Goal: Task Accomplishment & Management: Manage account settings

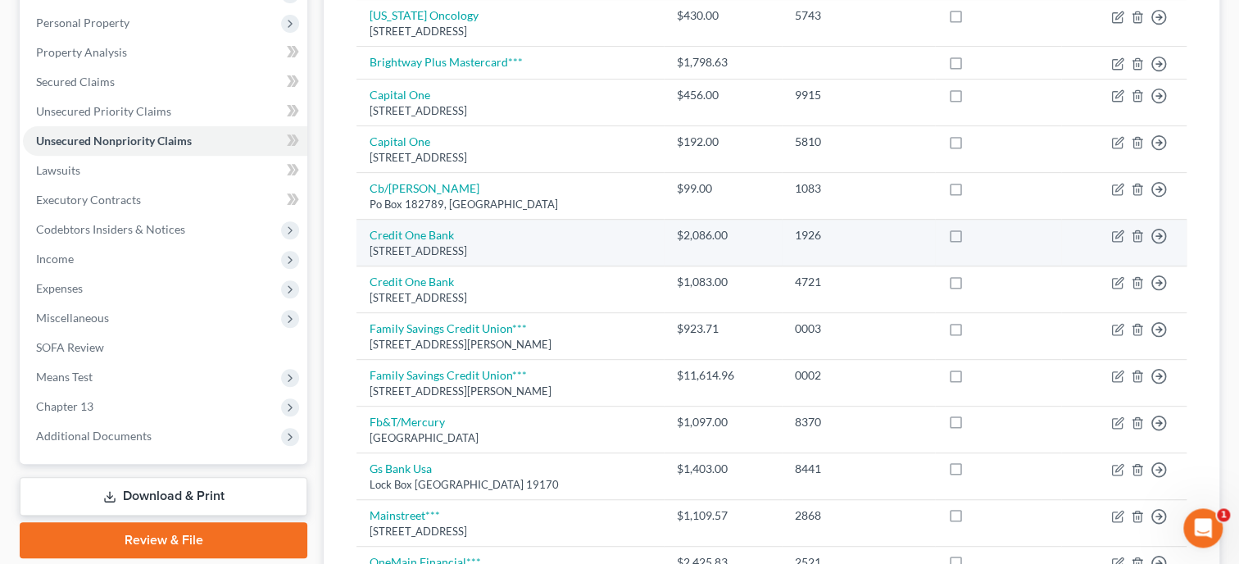
scroll to position [337, 0]
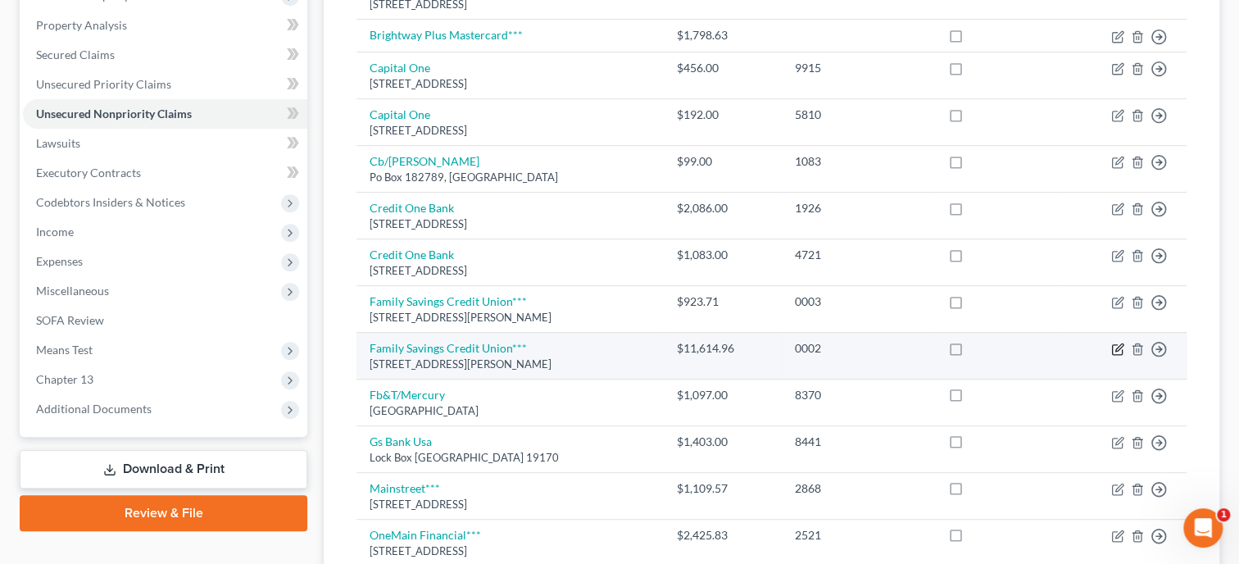
click at [1116, 346] on icon "button" at bounding box center [1118, 349] width 13 height 13
select select "0"
select select "4"
select select "0"
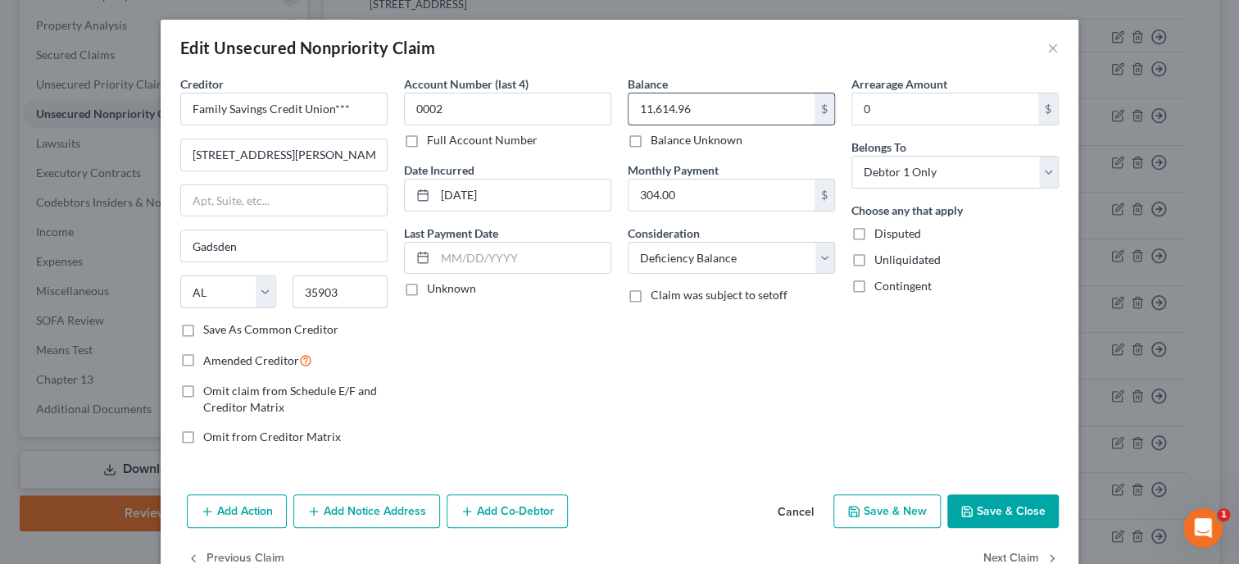
click at [743, 116] on input "11,614.96" at bounding box center [722, 108] width 186 height 31
type input "9,559.95"
click at [988, 512] on button "Save & Close" at bounding box center [1003, 511] width 111 height 34
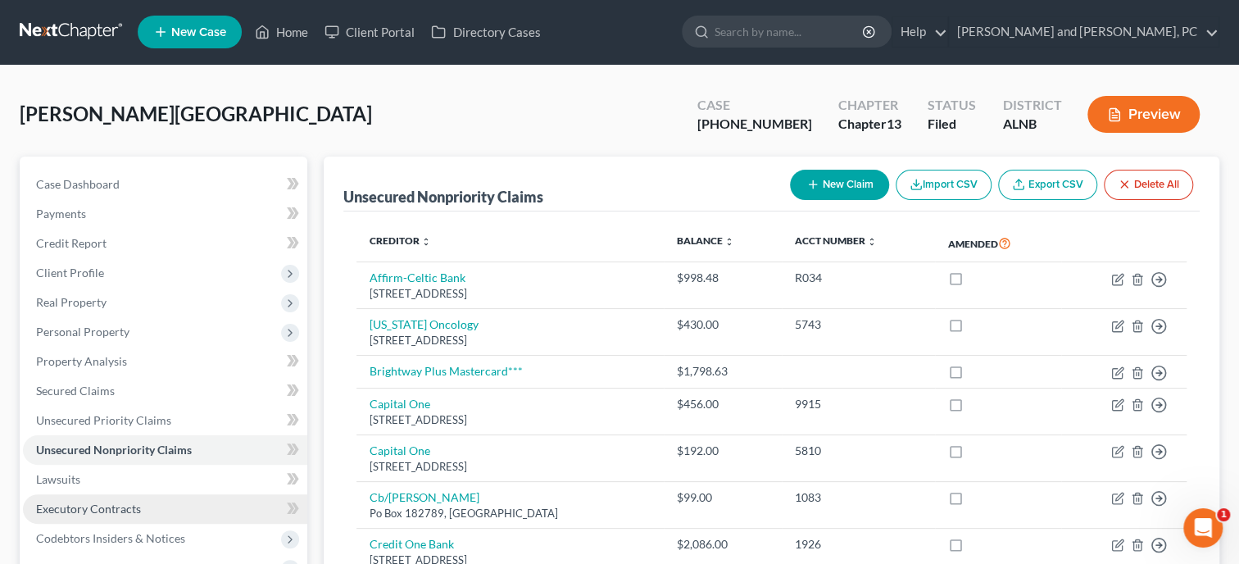
scroll to position [0, 0]
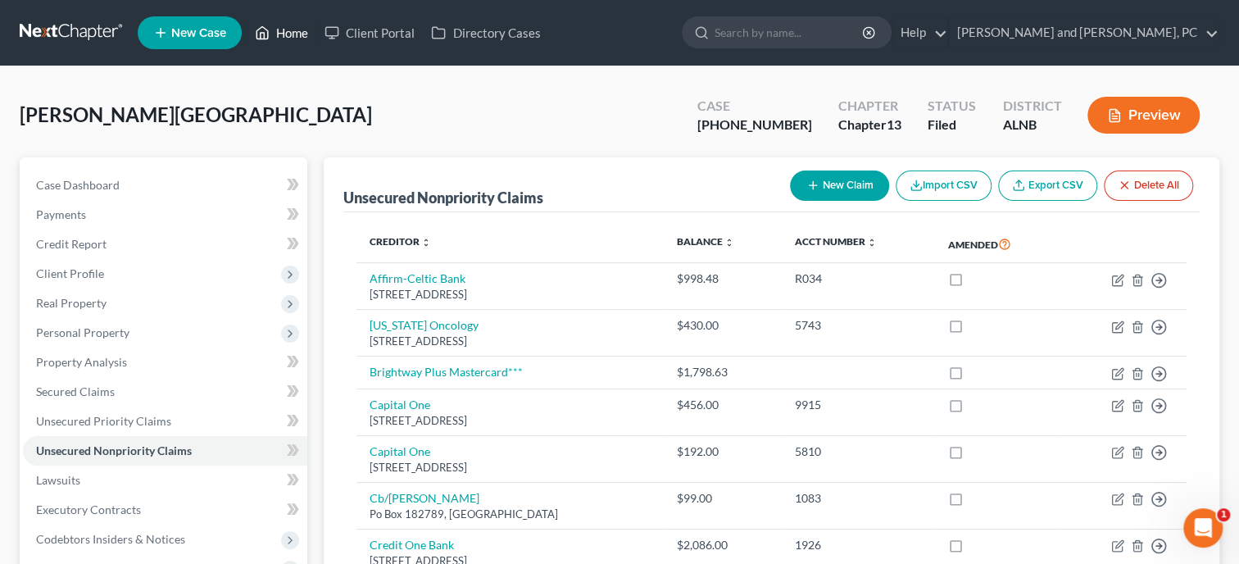
click at [290, 34] on link "Home" at bounding box center [282, 33] width 70 height 30
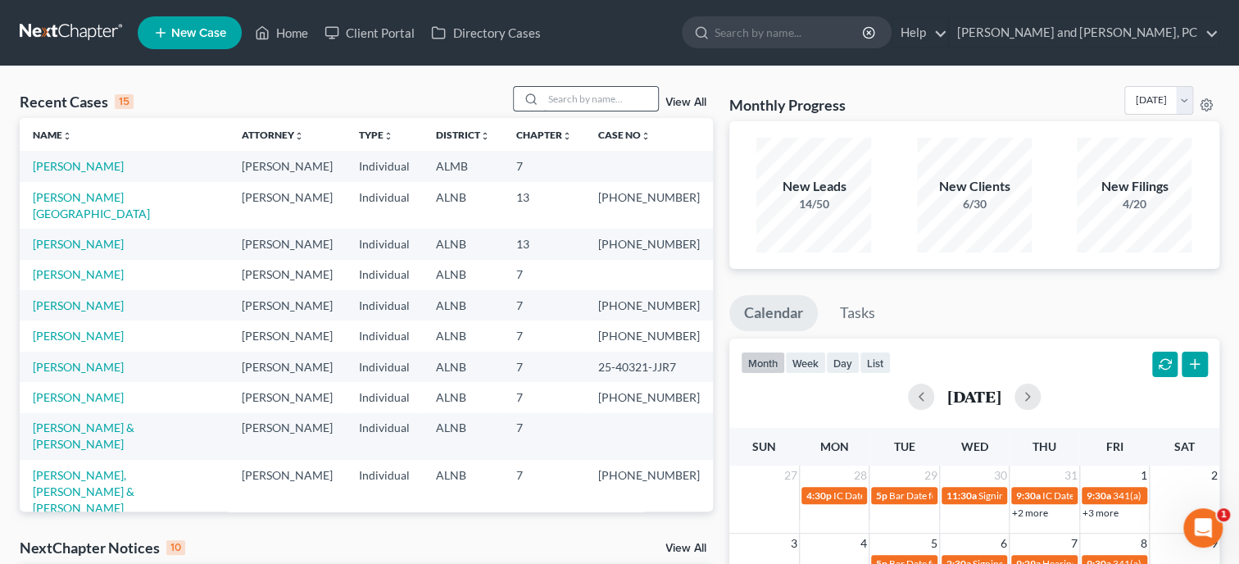
click at [573, 93] on input "search" at bounding box center [600, 99] width 115 height 24
type input "harris"
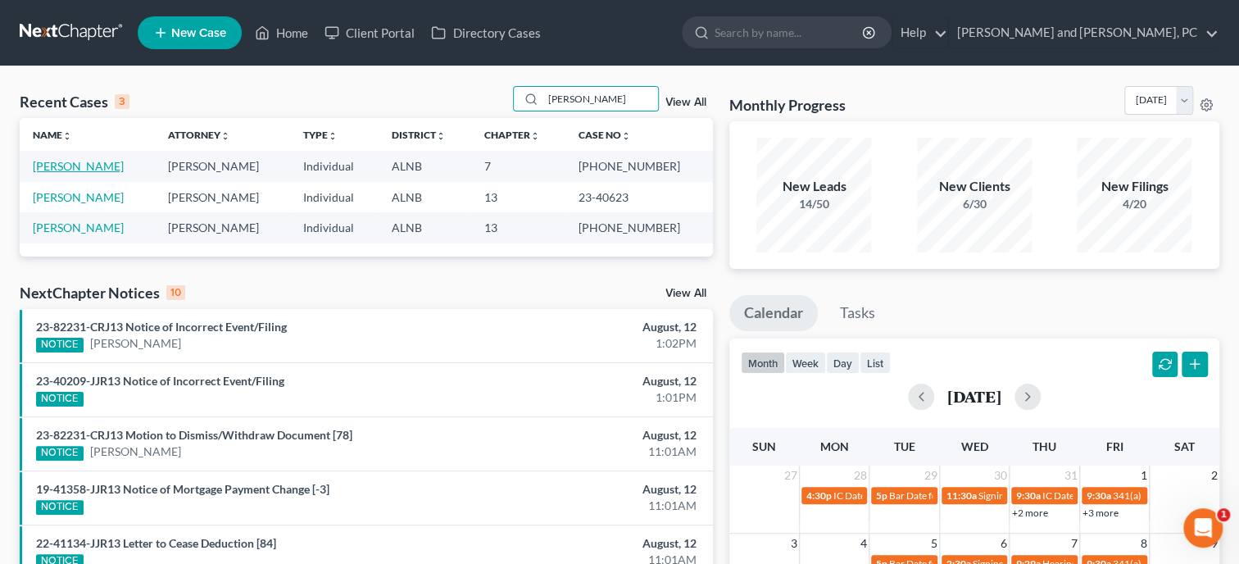
click at [71, 166] on link "[PERSON_NAME]" at bounding box center [78, 166] width 91 height 14
select select "6"
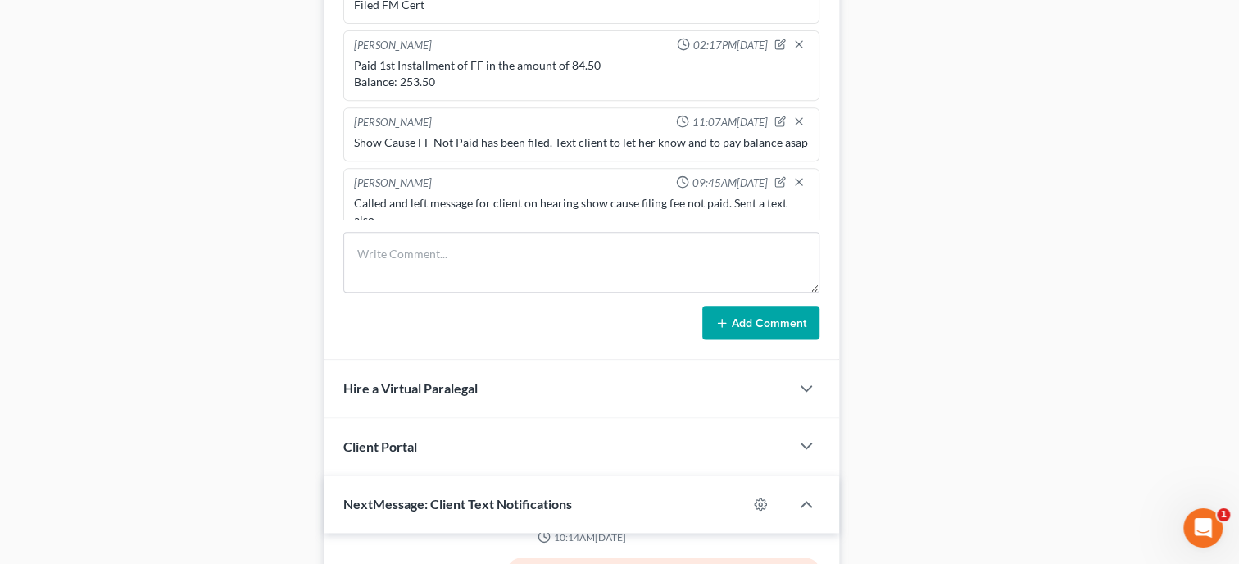
scroll to position [1012, 0]
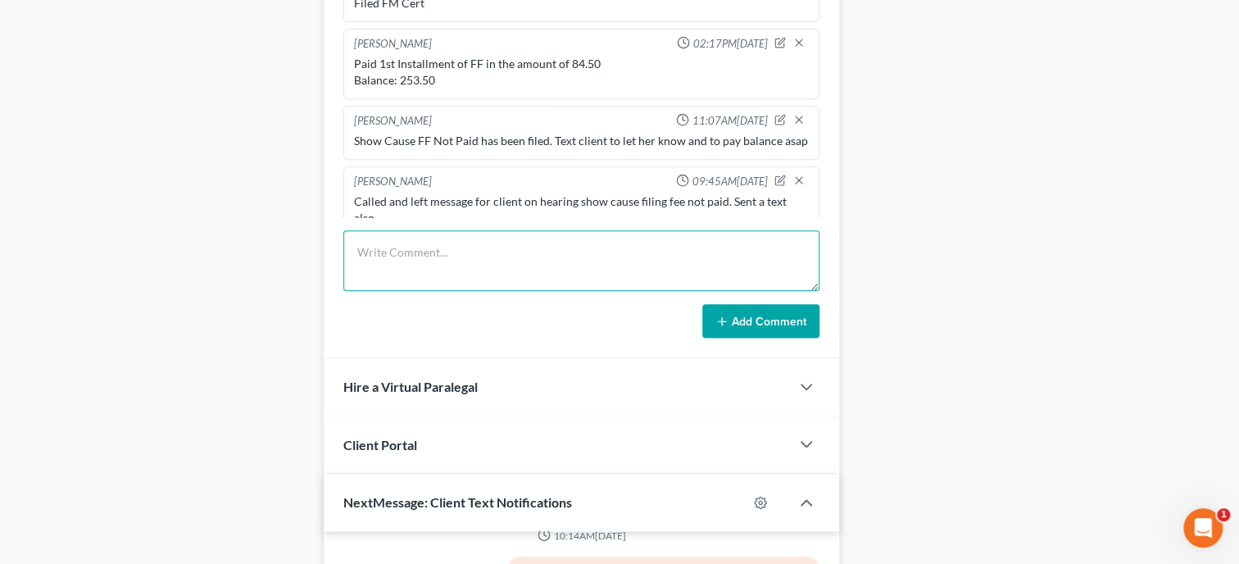
click at [375, 256] on textarea at bounding box center [581, 260] width 476 height 61
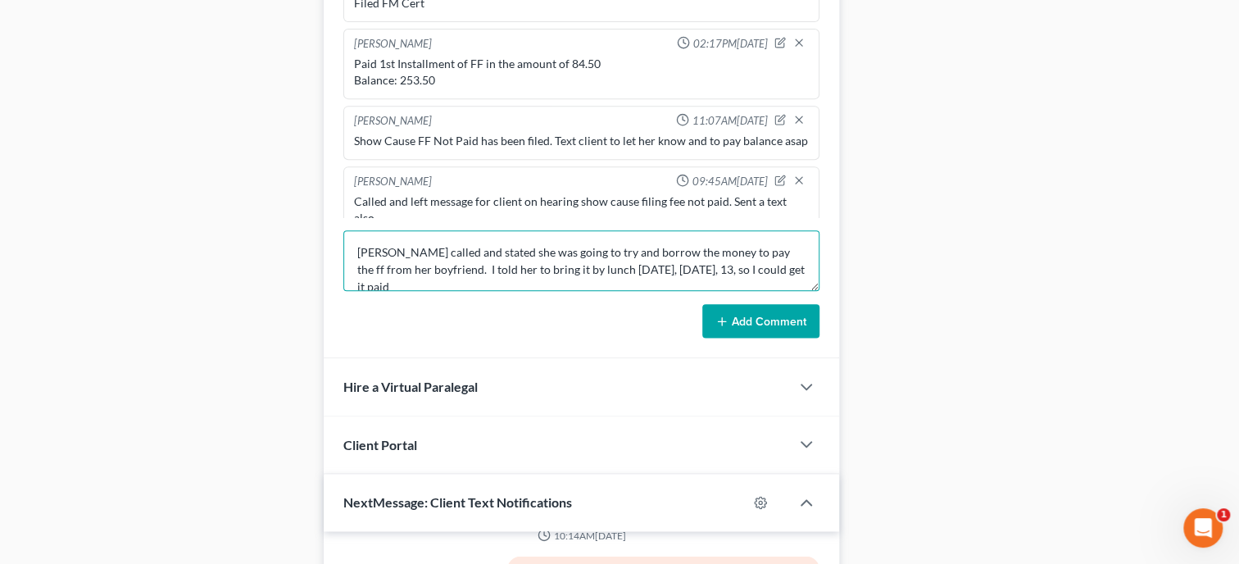
scroll to position [3, 0]
type textarea "Heather called and stated she was going to try and borrow the money to pay the …"
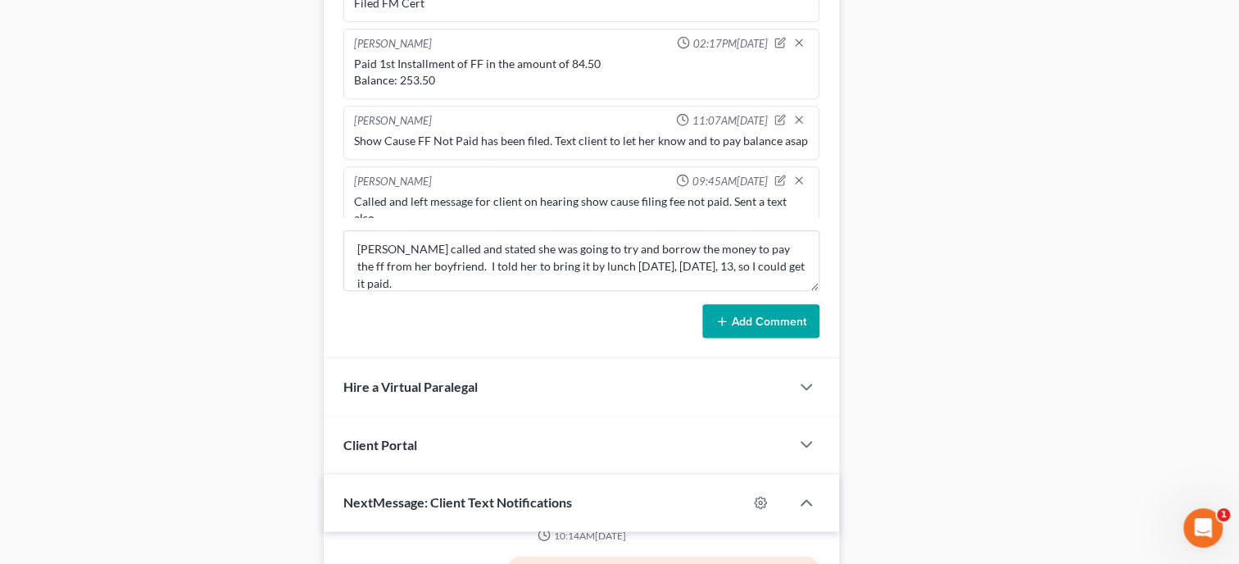
click at [762, 322] on button "Add Comment" at bounding box center [760, 321] width 117 height 34
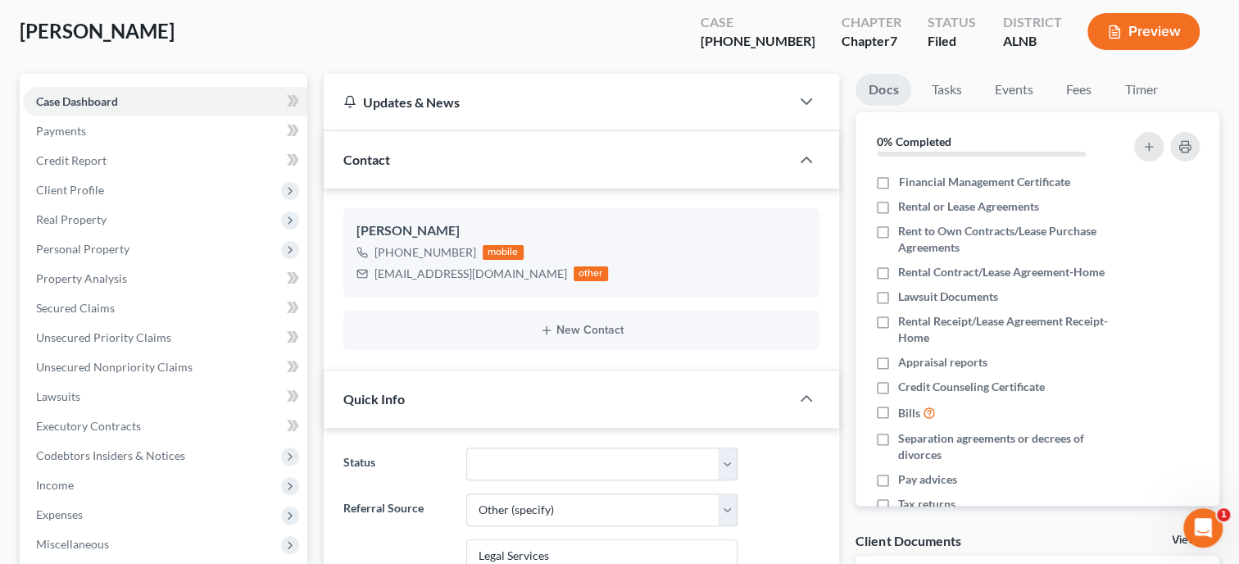
scroll to position [0, 0]
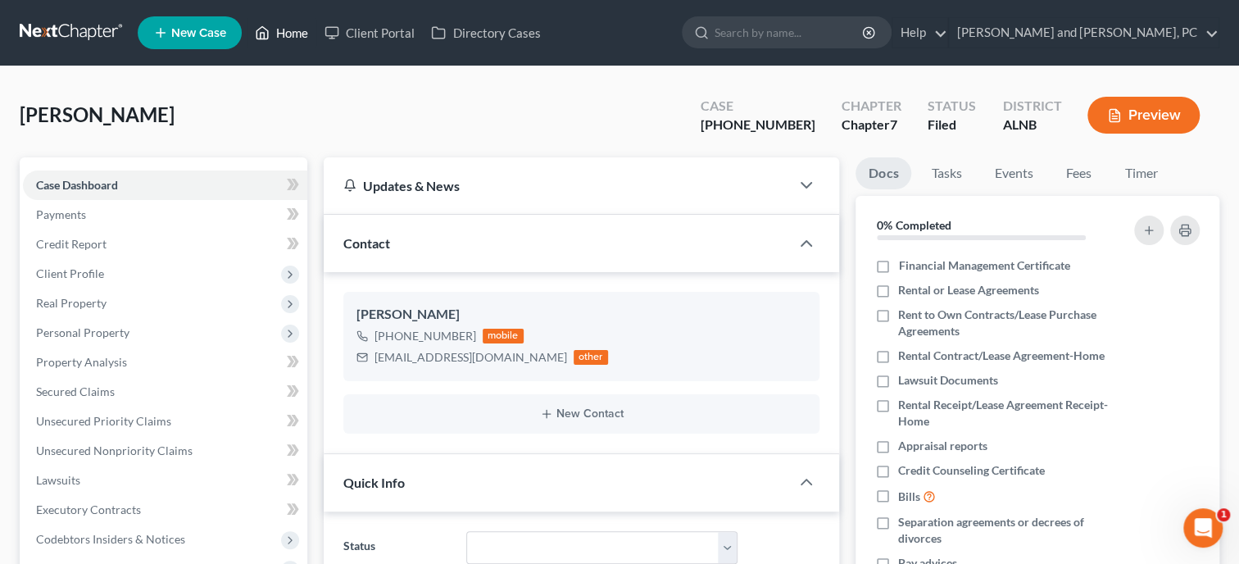
click at [308, 33] on link "Home" at bounding box center [282, 33] width 70 height 30
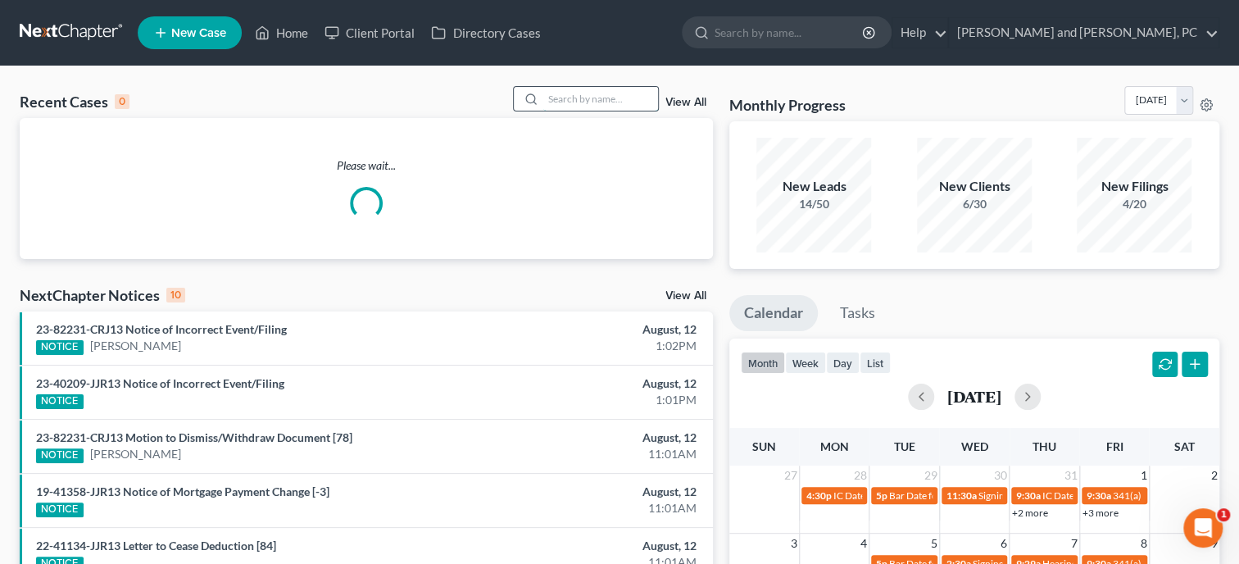
click at [564, 96] on input "search" at bounding box center [600, 99] width 115 height 24
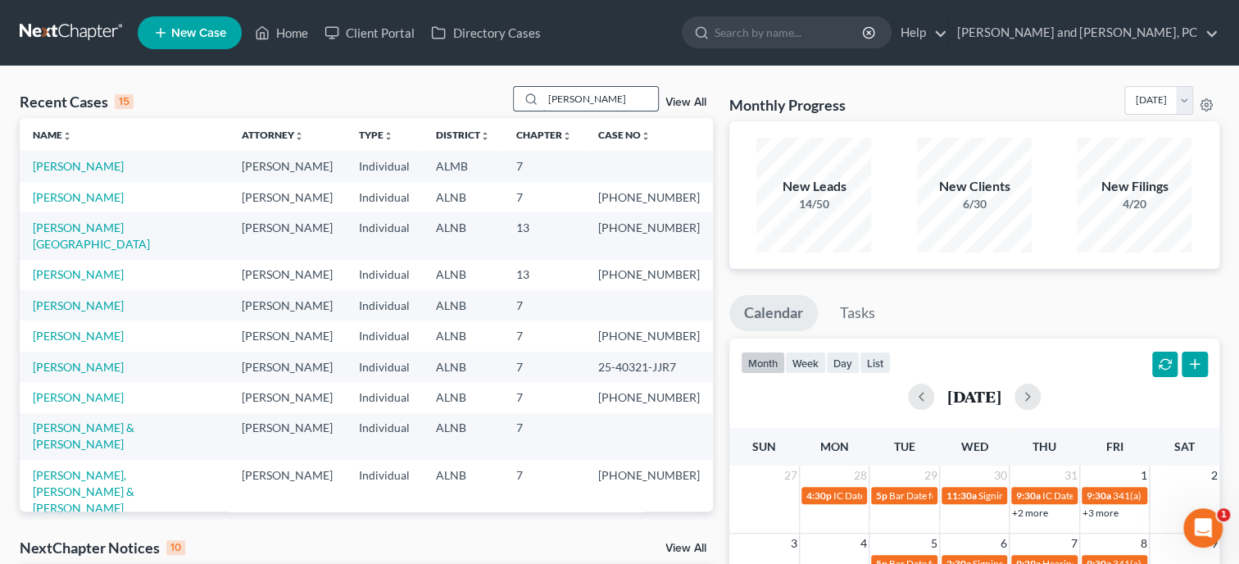
type input "wade"
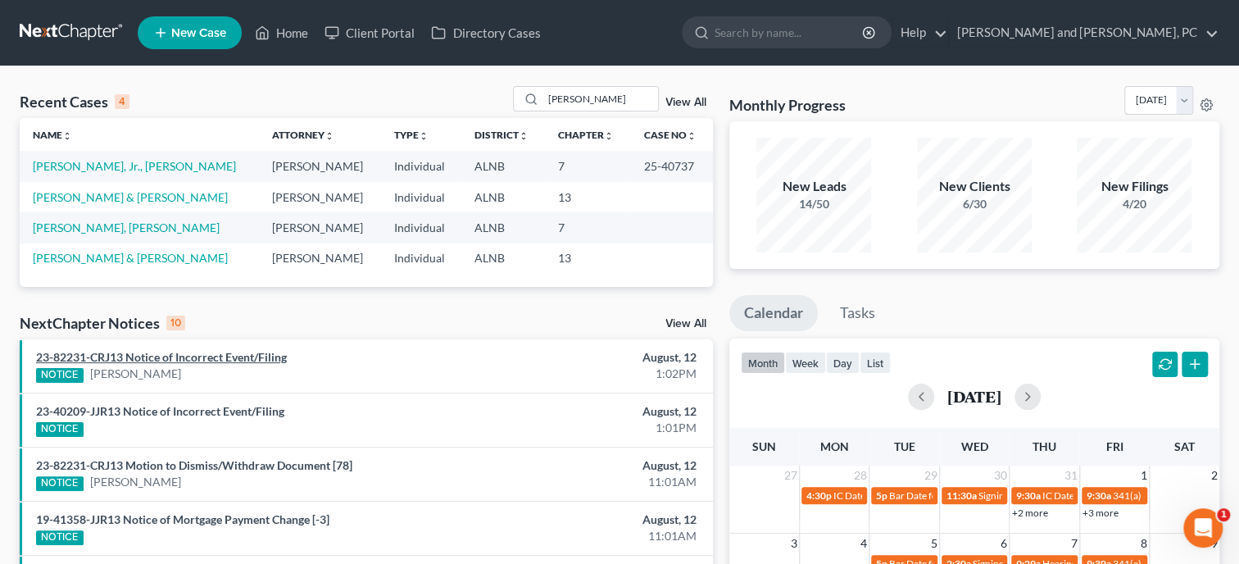
click at [143, 354] on link "23-82231-CRJ13 Notice of Incorrect Event/Filing" at bounding box center [161, 357] width 251 height 14
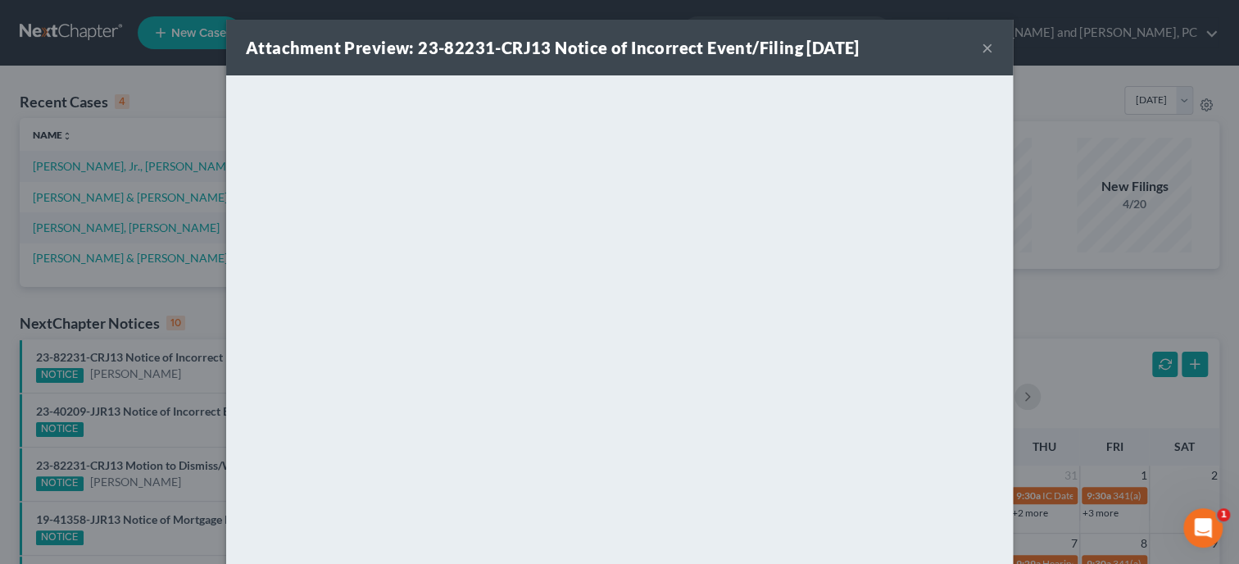
click at [993, 43] on button "×" at bounding box center [987, 48] width 11 height 20
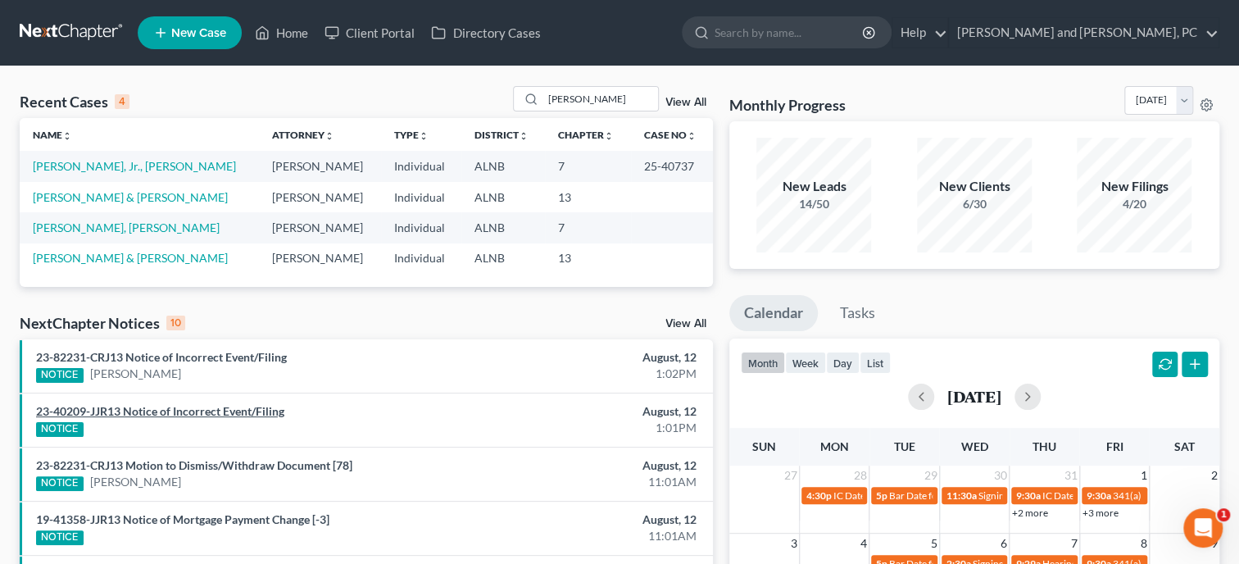
click at [138, 408] on link "23-40209-JJR13 Notice of Incorrect Event/Filing" at bounding box center [160, 411] width 248 height 14
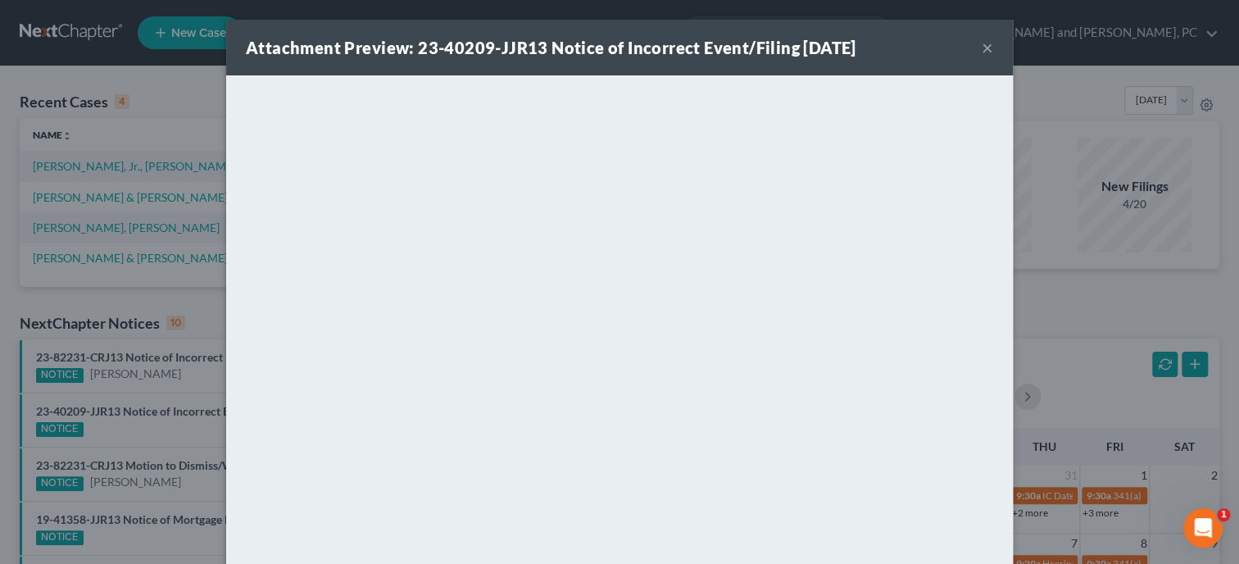
click at [996, 50] on div "Attachment Preview: 23-40209-JJR13 Notice of Incorrect Event/Filing 08/12/2025 ×" at bounding box center [619, 48] width 787 height 56
click at [991, 49] on button "×" at bounding box center [987, 48] width 11 height 20
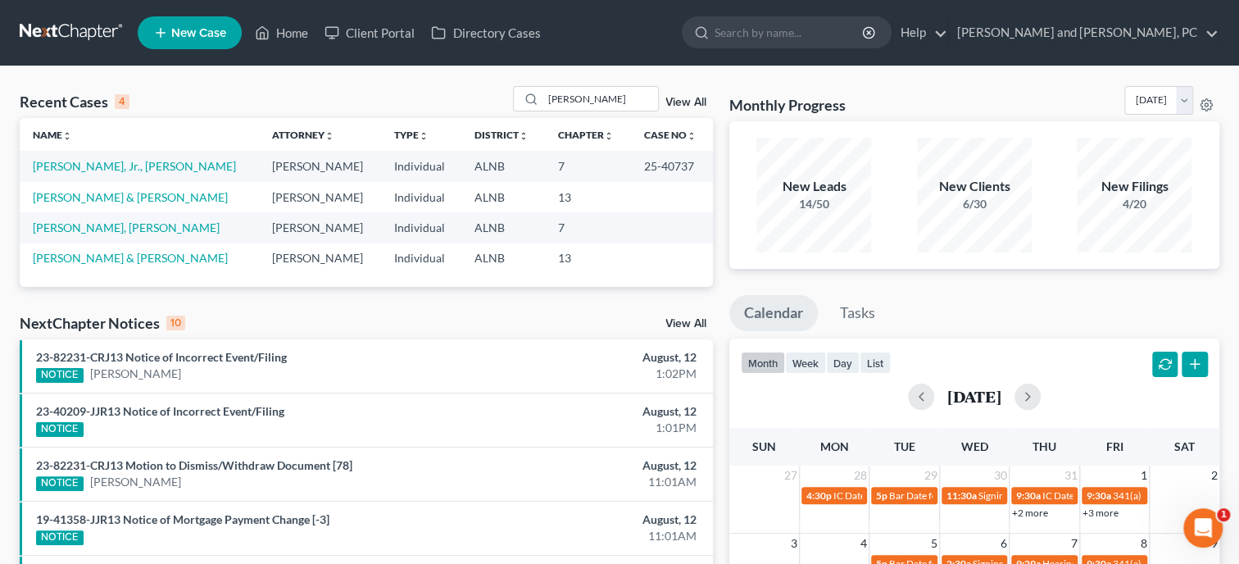
click at [693, 327] on link "View All" at bounding box center [686, 323] width 41 height 11
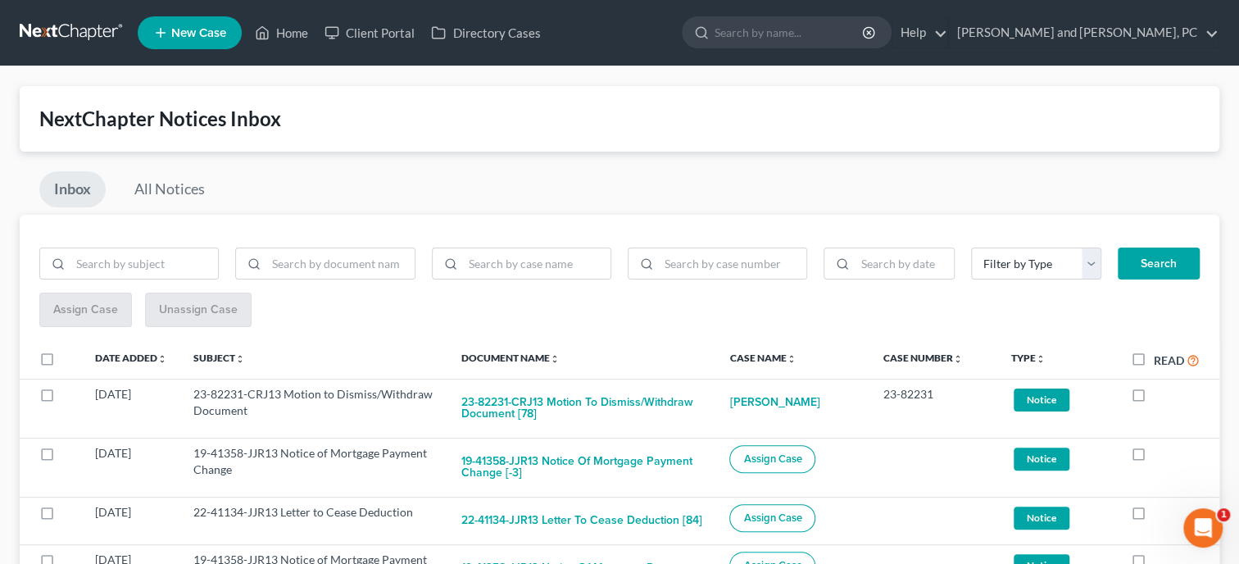
click at [1154, 356] on label "Read" at bounding box center [1177, 360] width 46 height 19
click at [1161, 356] on input "Read" at bounding box center [1166, 356] width 11 height 11
checkbox input "true"
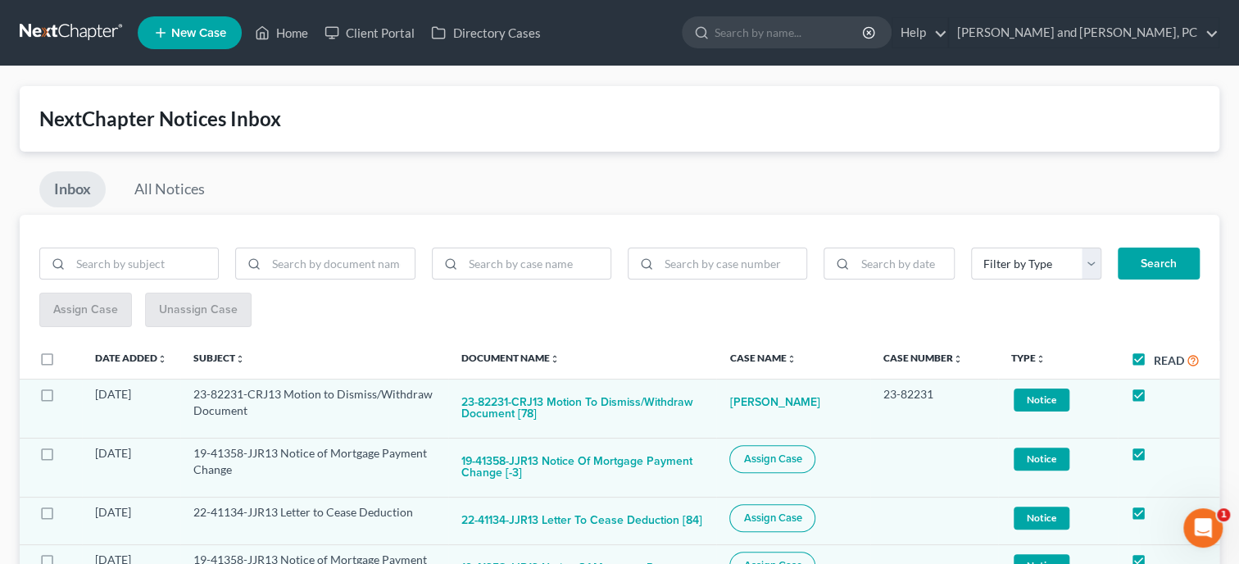
checkbox input "true"
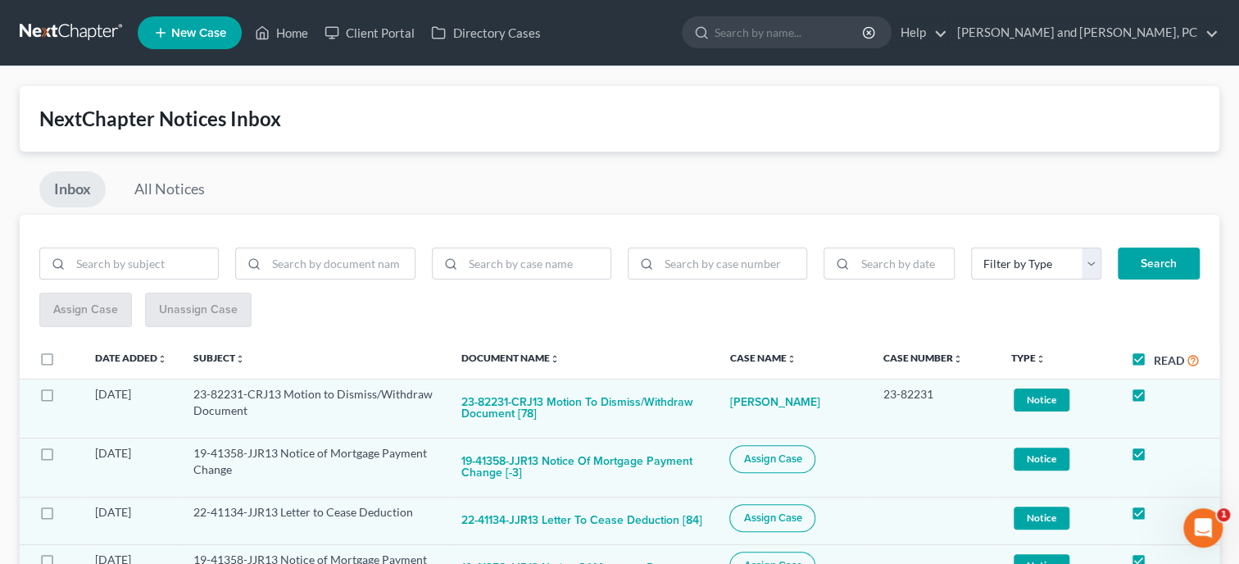
checkbox input "true"
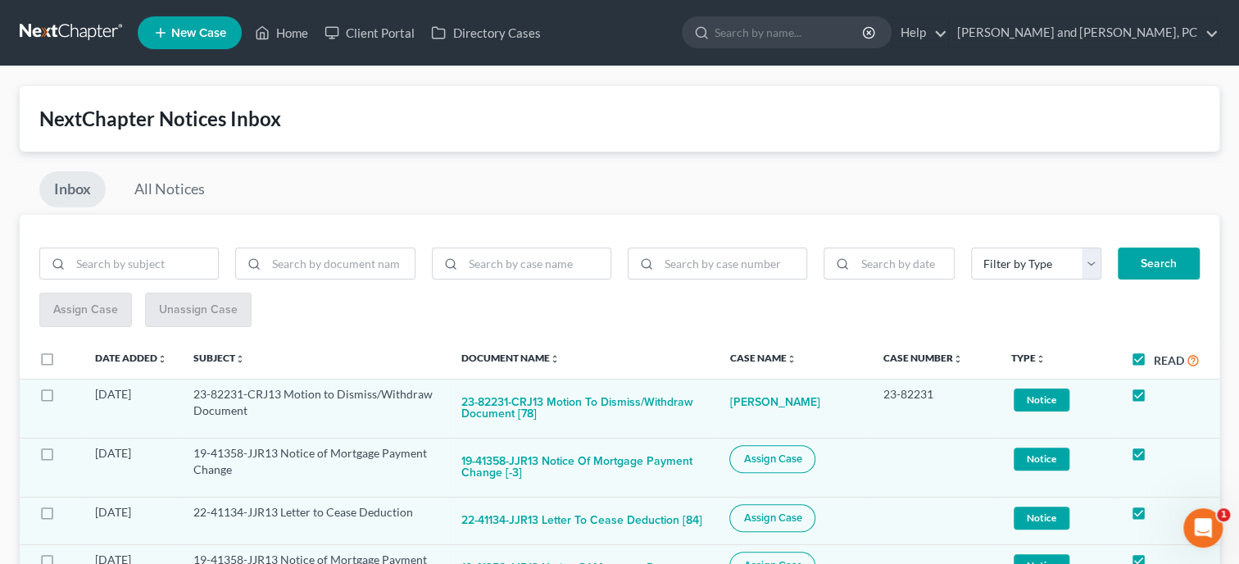
checkbox input "true"
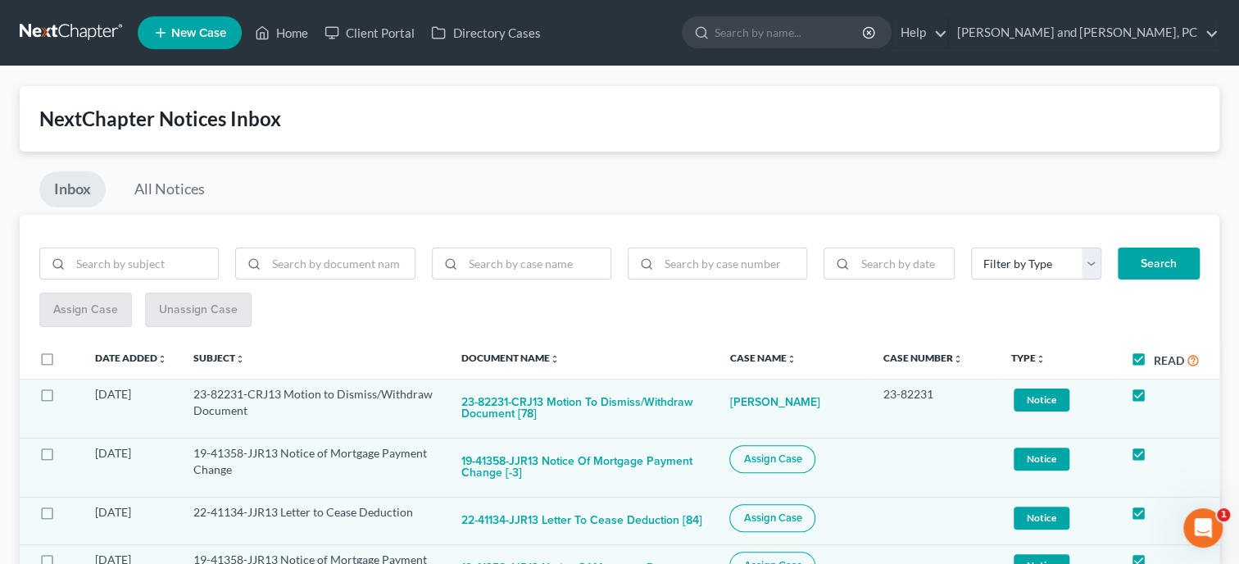
checkbox input "true"
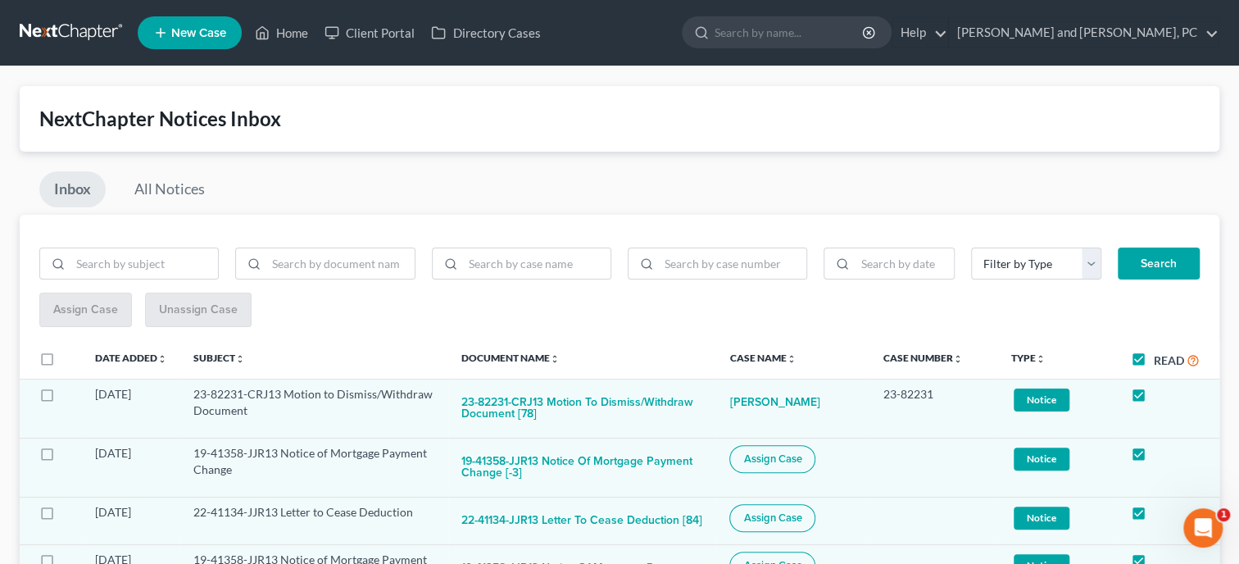
checkbox input "true"
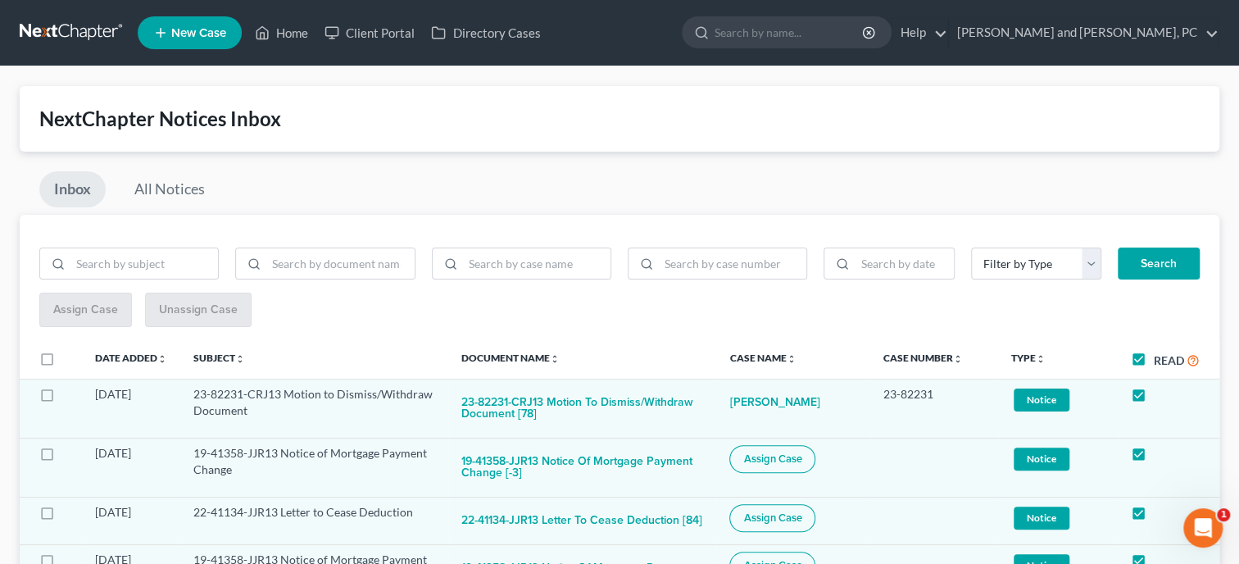
checkbox input "true"
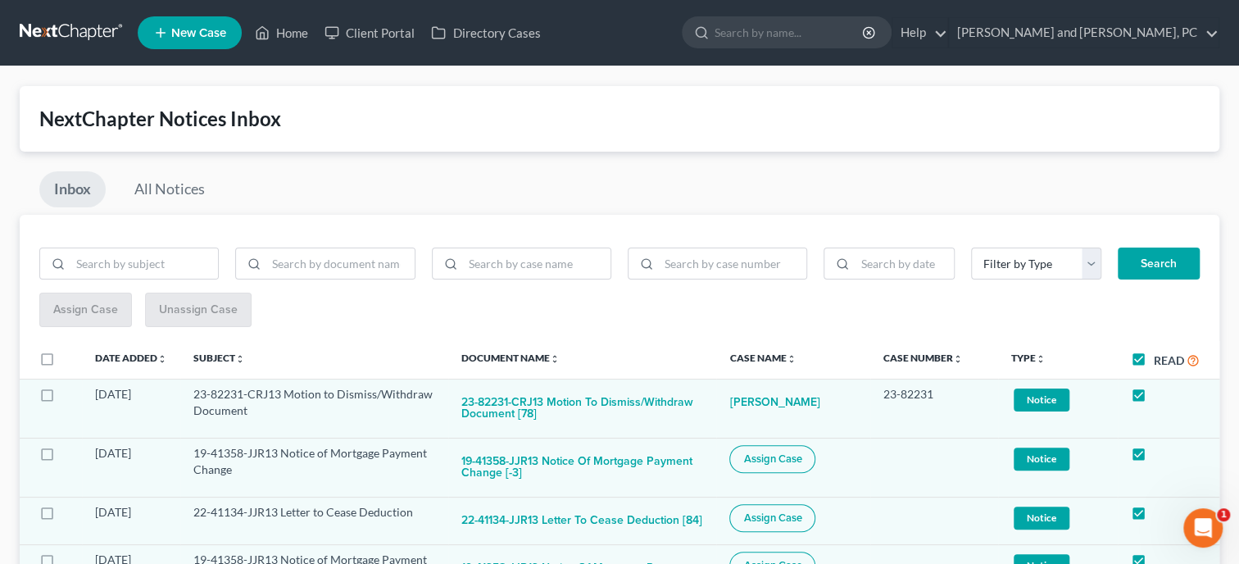
checkbox input "true"
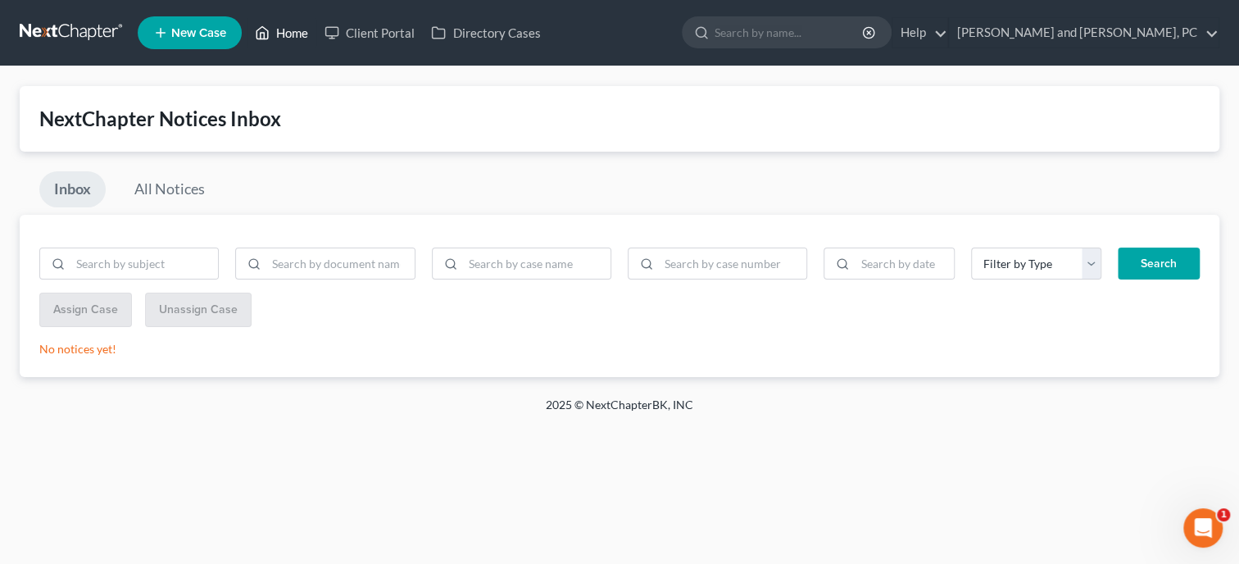
click at [293, 28] on link "Home" at bounding box center [282, 33] width 70 height 30
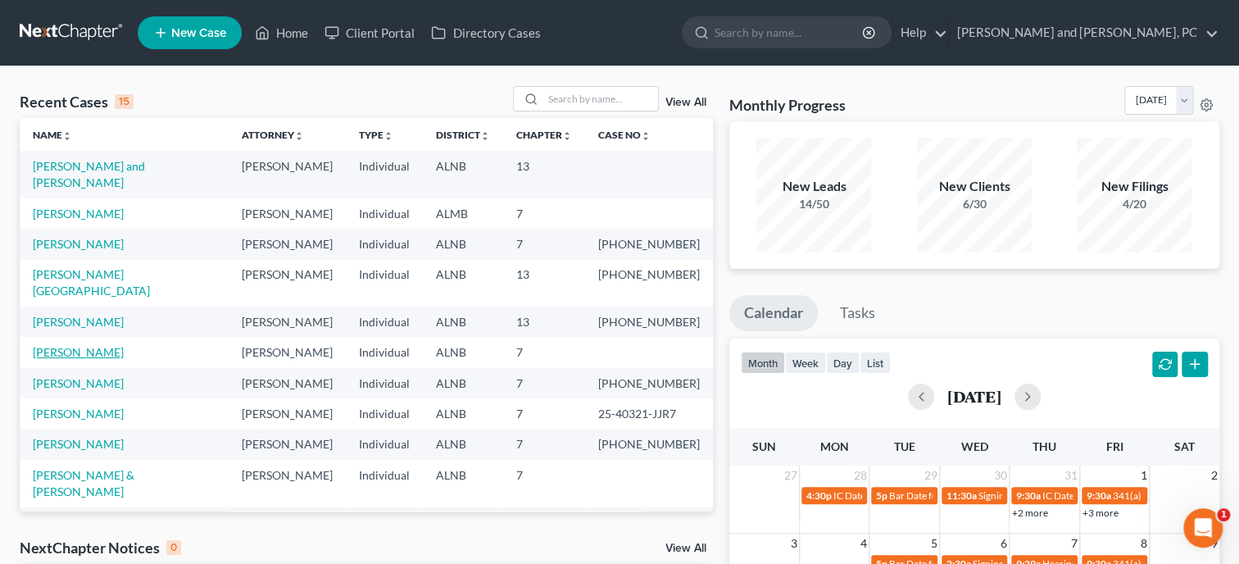
click at [113, 345] on link "[PERSON_NAME]" at bounding box center [78, 352] width 91 height 14
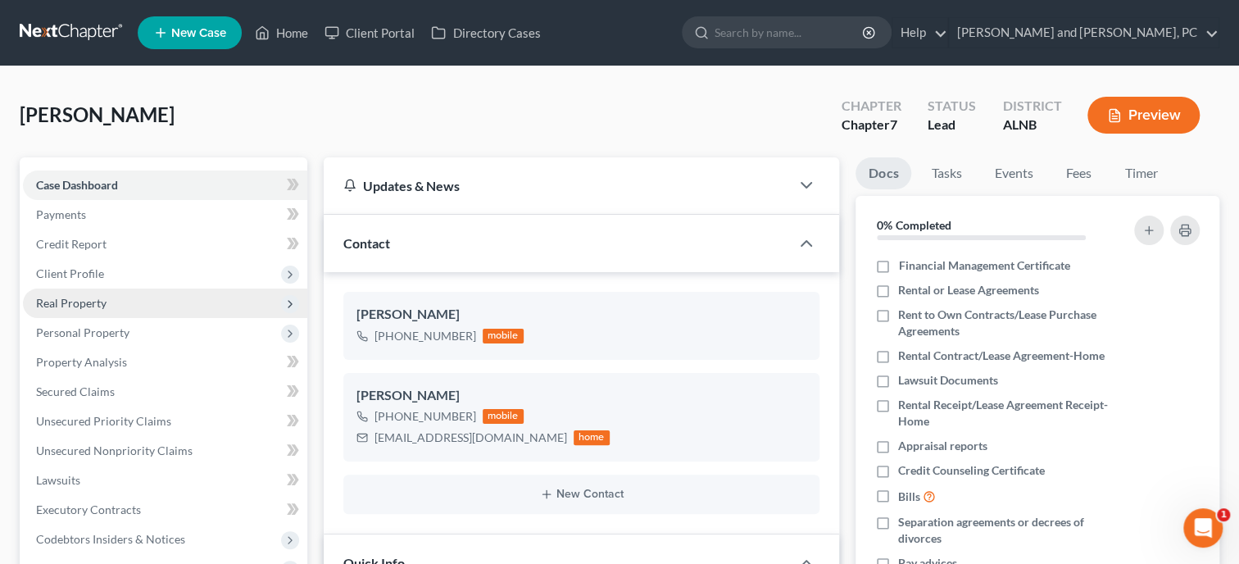
scroll to position [506, 0]
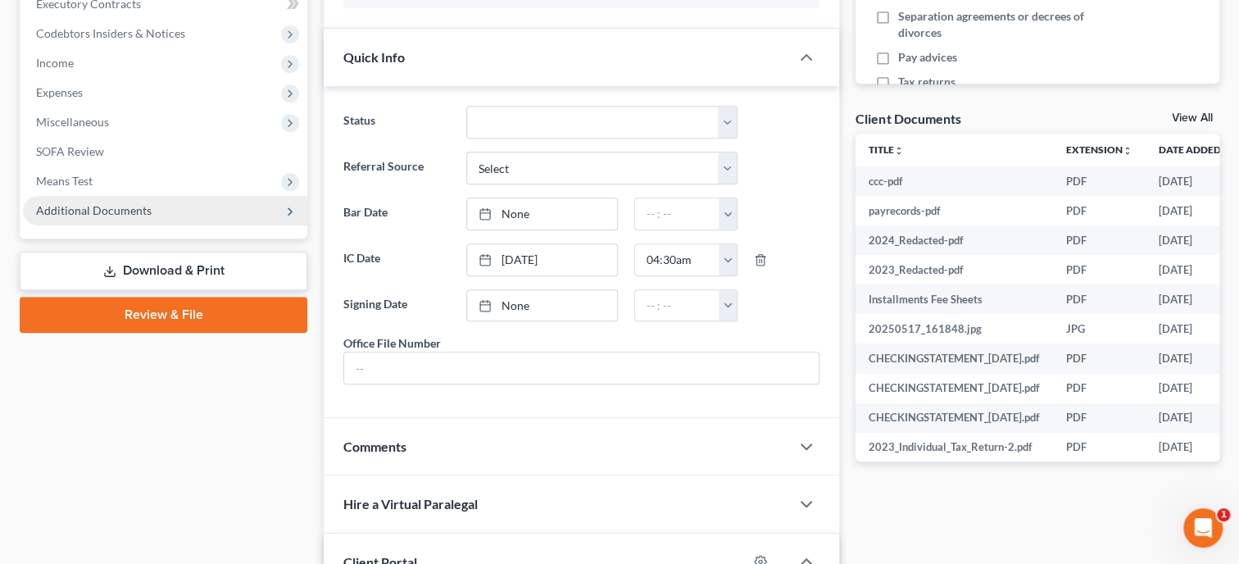
click at [144, 203] on span "Additional Documents" at bounding box center [94, 210] width 116 height 14
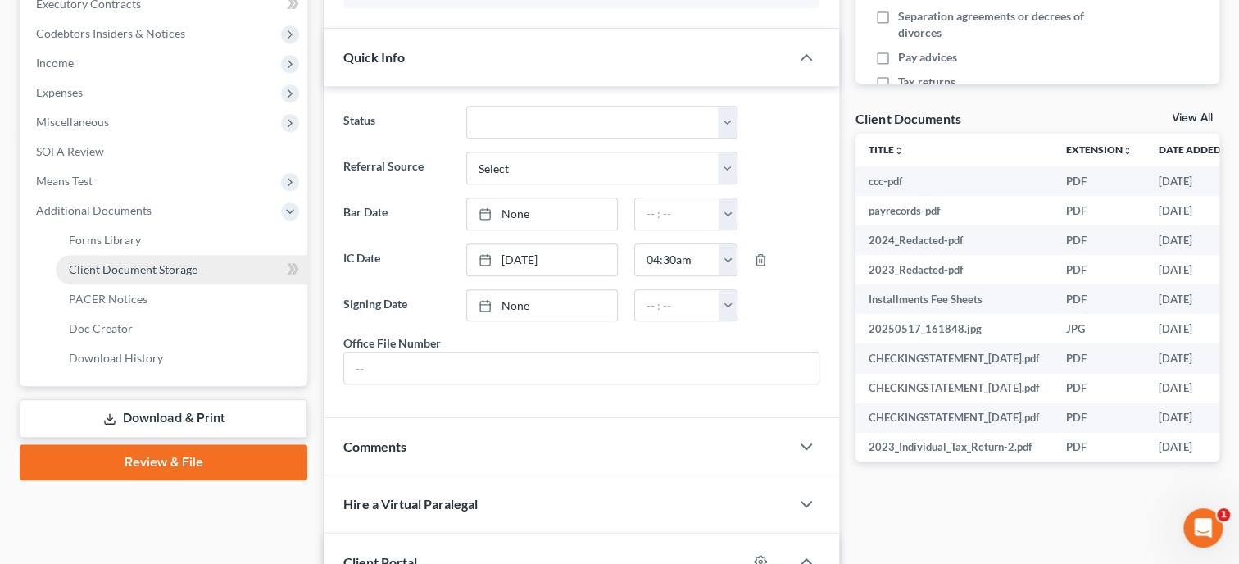
click at [153, 270] on span "Client Document Storage" at bounding box center [133, 269] width 129 height 14
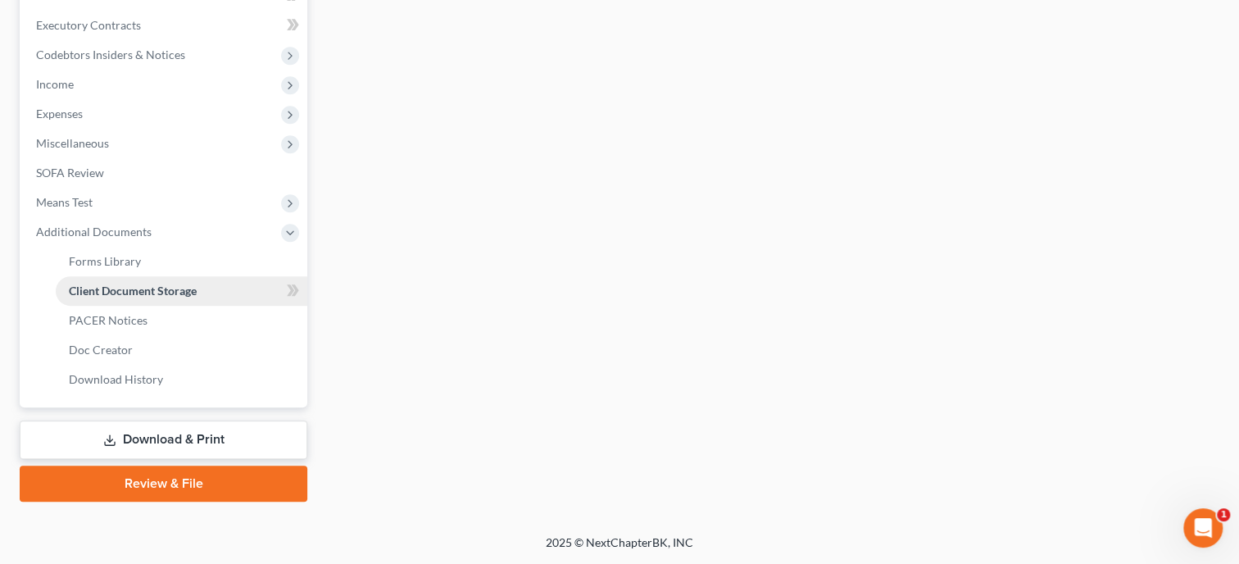
scroll to position [482, 0]
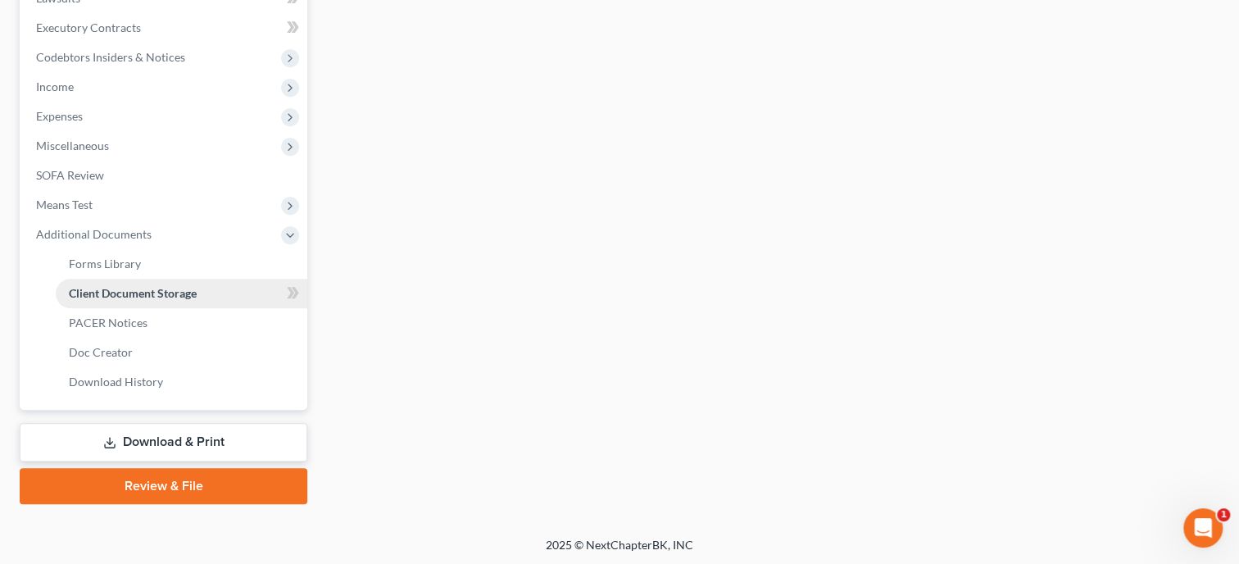
select select "23"
select select "40"
select select "19"
select select "5"
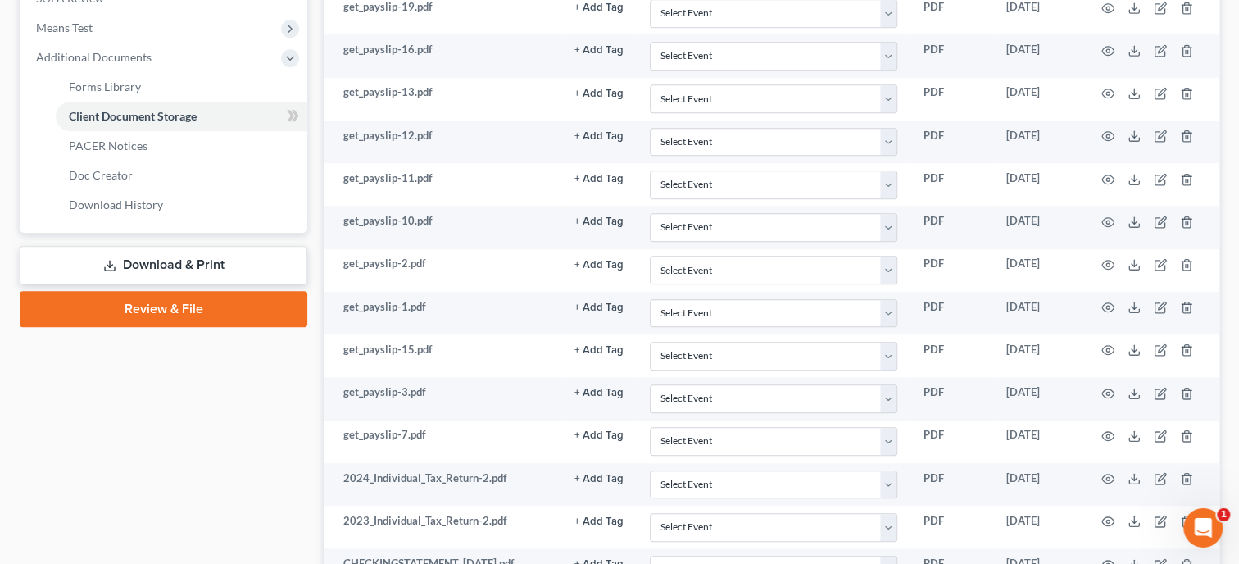
scroll to position [558, 0]
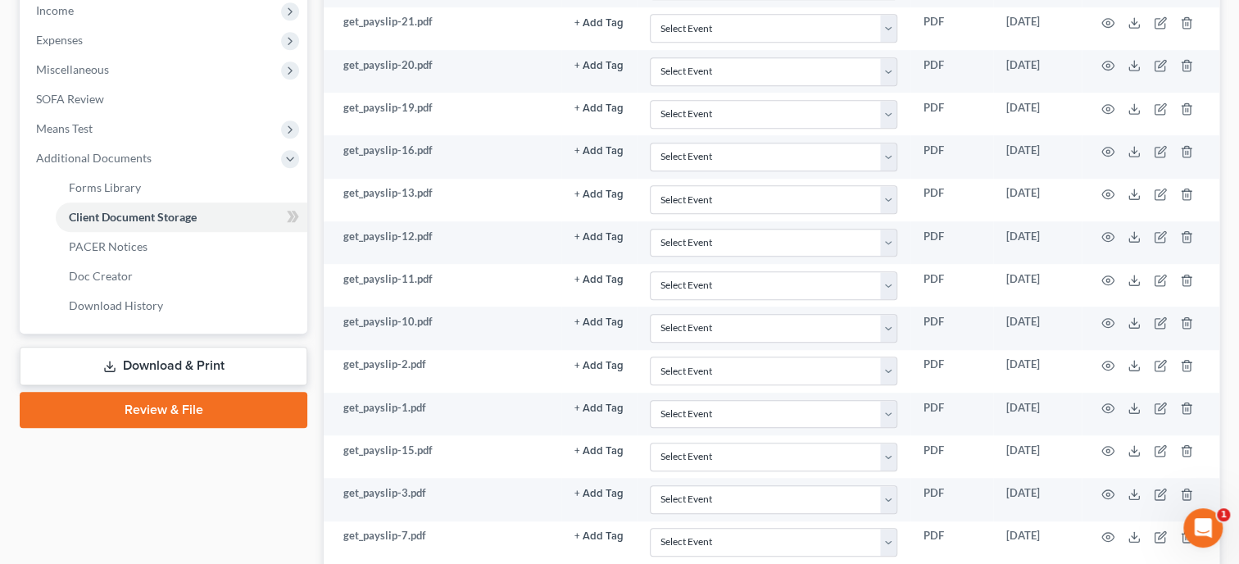
click at [244, 408] on link "Review & File" at bounding box center [164, 410] width 288 height 36
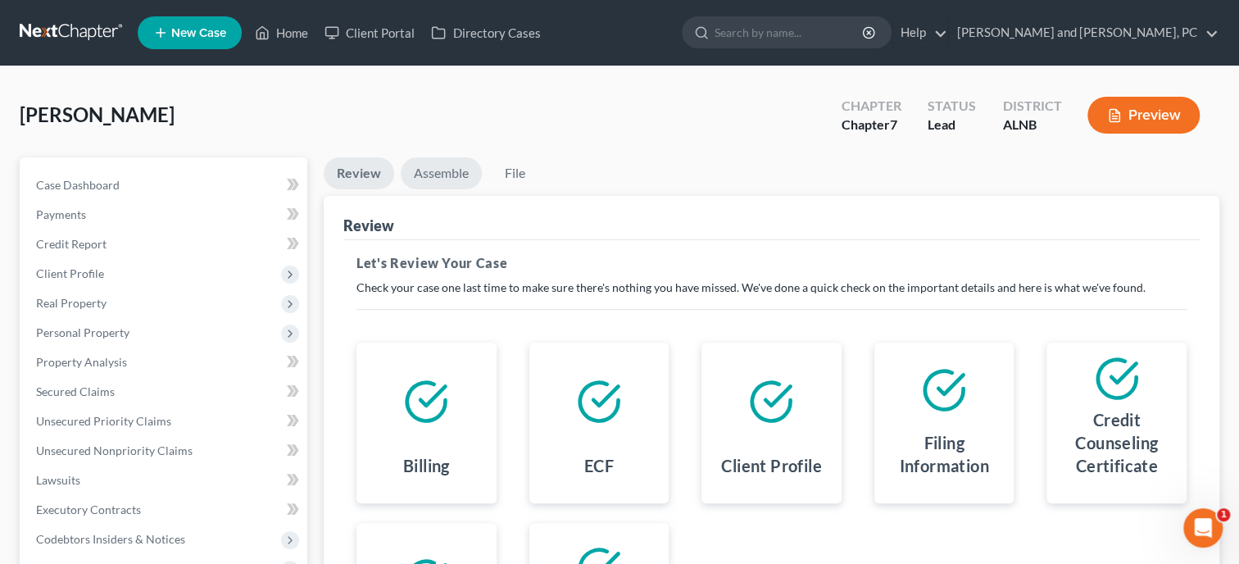
click at [436, 170] on link "Assemble" at bounding box center [441, 173] width 81 height 32
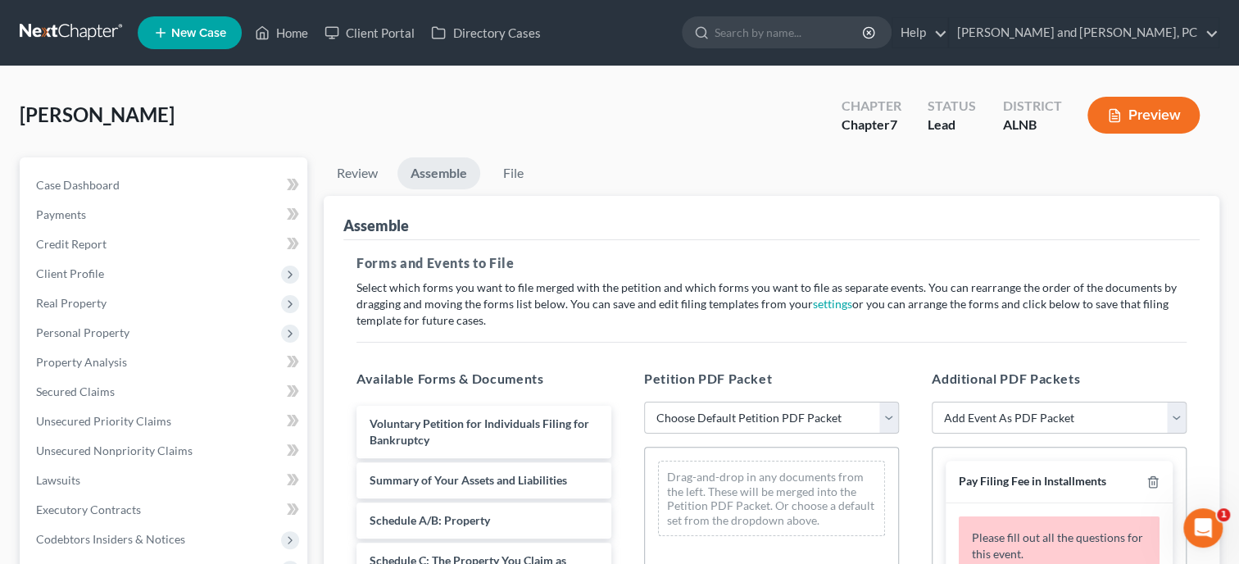
scroll to position [1018, 0]
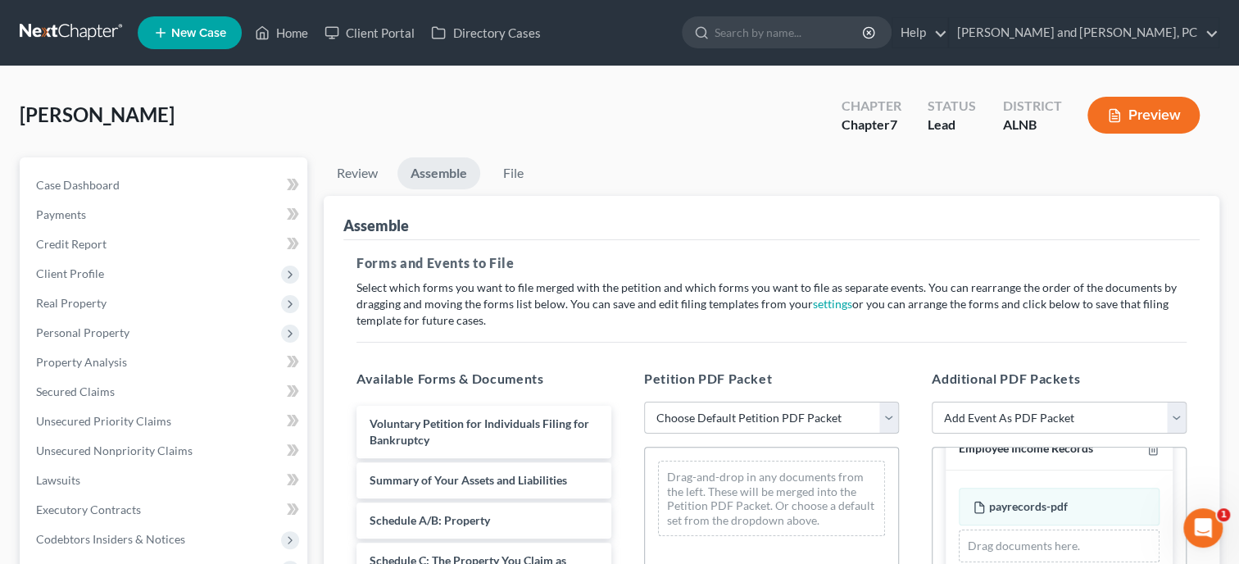
select select "0"
click option "Complete Bankruptcy Petition (all forms and schedules)" at bounding box center [0, 0] width 0 height 0
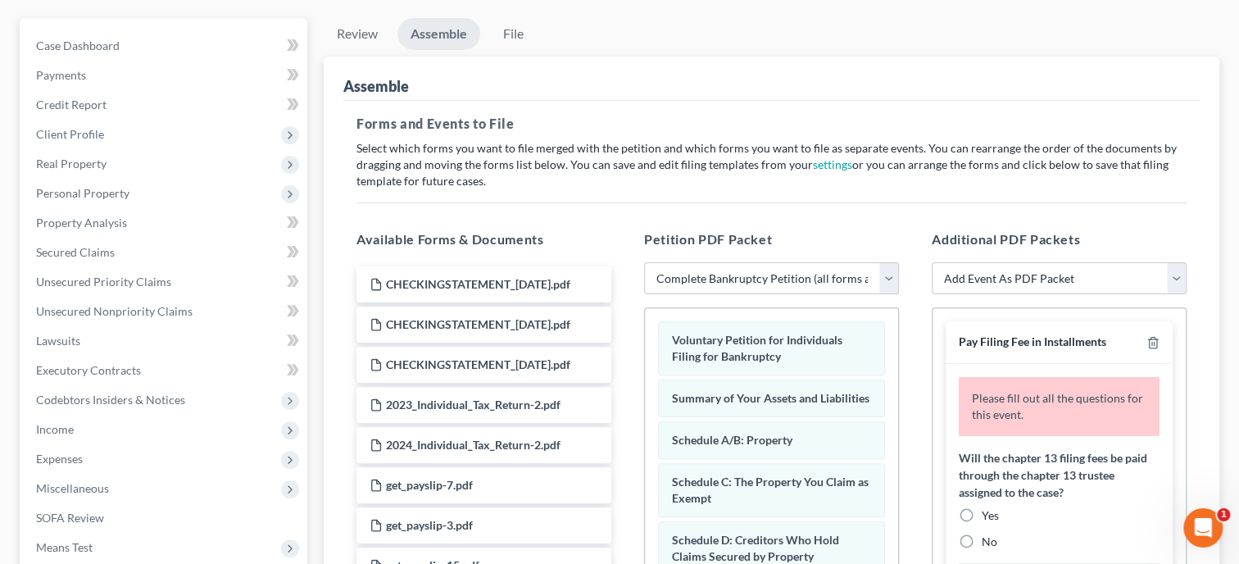
scroll to position [252, 0]
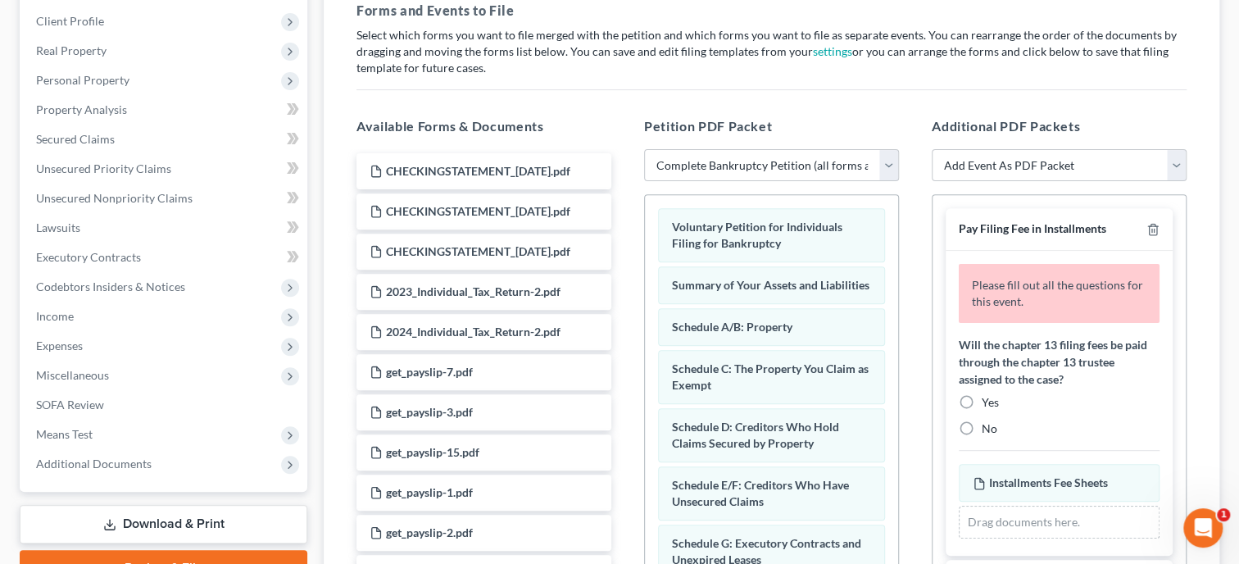
click at [982, 425] on label "No" at bounding box center [990, 429] width 16 height 16
click at [989, 425] on input "No" at bounding box center [994, 426] width 11 height 11
radio input "true"
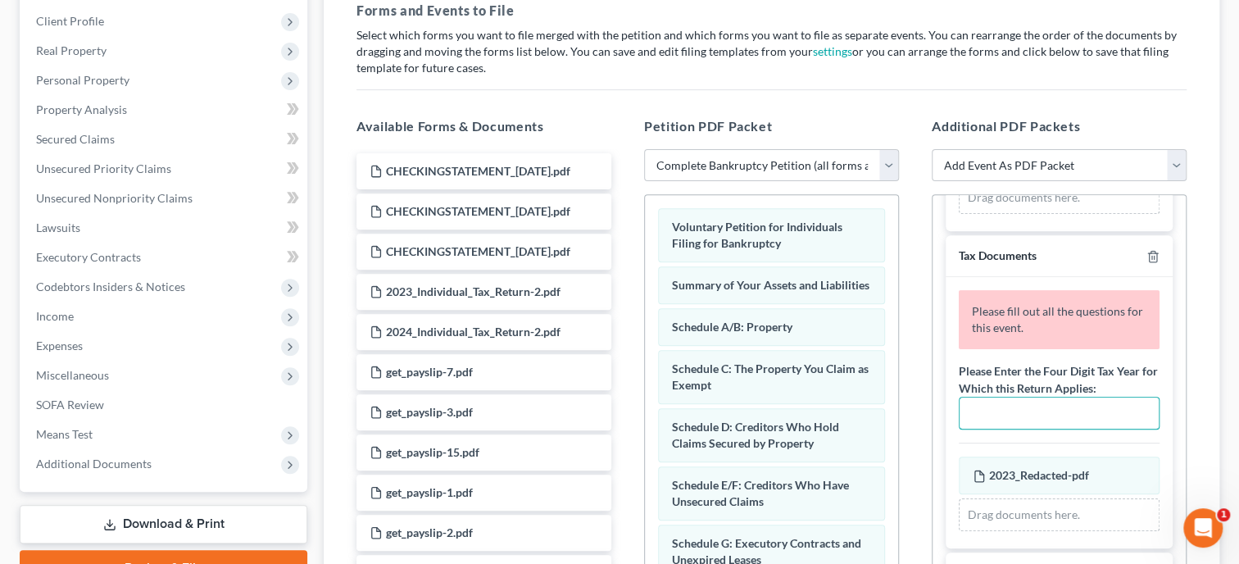
click at [1005, 411] on input "text" at bounding box center [1059, 413] width 199 height 31
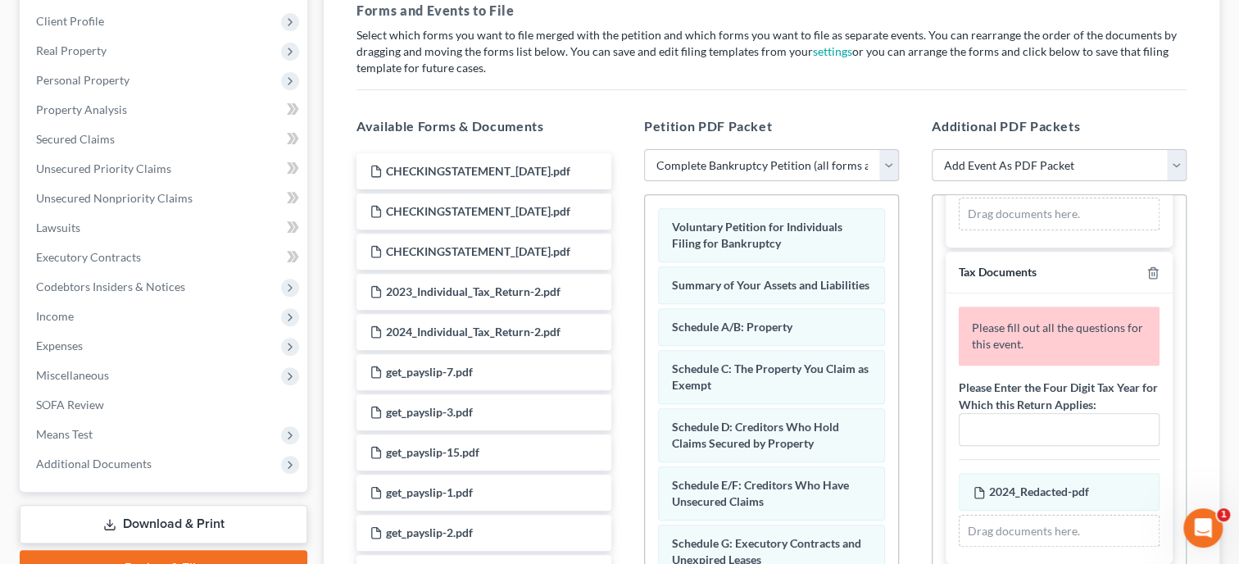
scroll to position [506, 0]
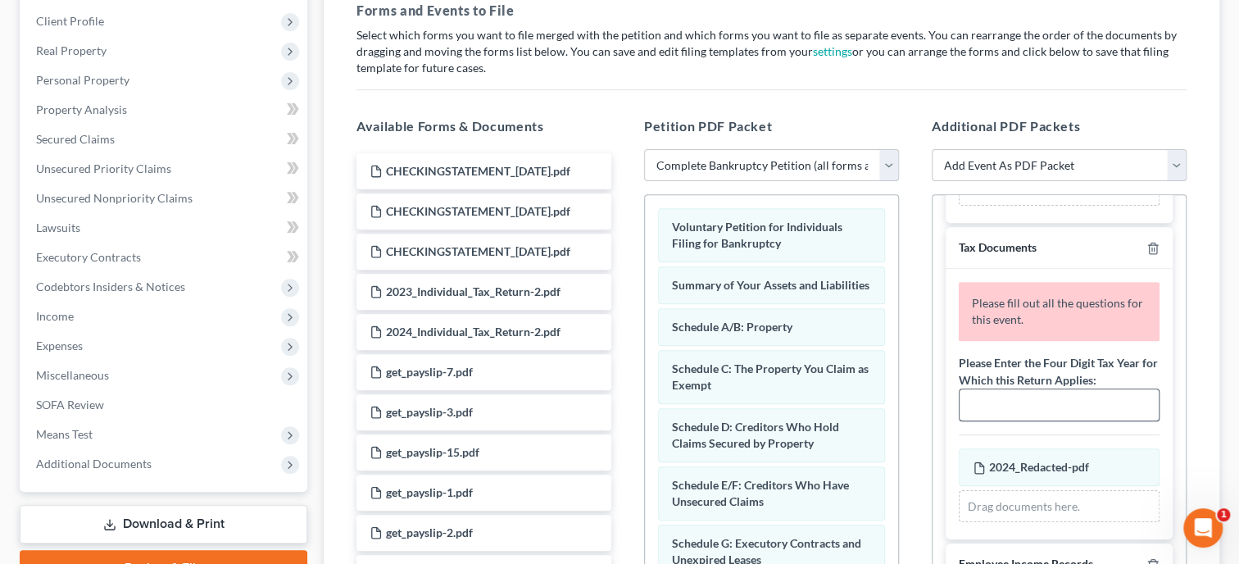
type input "2023"
click at [1008, 403] on input "text" at bounding box center [1059, 404] width 199 height 31
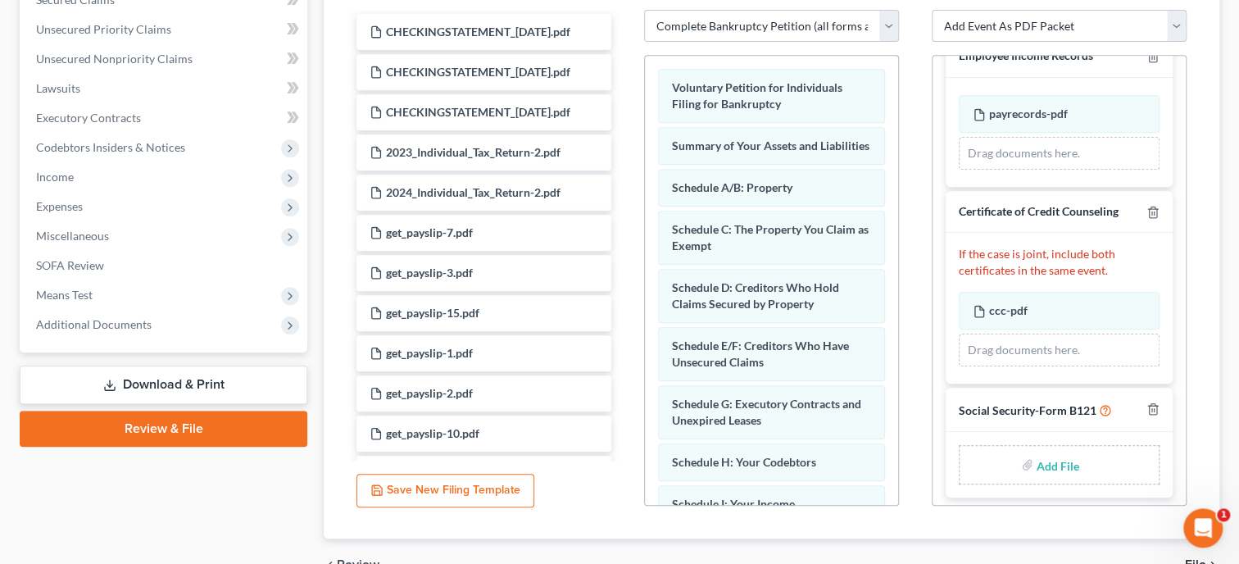
scroll to position [421, 0]
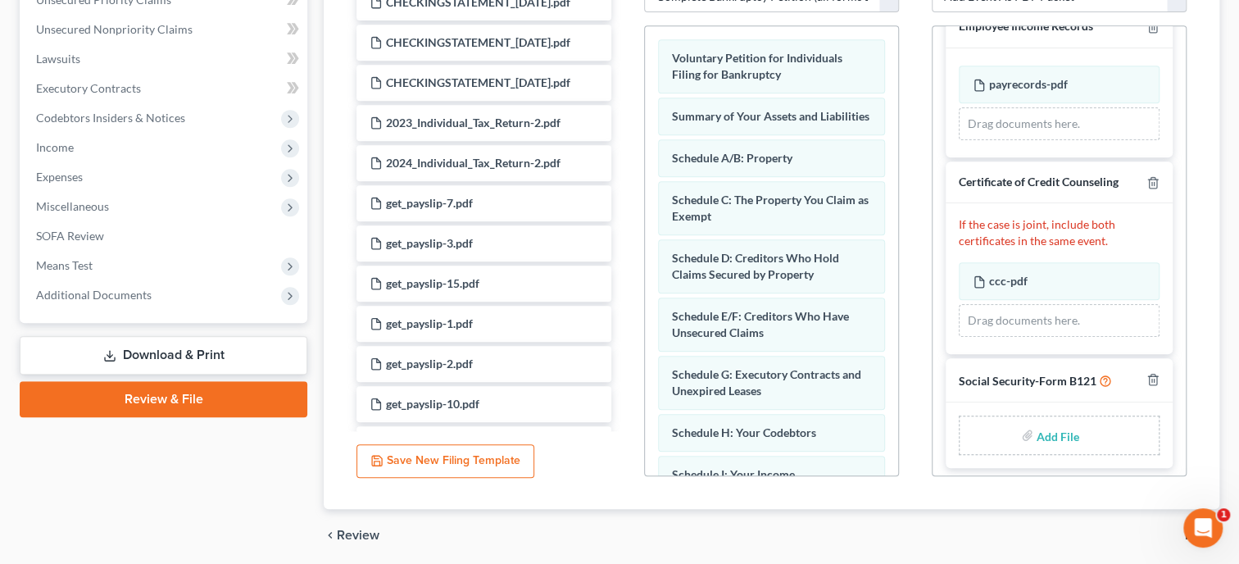
type input "2024"
click at [1046, 428] on input "file" at bounding box center [1056, 436] width 39 height 30
type input "C:\fakepath\ssnstatement - signed.pdf"
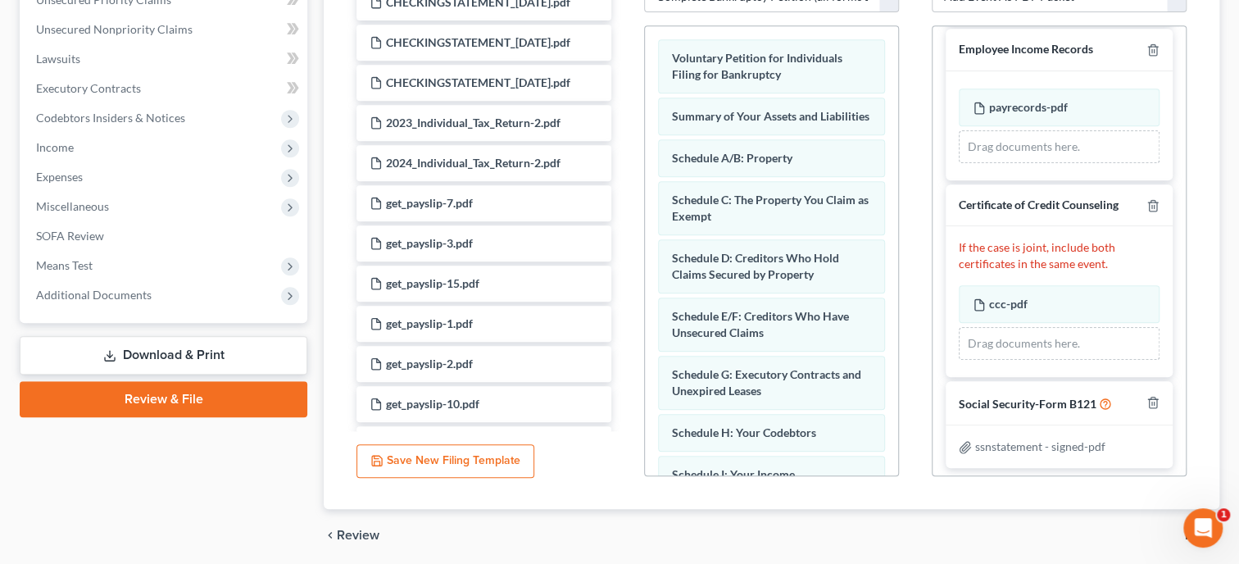
scroll to position [480, 0]
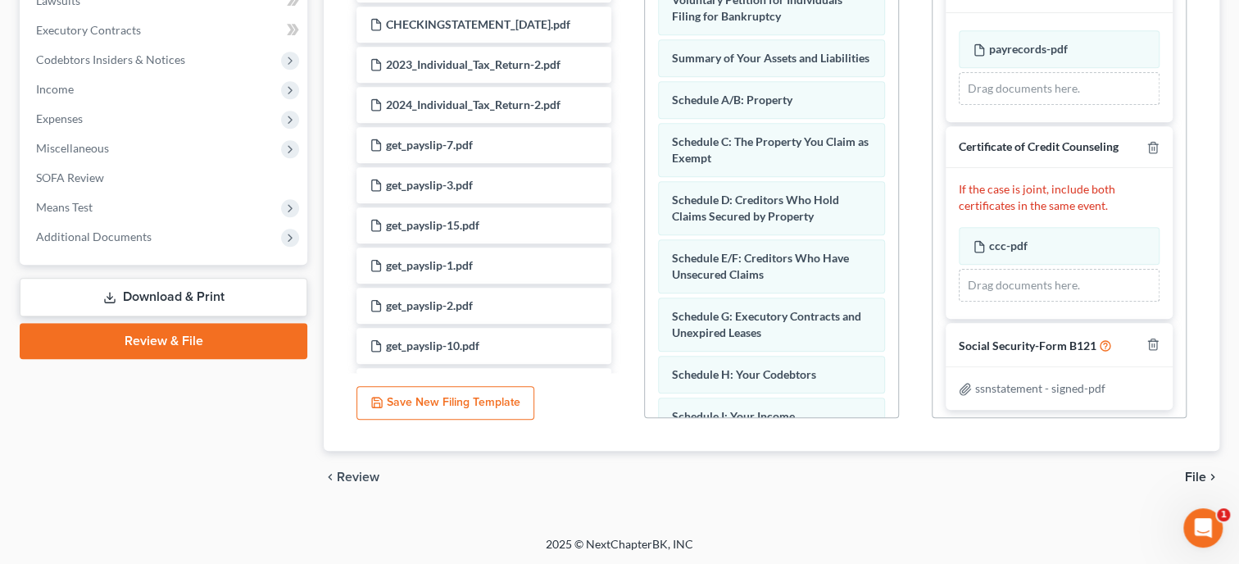
click at [1194, 472] on span "File" at bounding box center [1195, 477] width 21 height 13
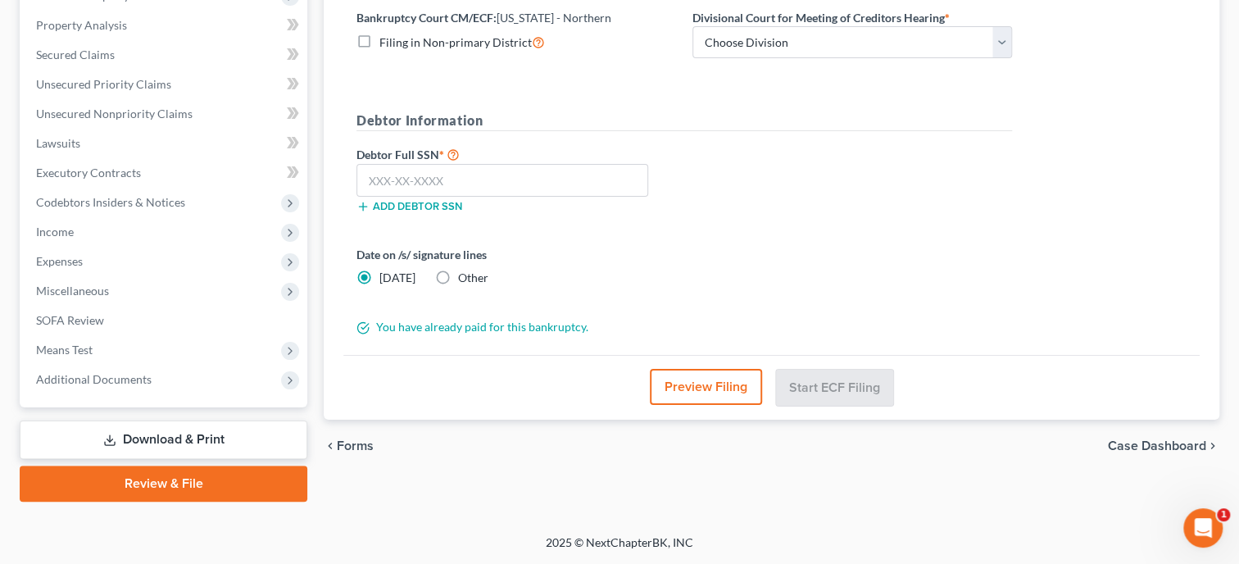
scroll to position [334, 0]
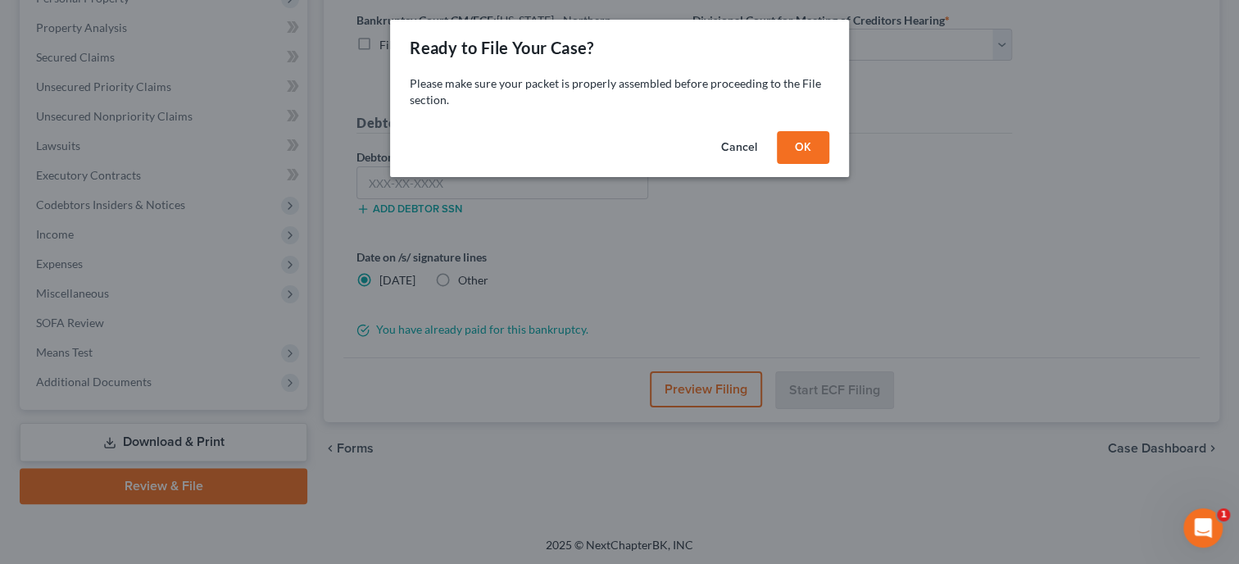
click at [812, 157] on button "OK" at bounding box center [803, 147] width 52 height 33
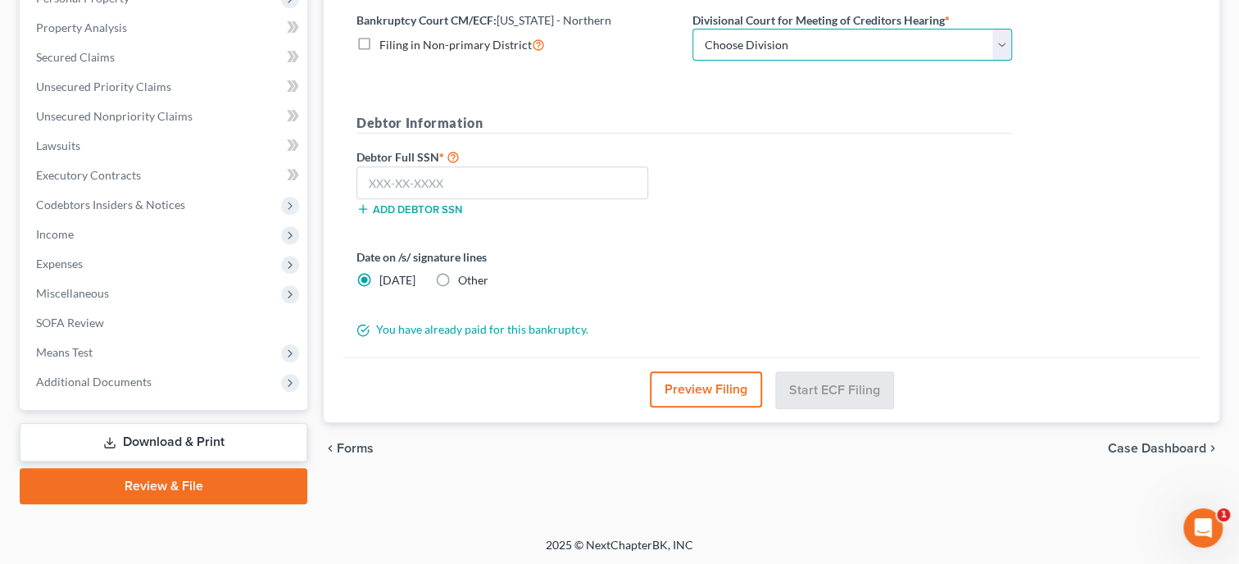
select select "0"
click option "Anniston" at bounding box center [0, 0] width 0 height 0
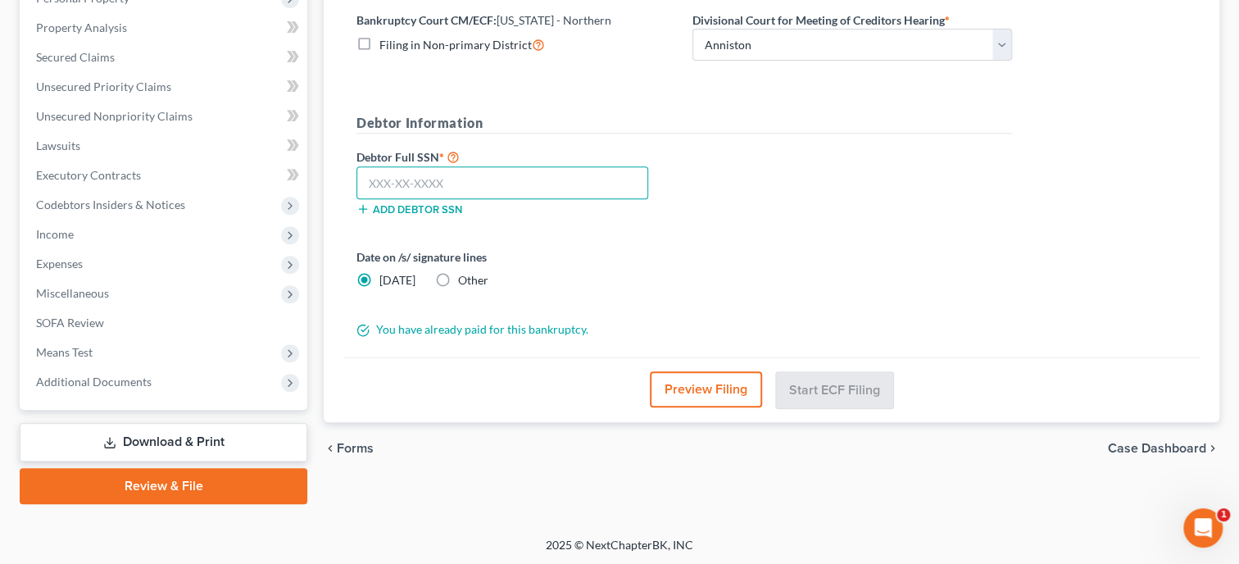
click at [559, 187] on input "text" at bounding box center [503, 182] width 292 height 33
type input "005-62-2134"
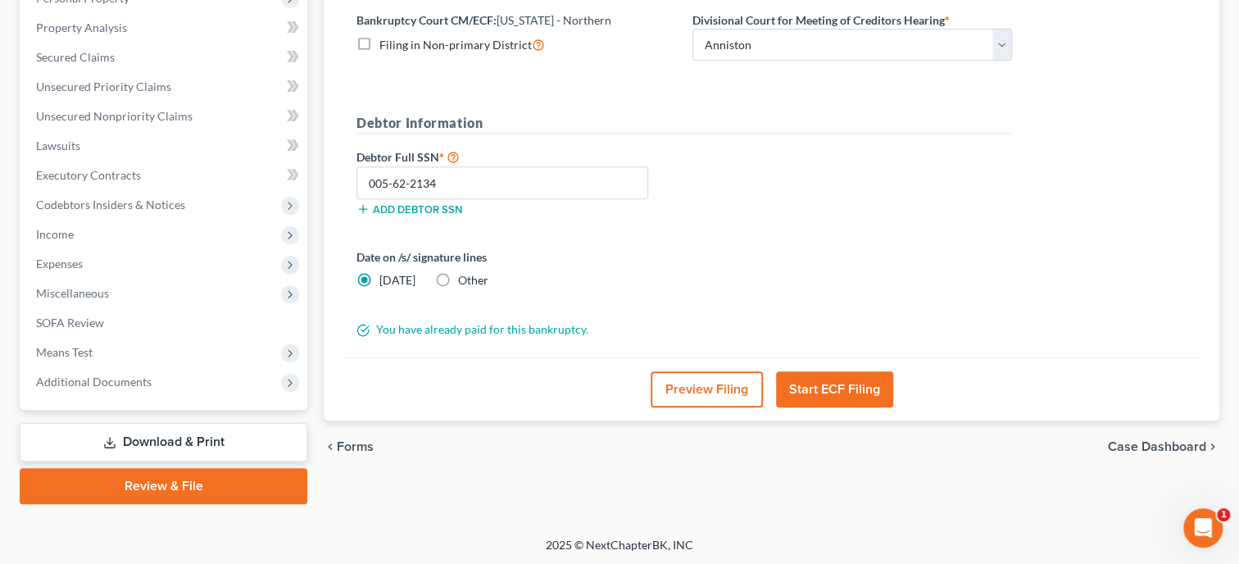
click at [816, 393] on button "Start ECF Filing" at bounding box center [834, 389] width 117 height 36
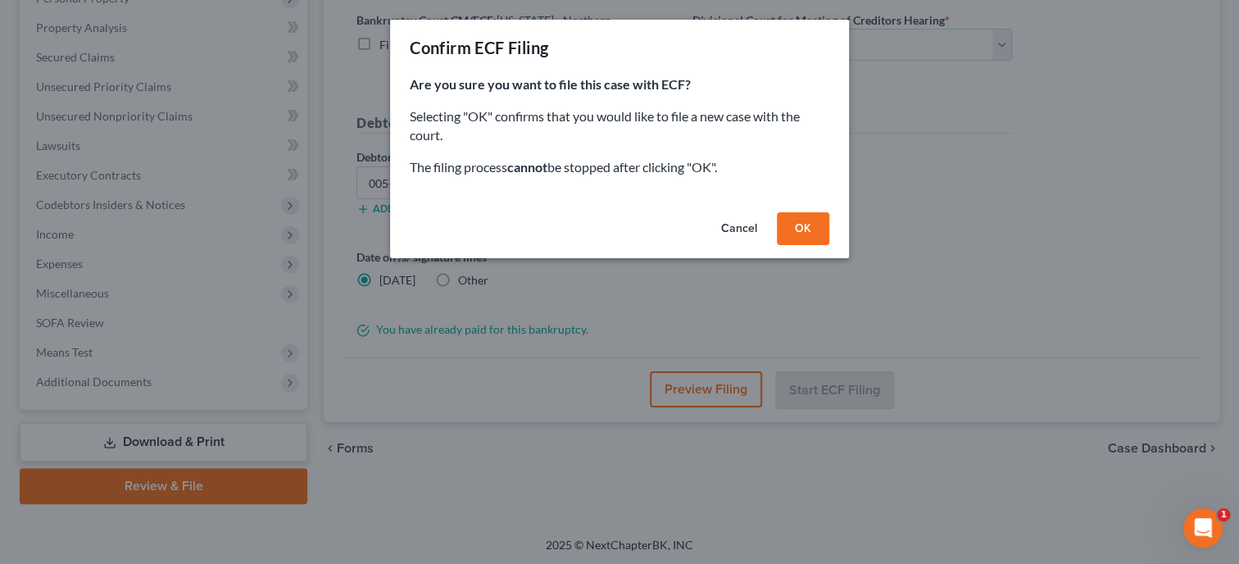
click at [800, 227] on button "OK" at bounding box center [803, 228] width 52 height 33
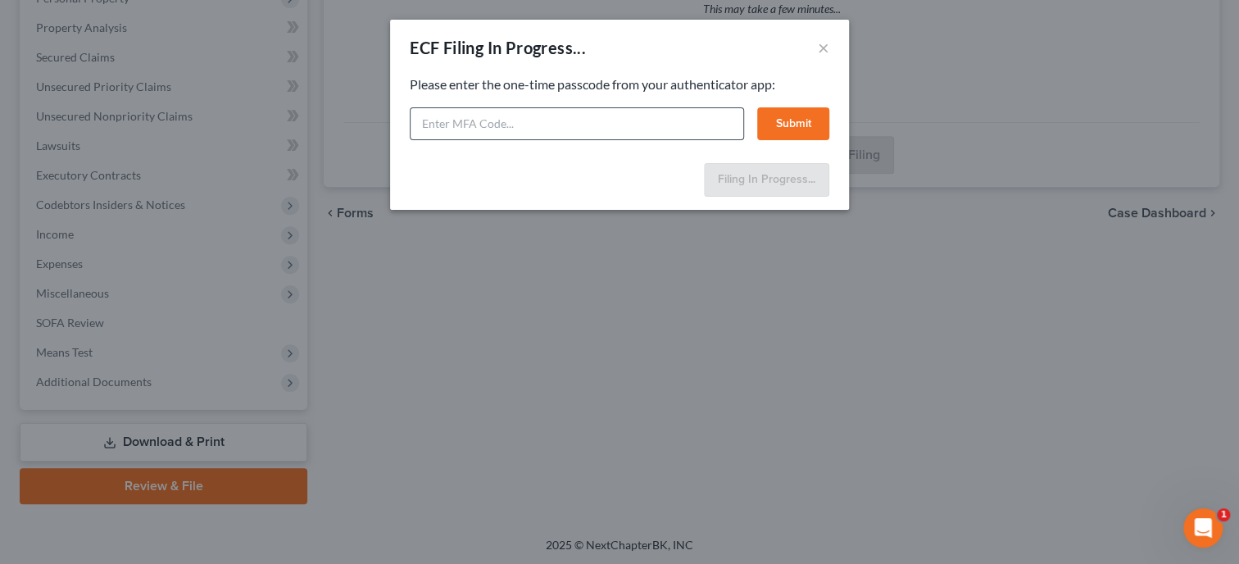
click at [483, 120] on input "text" at bounding box center [577, 123] width 334 height 33
type input "008900"
click at [809, 119] on button "Submit" at bounding box center [793, 123] width 72 height 33
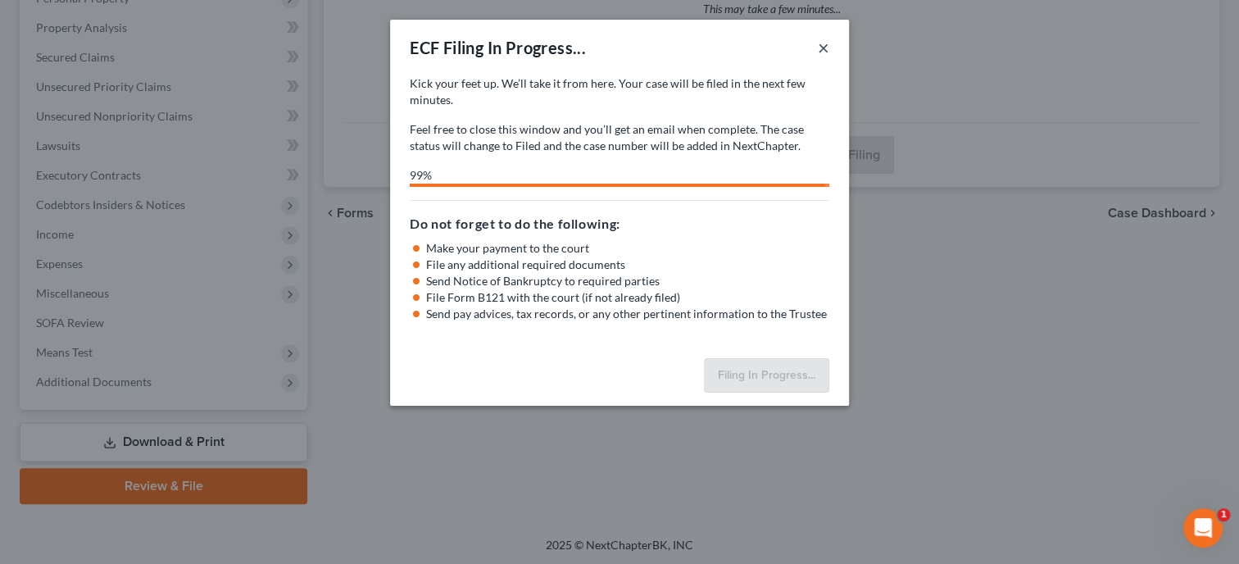
click at [824, 50] on button "×" at bounding box center [823, 48] width 11 height 20
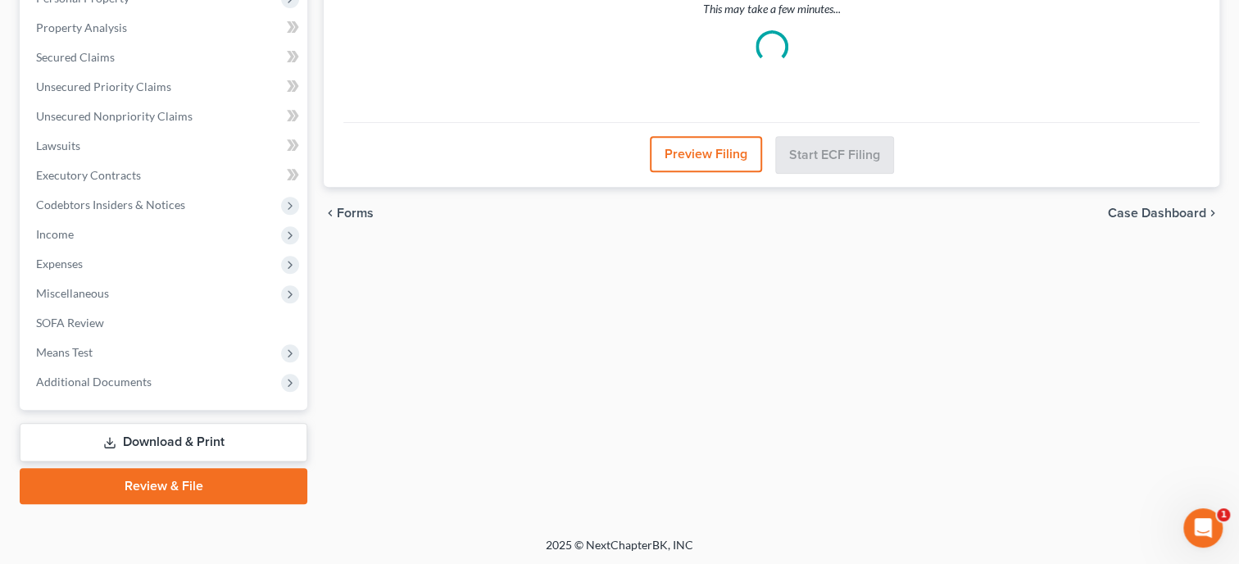
scroll to position [0, 0]
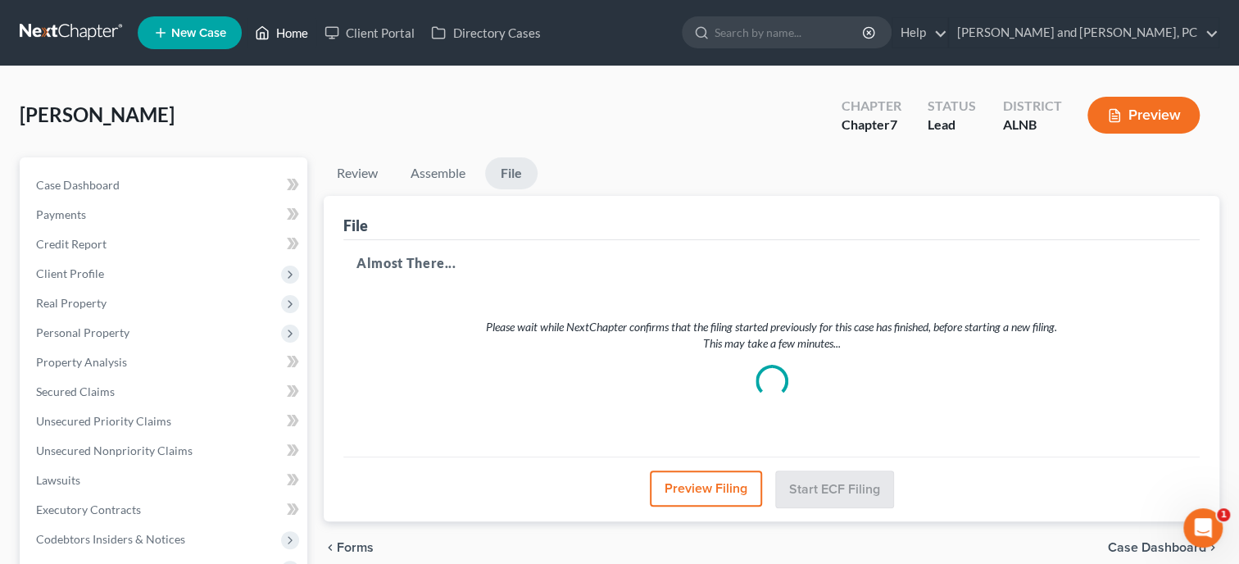
click at [294, 34] on link "Home" at bounding box center [282, 33] width 70 height 30
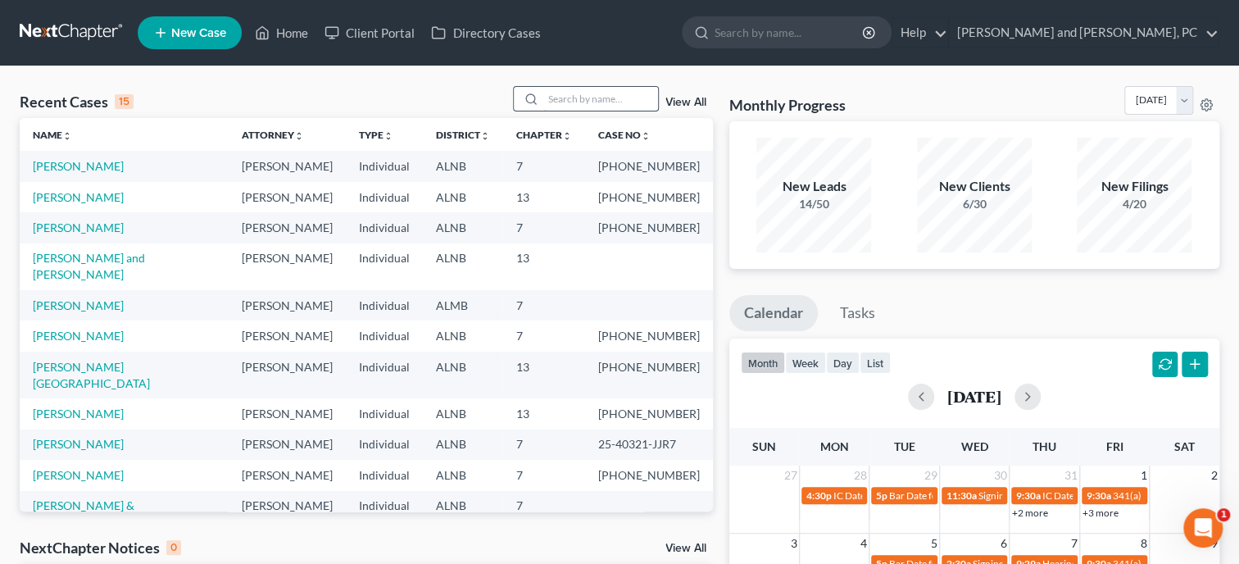
click at [549, 96] on input "search" at bounding box center [600, 99] width 115 height 24
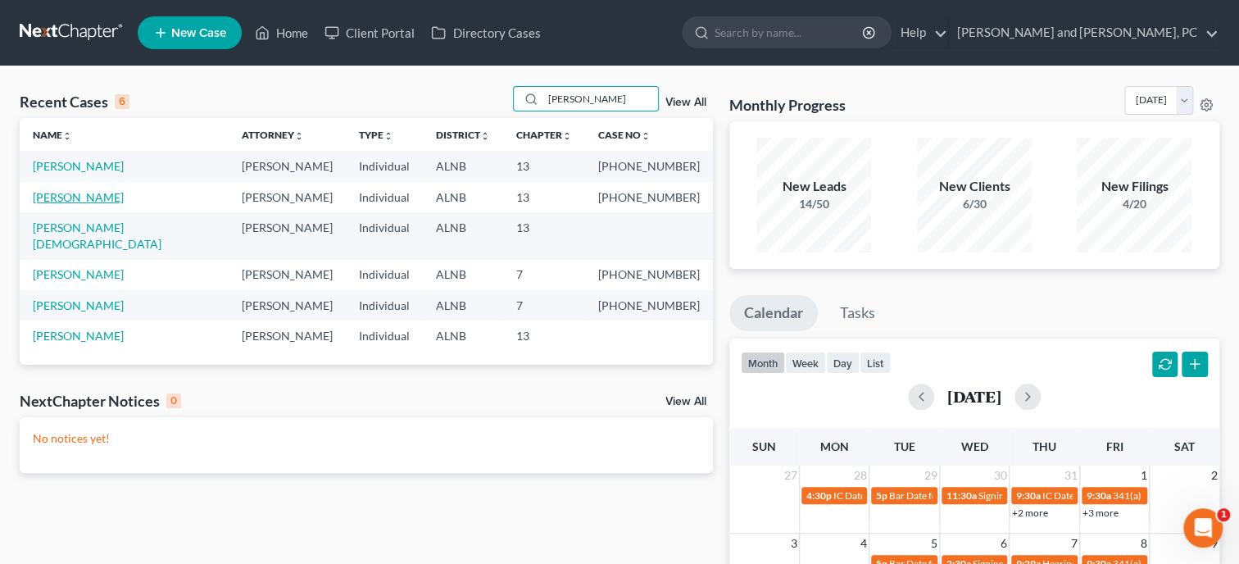
type input "wilson"
click at [73, 202] on link "[PERSON_NAME]" at bounding box center [78, 197] width 91 height 14
select select "6"
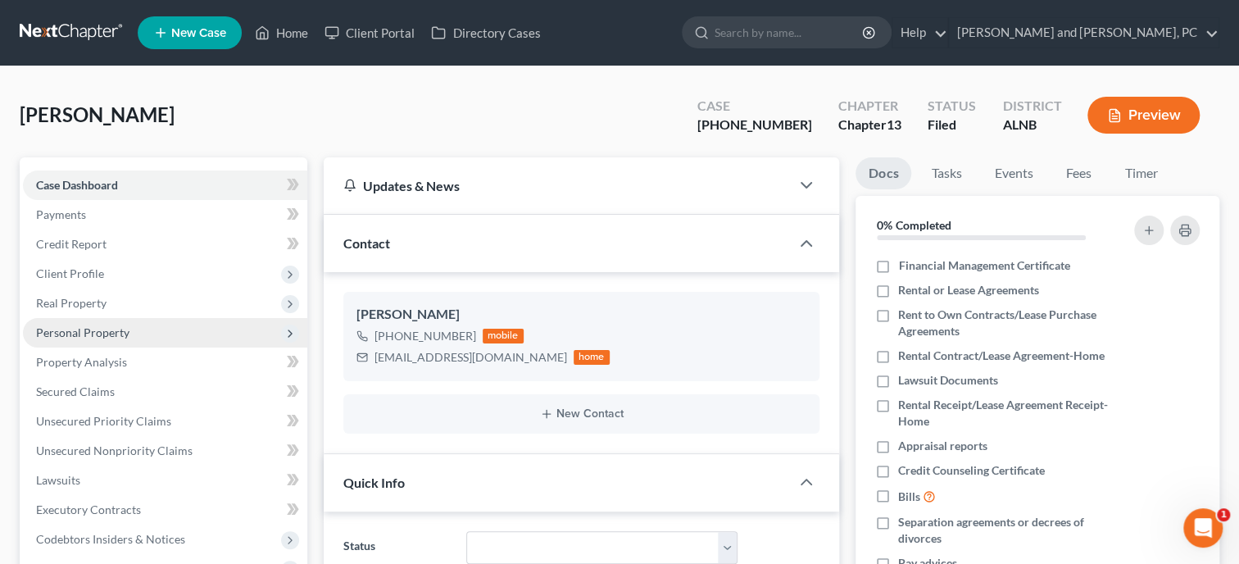
scroll to position [23, 0]
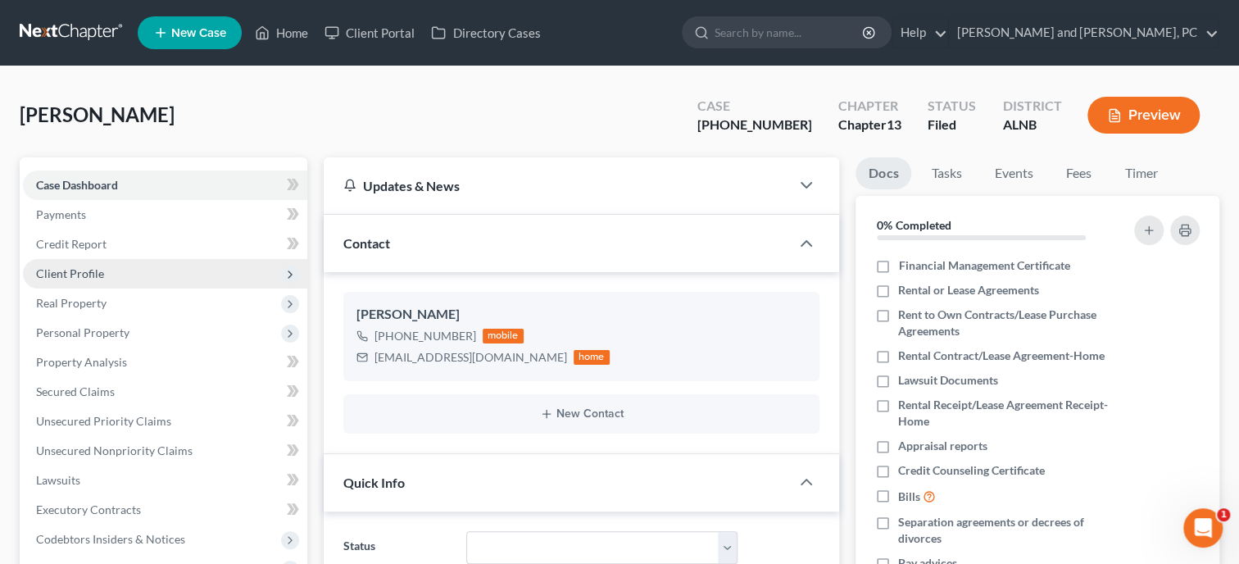
click at [82, 273] on span "Client Profile" at bounding box center [70, 273] width 68 height 14
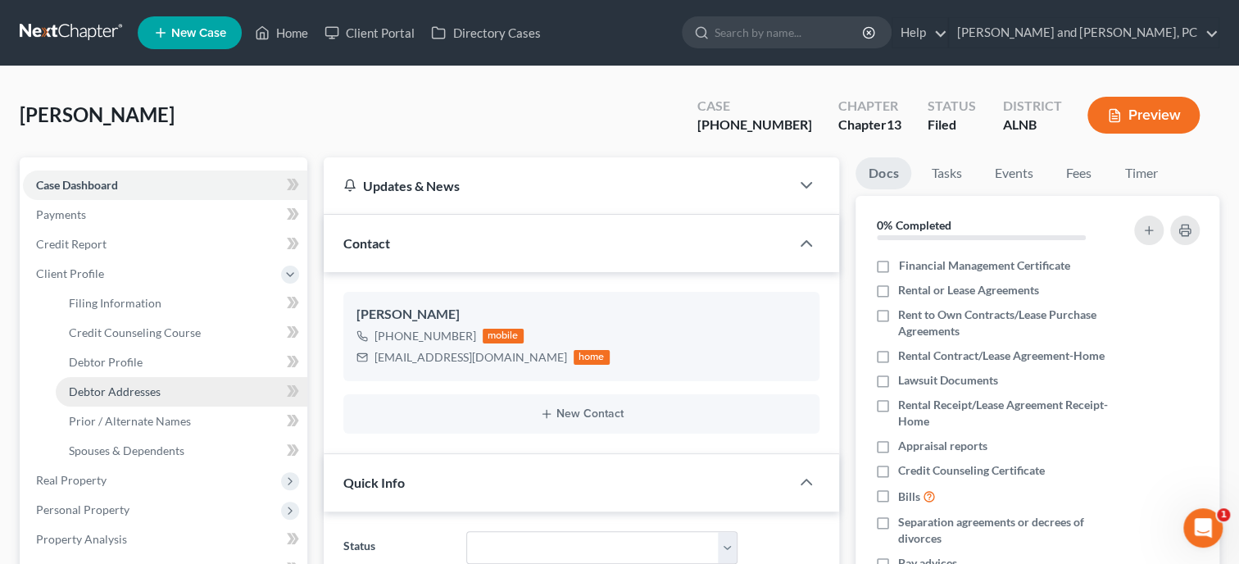
click at [152, 393] on span "Debtor Addresses" at bounding box center [115, 391] width 92 height 14
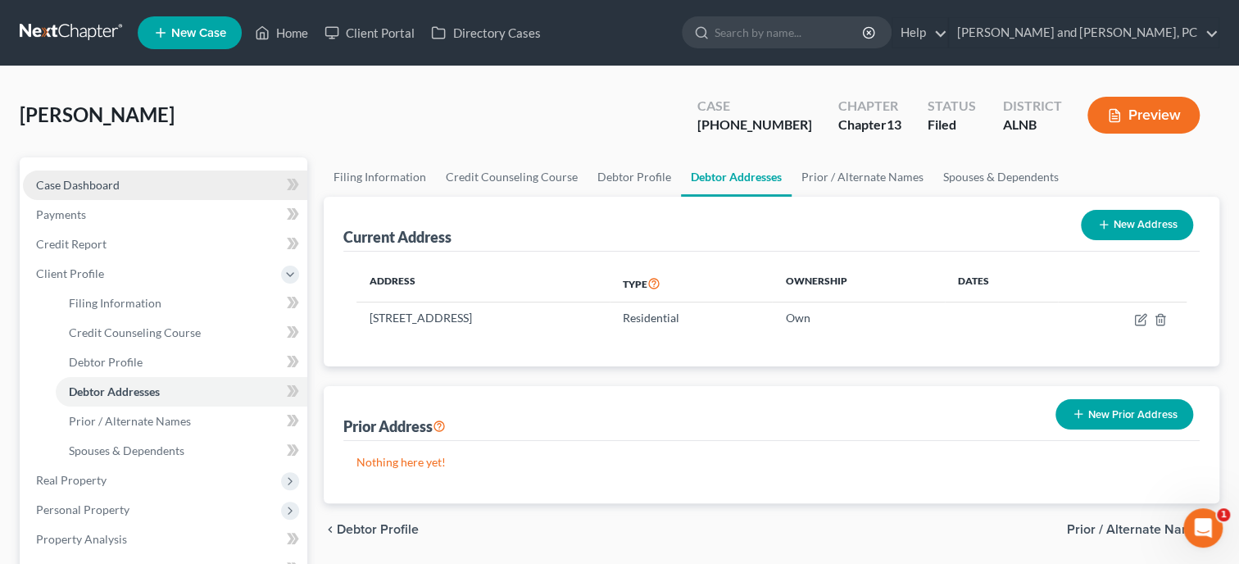
click at [67, 184] on span "Case Dashboard" at bounding box center [78, 185] width 84 height 14
select select "6"
select select "0"
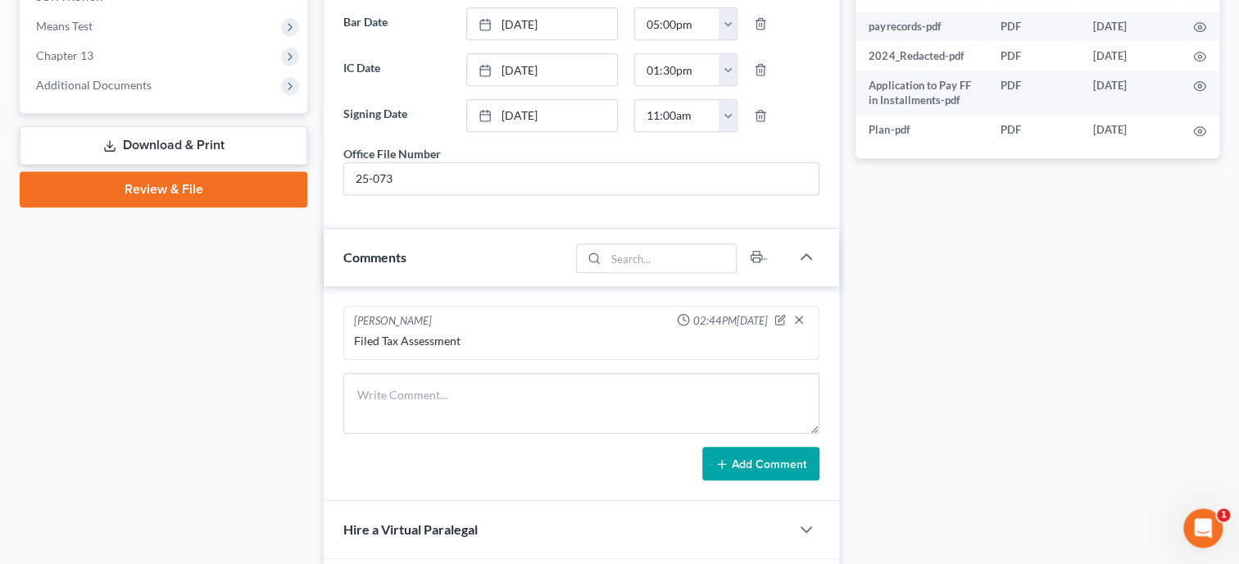
scroll to position [675, 0]
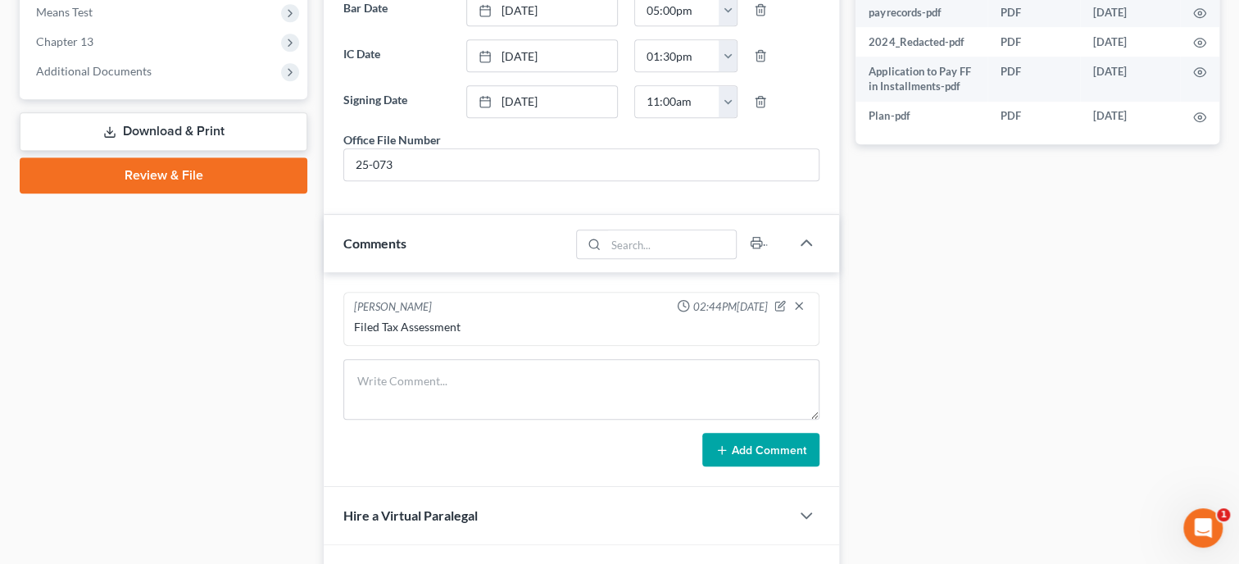
click at [589, 397] on textarea at bounding box center [581, 389] width 476 height 61
type textarea "Mailed 341 letter to client."
click at [732, 464] on button "Add Comment" at bounding box center [760, 450] width 117 height 34
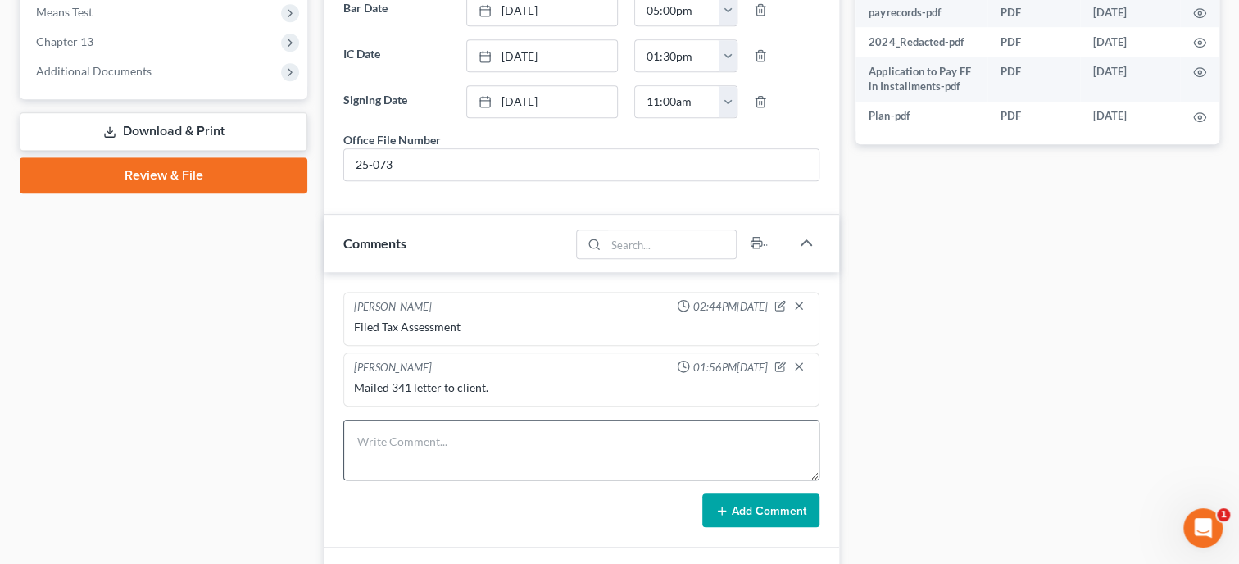
click at [444, 448] on textarea at bounding box center [581, 450] width 476 height 61
type textarea "Emailed ALL documents to Brandi @ Linda's Office."
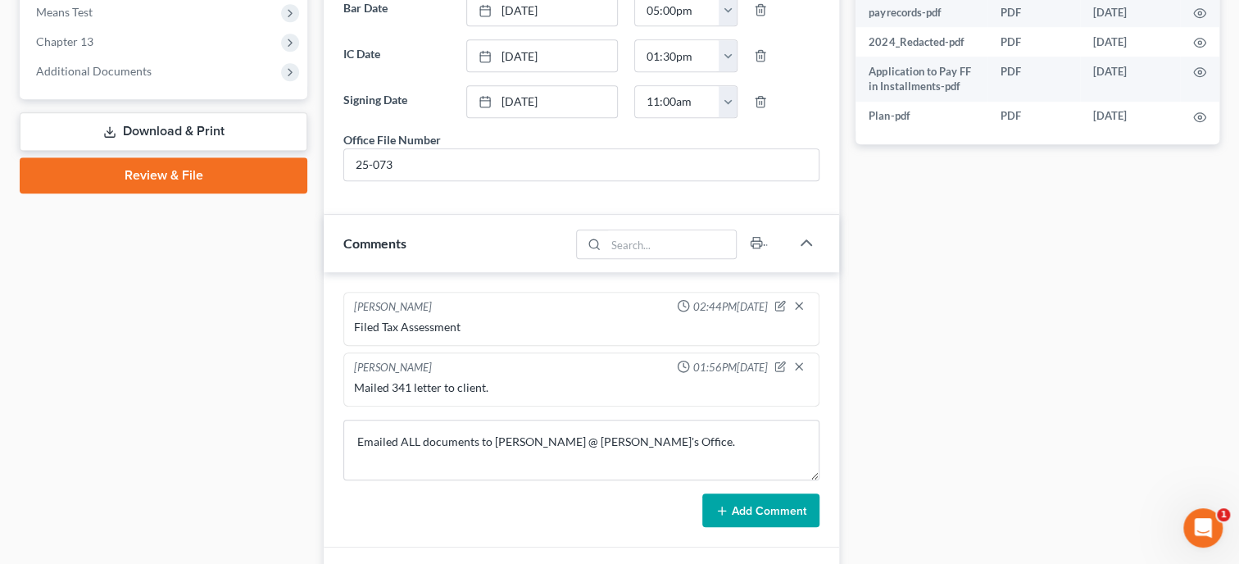
click at [769, 519] on button "Add Comment" at bounding box center [760, 510] width 117 height 34
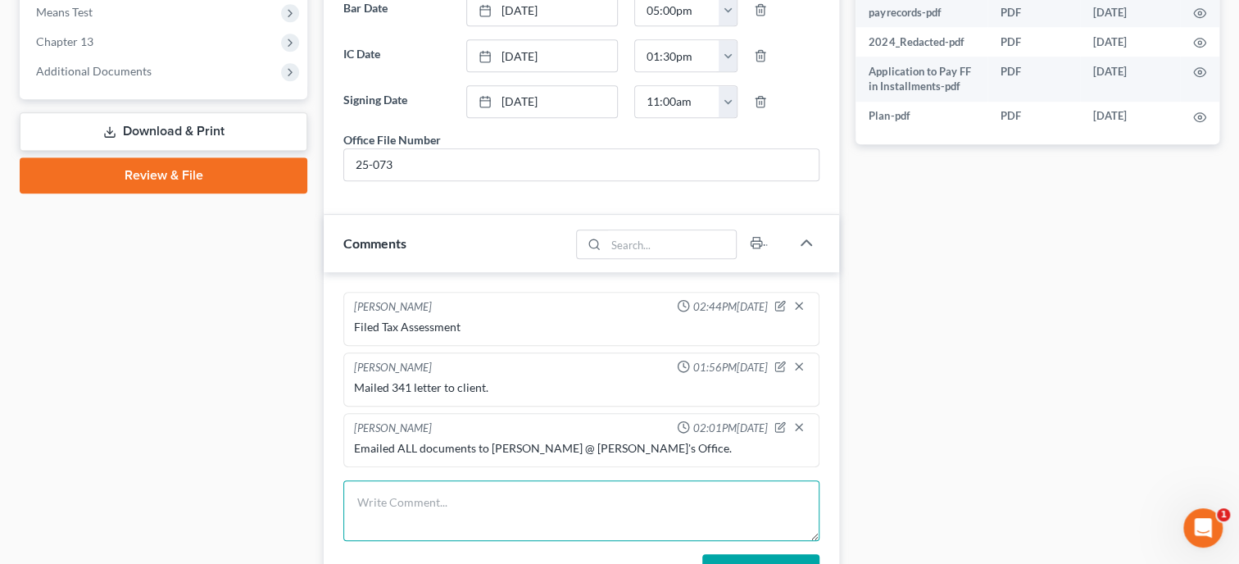
click at [396, 507] on textarea at bounding box center [581, 510] width 476 height 61
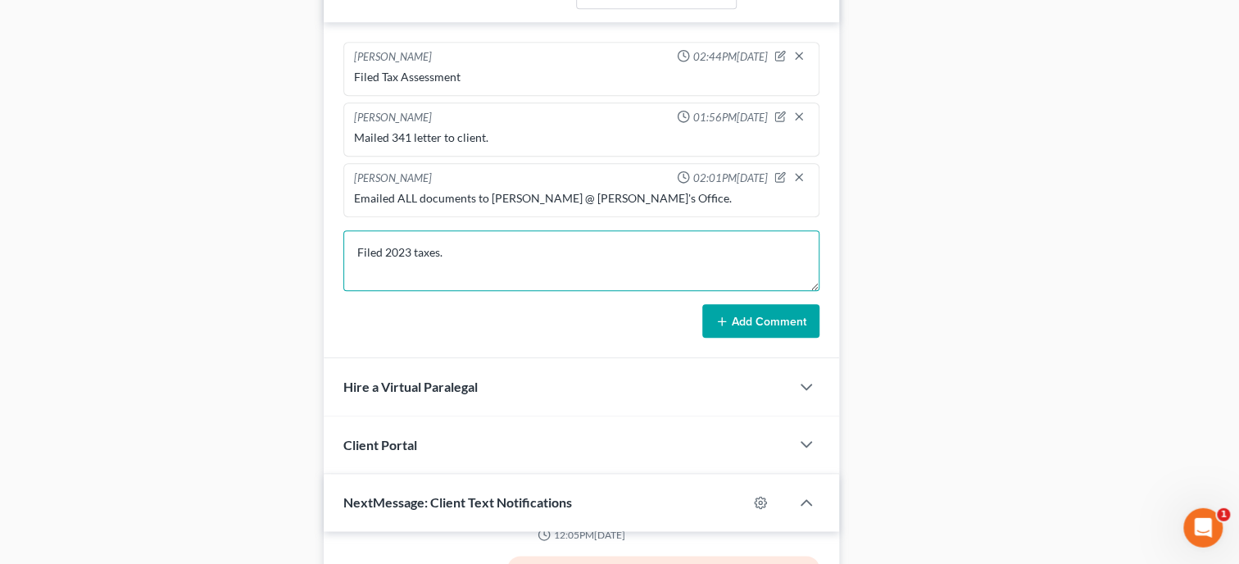
scroll to position [927, 0]
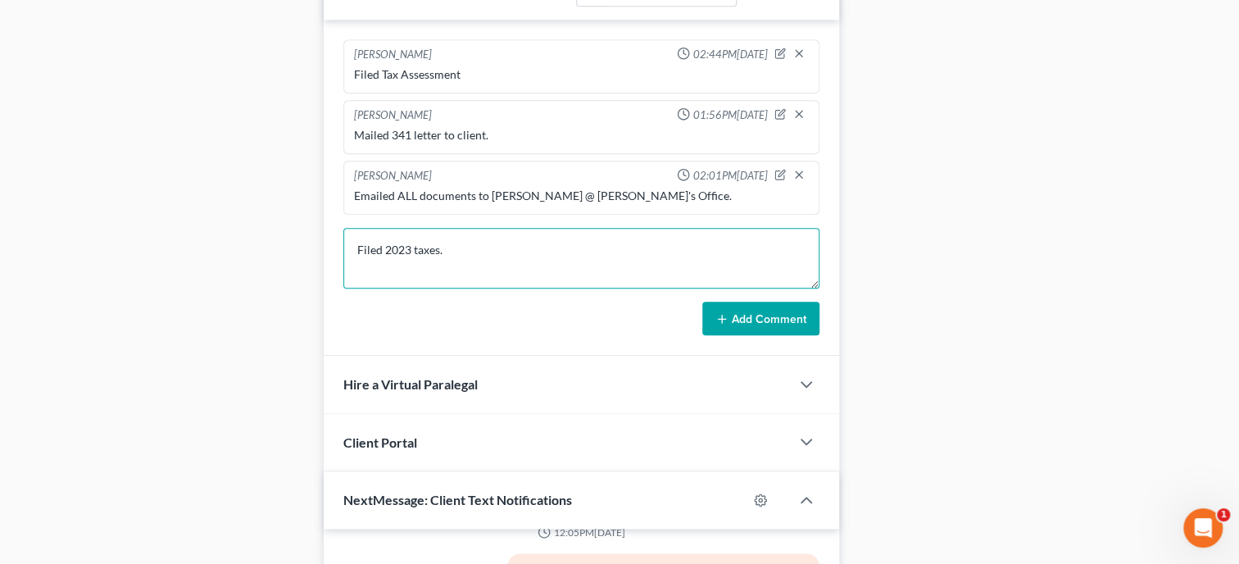
type textarea "Filed 2023 taxes."
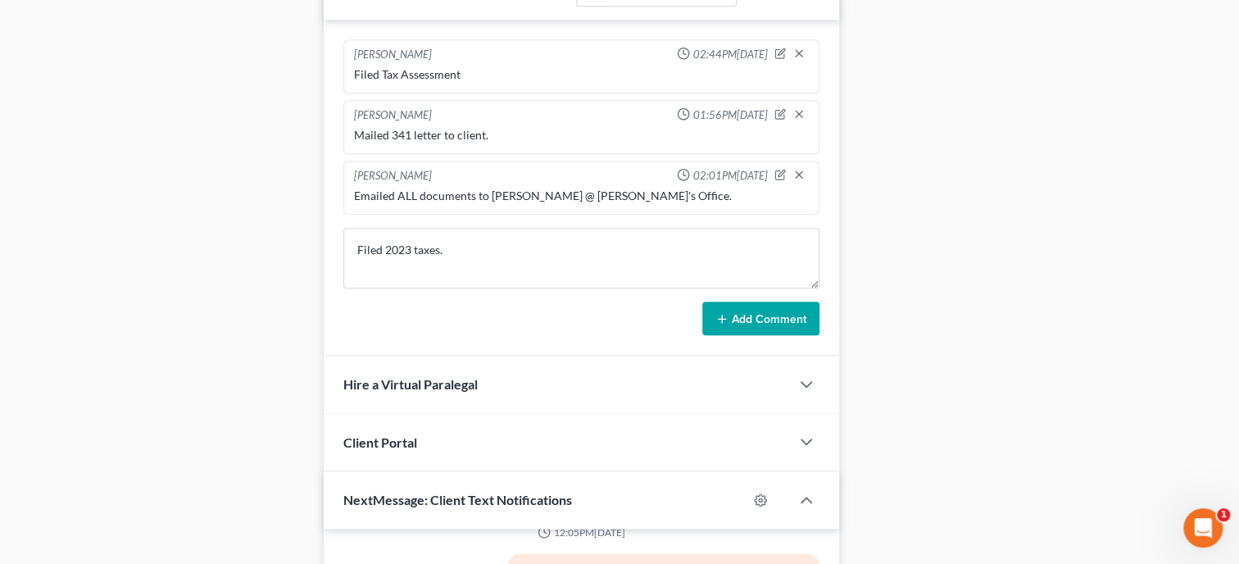
click at [770, 332] on button "Add Comment" at bounding box center [760, 319] width 117 height 34
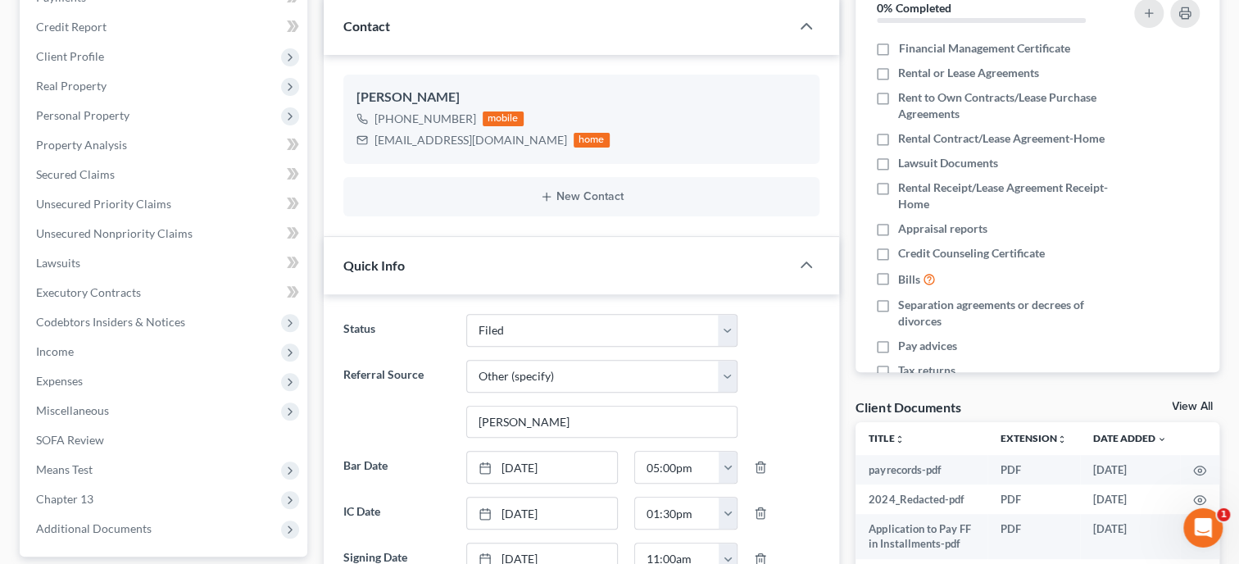
scroll to position [0, 0]
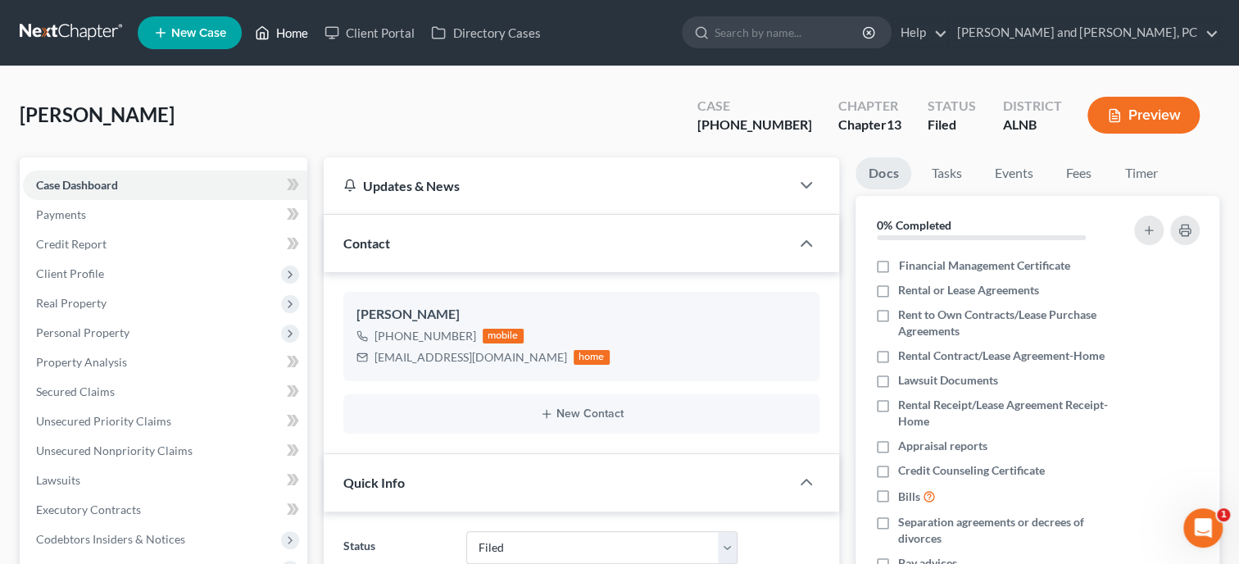
click at [296, 37] on link "Home" at bounding box center [282, 33] width 70 height 30
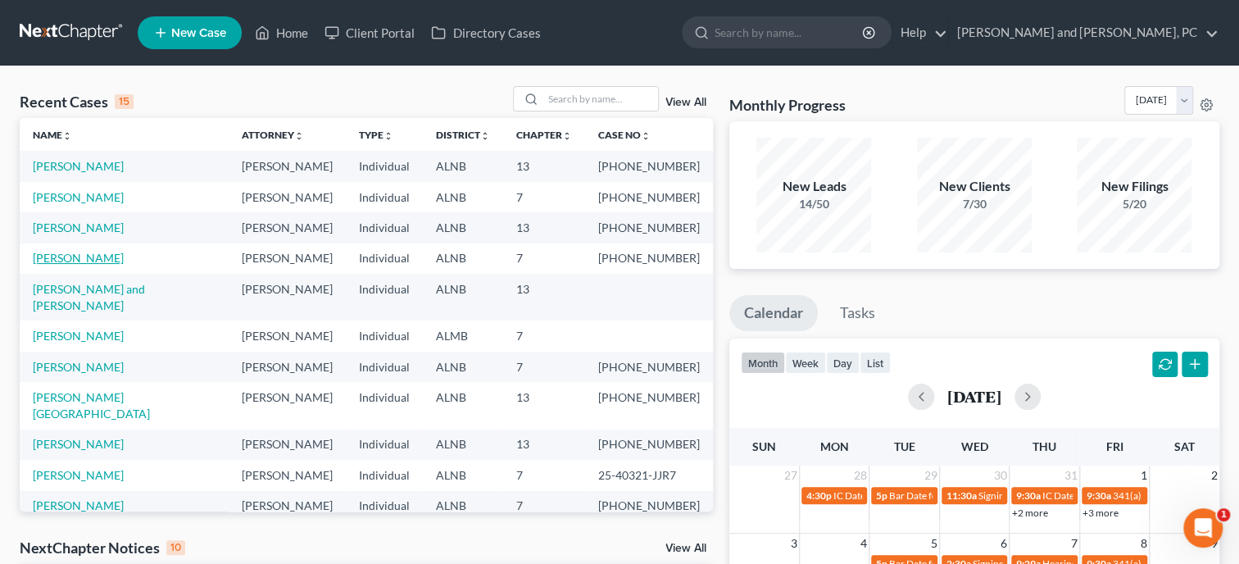
click at [77, 261] on link "[PERSON_NAME]" at bounding box center [78, 258] width 91 height 14
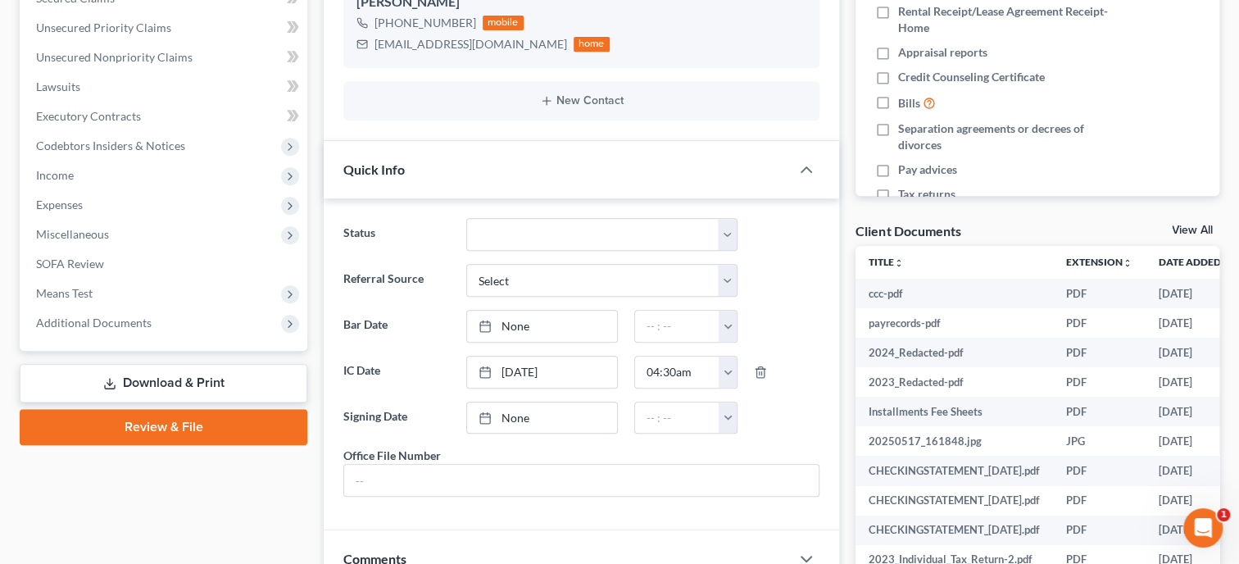
scroll to position [421, 0]
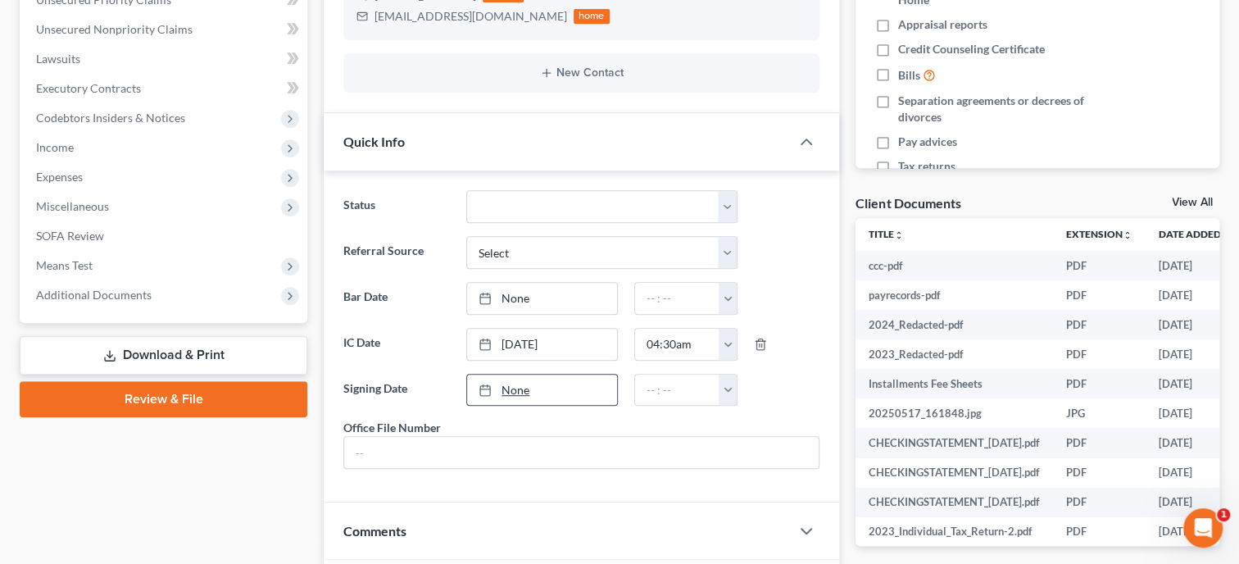
click at [530, 389] on link "None" at bounding box center [542, 390] width 150 height 31
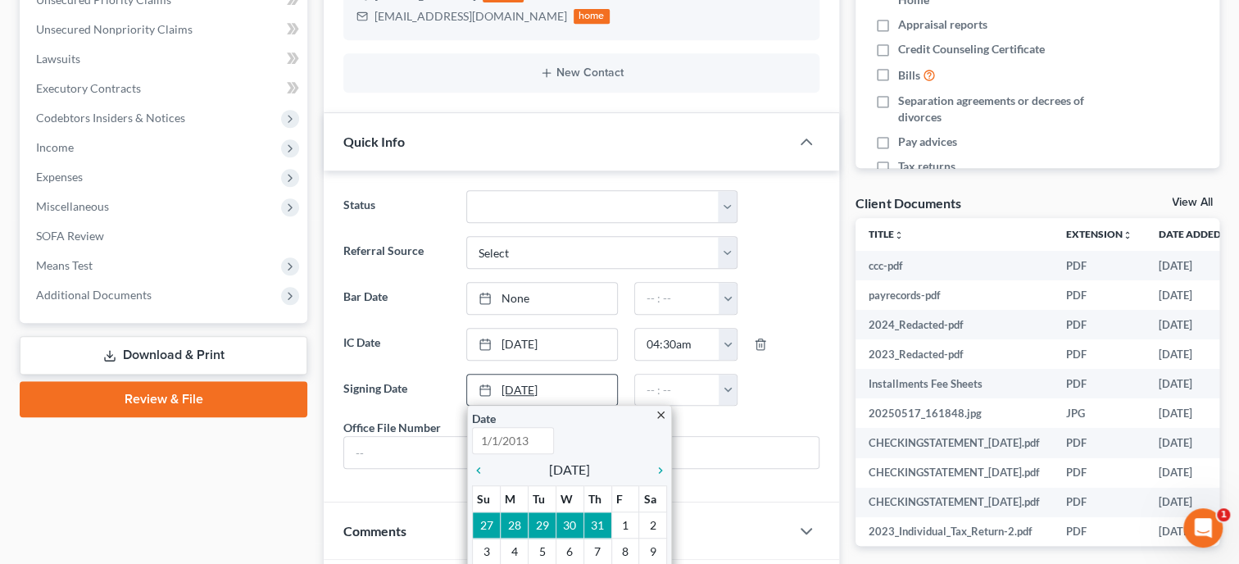
type input "8/12/2025"
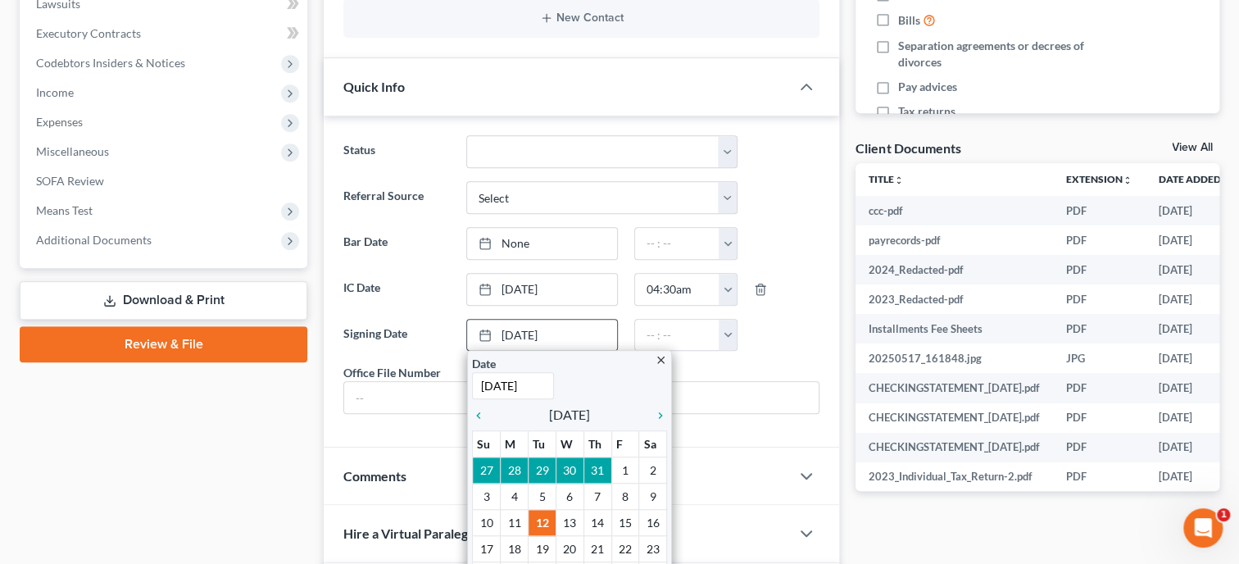
scroll to position [506, 0]
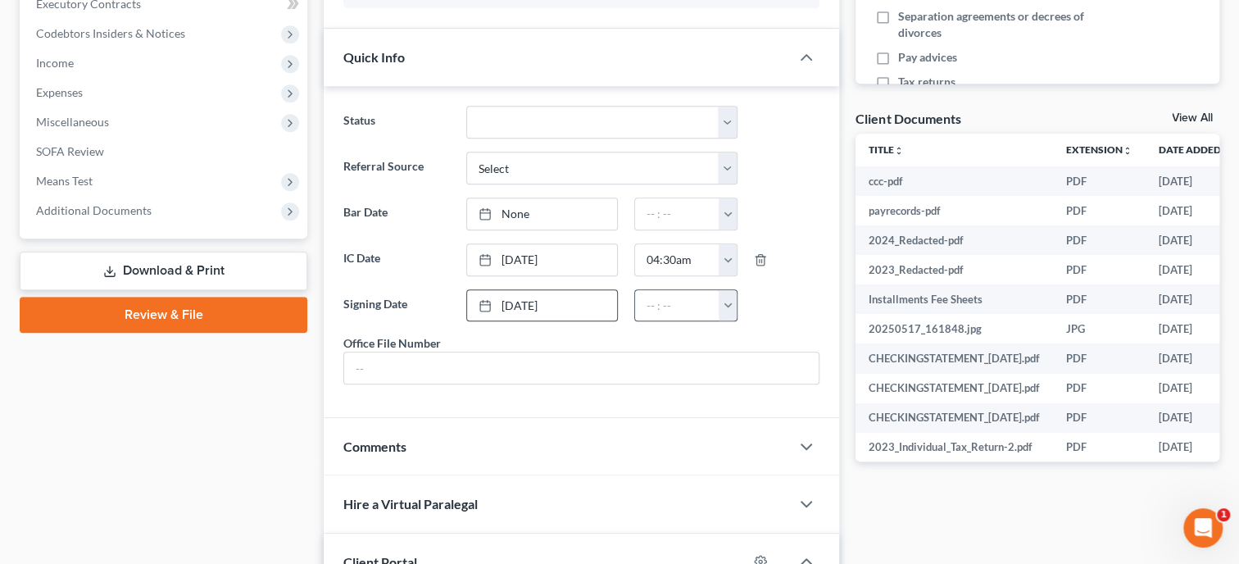
click at [729, 301] on button "button" at bounding box center [728, 305] width 18 height 31
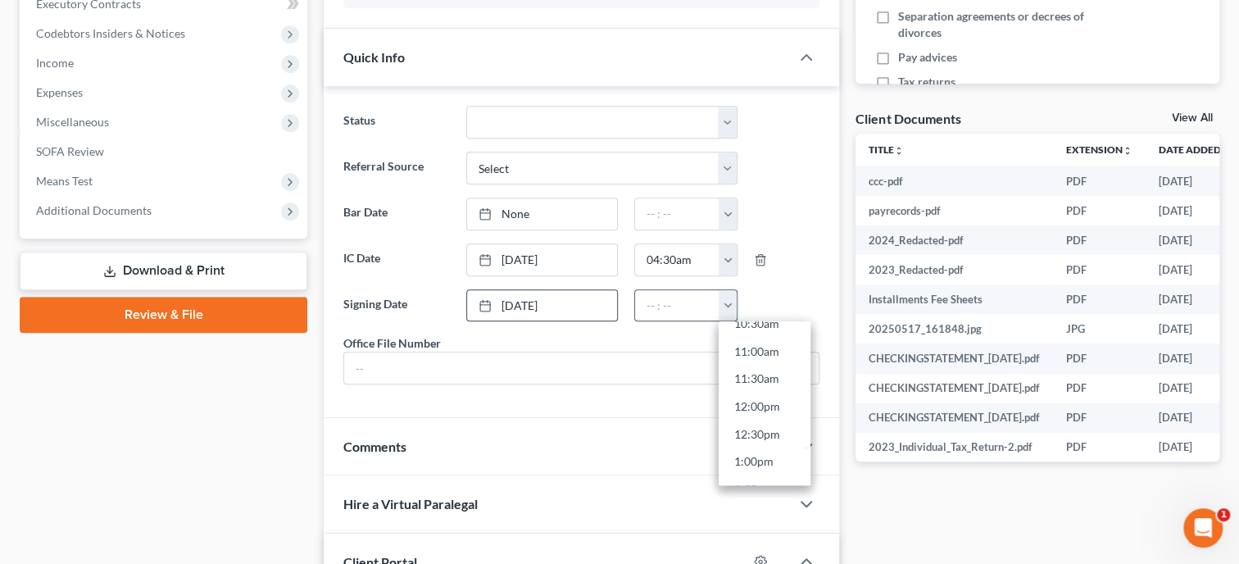
scroll to position [646, 0]
click at [736, 462] on link "2:00pm" at bounding box center [765, 466] width 92 height 28
type input "2:00pm"
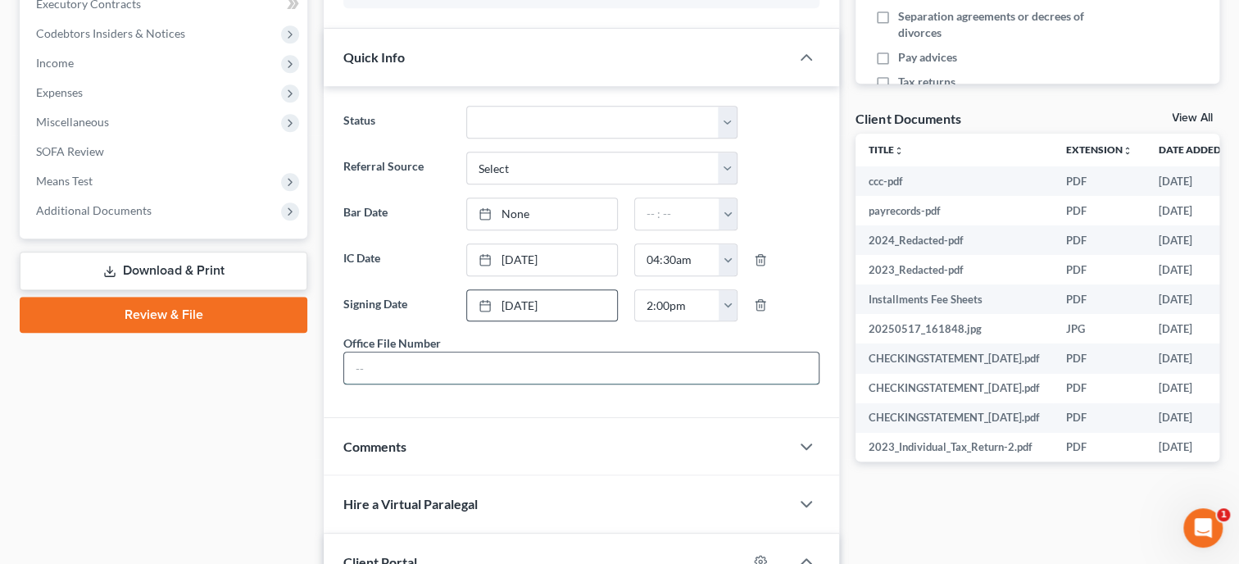
click at [488, 380] on input "text" at bounding box center [581, 367] width 475 height 31
type input "25-078"
click at [288, 453] on div "Case Dashboard Payments Invoices Payments Payments Credit Report Client Profile" at bounding box center [163, 353] width 304 height 1403
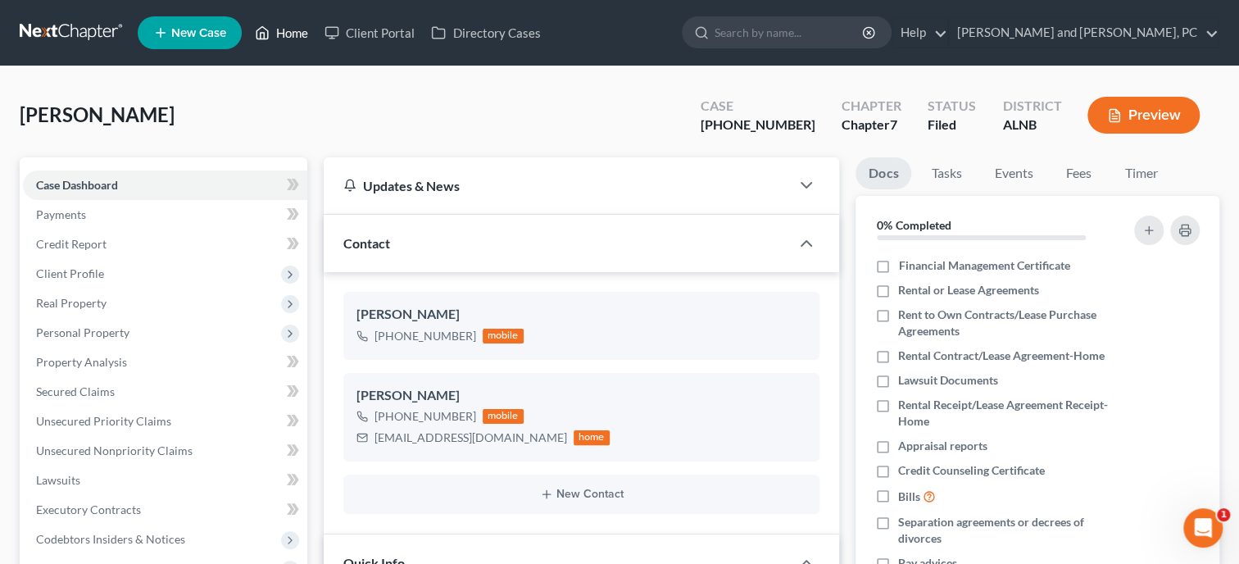
click at [302, 33] on link "Home" at bounding box center [282, 33] width 70 height 30
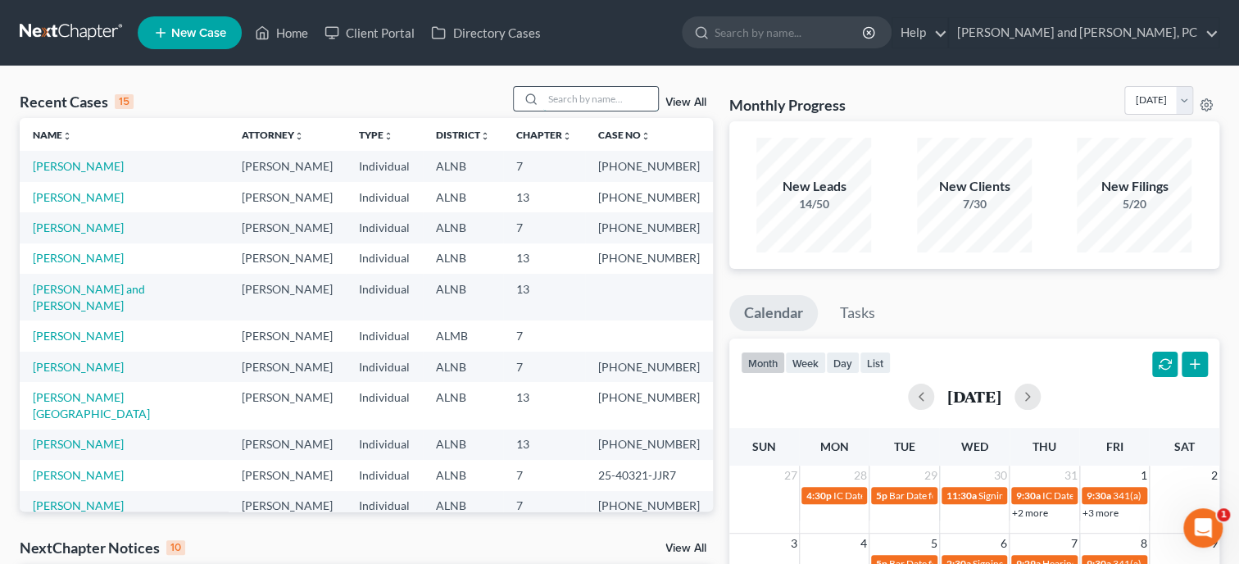
click at [571, 99] on input "search" at bounding box center [600, 99] width 115 height 24
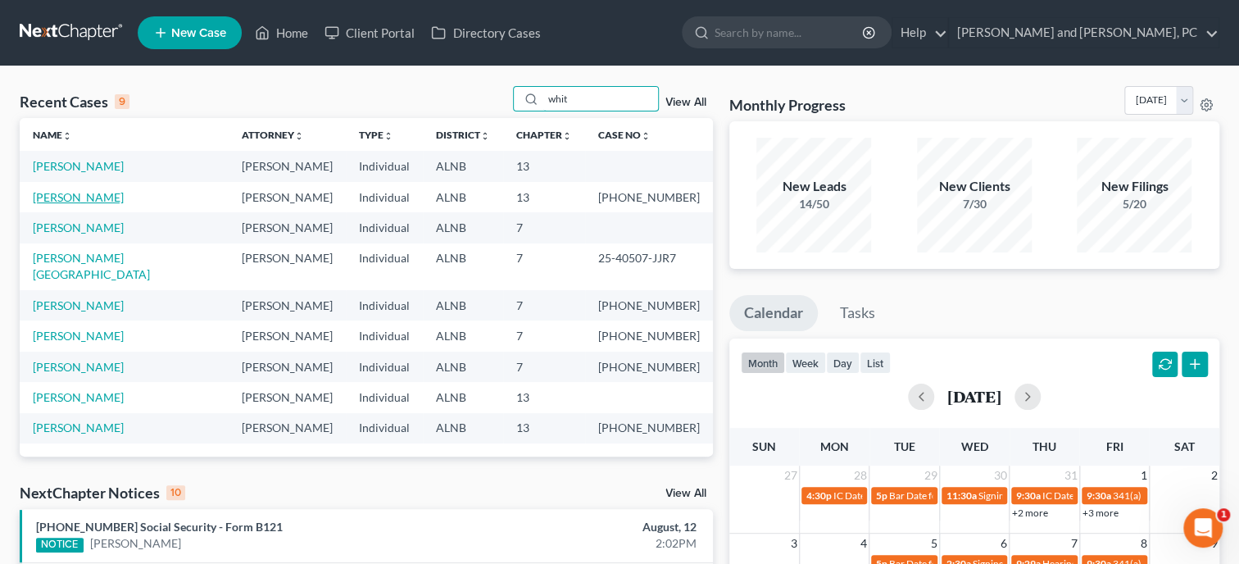
type input "whit"
click at [77, 202] on link "[PERSON_NAME]" at bounding box center [78, 197] width 91 height 14
select select "6"
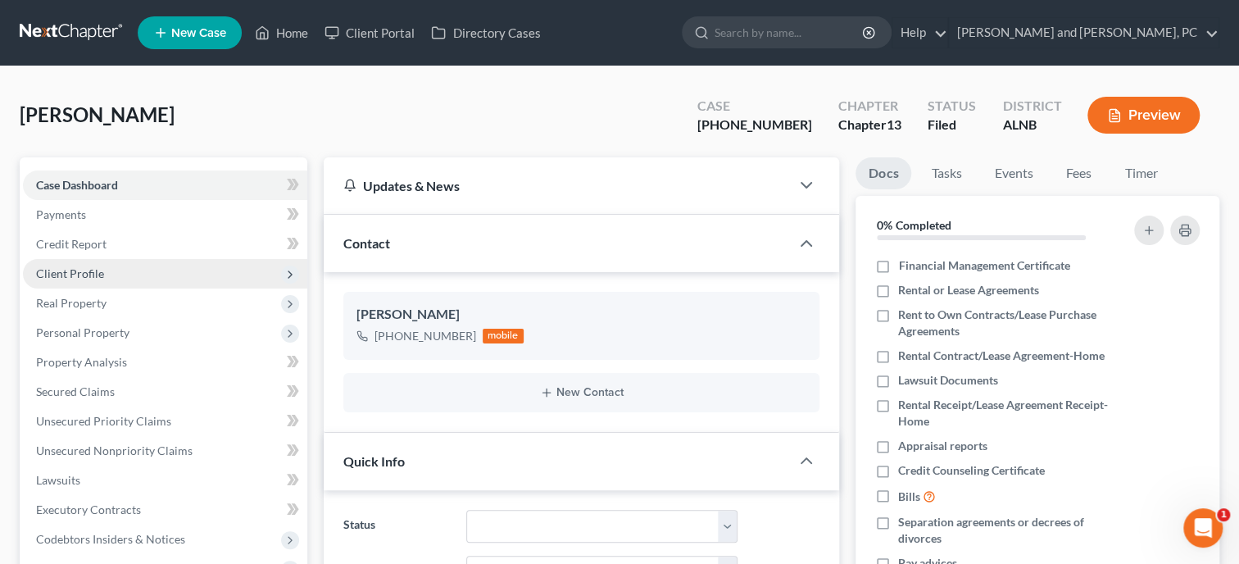
click at [86, 274] on span "Client Profile" at bounding box center [70, 273] width 68 height 14
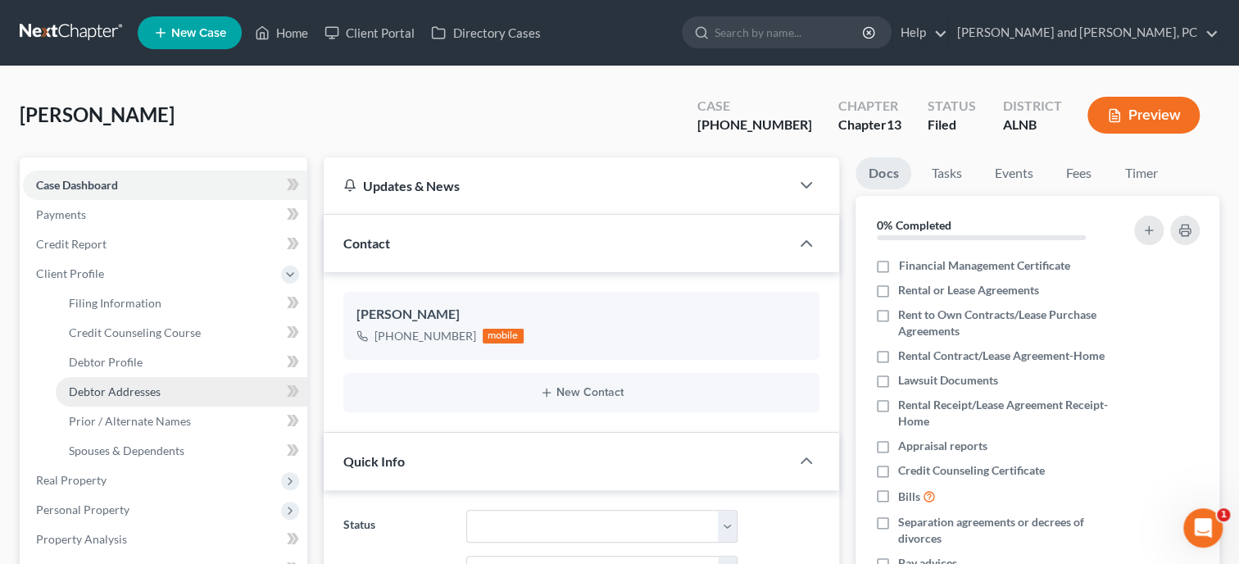
click at [105, 387] on span "Debtor Addresses" at bounding box center [115, 391] width 92 height 14
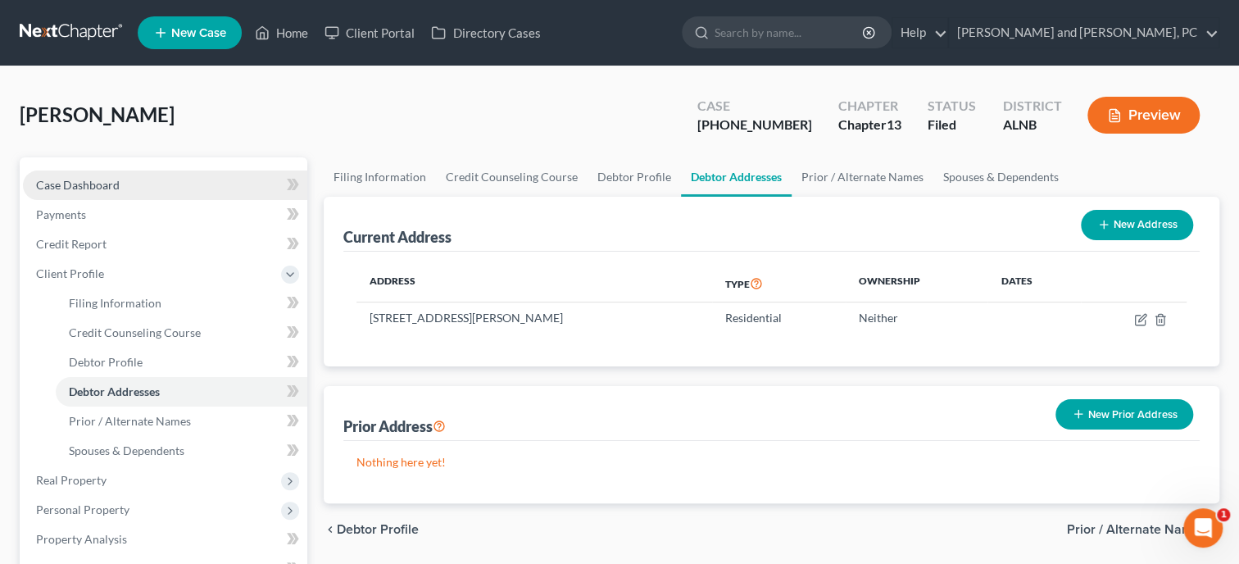
click at [67, 189] on span "Case Dashboard" at bounding box center [78, 185] width 84 height 14
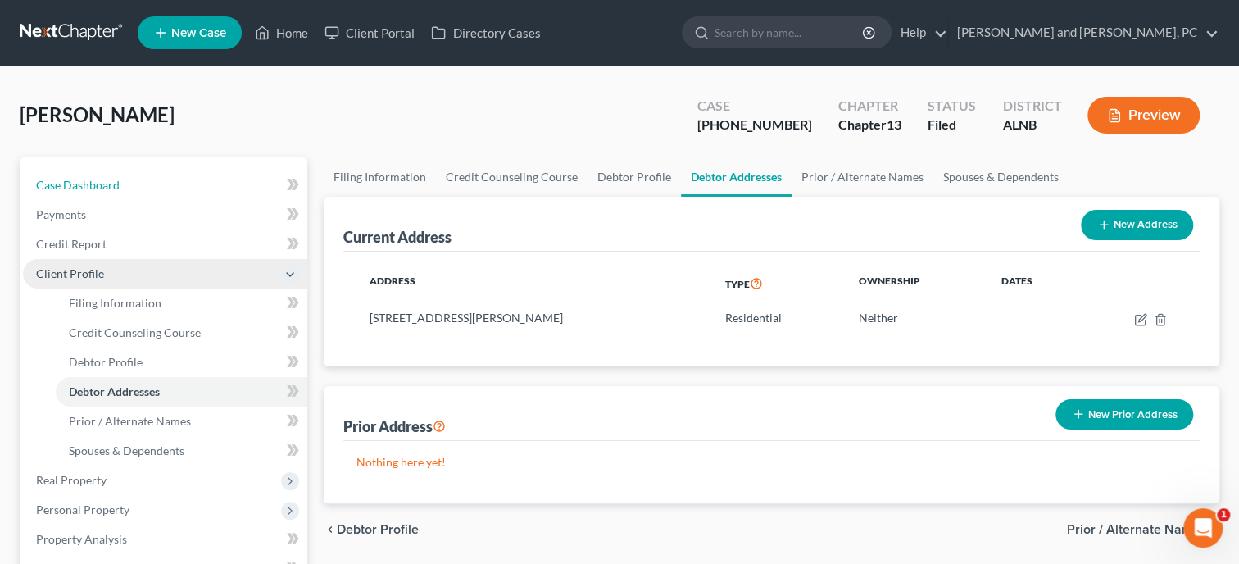
select select "6"
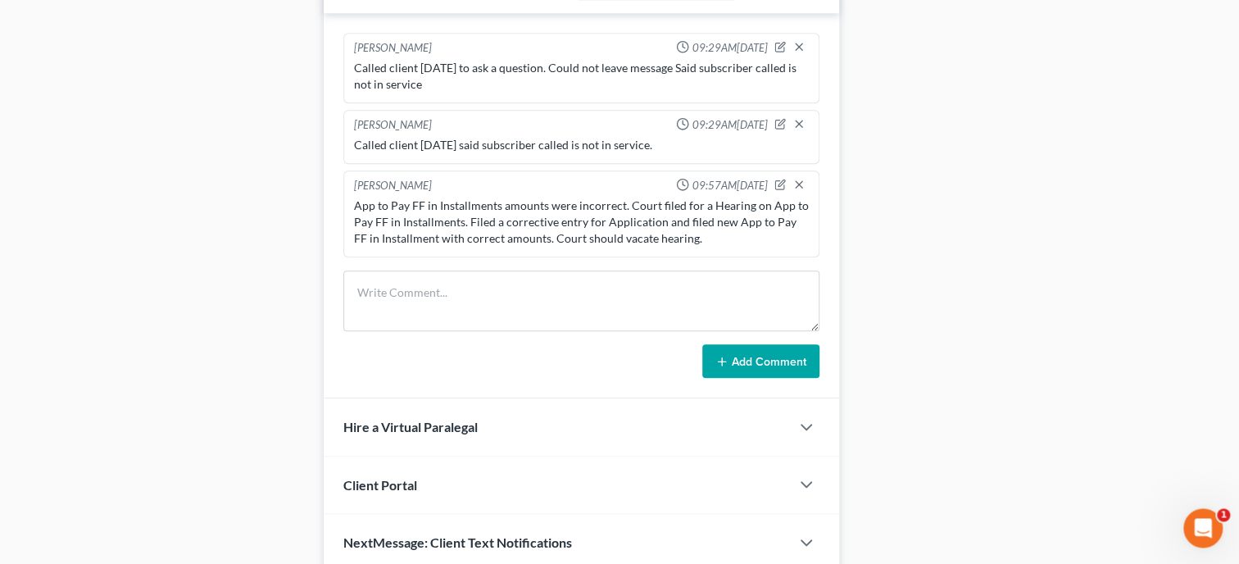
scroll to position [927, 0]
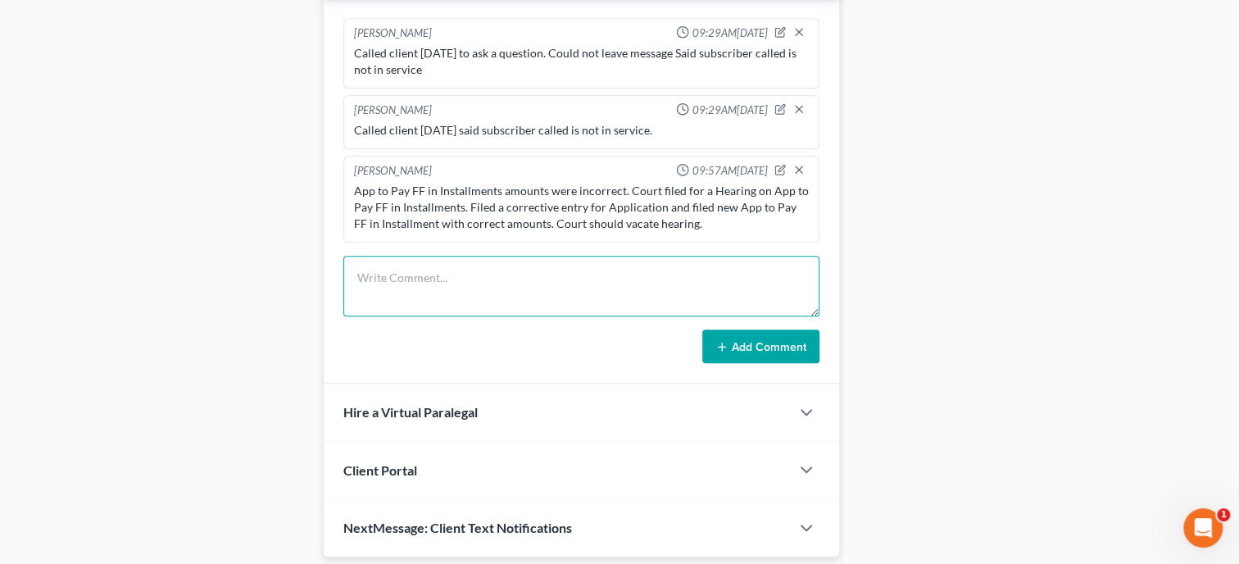
click at [486, 309] on textarea at bounding box center [581, 286] width 476 height 61
type textarea "Mailed 341 letter to client"
click at [753, 356] on button "Add Comment" at bounding box center [760, 347] width 117 height 34
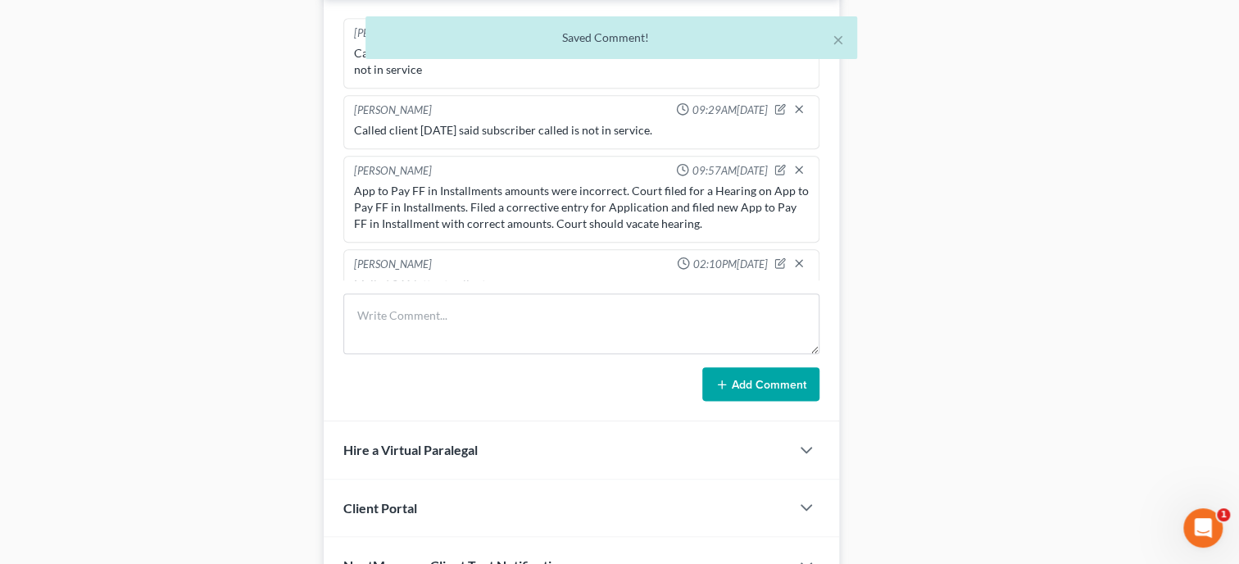
scroll to position [21, 0]
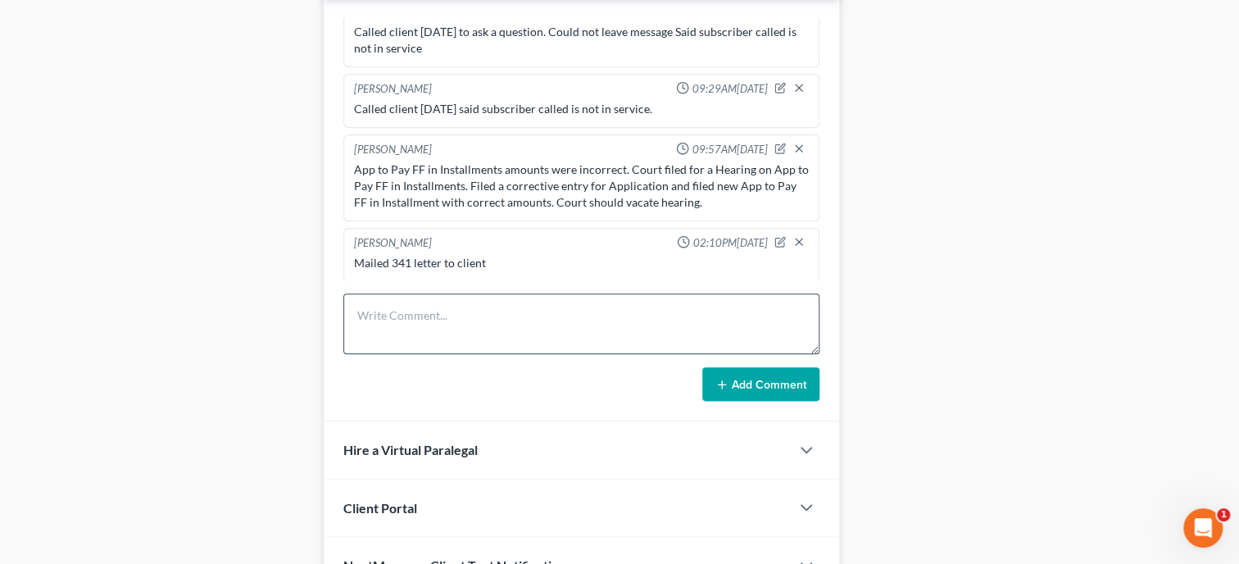
click at [408, 340] on textarea at bounding box center [581, 323] width 476 height 61
type textarea "Emailed ALL documents to Brandi @ Linda's Office."
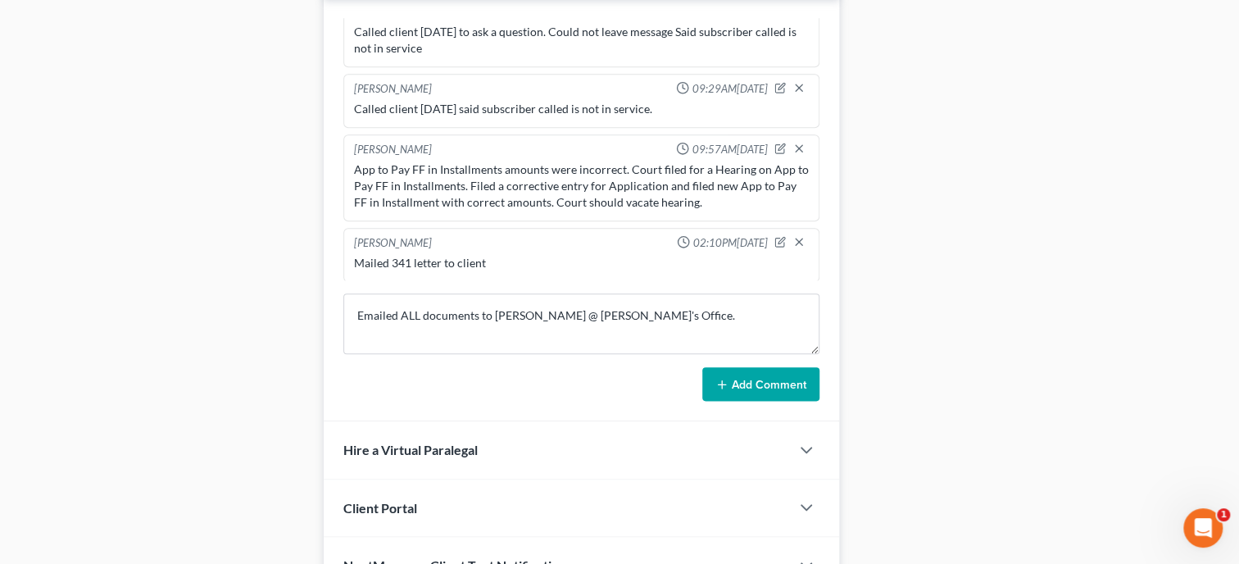
click at [769, 394] on button "Add Comment" at bounding box center [760, 384] width 117 height 34
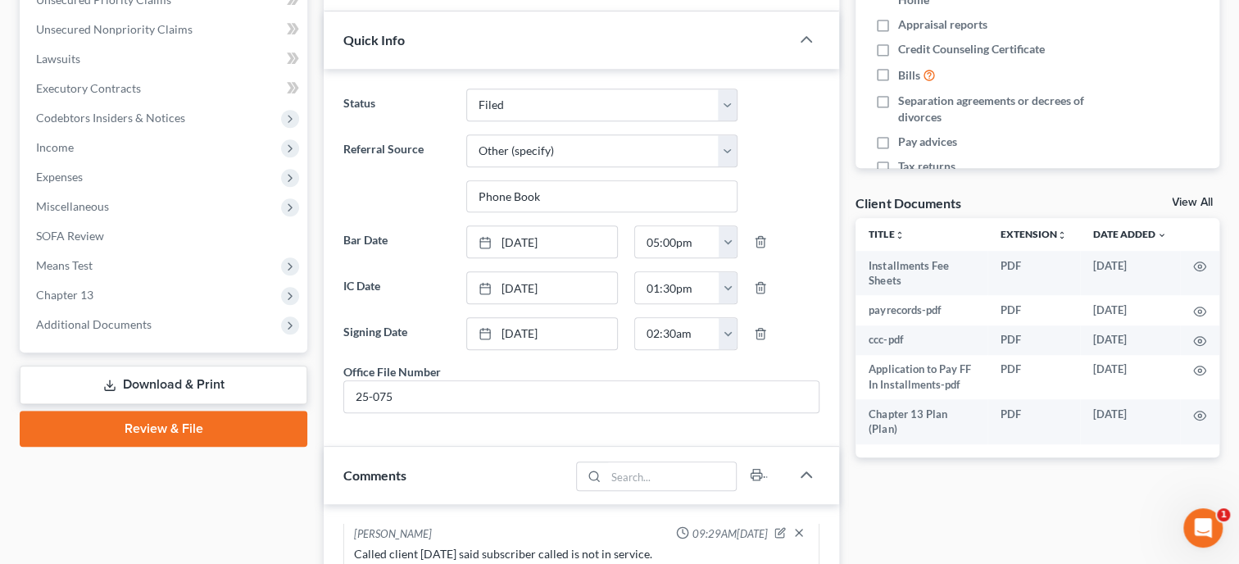
scroll to position [0, 0]
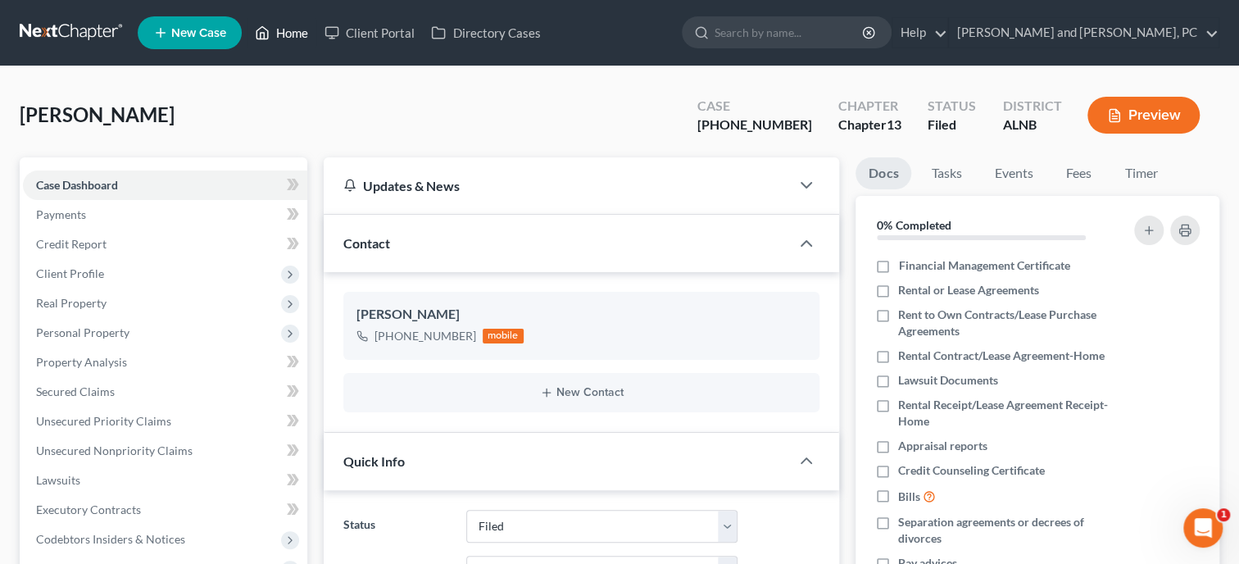
click at [280, 30] on link "Home" at bounding box center [282, 33] width 70 height 30
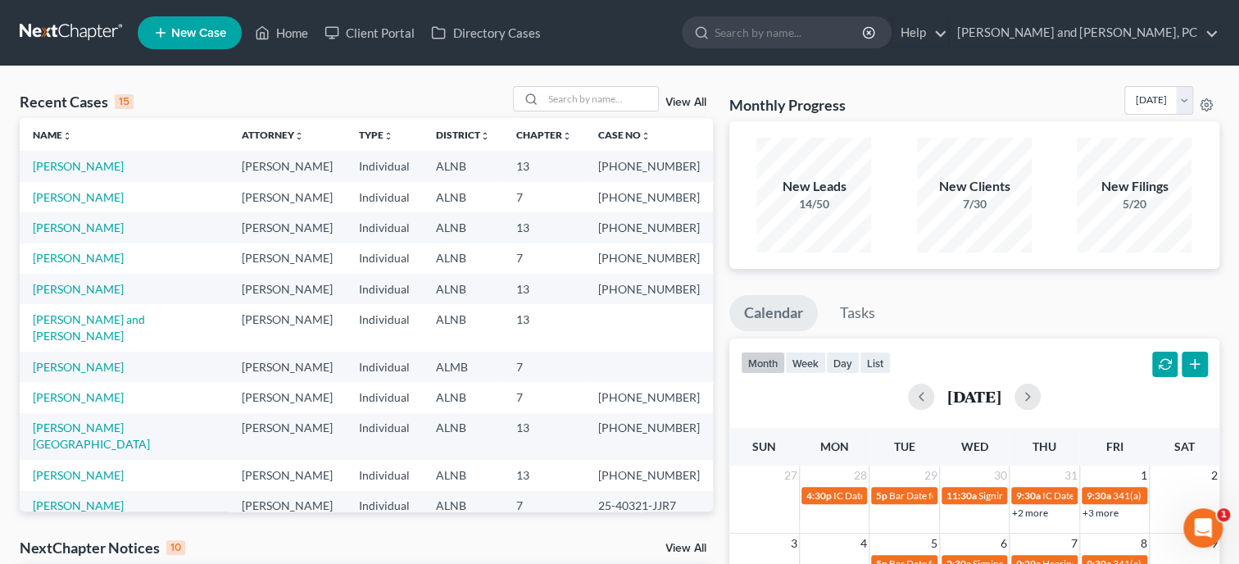
click at [191, 33] on span "New Case" at bounding box center [198, 33] width 55 height 12
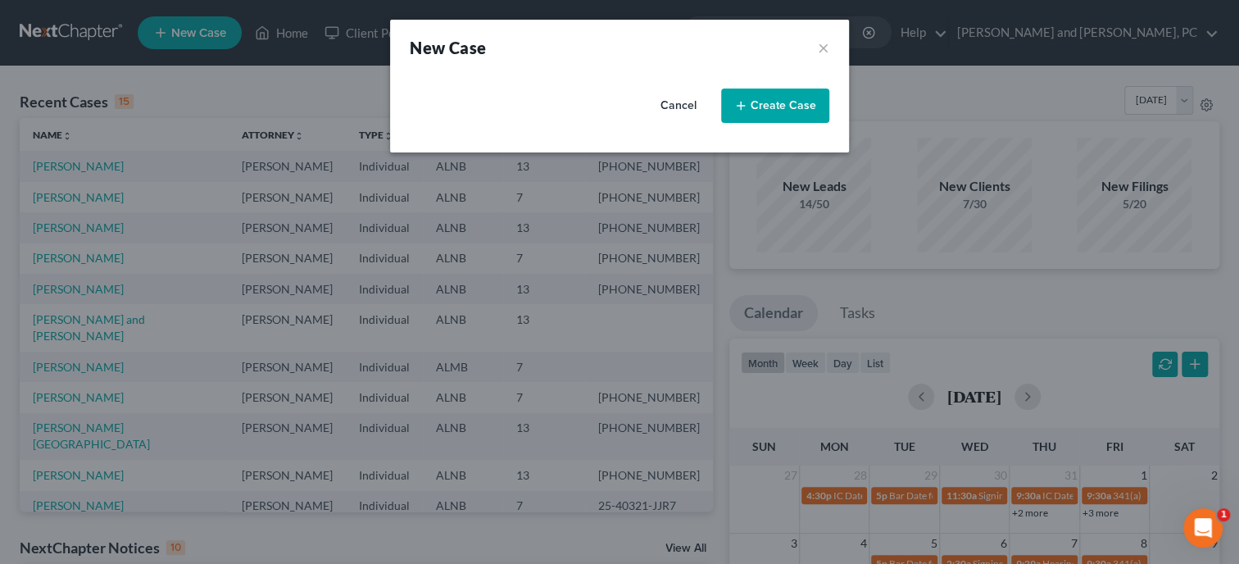
select select "1"
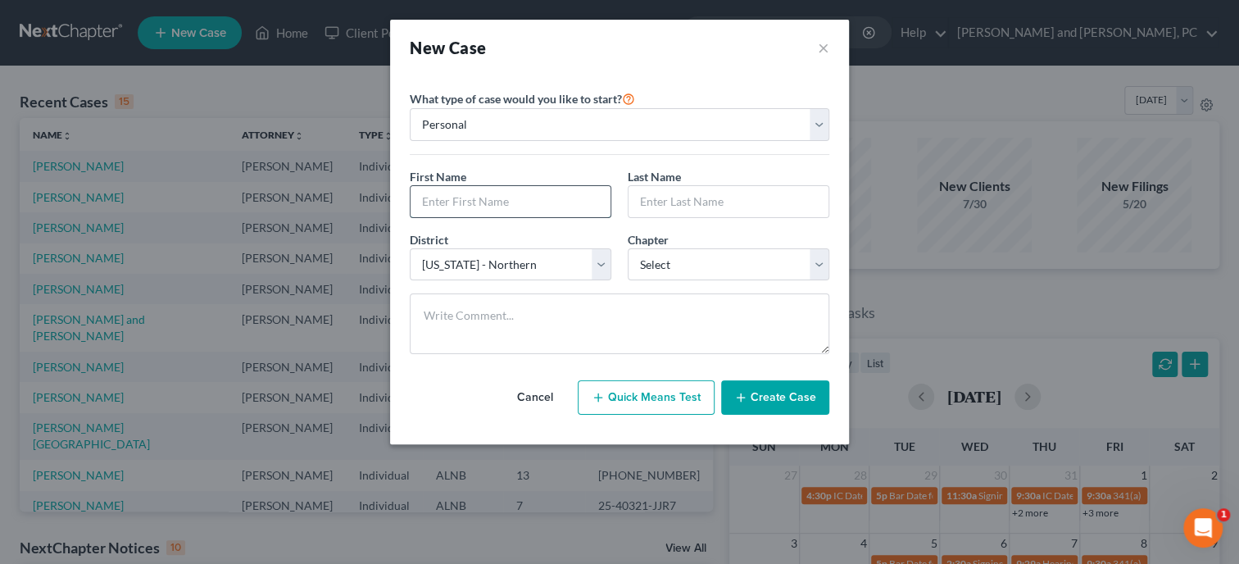
click at [450, 202] on input "text" at bounding box center [511, 201] width 200 height 31
type input "Joshua"
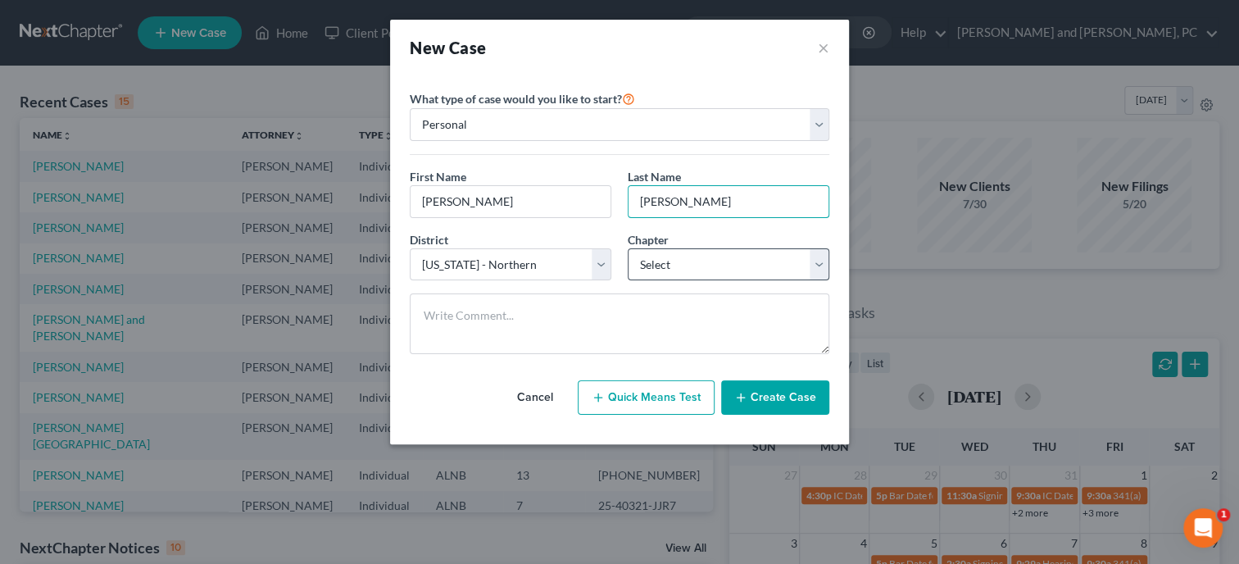
type input "Boozer"
select select "0"
click option "7" at bounding box center [0, 0] width 0 height 0
click at [747, 401] on icon "button" at bounding box center [740, 397] width 13 height 13
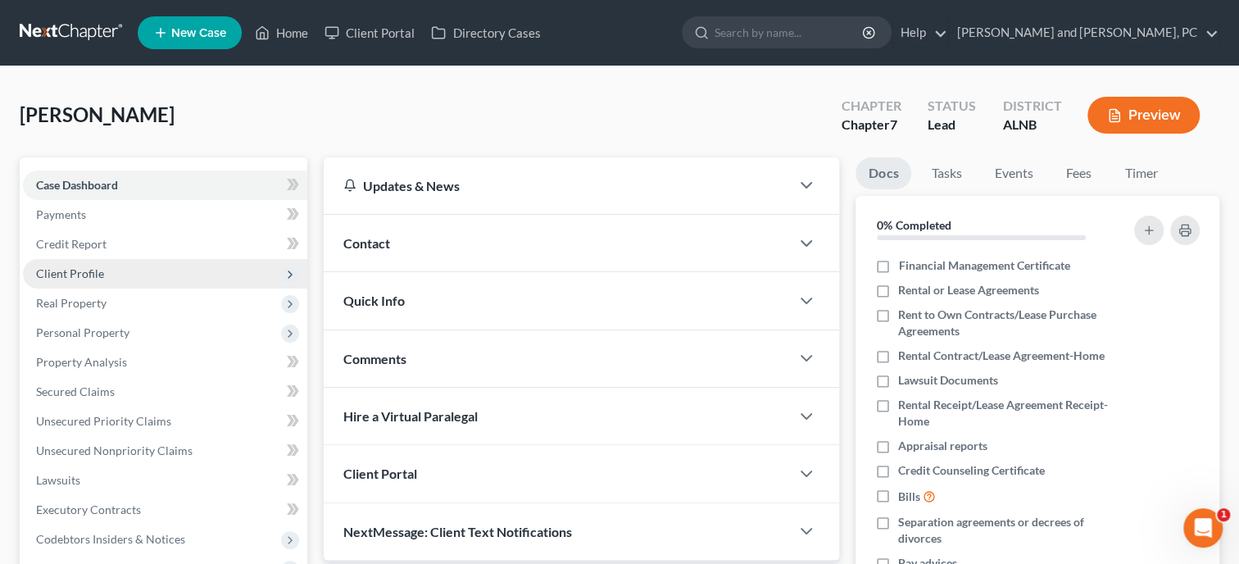
click at [94, 274] on span "Client Profile" at bounding box center [70, 273] width 68 height 14
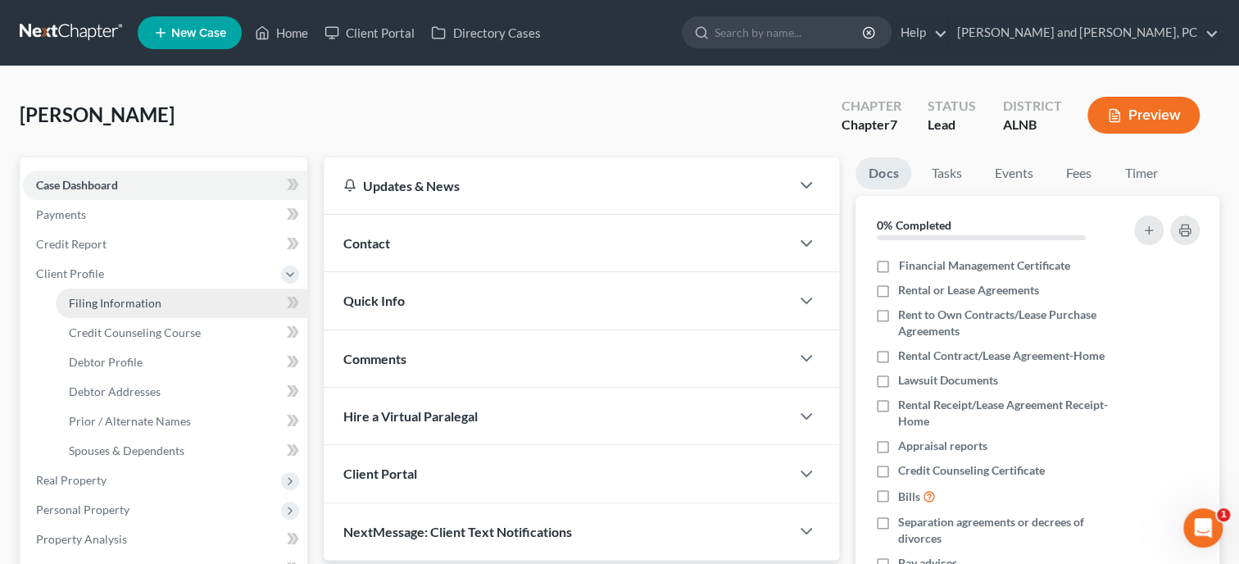
click at [102, 300] on span "Filing Information" at bounding box center [115, 303] width 93 height 14
select select "1"
select select "0"
select select "1"
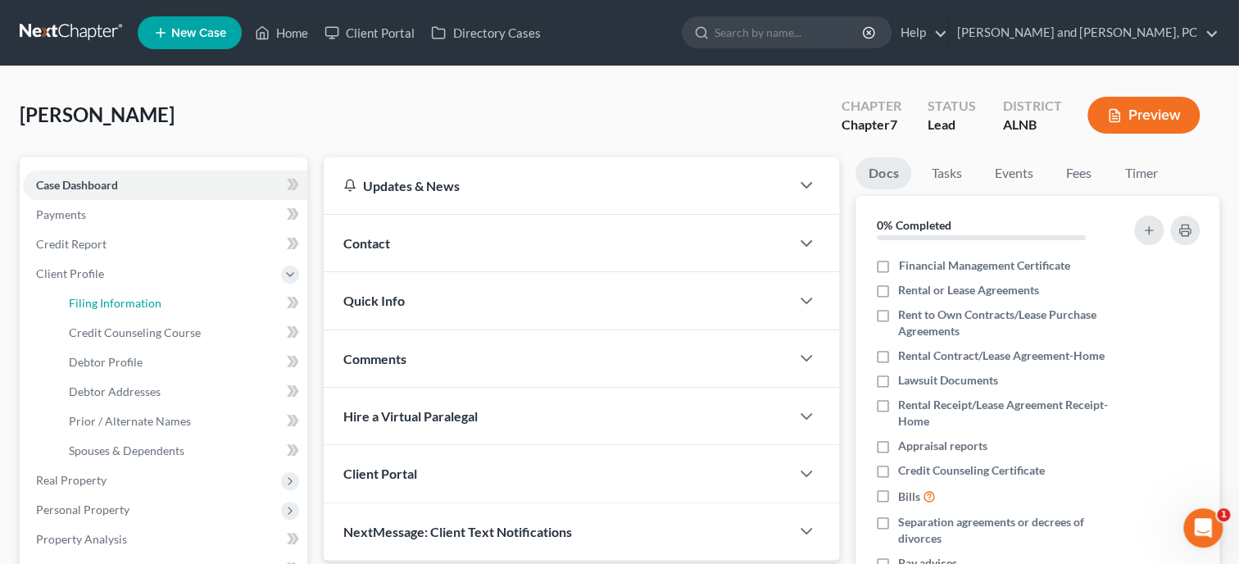
select select "0"
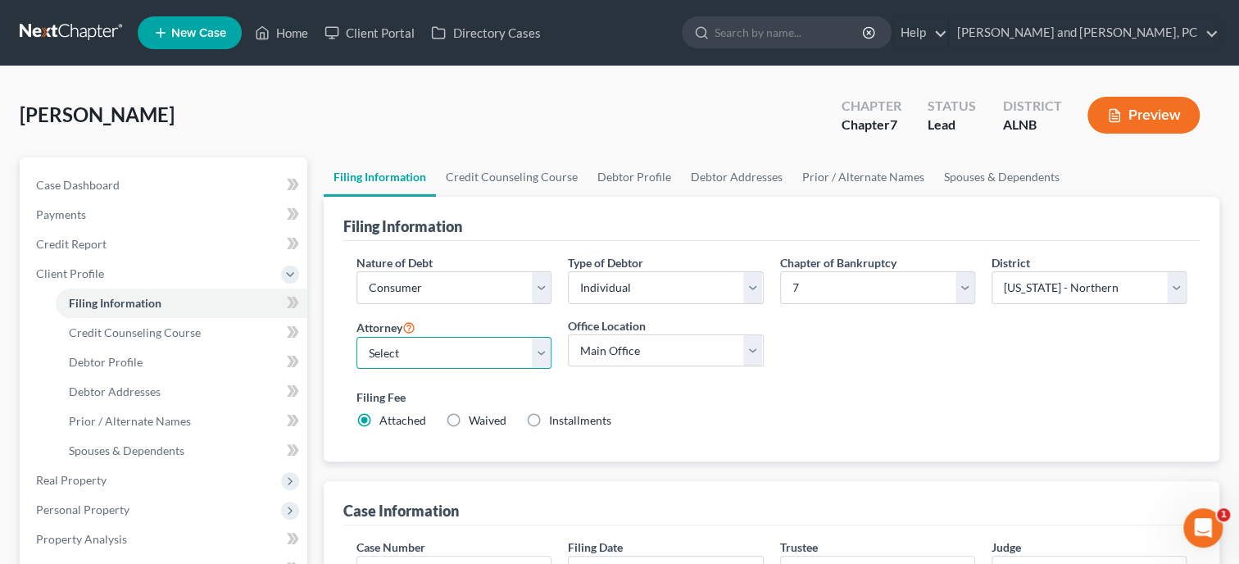
select select "0"
click option "John W. Jennings, Jr. - ALNB" at bounding box center [0, 0] width 0 height 0
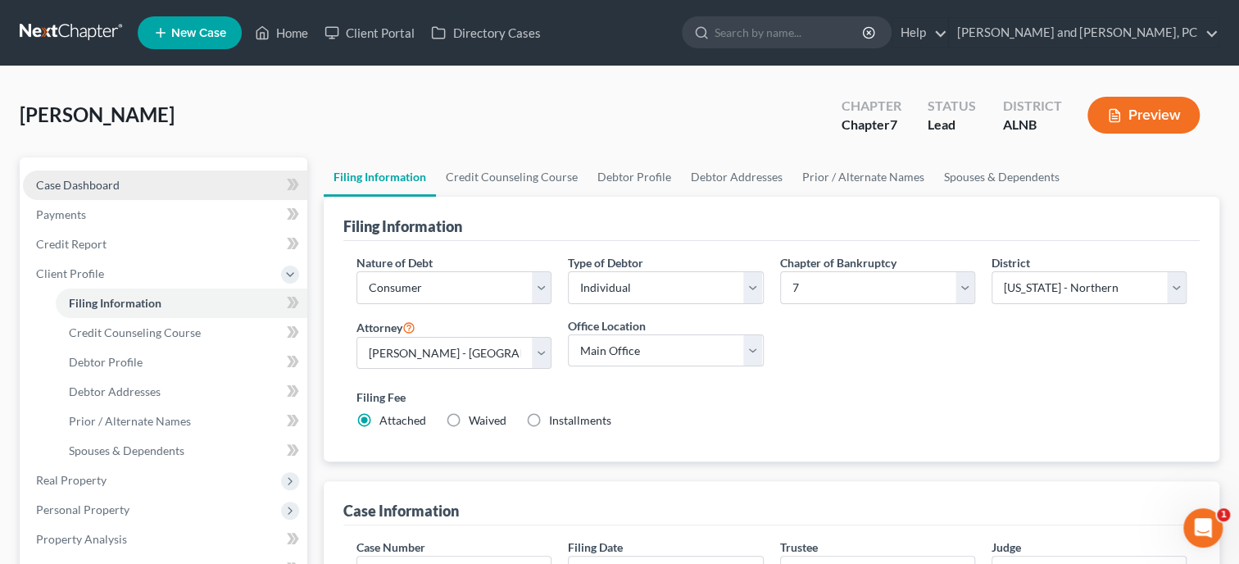
click at [94, 184] on span "Case Dashboard" at bounding box center [78, 185] width 84 height 14
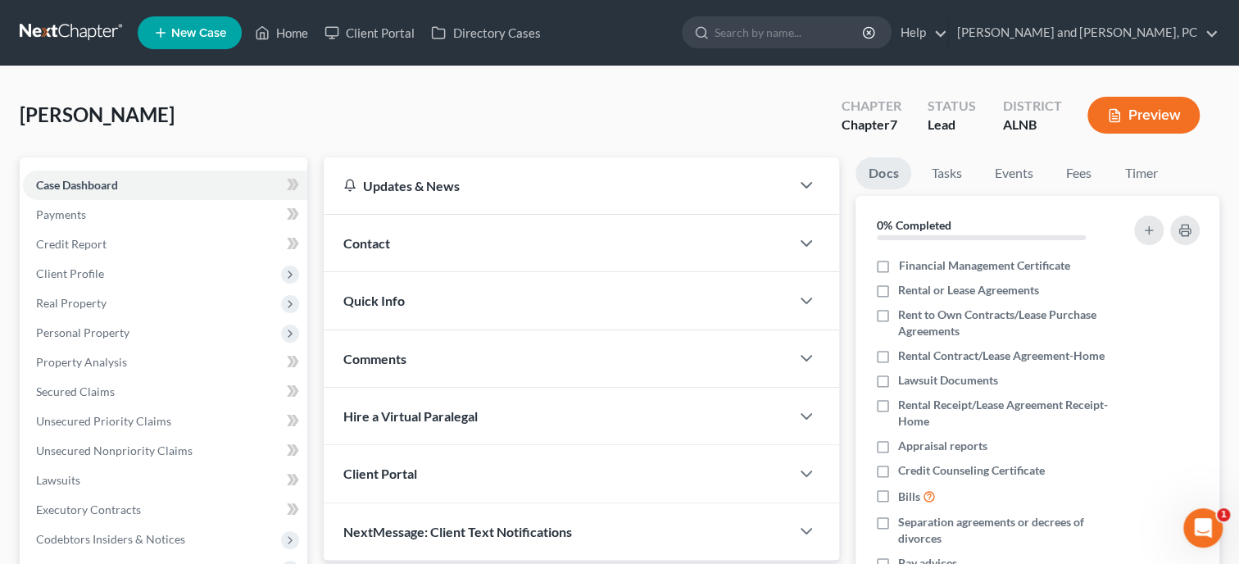
click at [383, 243] on span "Contact" at bounding box center [366, 243] width 47 height 16
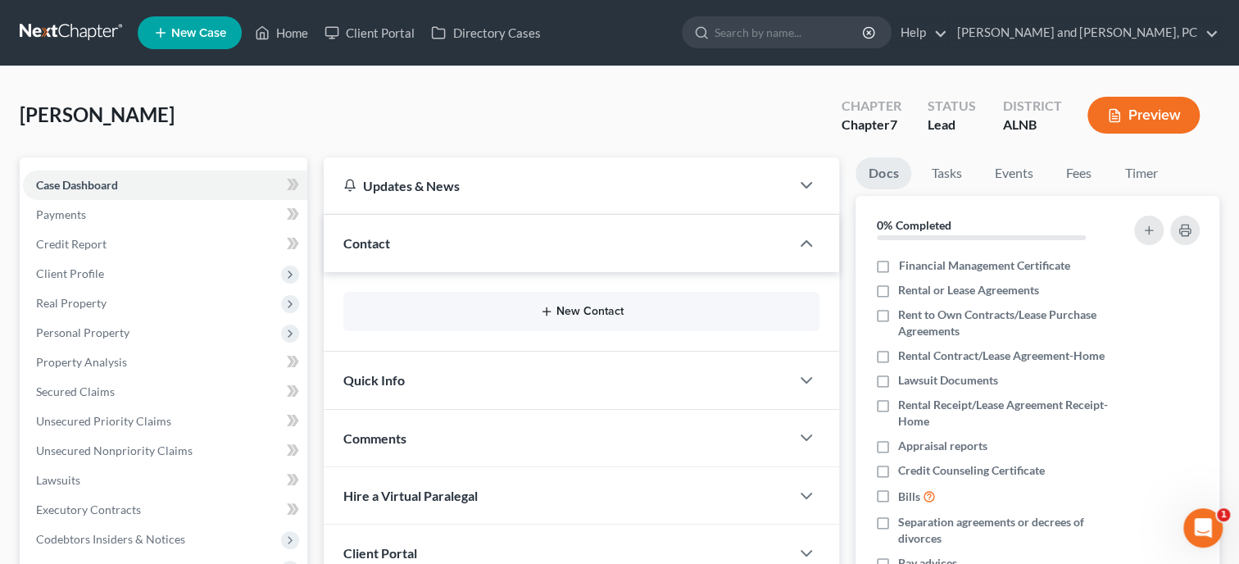
click at [590, 311] on button "New Contact" at bounding box center [582, 311] width 450 height 13
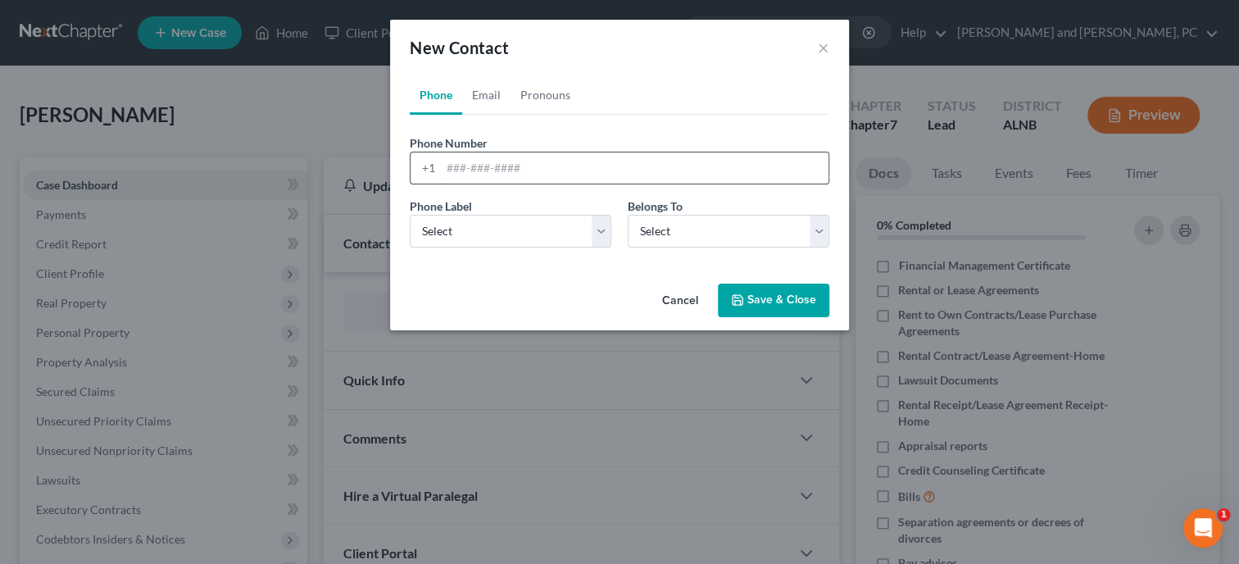
click at [476, 170] on input "tel" at bounding box center [635, 167] width 388 height 31
type input "2562951236"
select select "0"
click option "Mobile" at bounding box center [0, 0] width 0 height 0
select select "0"
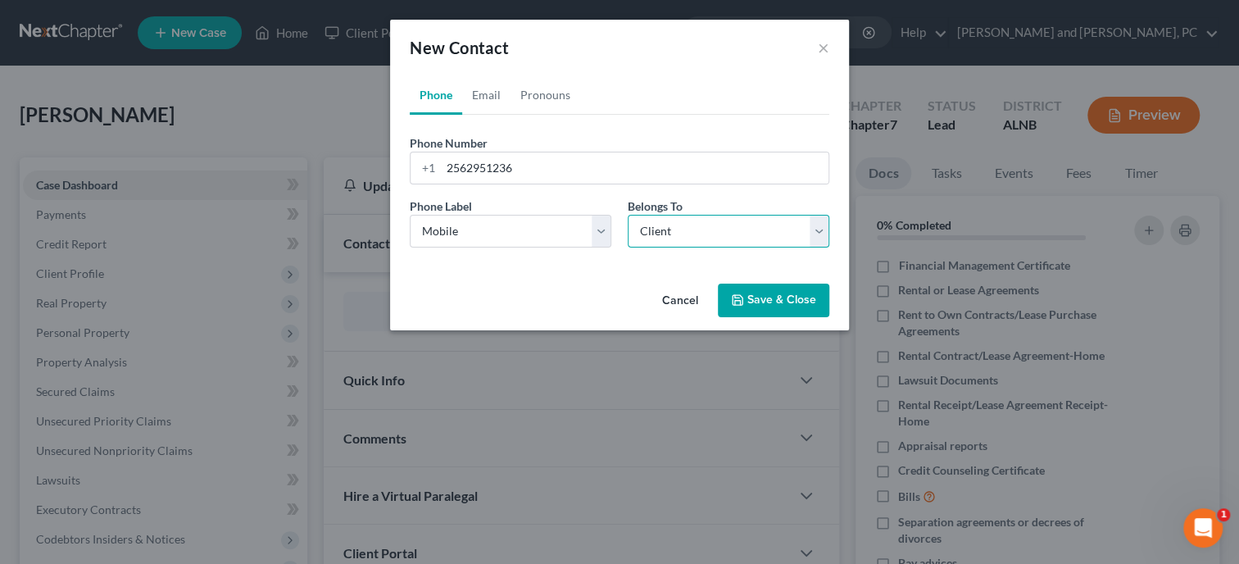
click option "Client" at bounding box center [0, 0] width 0 height 0
select select "0"
click at [486, 98] on link "Email" at bounding box center [486, 94] width 48 height 39
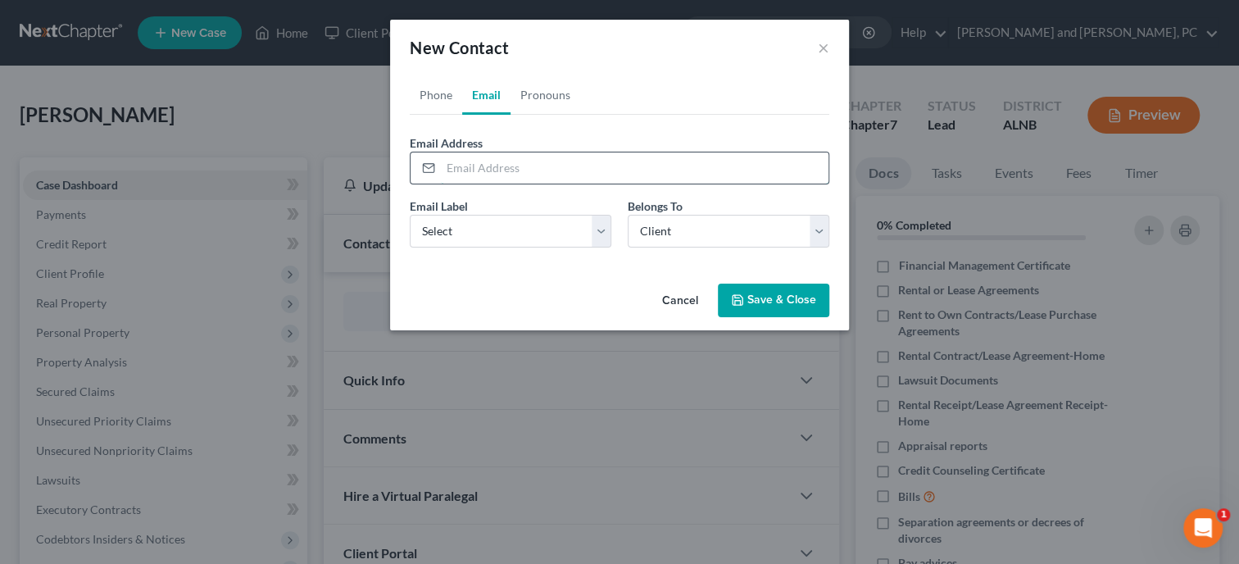
click at [490, 172] on input "email" at bounding box center [635, 167] width 388 height 31
type input "joshspinacoaster@gmail.com"
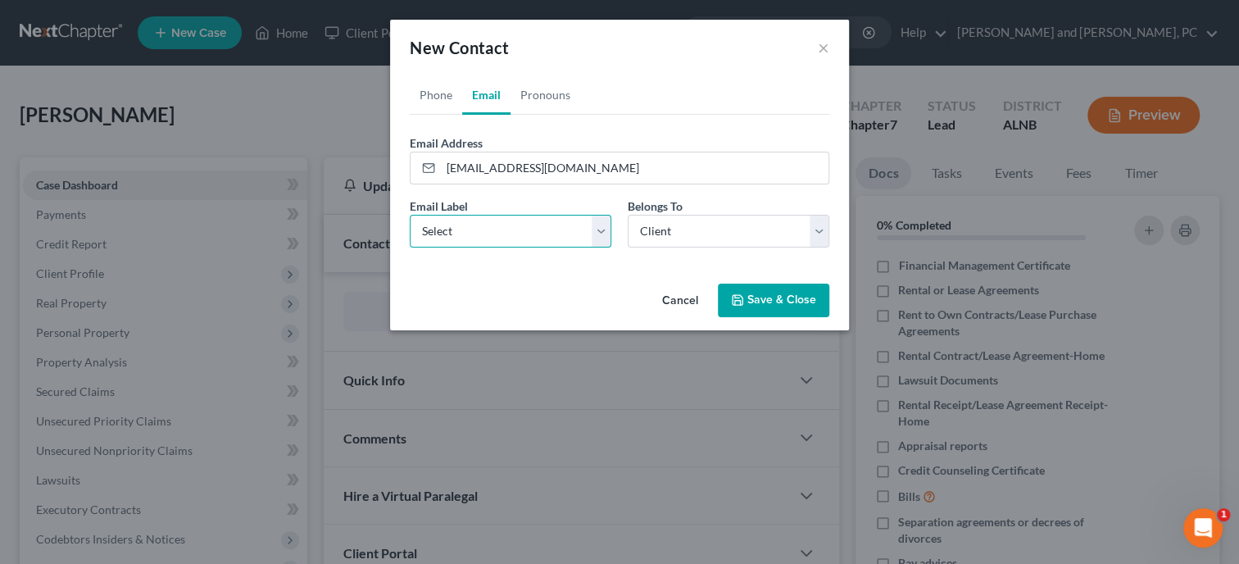
click at [410, 215] on select "Select Home Work Other" at bounding box center [511, 231] width 202 height 33
select select "0"
click option "Home" at bounding box center [0, 0] width 0 height 0
click at [786, 303] on button "Save & Close" at bounding box center [773, 301] width 111 height 34
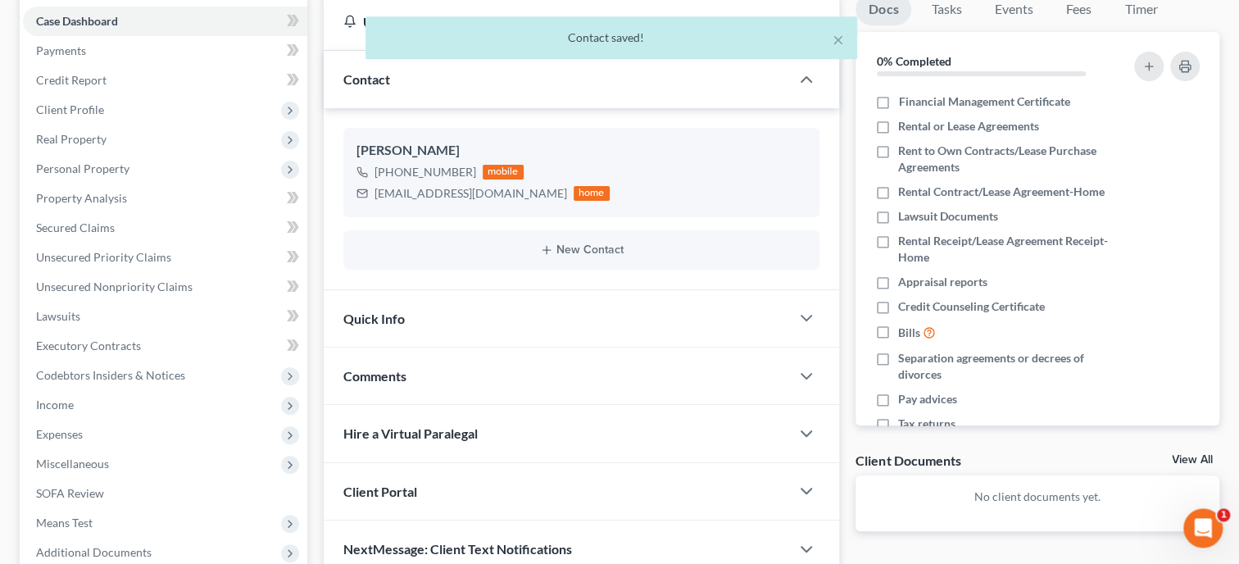
scroll to position [168, 0]
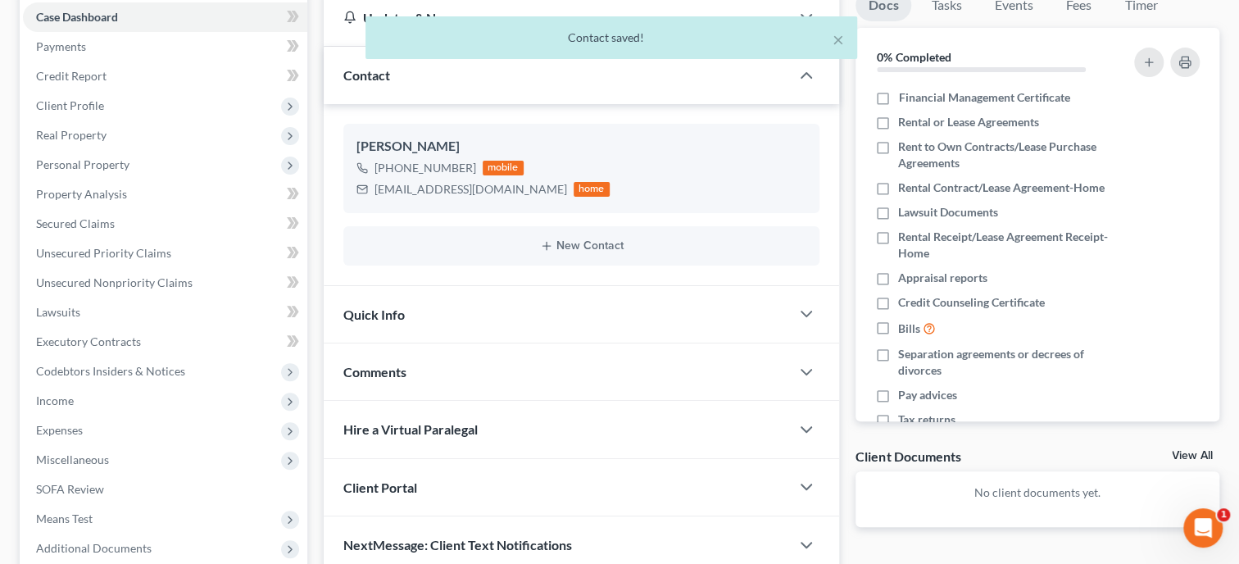
click at [604, 307] on div "Quick Info" at bounding box center [557, 314] width 466 height 57
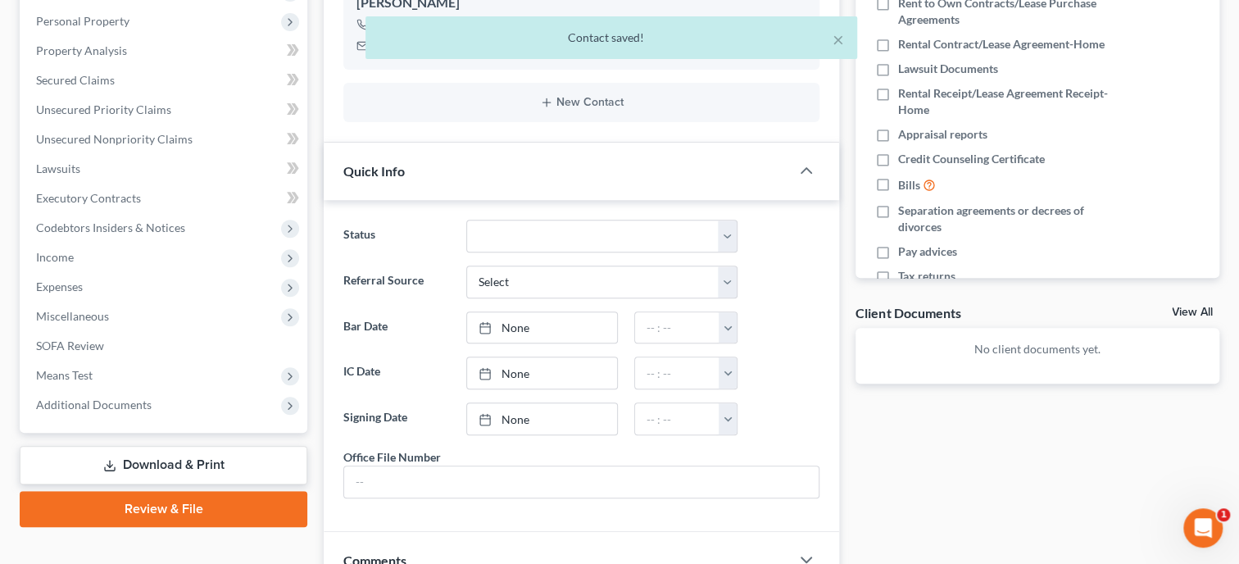
scroll to position [337, 0]
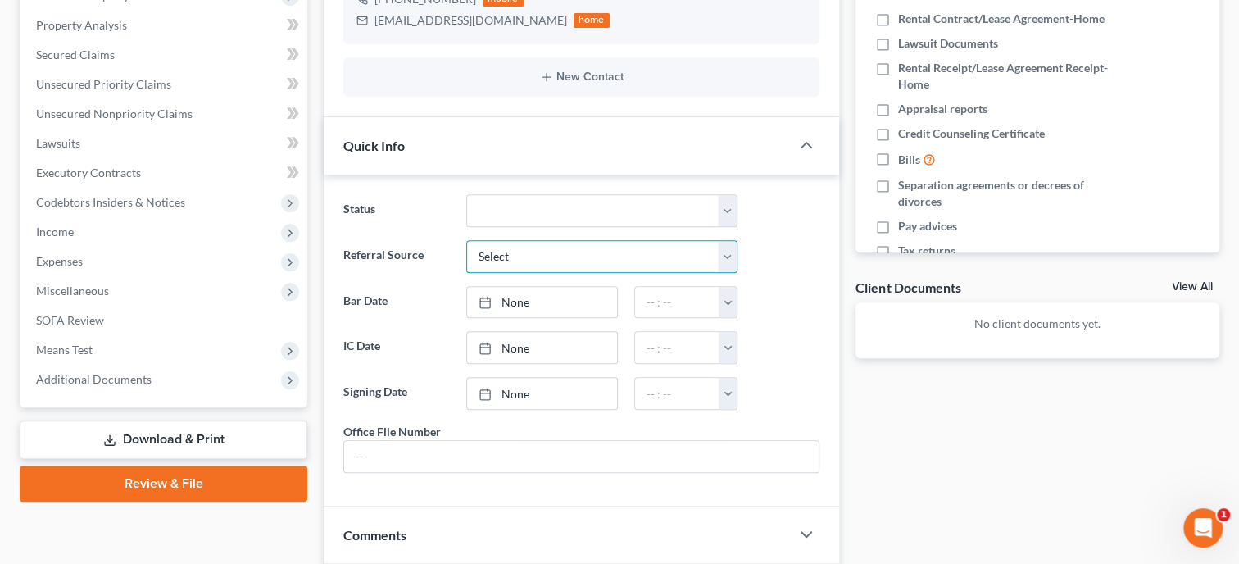
click at [466, 240] on select "Select Word Of Mouth Previous Clients Direct Mail Website Google Search Modern …" at bounding box center [601, 256] width 271 height 33
select select "4"
click option "Google Search" at bounding box center [0, 0] width 0 height 0
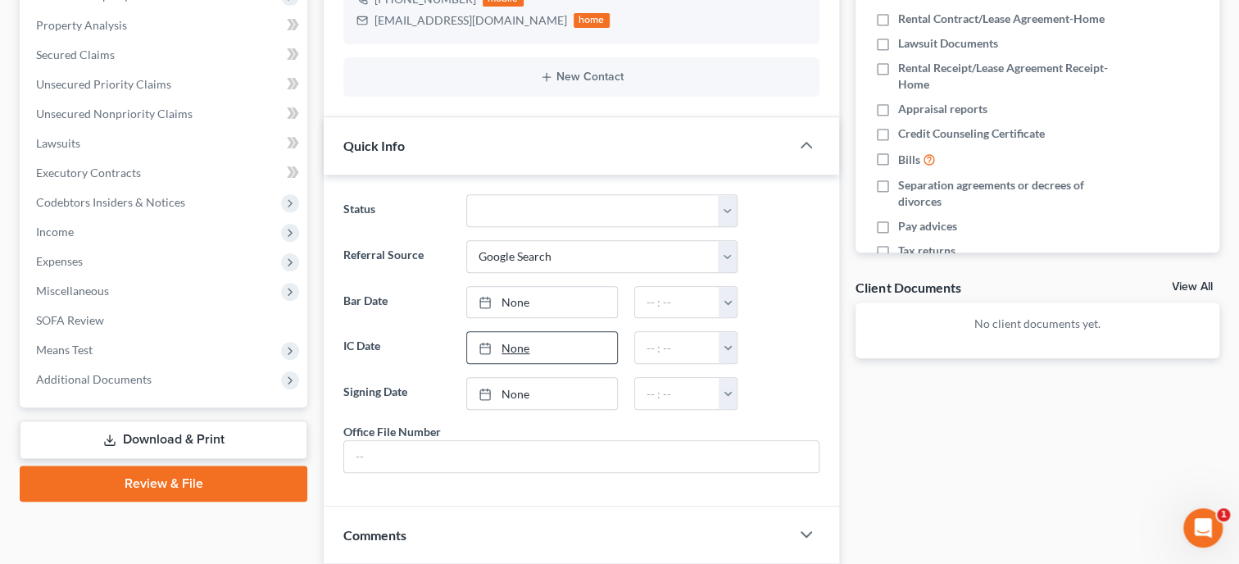
click at [546, 342] on link "None" at bounding box center [542, 347] width 150 height 31
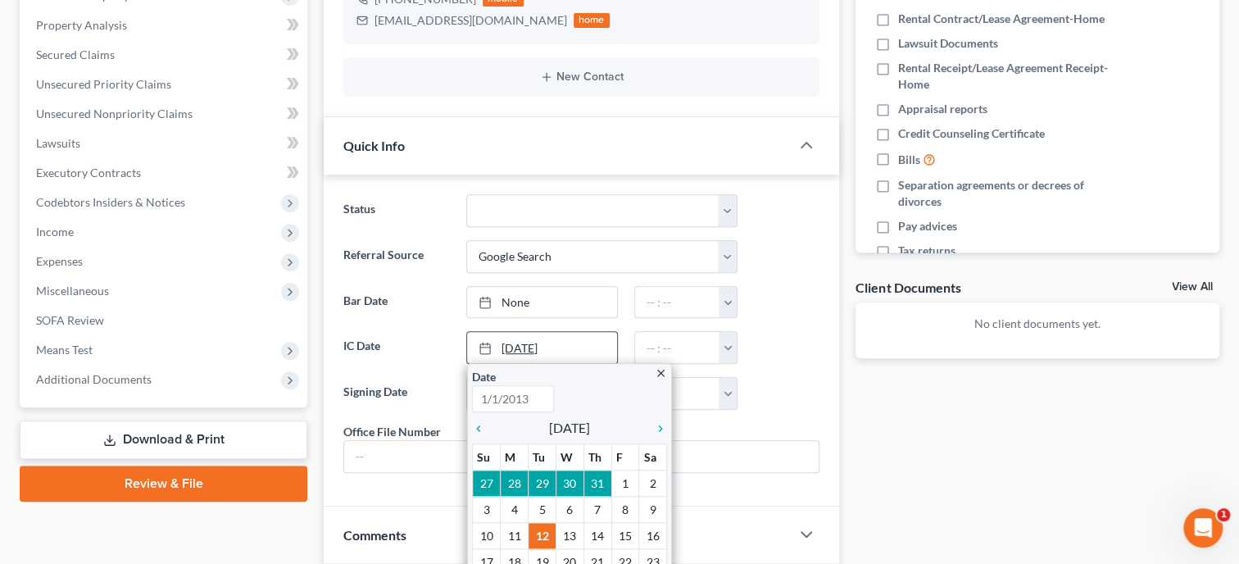
type input "8/12/2025"
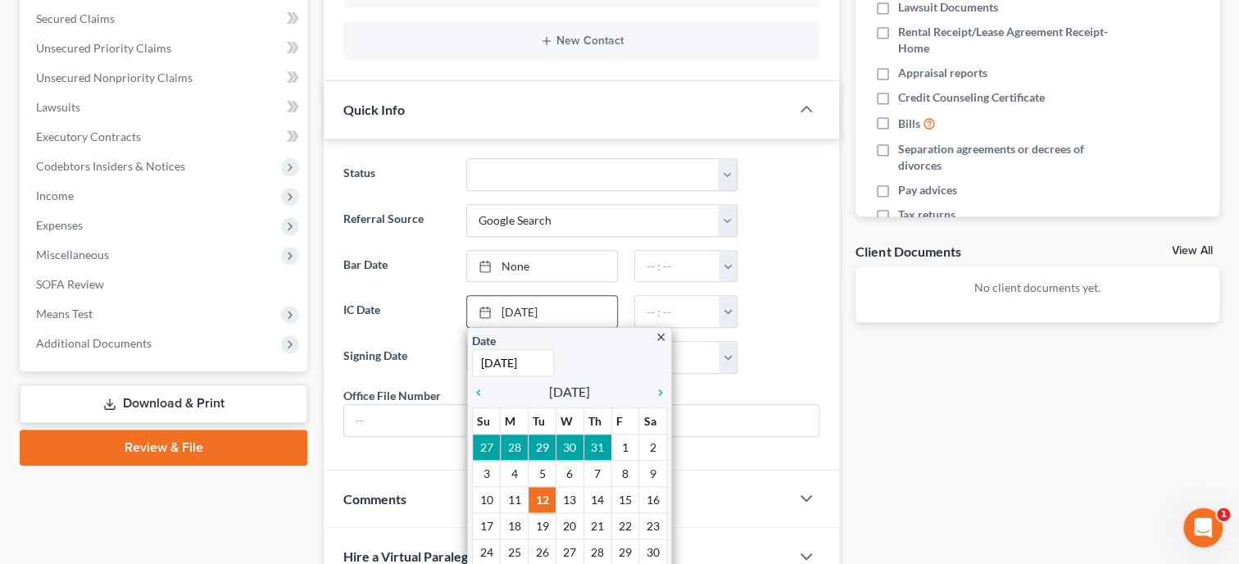
scroll to position [506, 0]
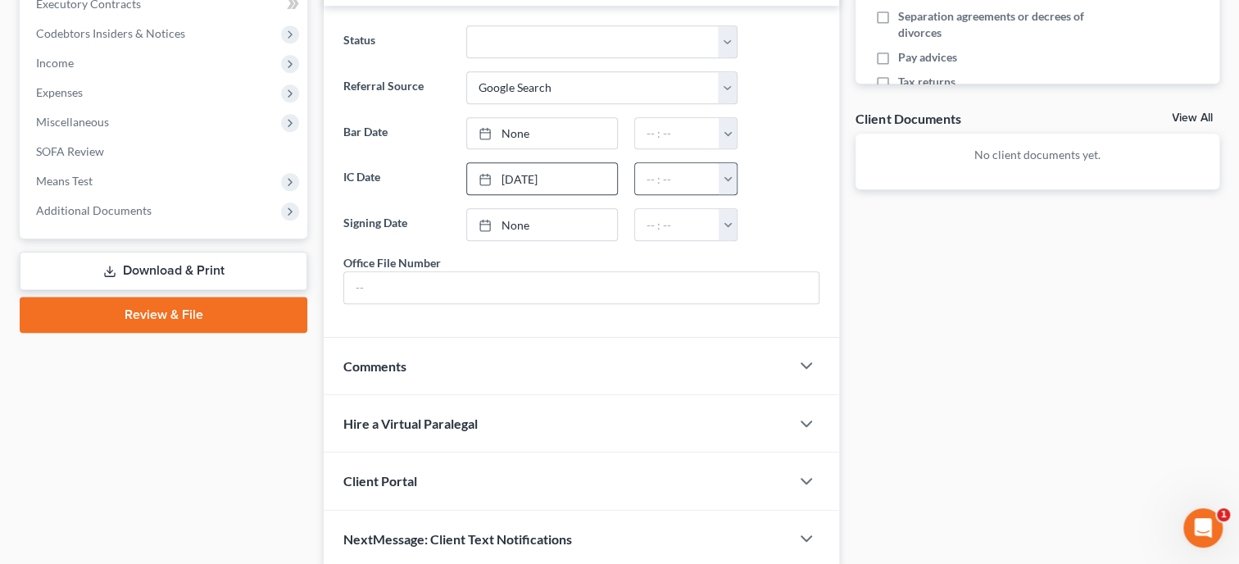
click at [732, 181] on button "button" at bounding box center [728, 178] width 18 height 31
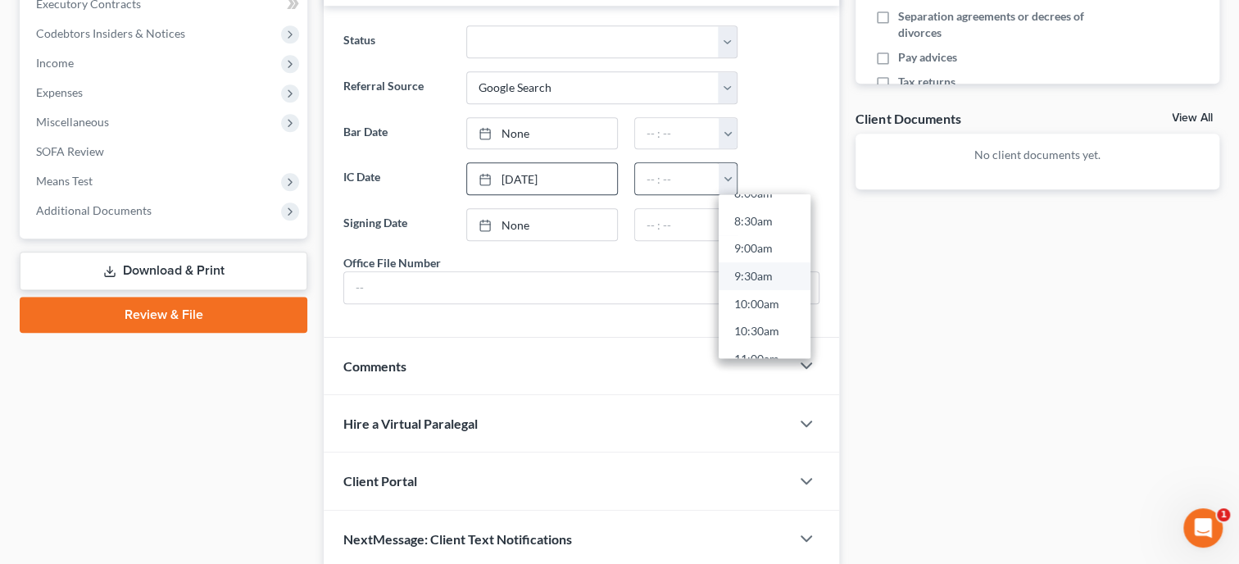
scroll to position [554, 0]
click at [762, 268] on link "11:00am" at bounding box center [765, 267] width 92 height 28
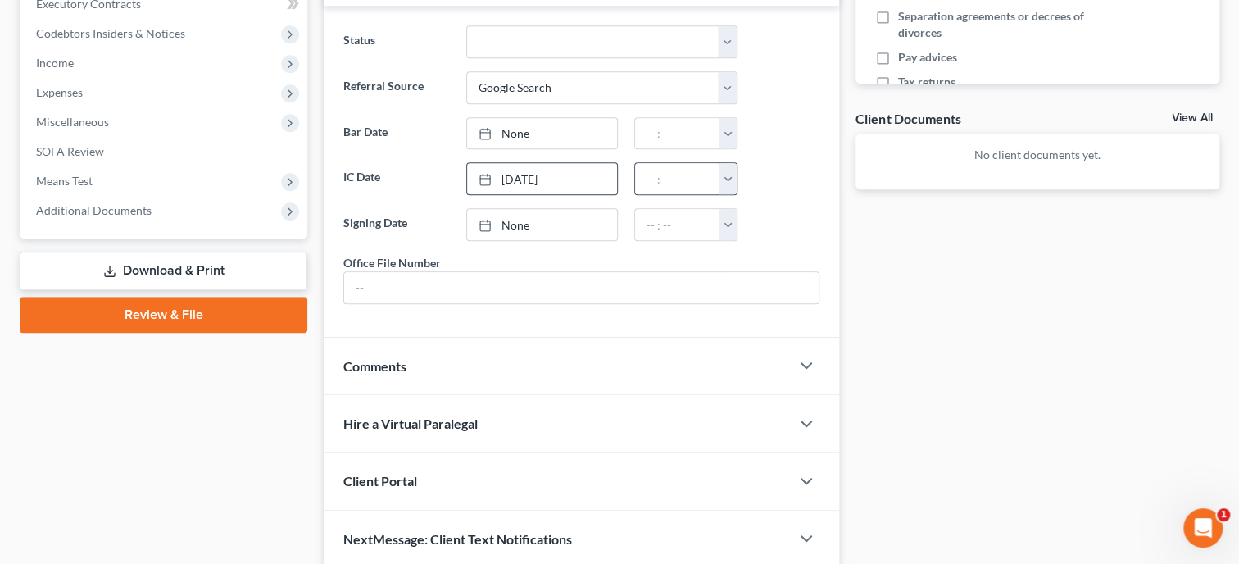
type input "11:00am"
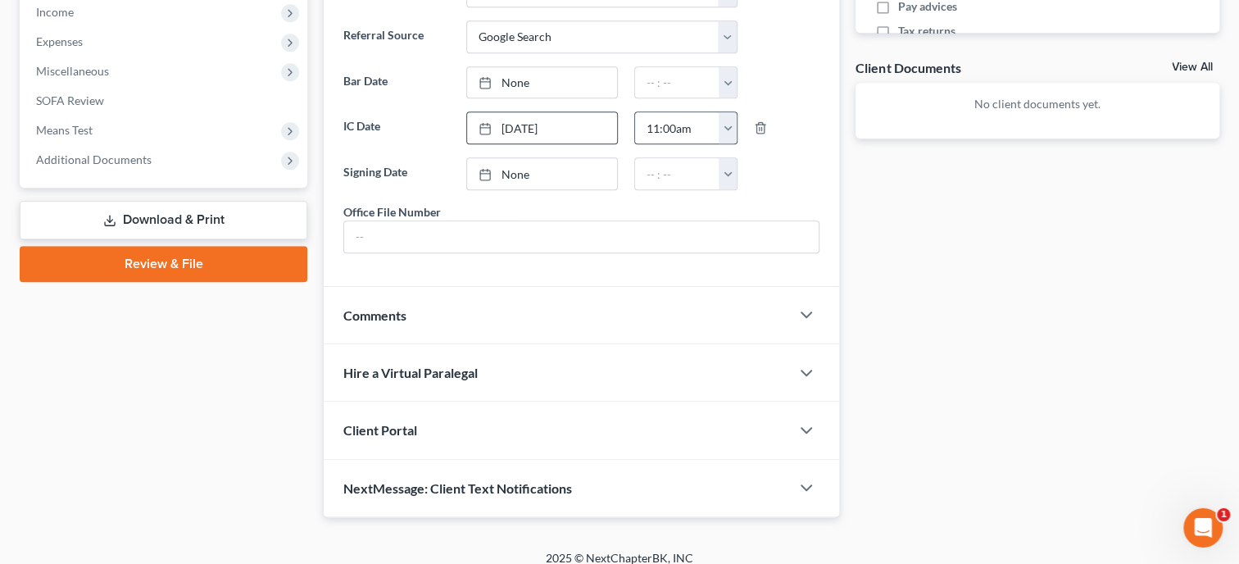
scroll to position [585, 0]
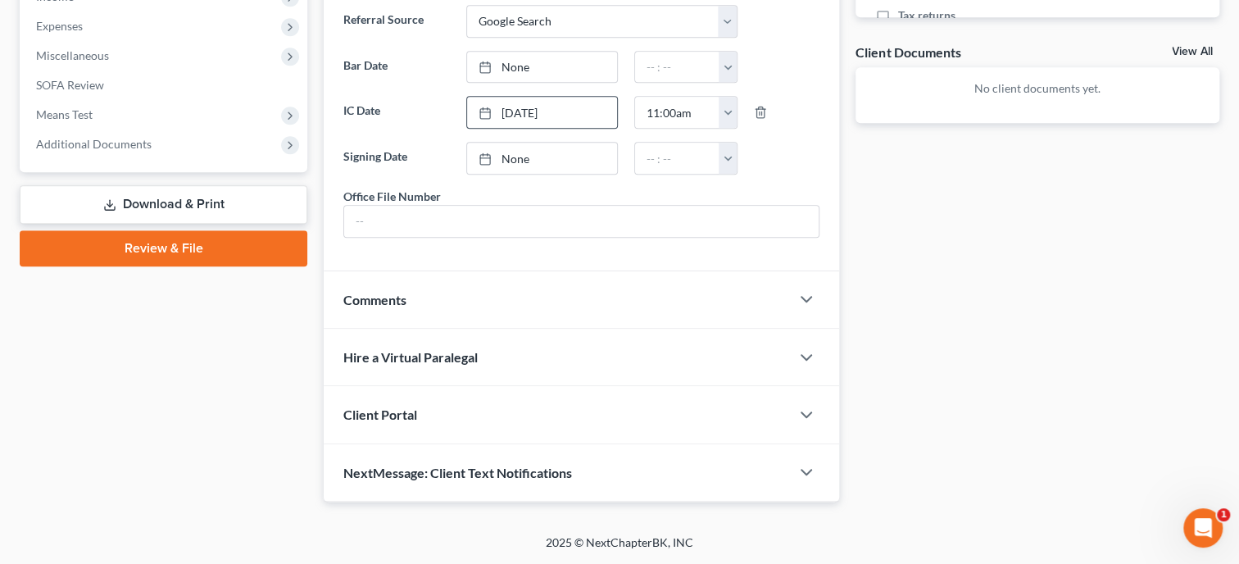
click at [446, 422] on div "Client Portal" at bounding box center [557, 414] width 466 height 57
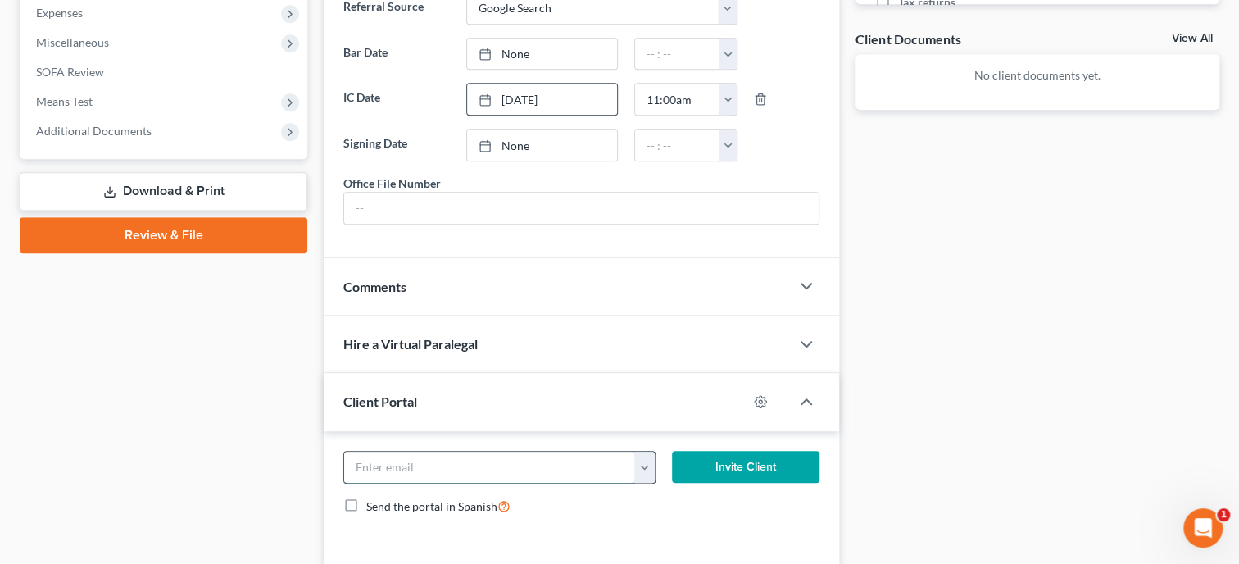
click at [469, 471] on input "email" at bounding box center [489, 467] width 291 height 31
type input "joshspinacoaster@gmail.com"
click at [717, 477] on button "Invite Client" at bounding box center [746, 467] width 148 height 33
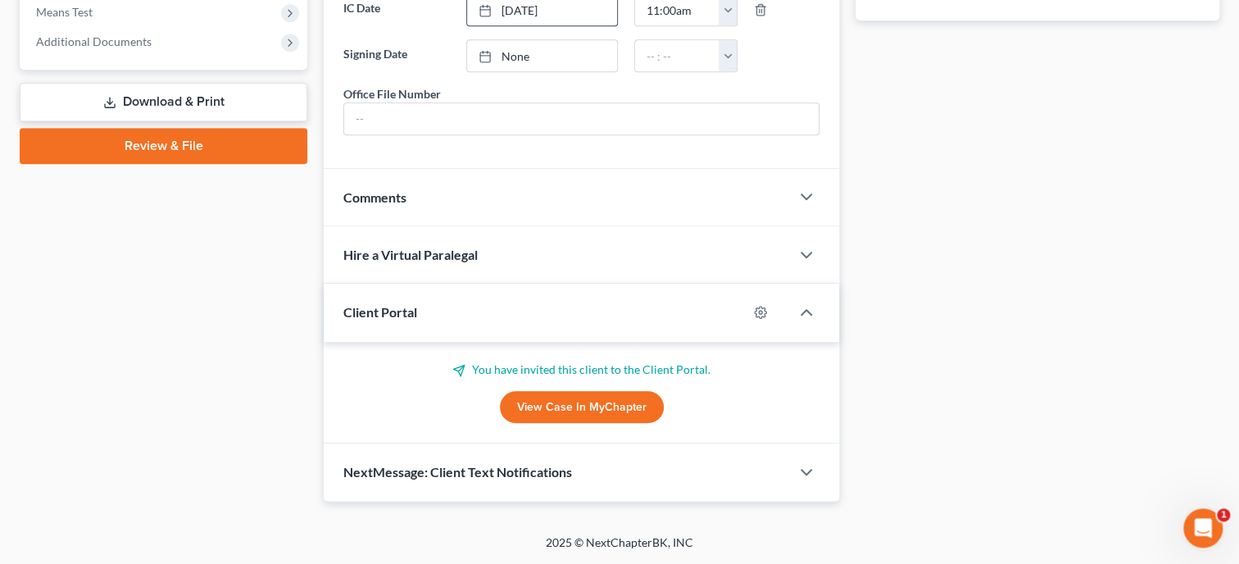
scroll to position [687, 0]
click at [603, 462] on div "NextMessage: Client Text Notifications" at bounding box center [557, 471] width 466 height 57
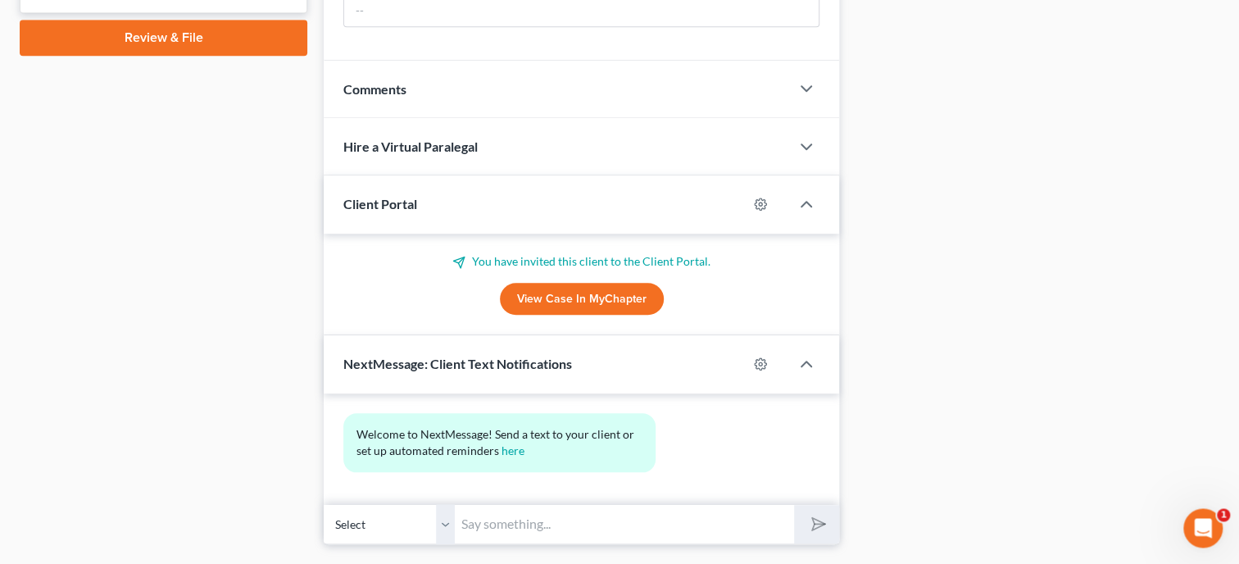
scroll to position [838, 0]
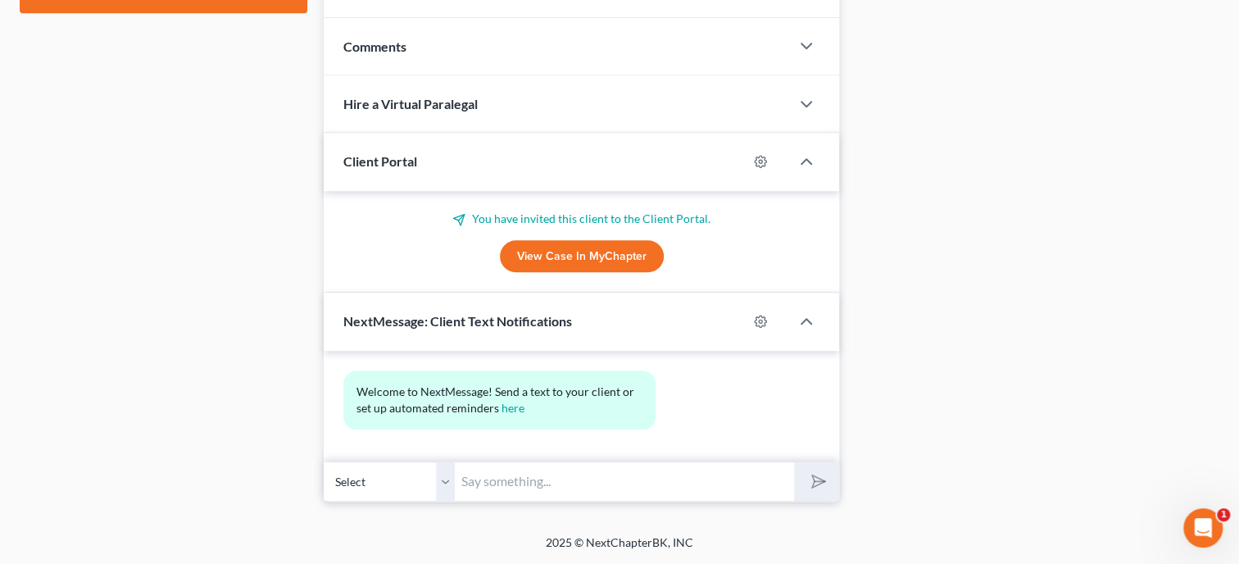
click at [603, 462] on input "text" at bounding box center [624, 481] width 339 height 40
type input "Thank you for choosing [PERSON_NAME] and [PERSON_NAME], P.C. If you have any qu…"
click at [823, 480] on icon "submit" at bounding box center [815, 481] width 23 height 23
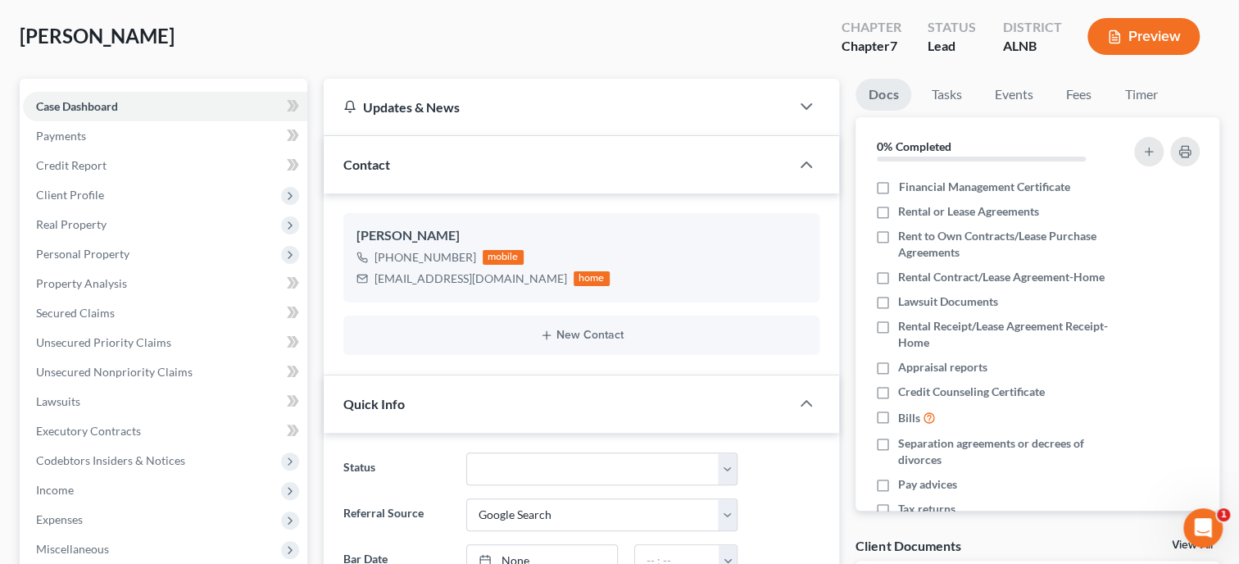
scroll to position [0, 0]
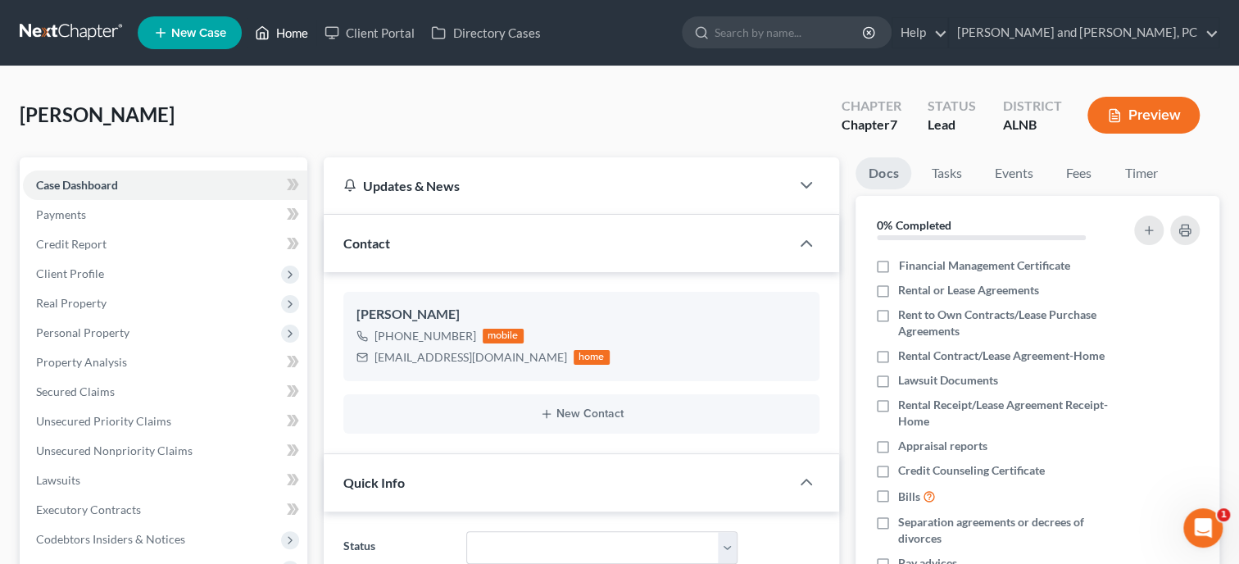
click at [295, 31] on link "Home" at bounding box center [282, 33] width 70 height 30
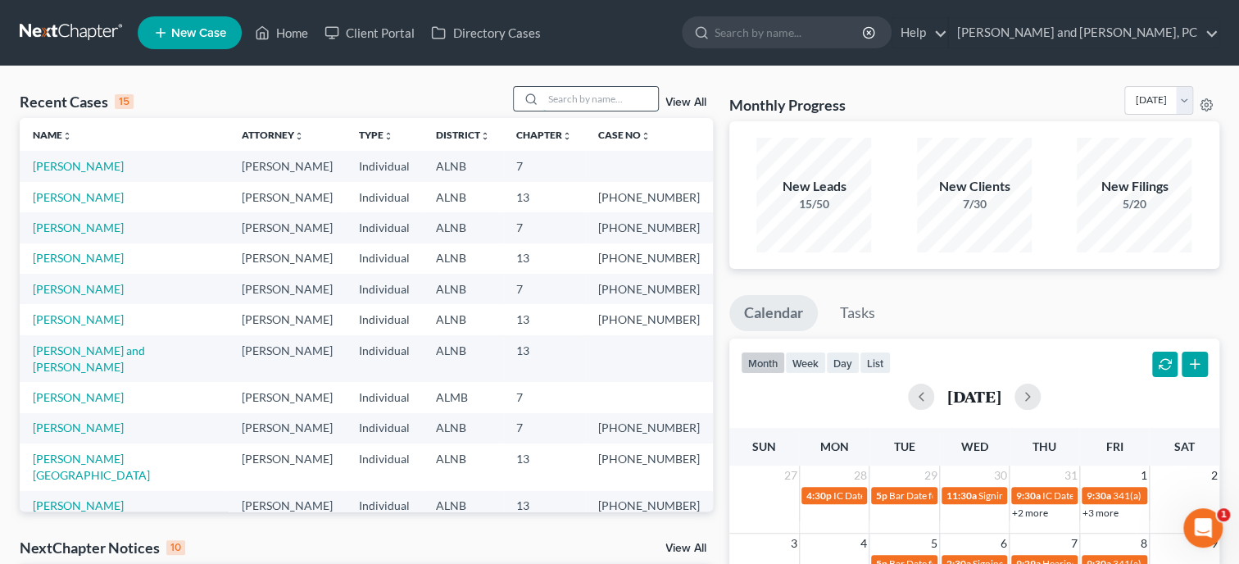
click at [574, 102] on input "search" at bounding box center [600, 99] width 115 height 24
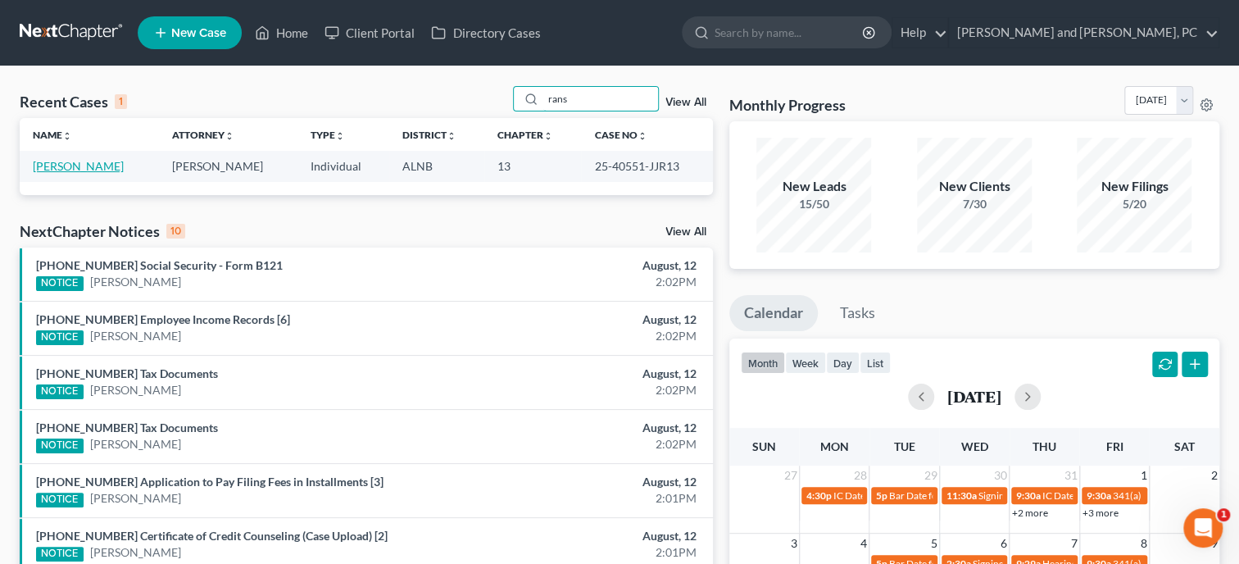
type input "rans"
click at [102, 172] on link "[PERSON_NAME]" at bounding box center [78, 166] width 91 height 14
select select "6"
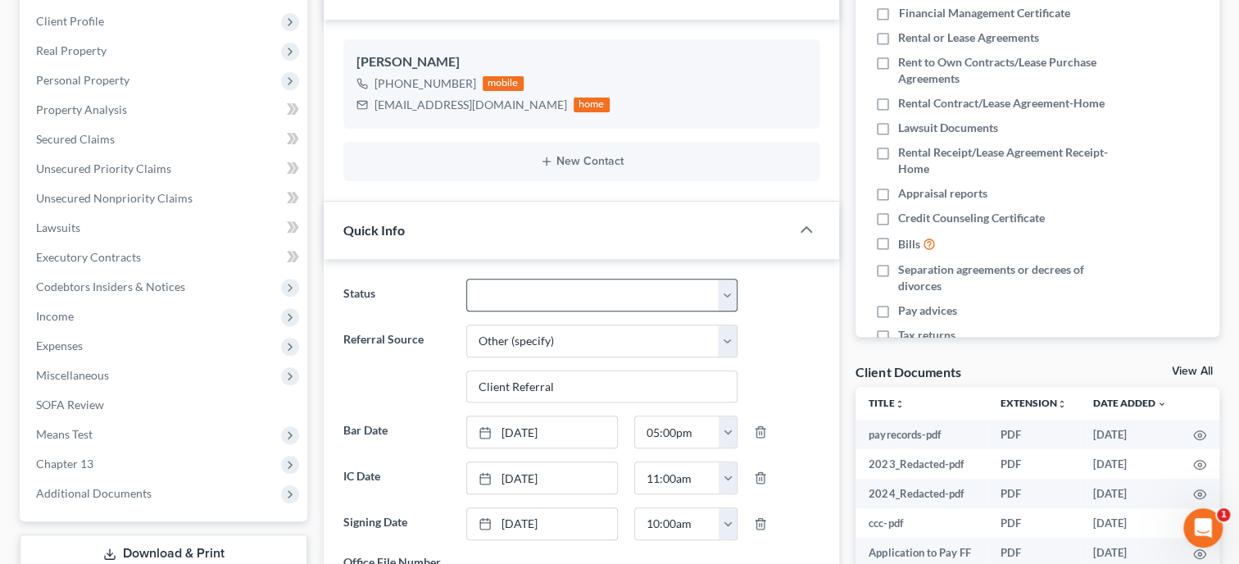
scroll to position [964, 0]
select select "12"
click option "Plan Confirmation" at bounding box center [0, 0] width 0 height 0
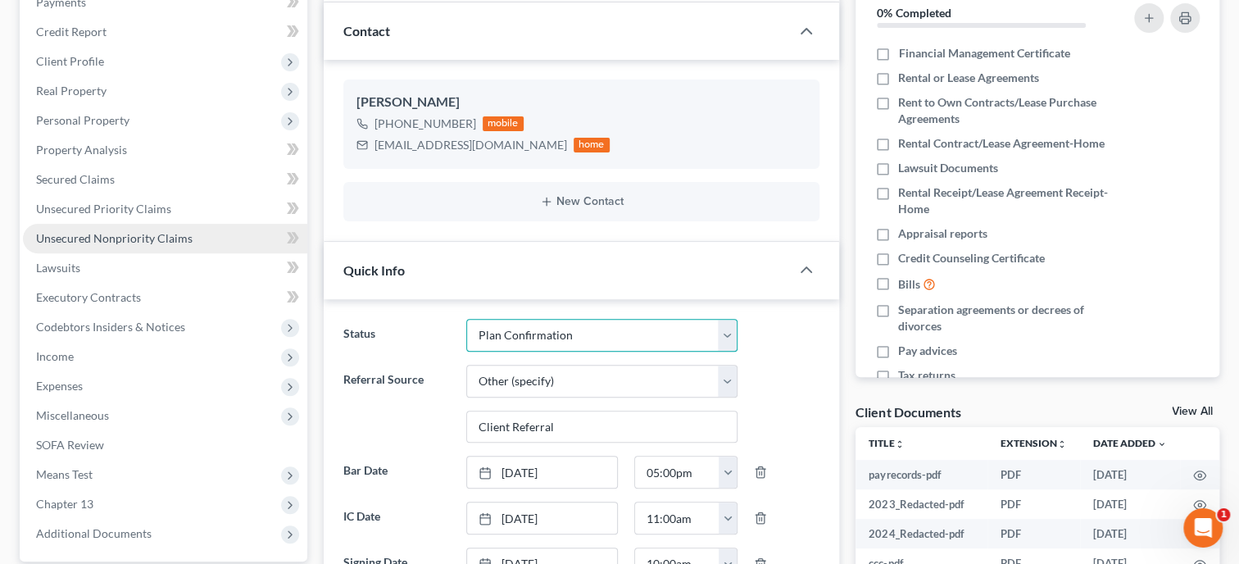
scroll to position [168, 0]
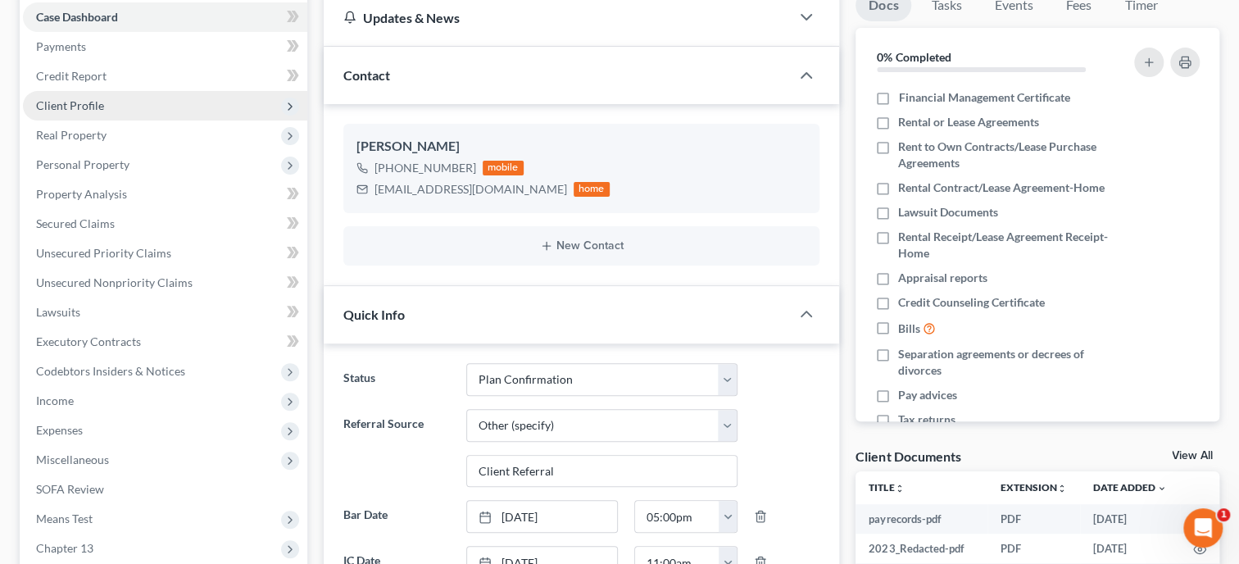
click at [80, 112] on span "Client Profile" at bounding box center [165, 106] width 284 height 30
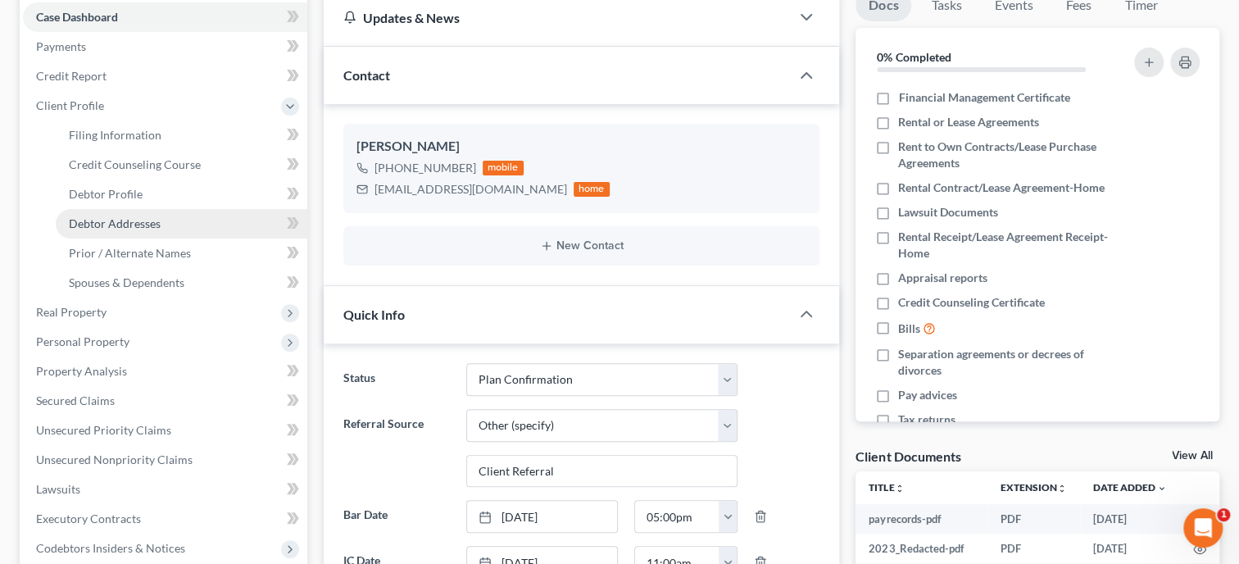
click at [107, 226] on span "Debtor Addresses" at bounding box center [115, 223] width 92 height 14
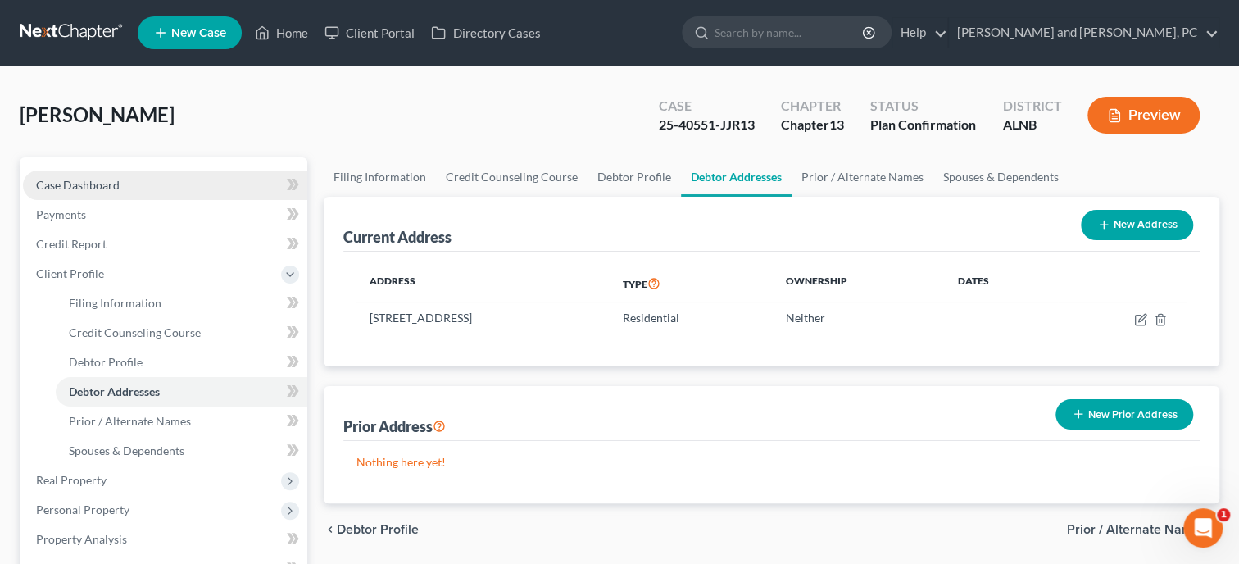
click at [83, 184] on span "Case Dashboard" at bounding box center [78, 185] width 84 height 14
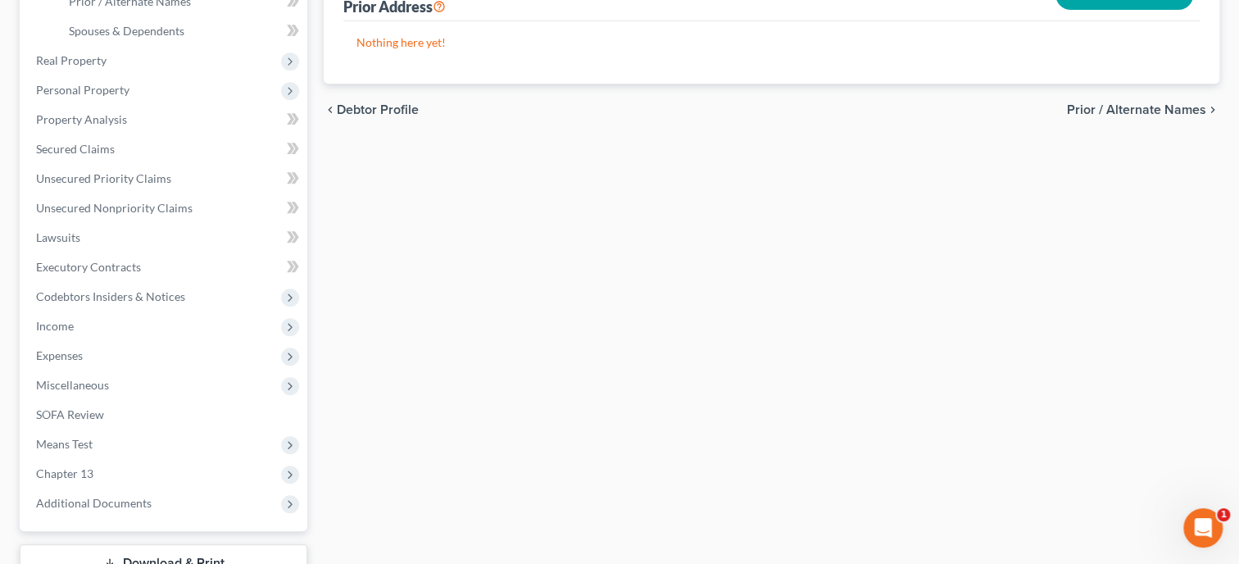
select select "12"
select select "6"
select select "0"
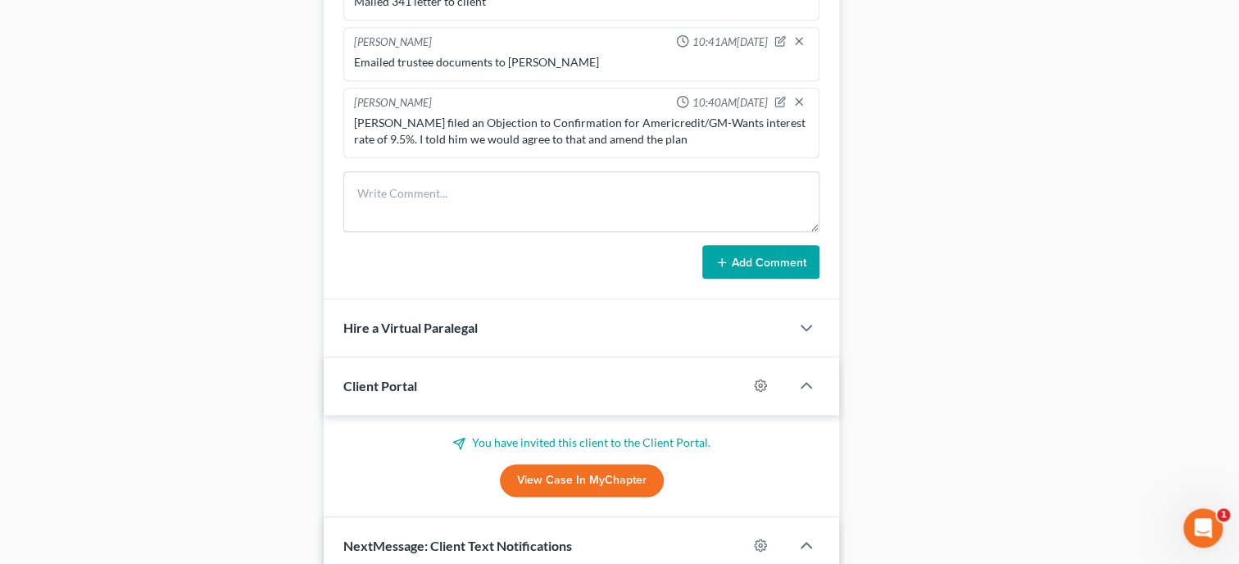
scroll to position [1096, 0]
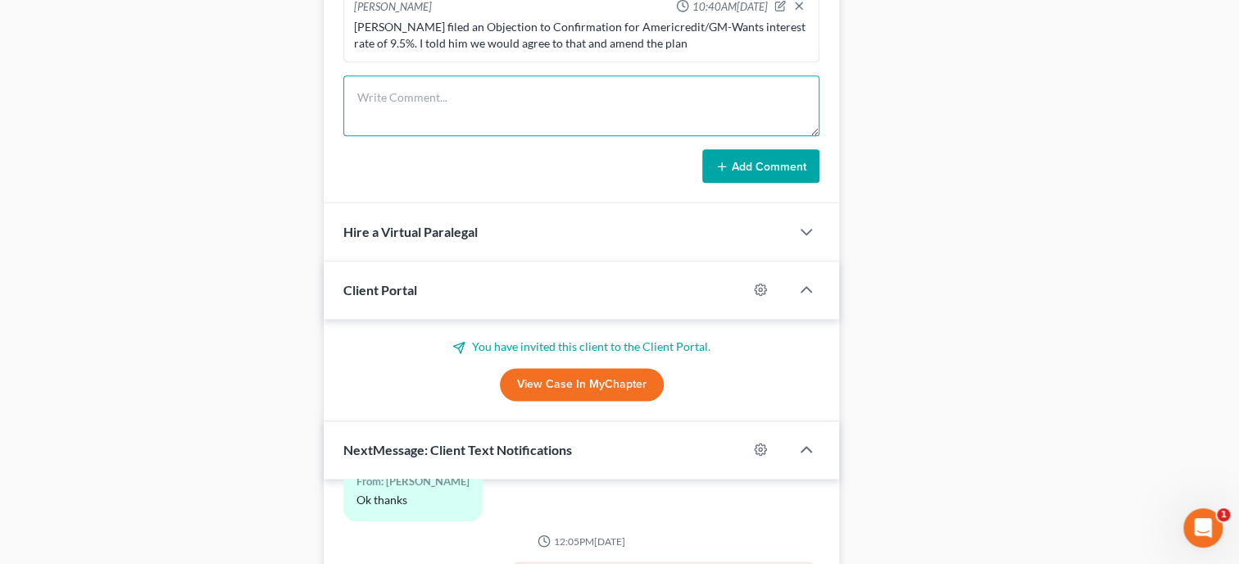
click at [475, 132] on textarea at bounding box center [581, 105] width 476 height 61
type textarea "Mailed Confirmation Order and letter to client."
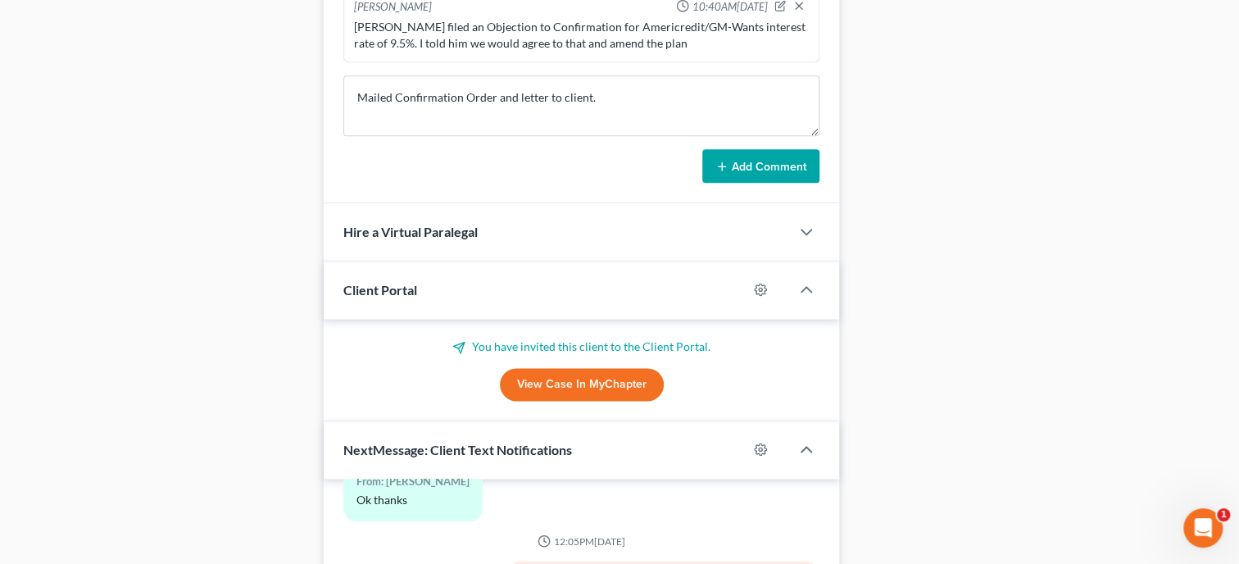
click at [768, 179] on button "Add Comment" at bounding box center [760, 166] width 117 height 34
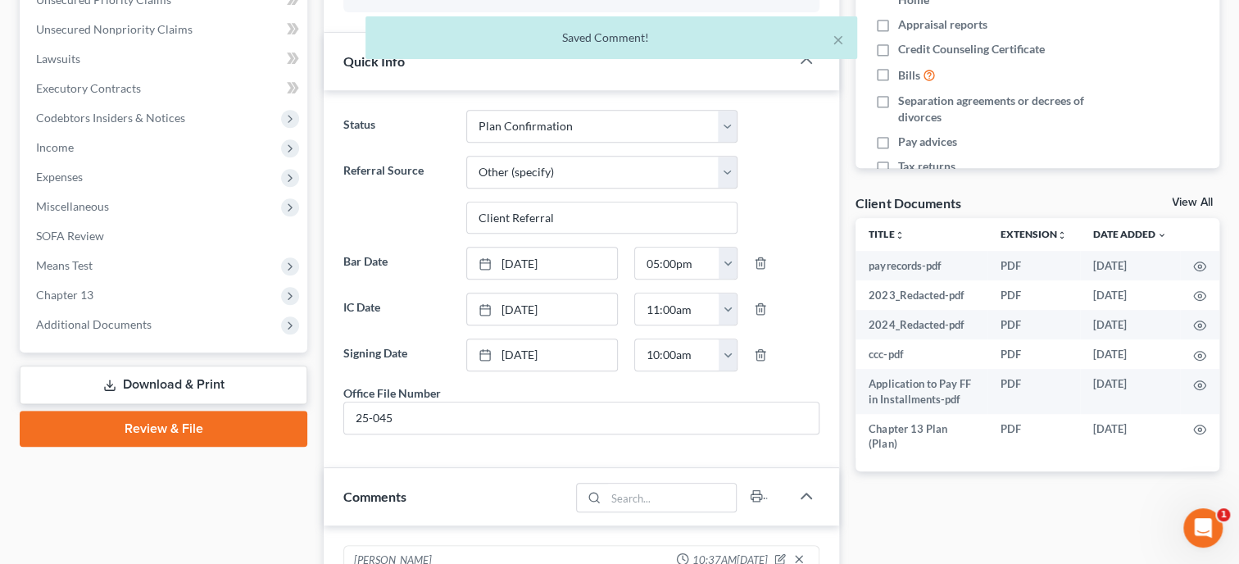
scroll to position [0, 0]
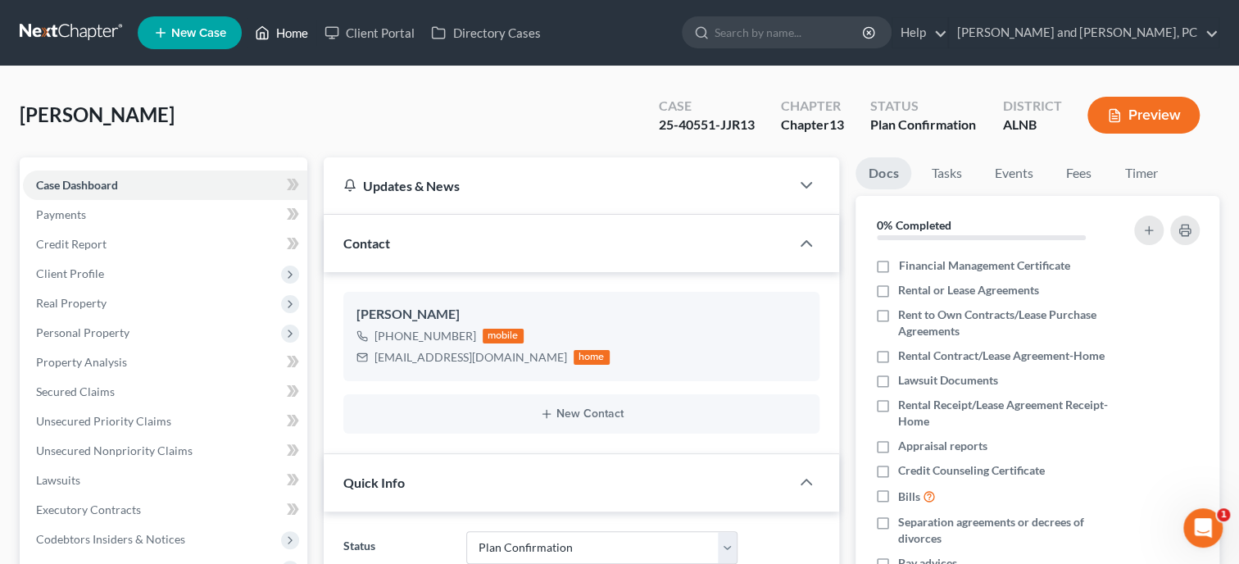
click at [295, 33] on link "Home" at bounding box center [282, 33] width 70 height 30
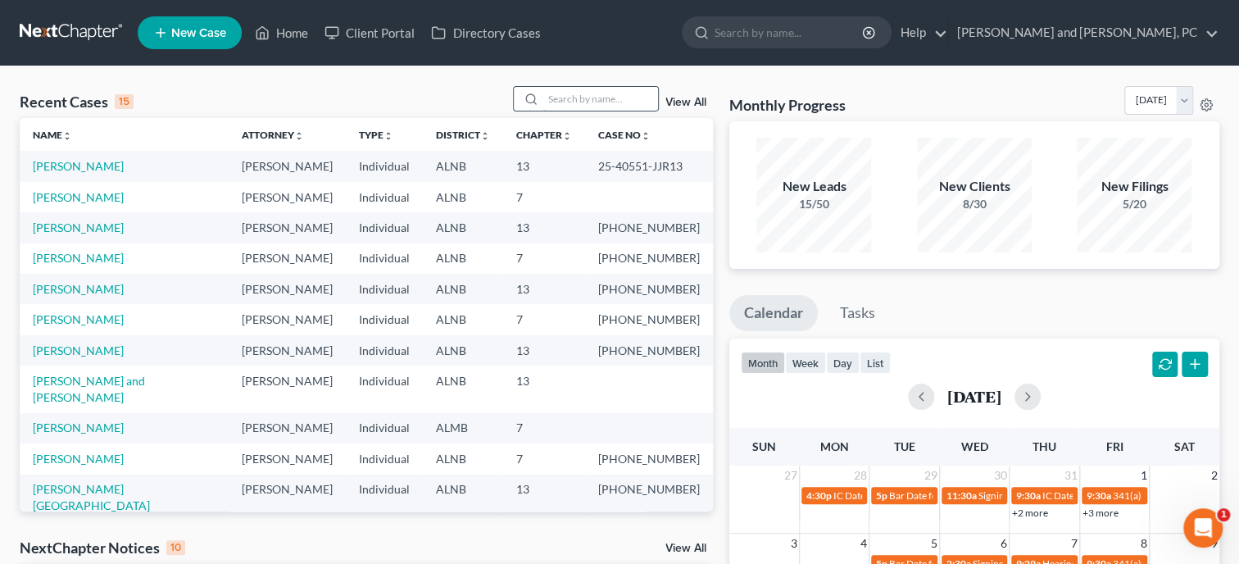
click at [553, 98] on input "search" at bounding box center [600, 99] width 115 height 24
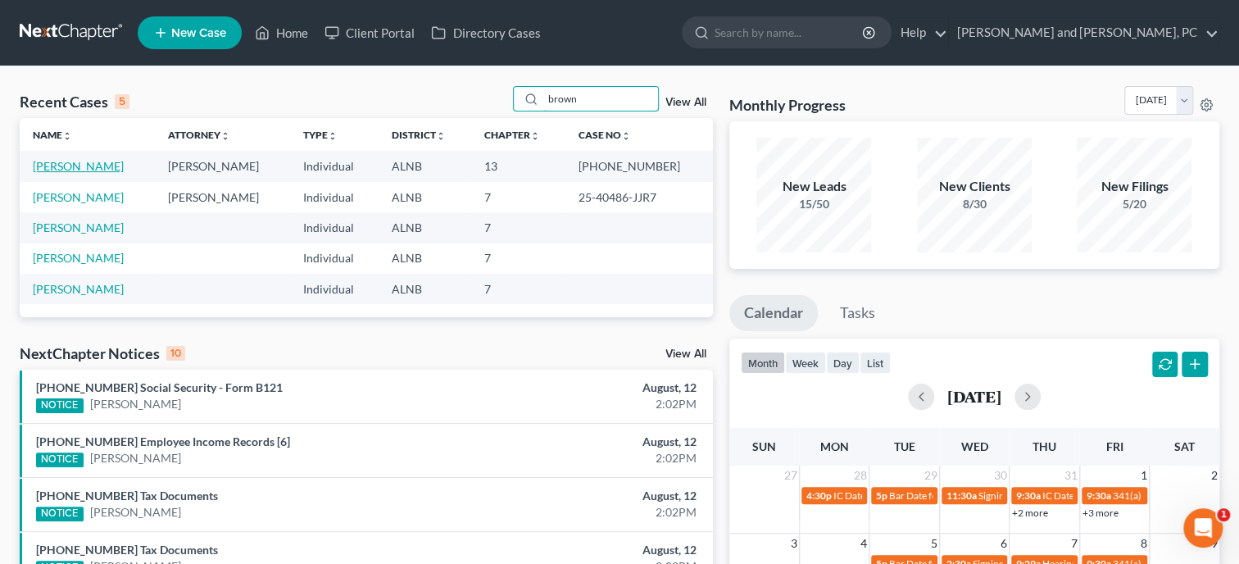
type input "brown"
click at [48, 172] on link "[PERSON_NAME]" at bounding box center [78, 166] width 91 height 14
select select "6"
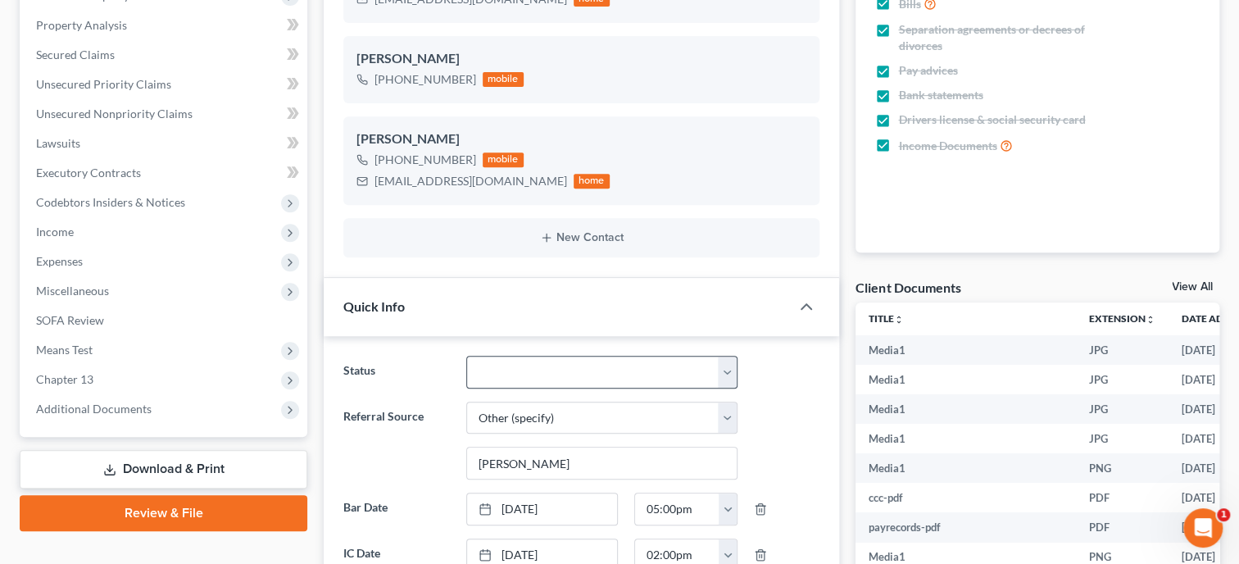
scroll to position [6010, 0]
select select "12"
click option "Plan Confirmation" at bounding box center [0, 0] width 0 height 0
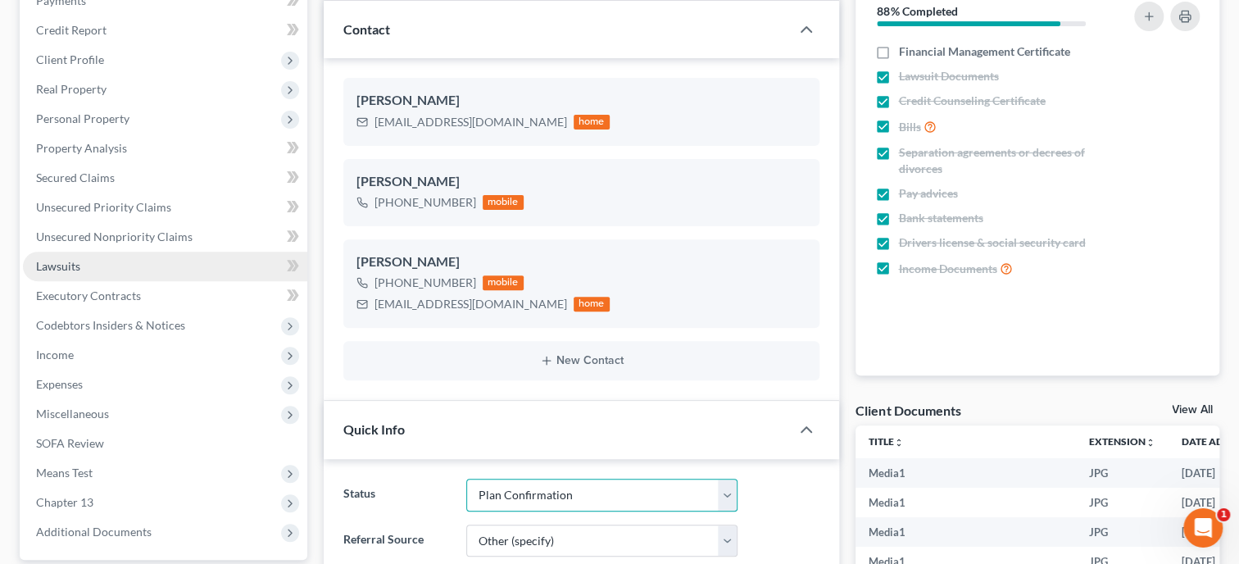
scroll to position [84, 0]
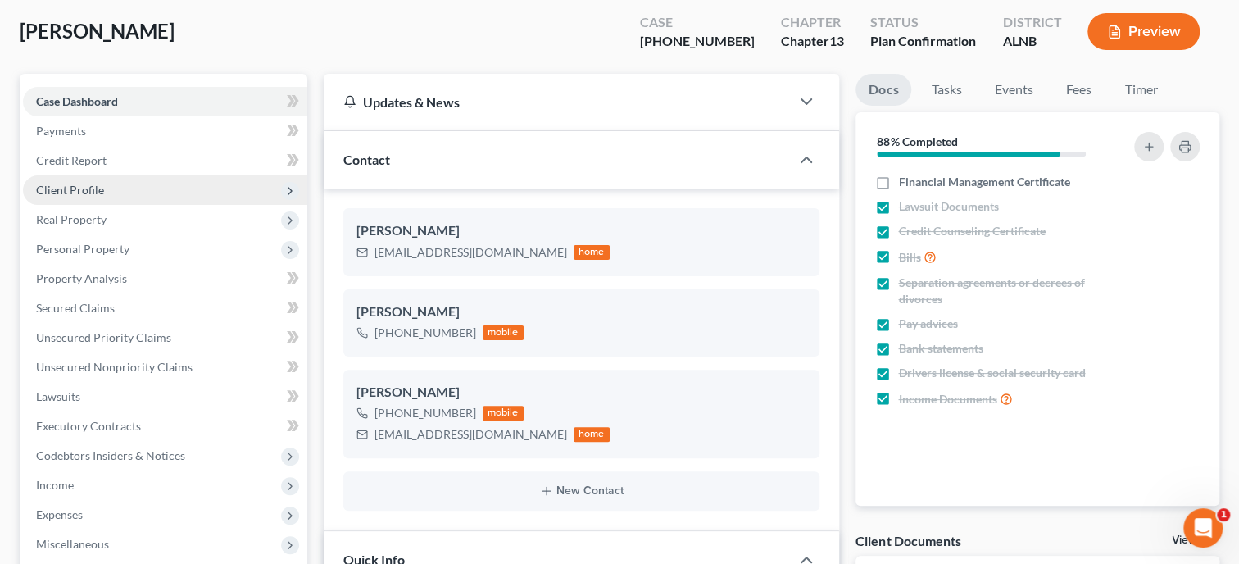
click at [75, 189] on span "Client Profile" at bounding box center [70, 190] width 68 height 14
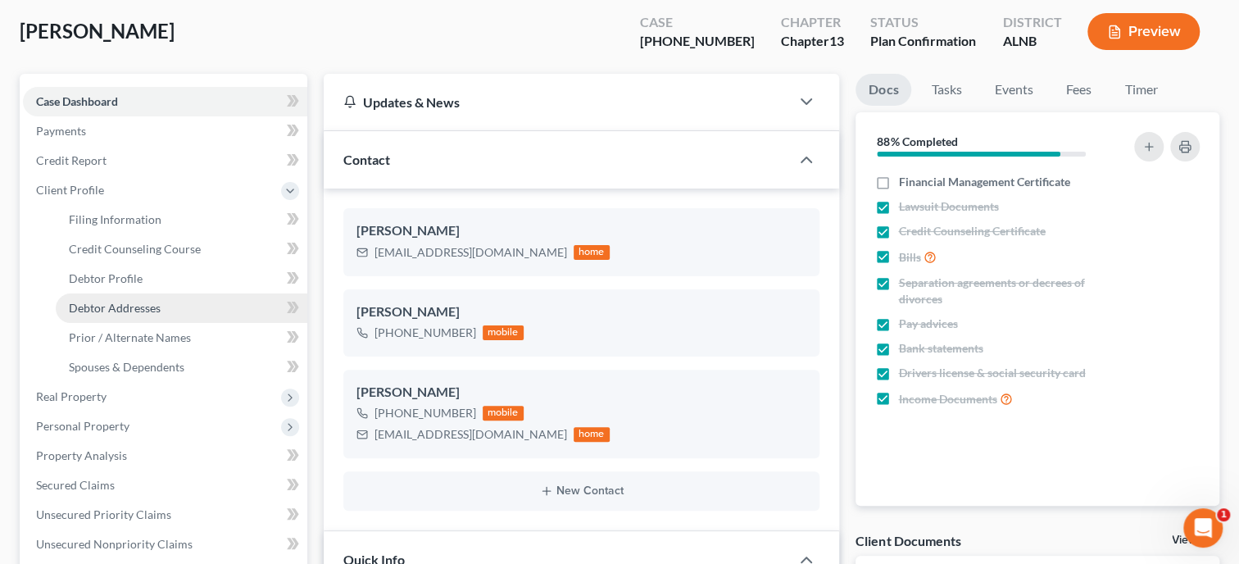
click at [115, 310] on span "Debtor Addresses" at bounding box center [115, 308] width 92 height 14
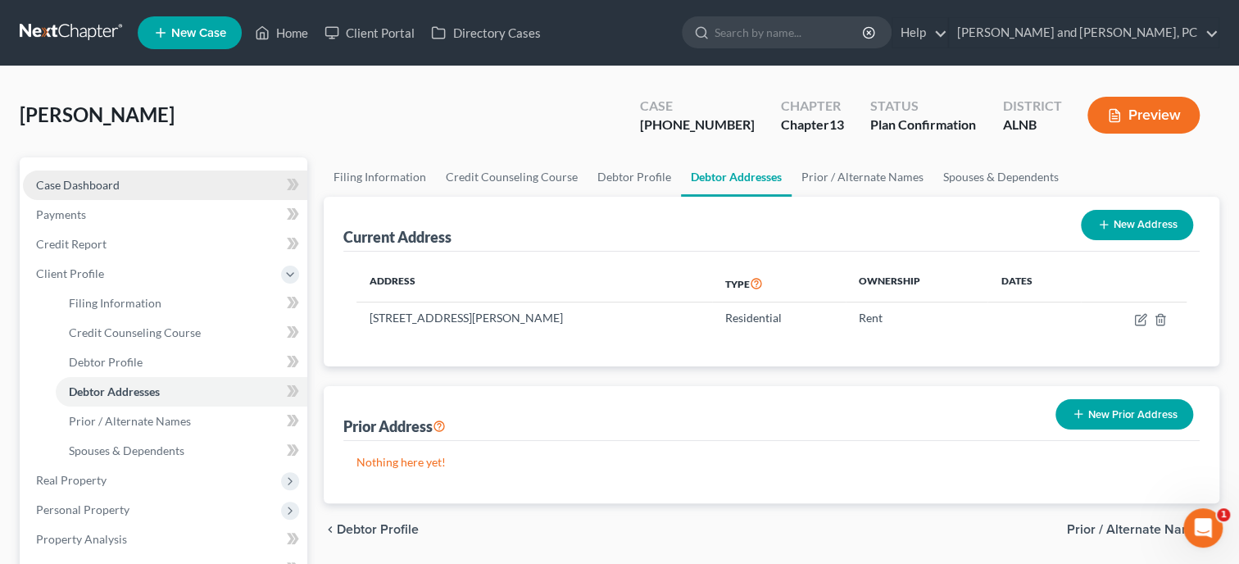
click at [134, 187] on link "Case Dashboard" at bounding box center [165, 185] width 284 height 30
select select "6"
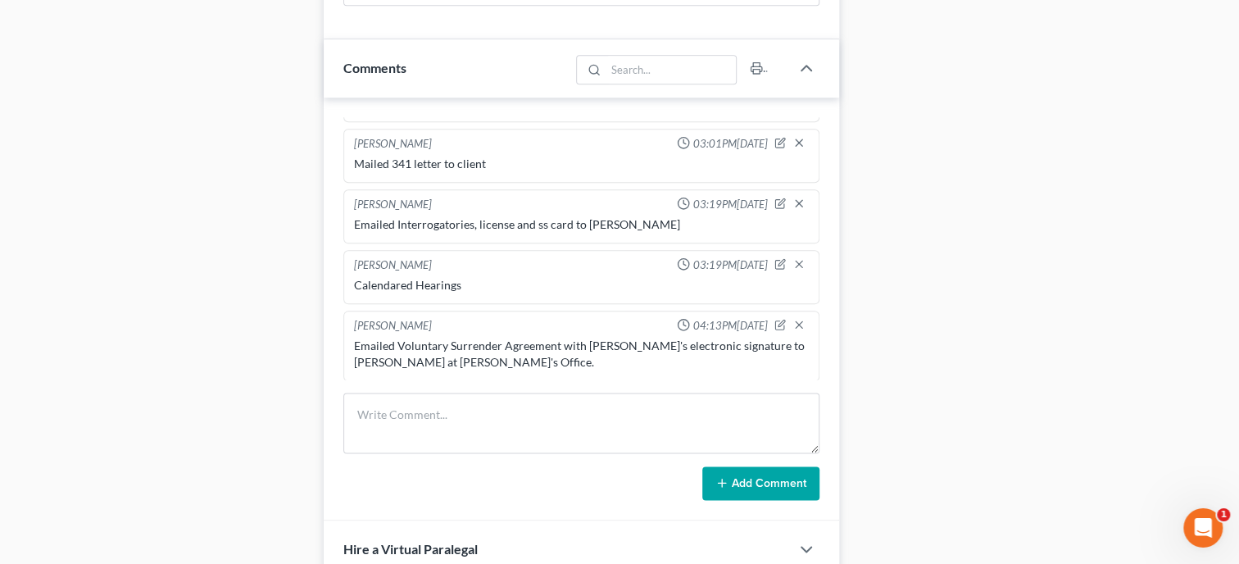
scroll to position [1012, 0]
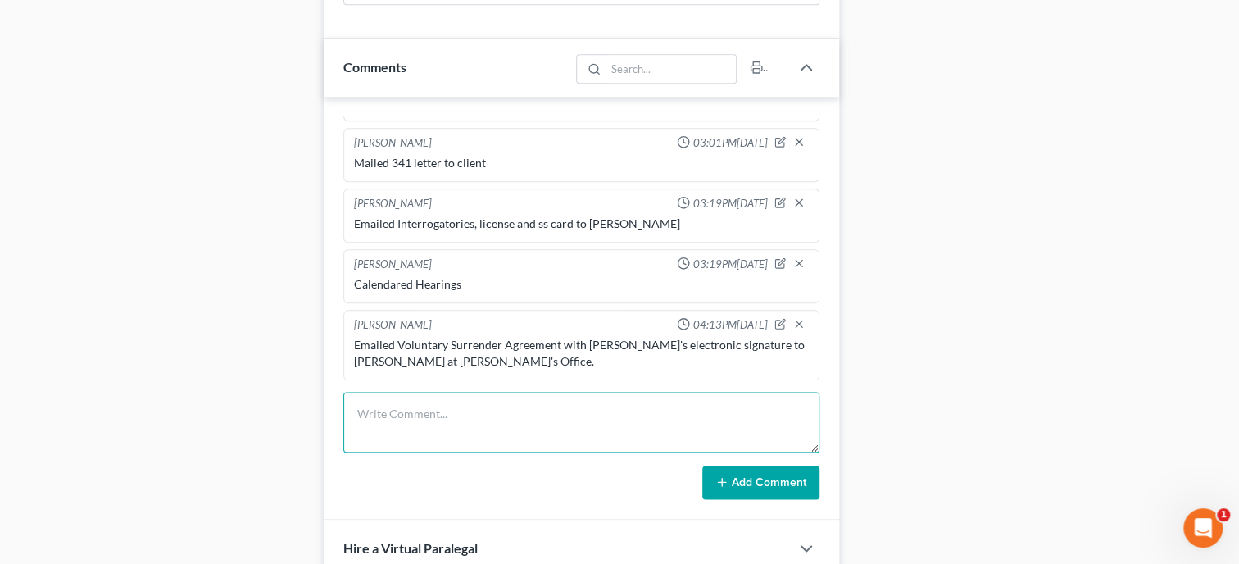
click at [483, 429] on textarea at bounding box center [581, 422] width 476 height 61
type textarea "Mailed Confirmation Letter and Order to client."
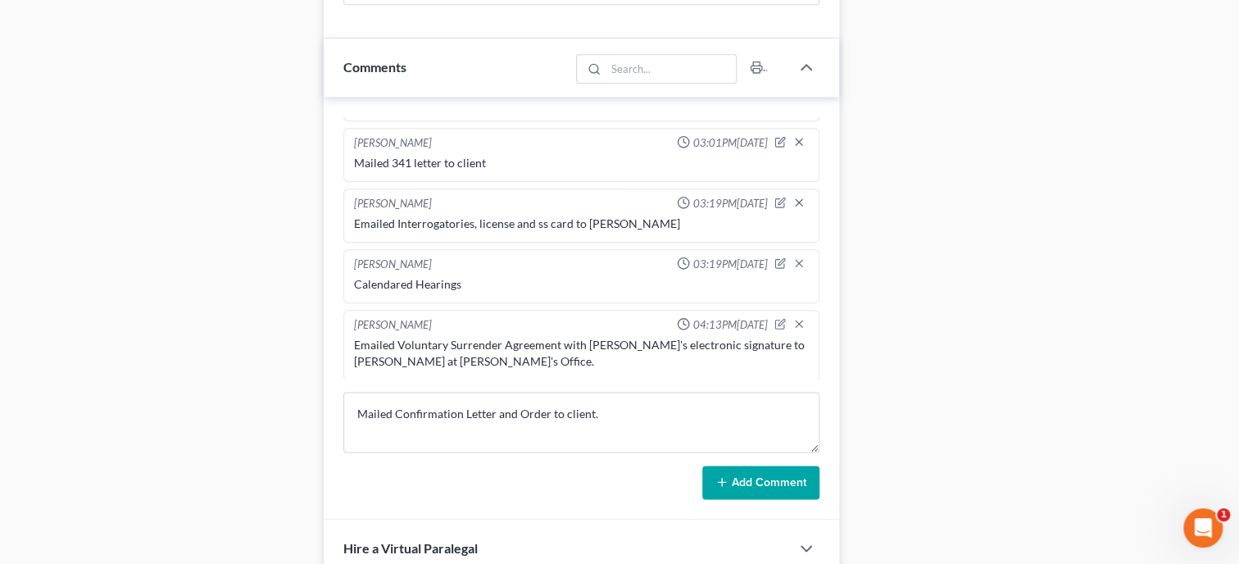
click at [749, 500] on button "Add Comment" at bounding box center [760, 483] width 117 height 34
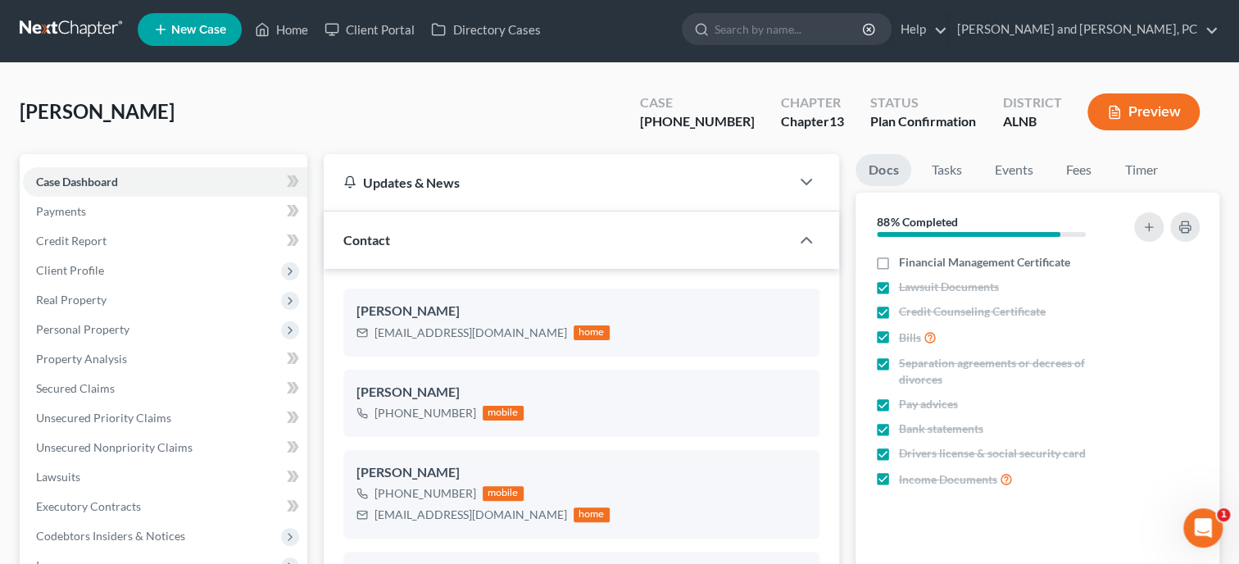
scroll to position [0, 0]
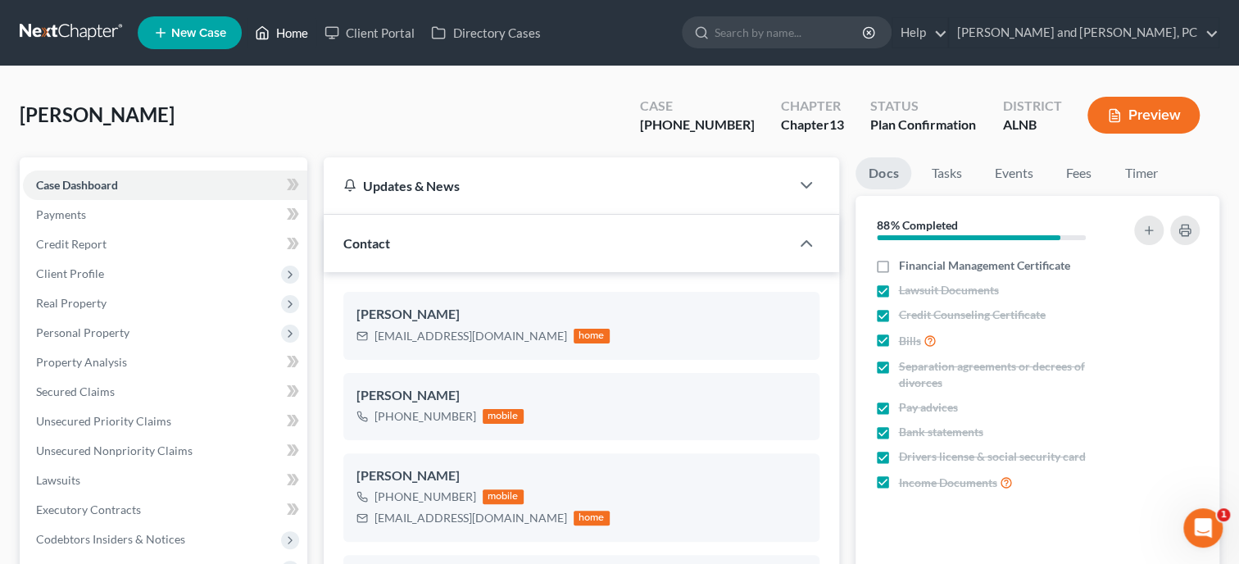
click at [279, 35] on link "Home" at bounding box center [282, 33] width 70 height 30
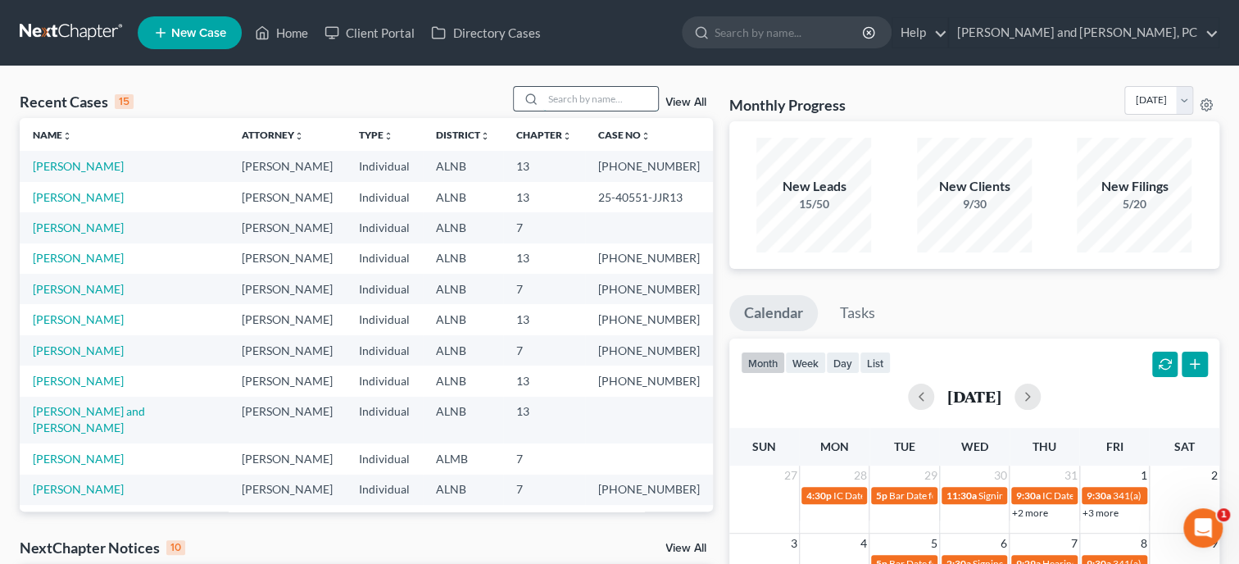
click at [556, 106] on input "search" at bounding box center [600, 99] width 115 height 24
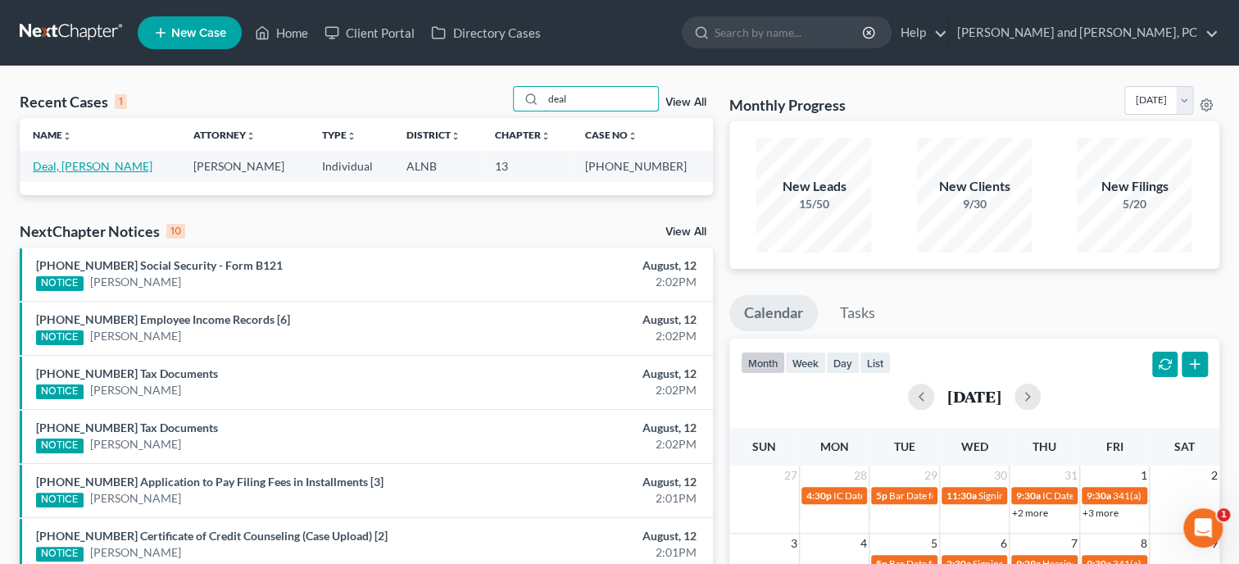
type input "deal"
click at [72, 165] on link "Deal, [PERSON_NAME]" at bounding box center [93, 166] width 120 height 14
select select "6"
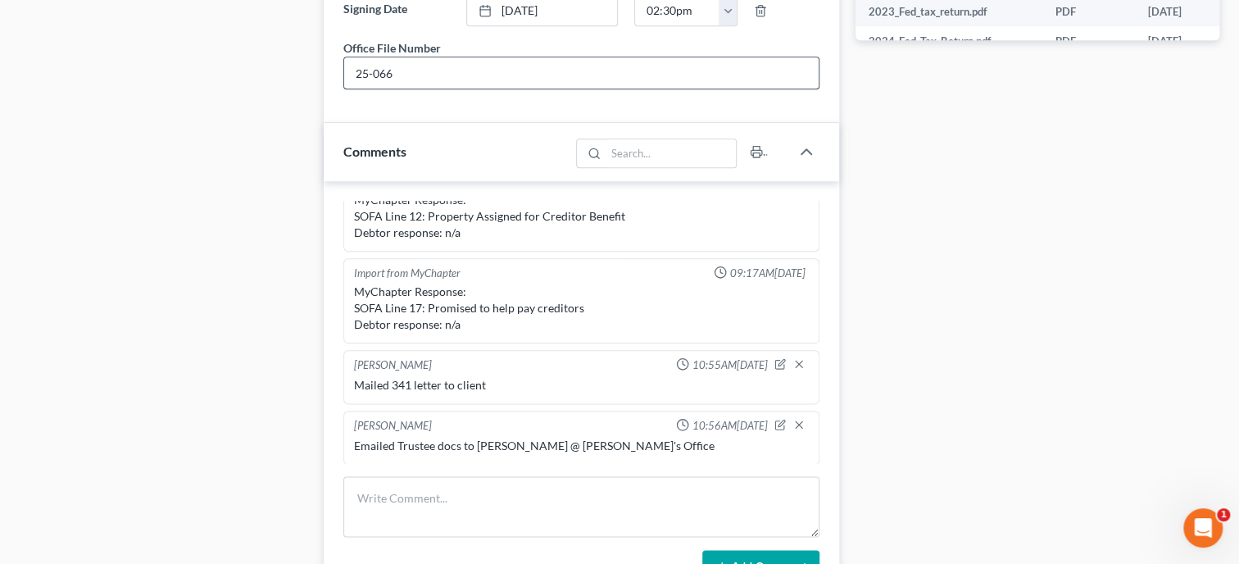
scroll to position [1012, 0]
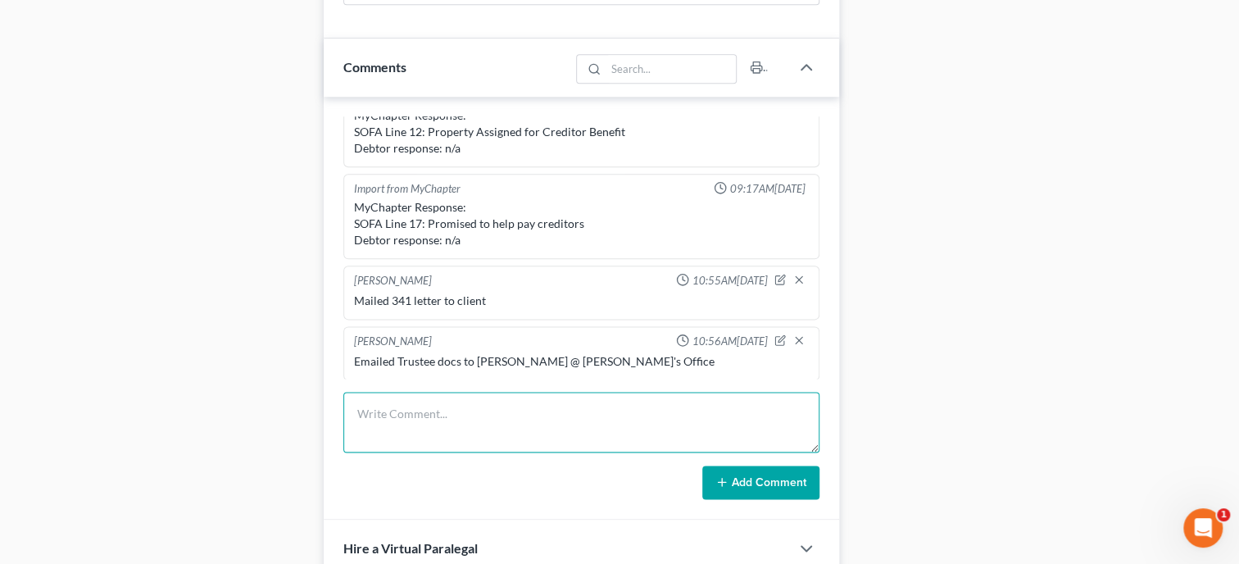
click at [396, 424] on textarea at bounding box center [581, 422] width 476 height 61
type textarea "f"
type textarea "Filed Tax Assessment"
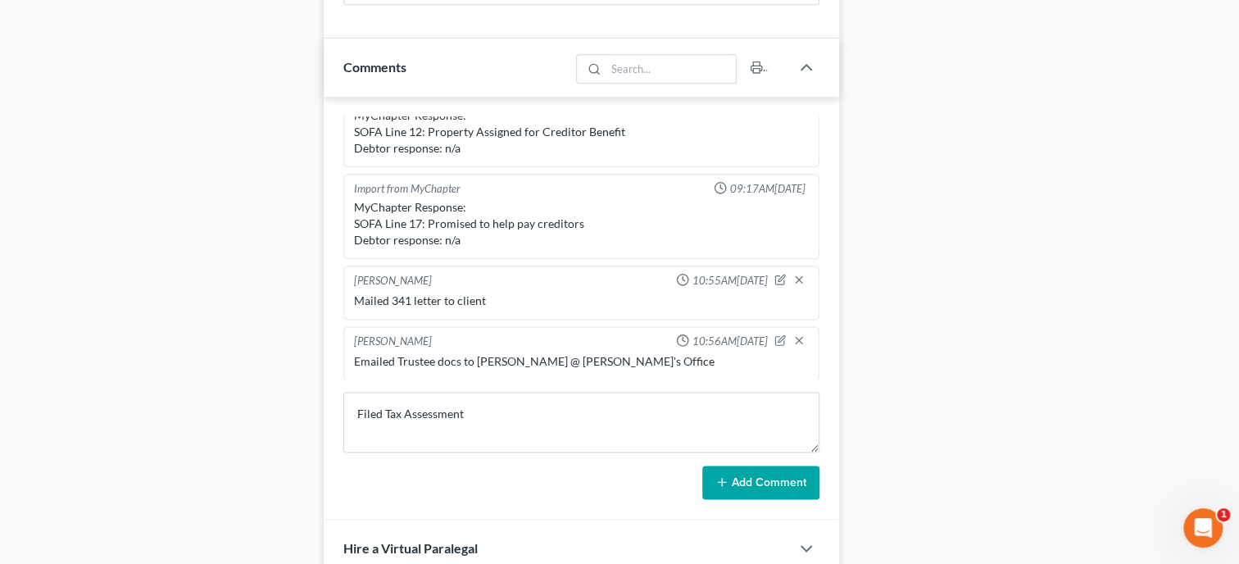
click at [714, 500] on button "Add Comment" at bounding box center [760, 483] width 117 height 34
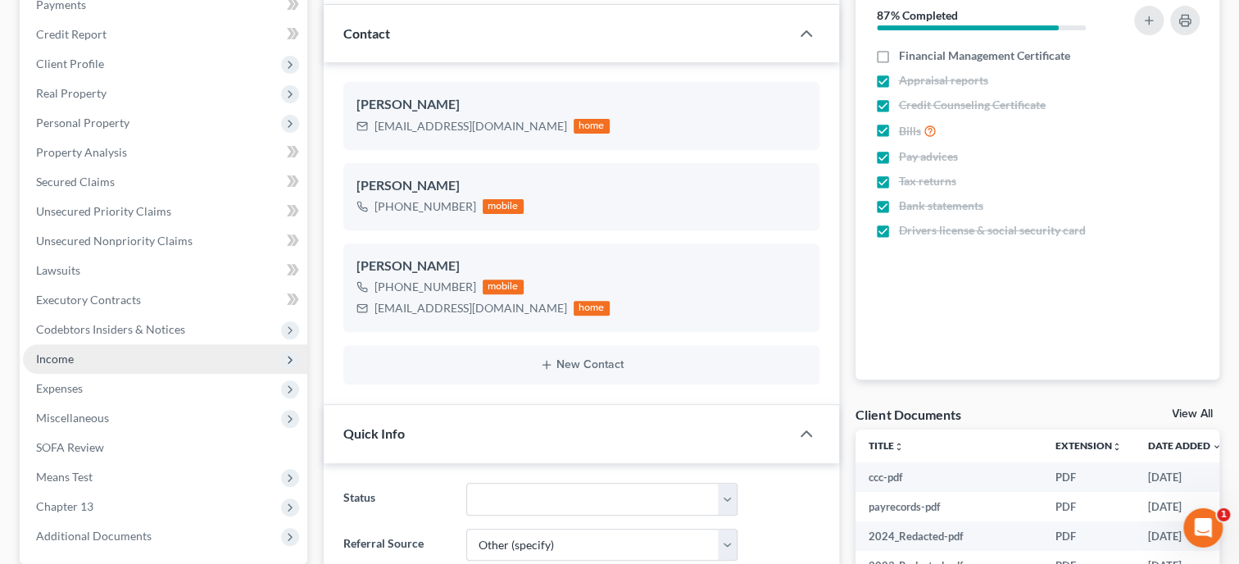
scroll to position [168, 0]
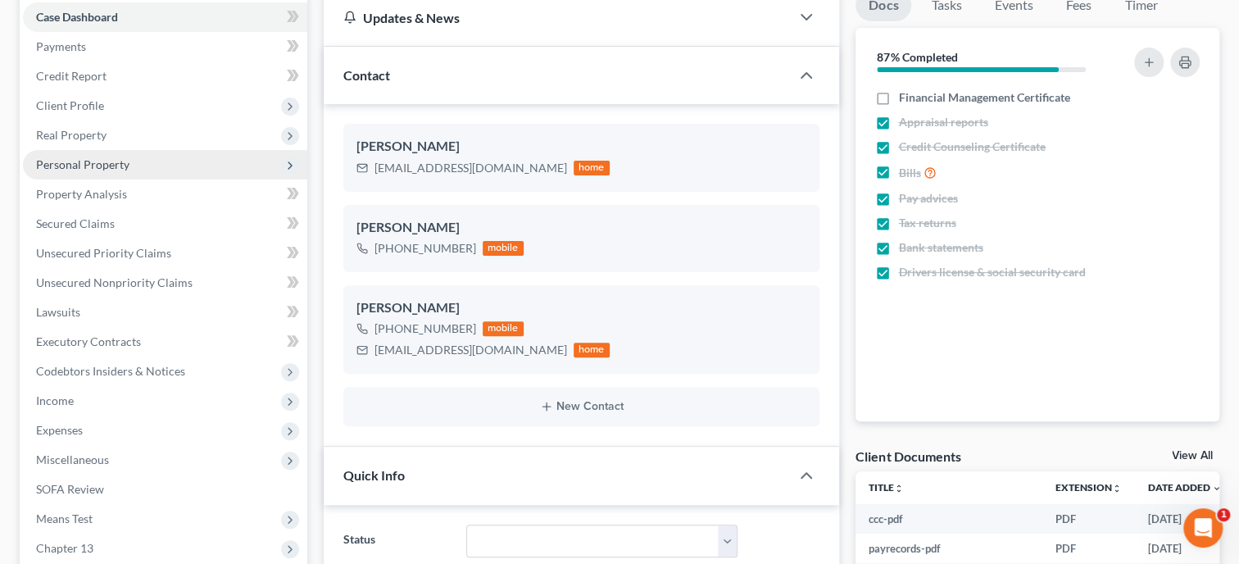
click at [90, 166] on span "Personal Property" at bounding box center [82, 164] width 93 height 14
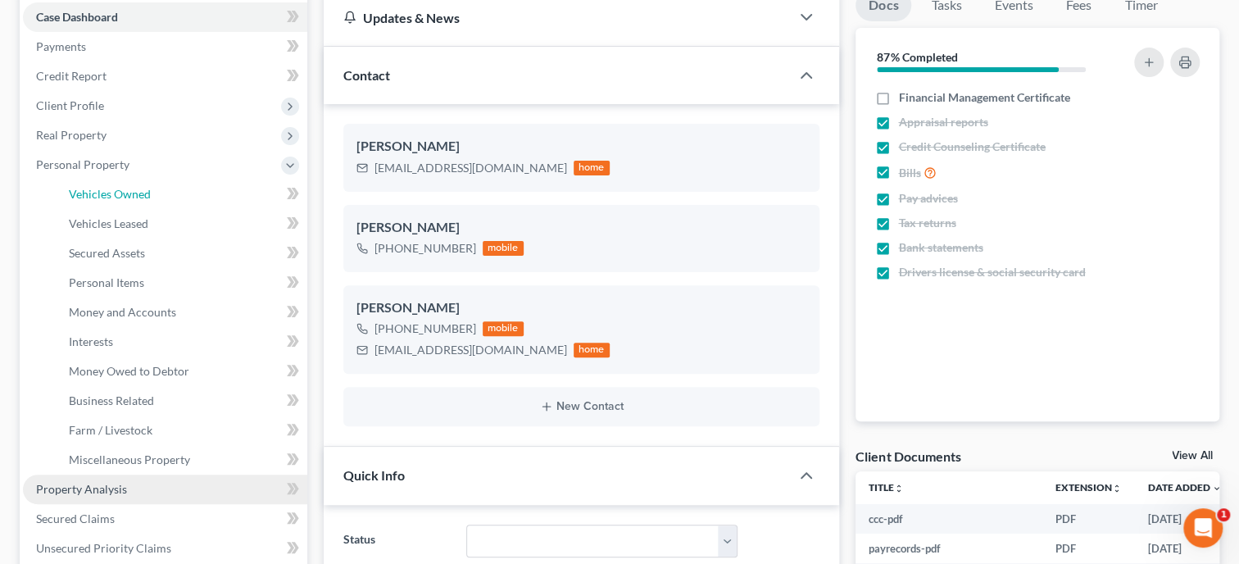
click at [92, 193] on span "Vehicles Owned" at bounding box center [110, 194] width 82 height 14
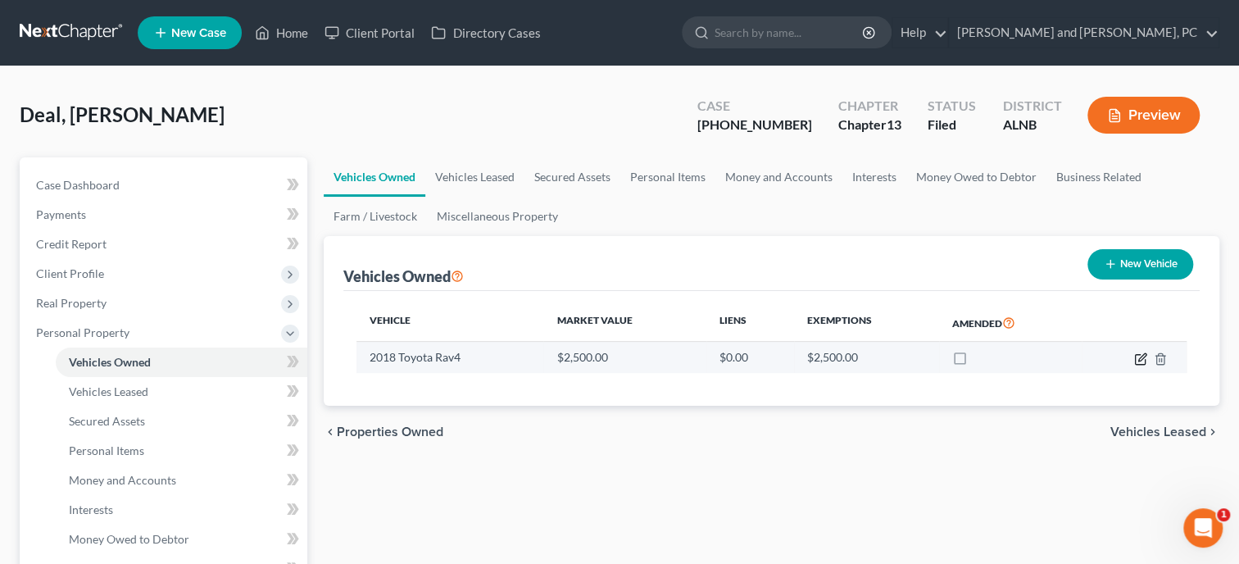
click at [1137, 356] on icon "button" at bounding box center [1140, 358] width 13 height 13
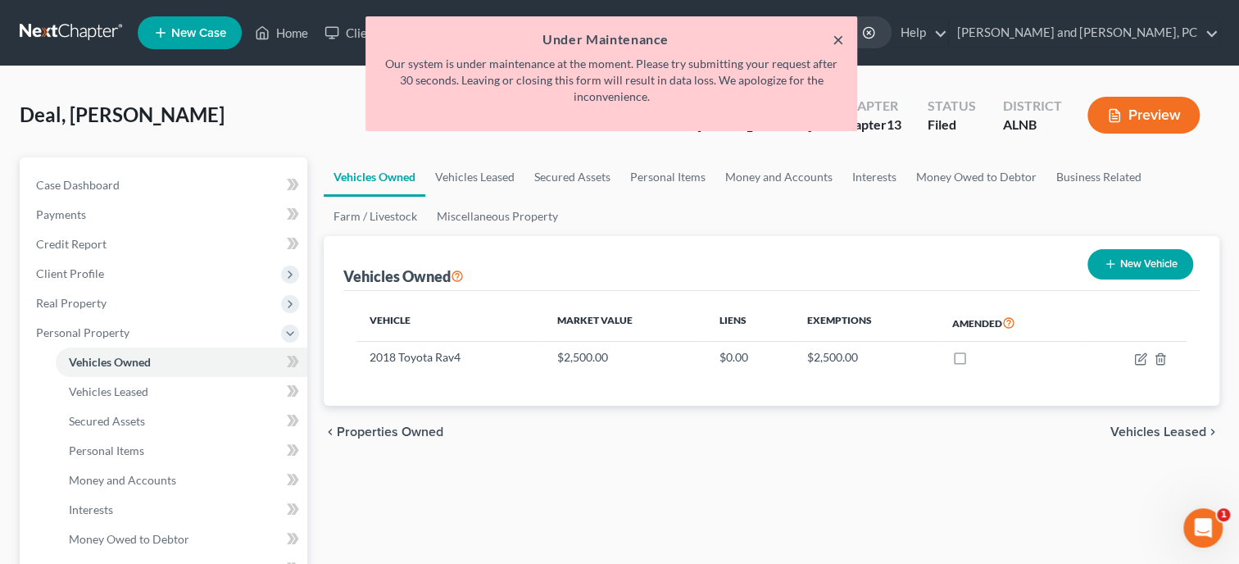
click at [839, 38] on button "×" at bounding box center [838, 40] width 11 height 20
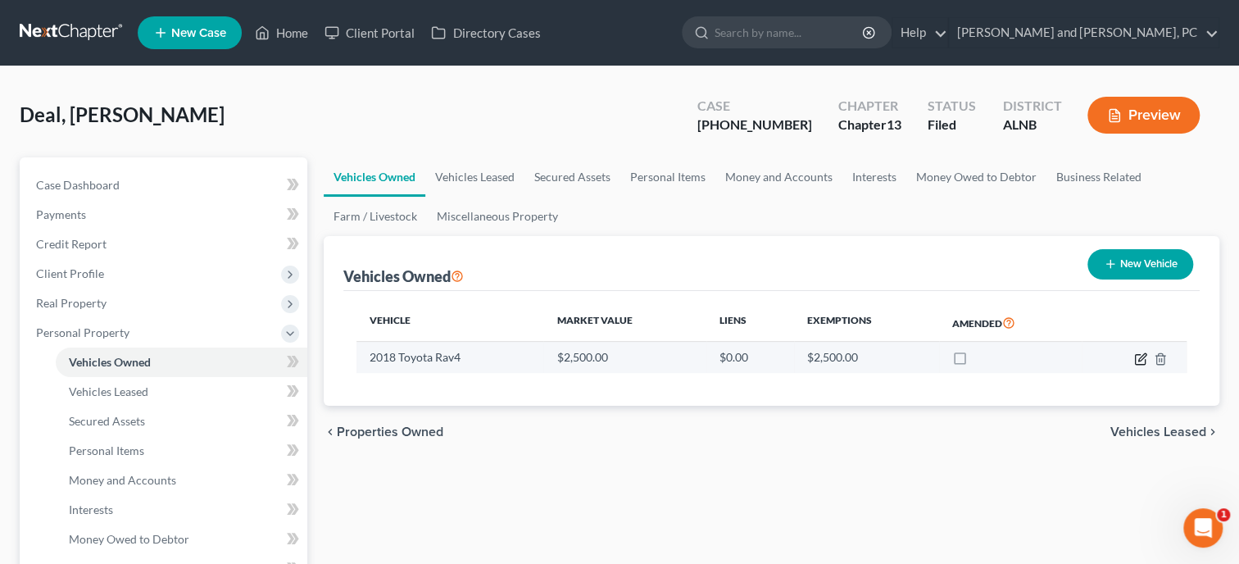
click at [1136, 362] on icon "button" at bounding box center [1140, 358] width 13 height 13
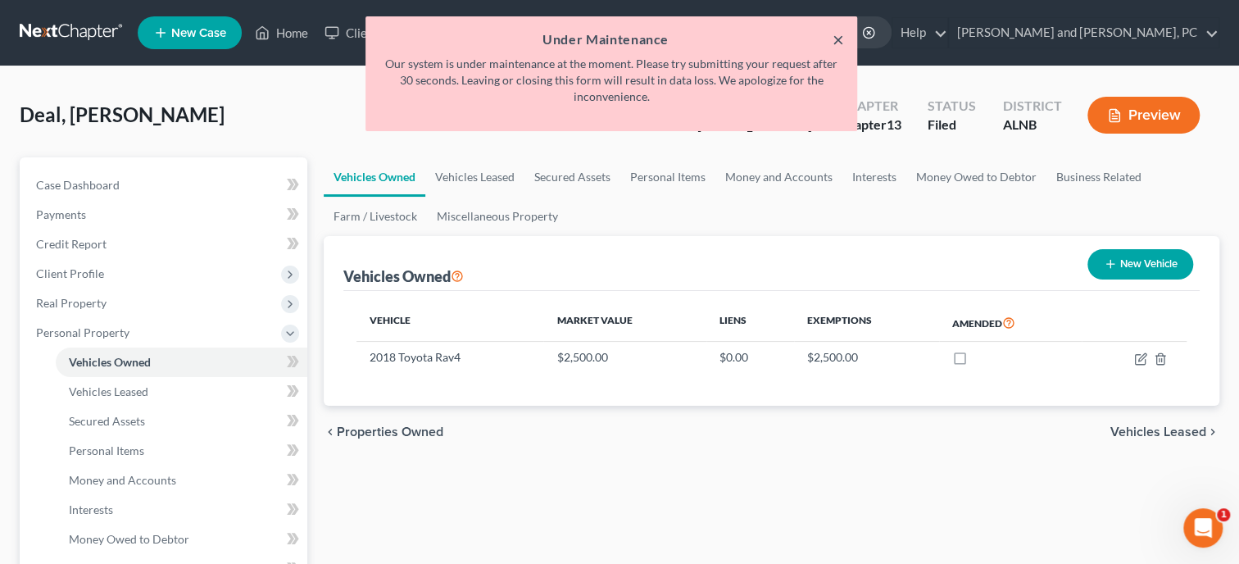
click at [838, 39] on button "×" at bounding box center [838, 40] width 11 height 20
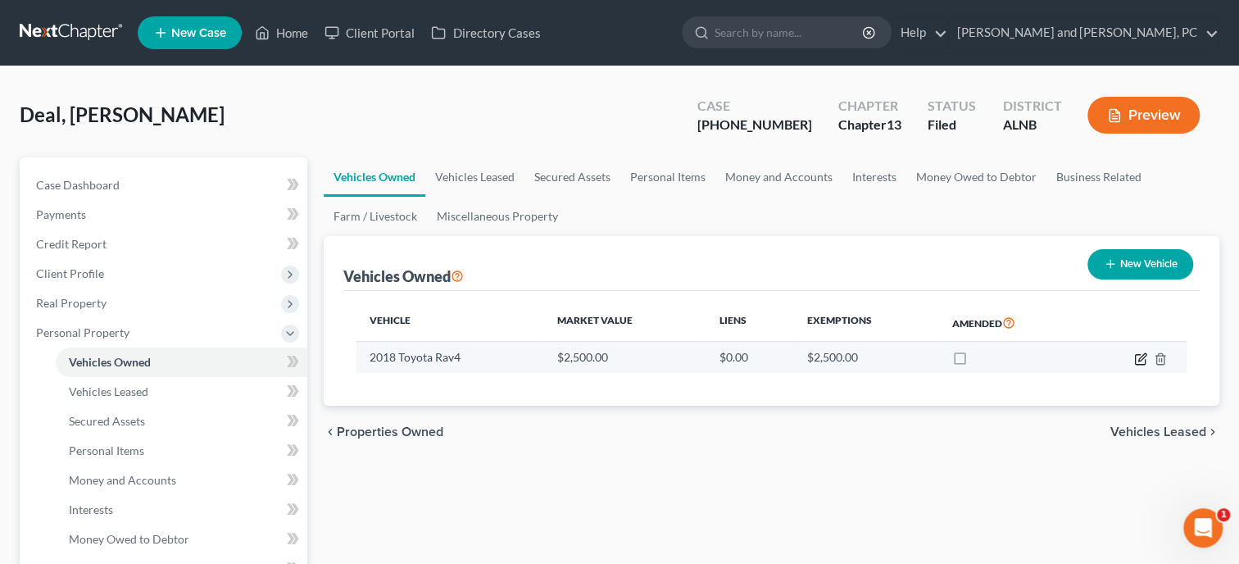
click at [1137, 360] on icon "button" at bounding box center [1140, 358] width 13 height 13
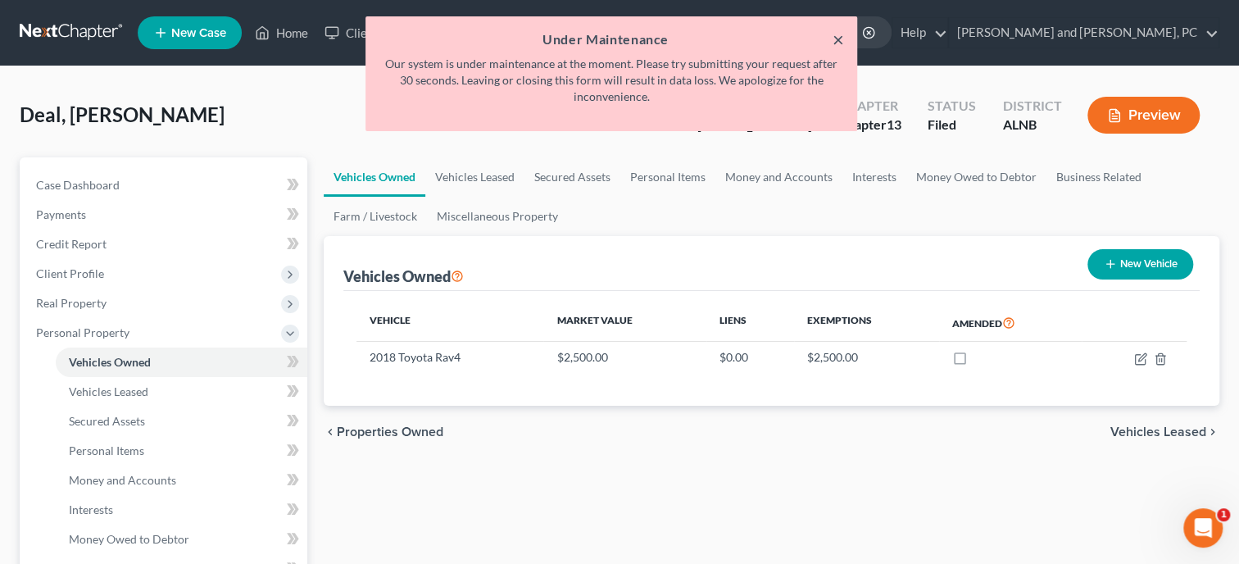
click at [839, 39] on button "×" at bounding box center [838, 40] width 11 height 20
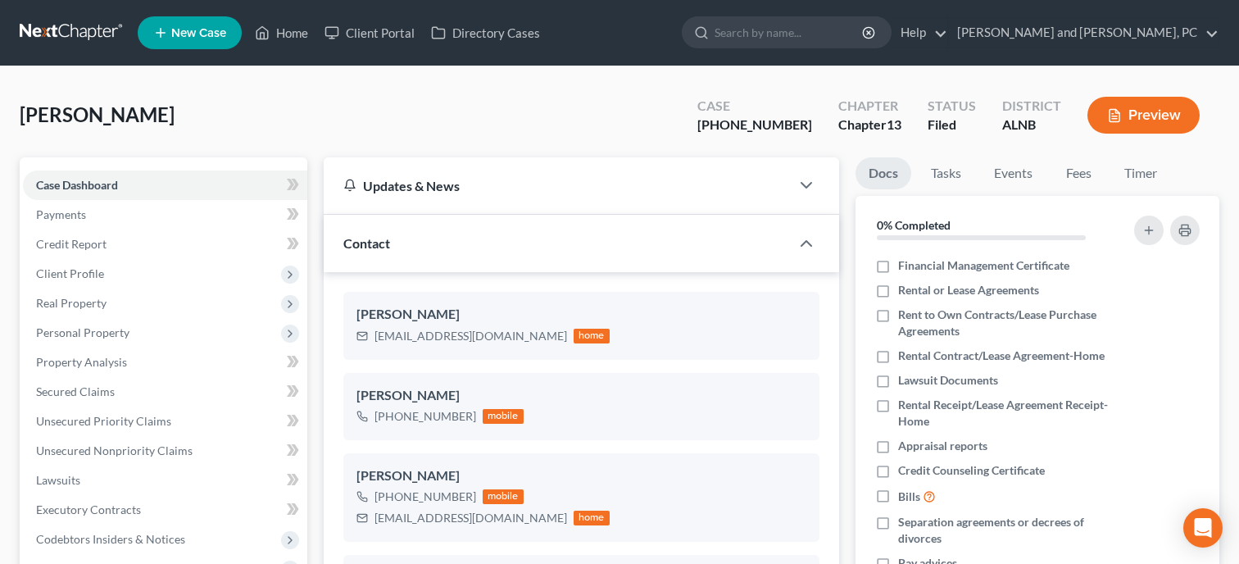
select select "6"
select select "0"
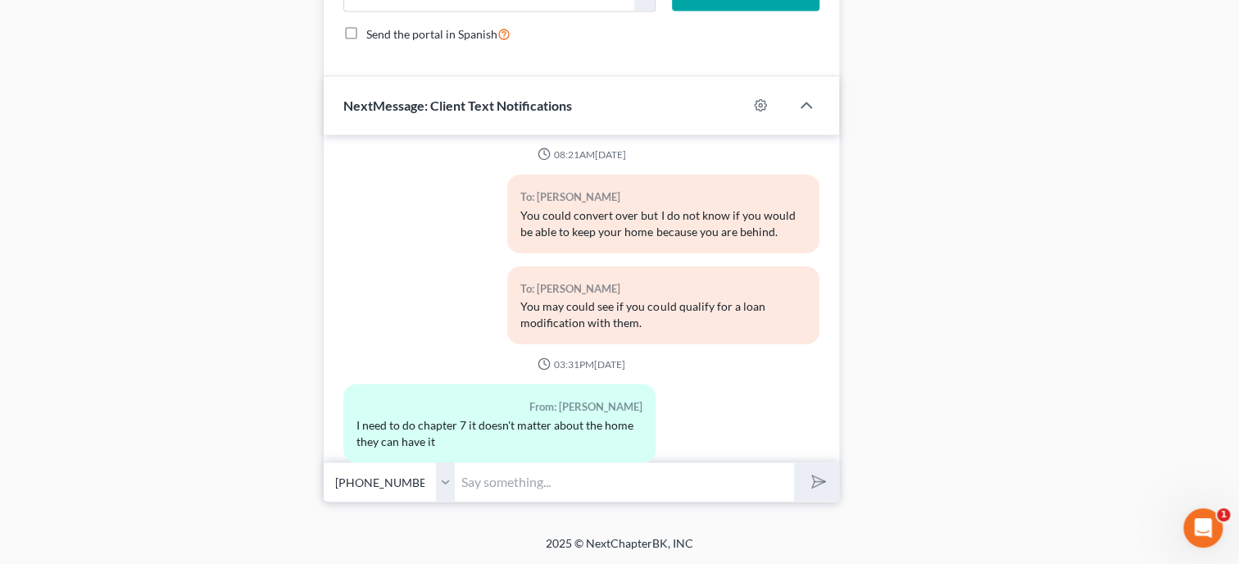
click at [566, 461] on div "04:30PM, 09/18/2024 To: Kim Wilson Thank you for choosing Jennings and Messer, …" at bounding box center [582, 298] width 516 height 328
click at [568, 475] on input "text" at bounding box center [624, 481] width 339 height 40
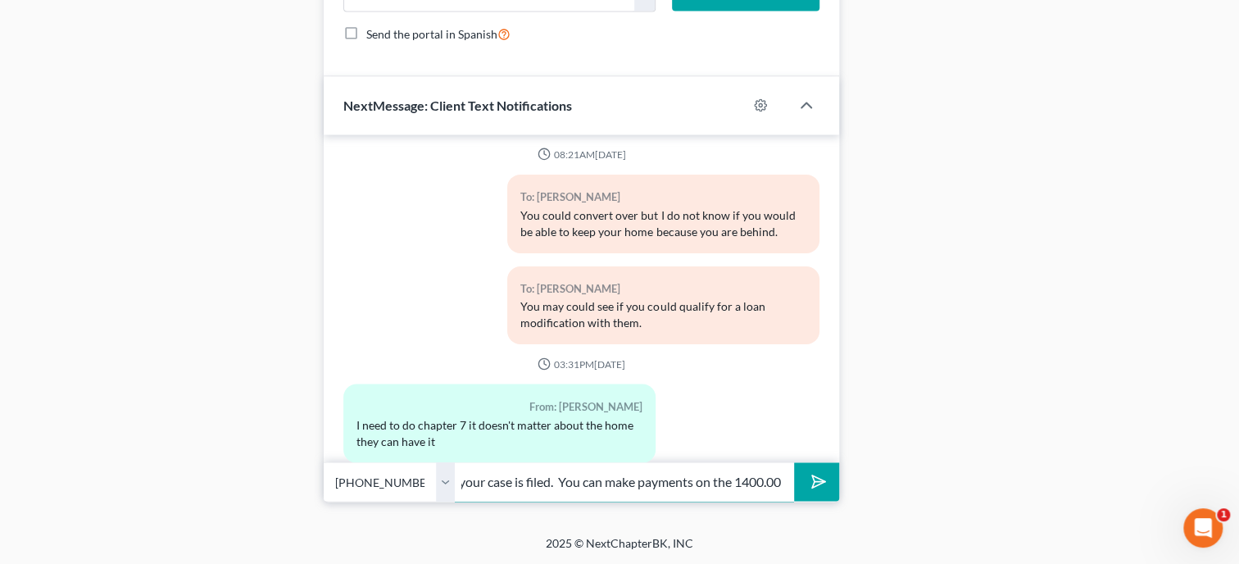
scroll to position [0, 546]
type input "Ok. We can file that for you. The charge for ch 7 is 1400.00 and you can pay th…"
click at [794, 462] on button "submit" at bounding box center [816, 481] width 45 height 39
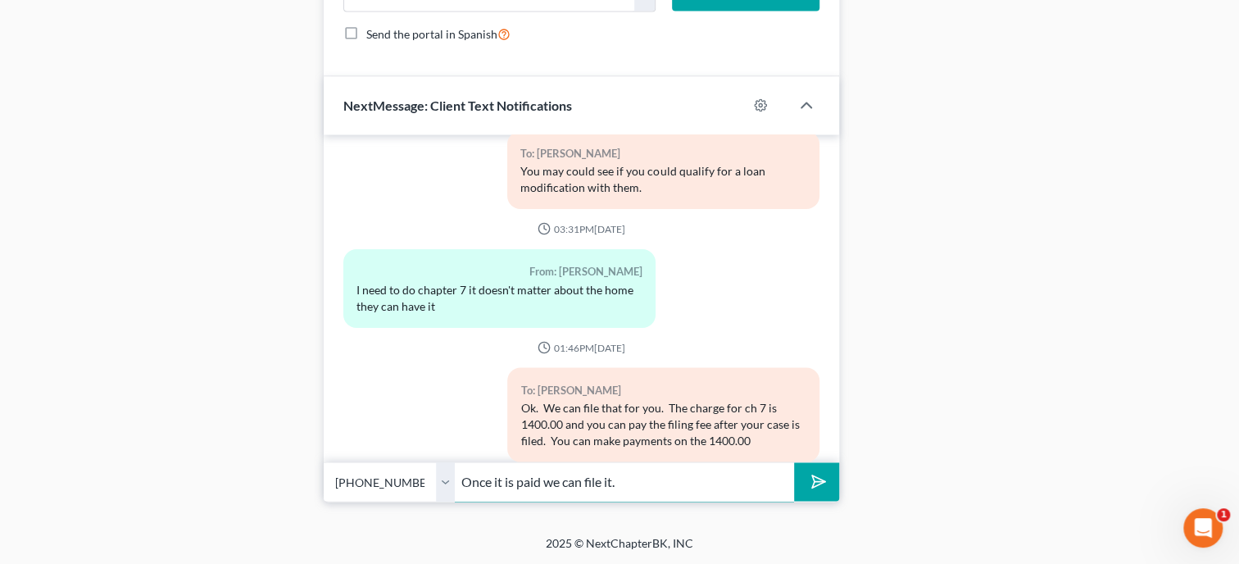
type input "Once it is paid we can file it."
click at [794, 462] on button "submit" at bounding box center [816, 481] width 45 height 39
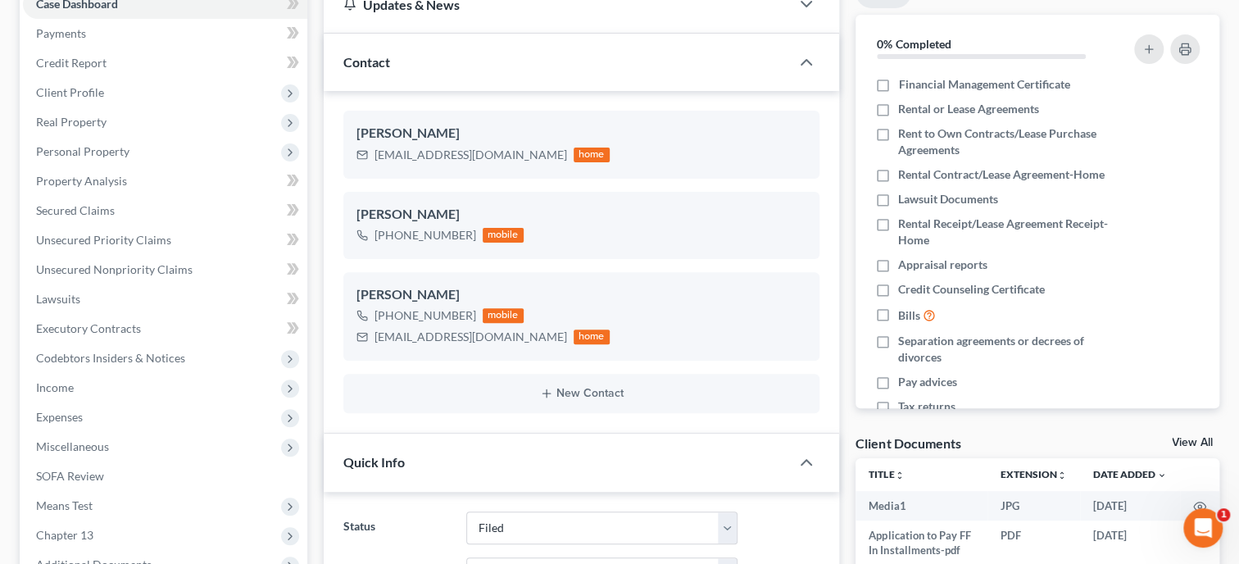
scroll to position [0, 0]
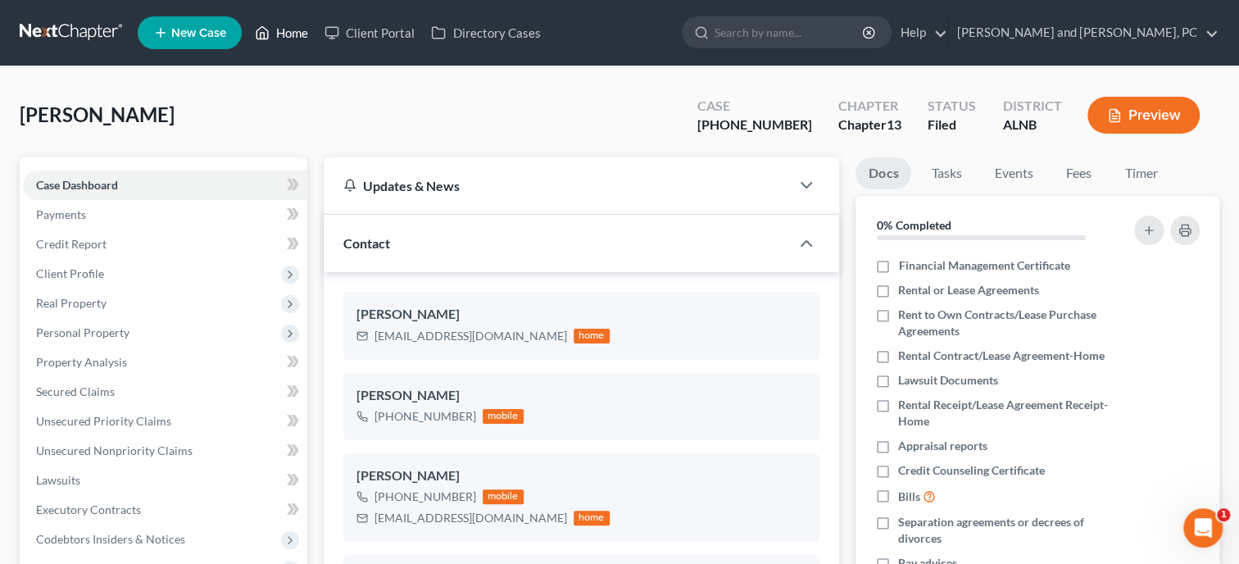
click at [284, 34] on link "Home" at bounding box center [282, 33] width 70 height 30
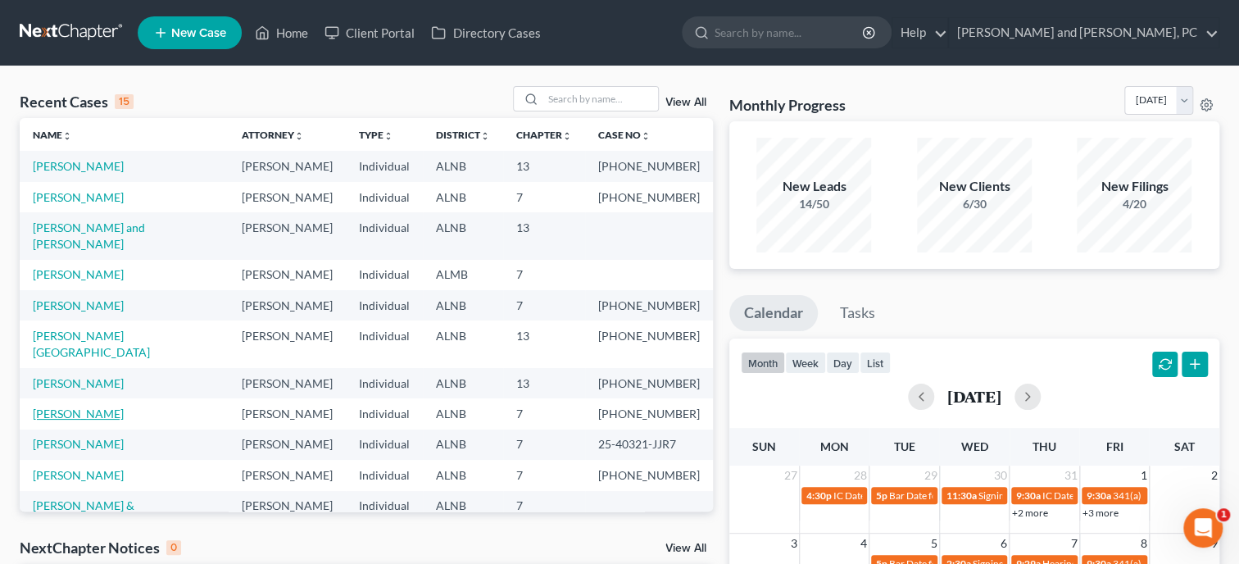
click at [78, 407] on link "[PERSON_NAME]" at bounding box center [78, 414] width 91 height 14
select select "6"
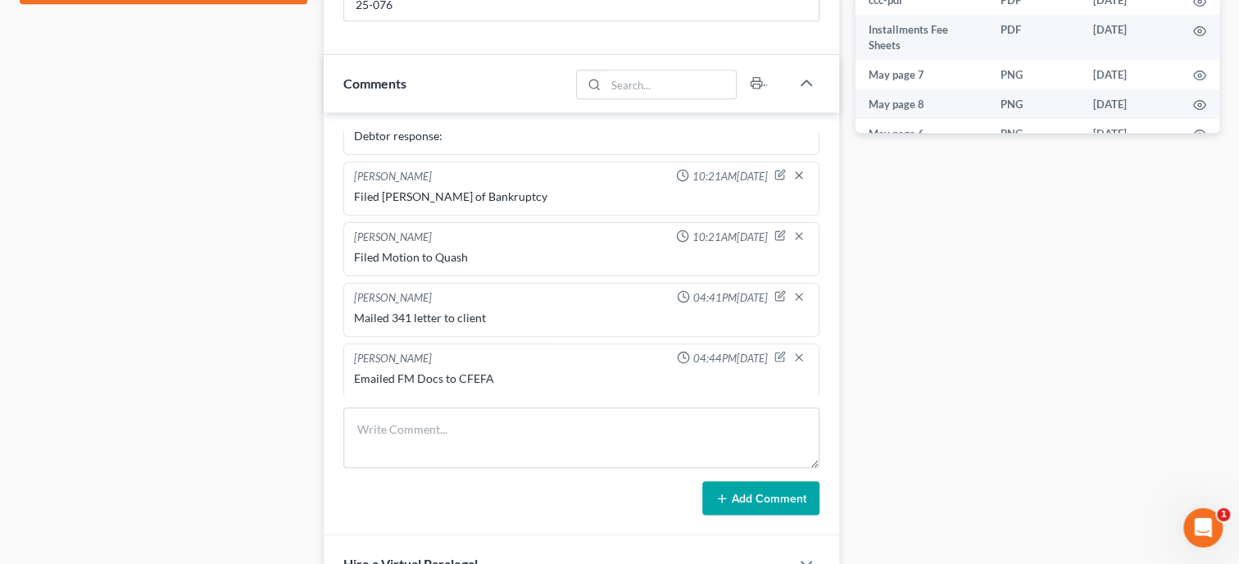
scroll to position [843, 0]
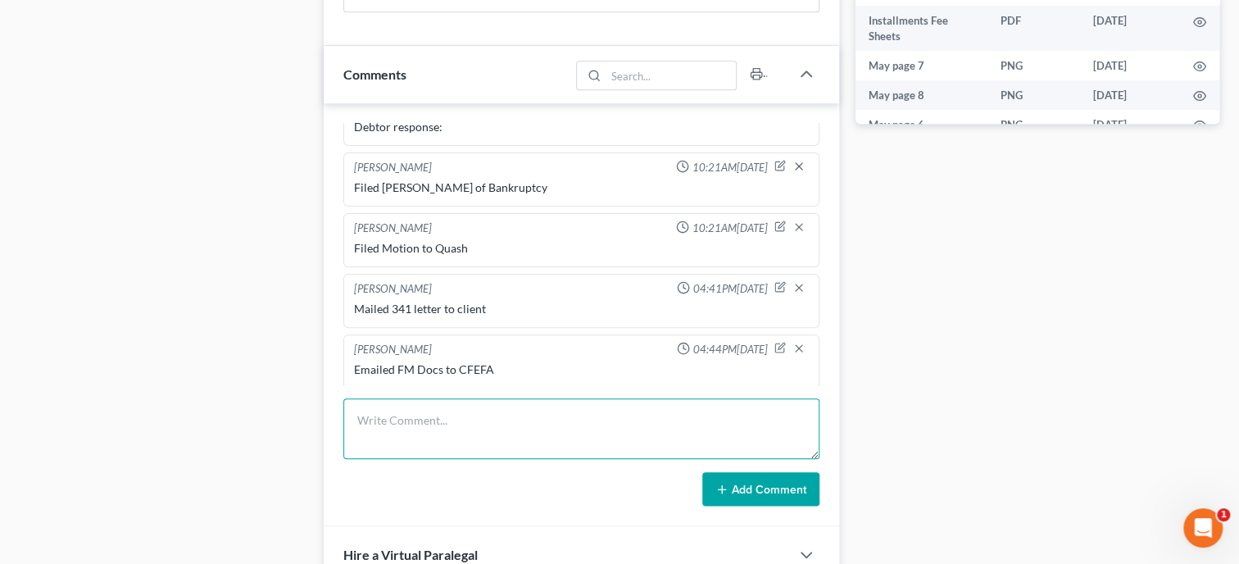
click at [471, 430] on textarea at bounding box center [581, 428] width 476 height 61
type textarea "Uploaded ALL documents to Trustee website."
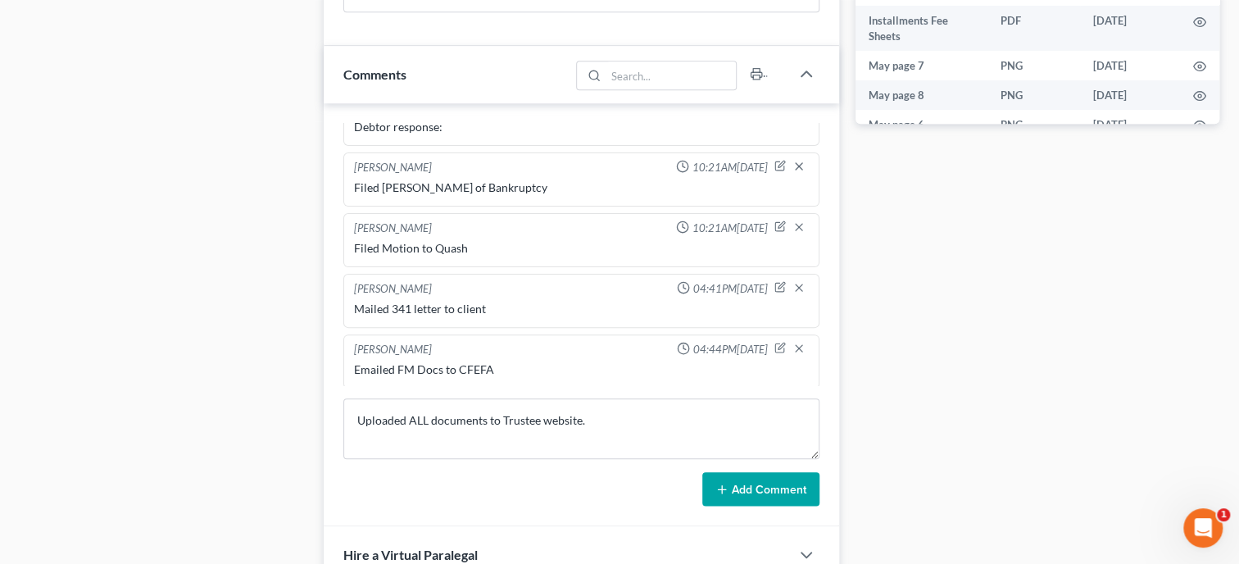
click at [778, 498] on button "Add Comment" at bounding box center [760, 489] width 117 height 34
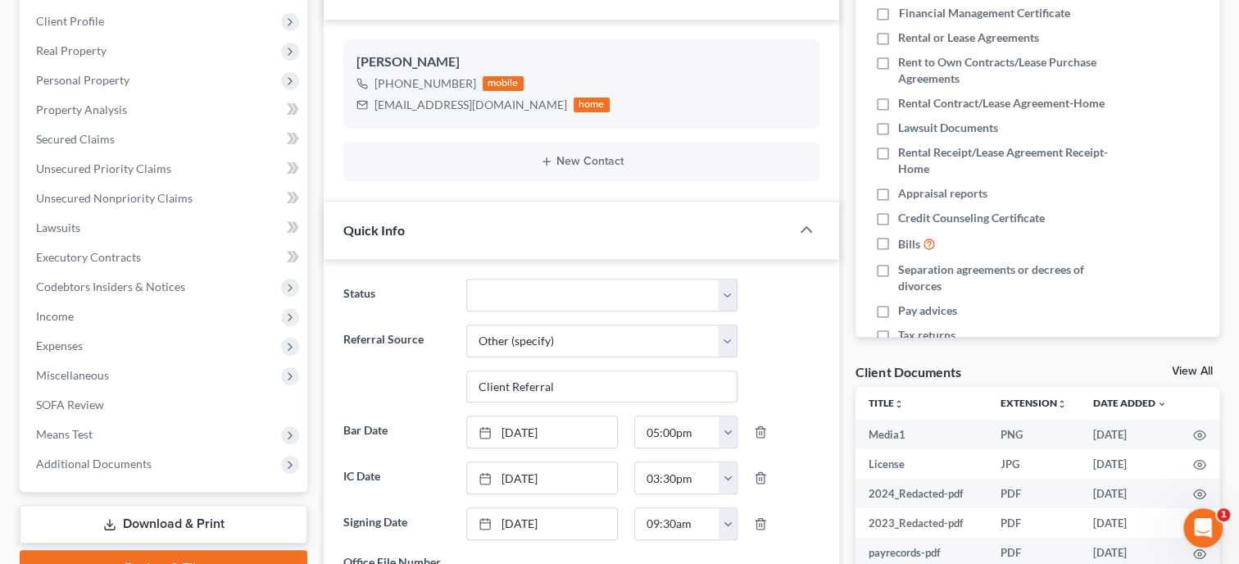
scroll to position [0, 0]
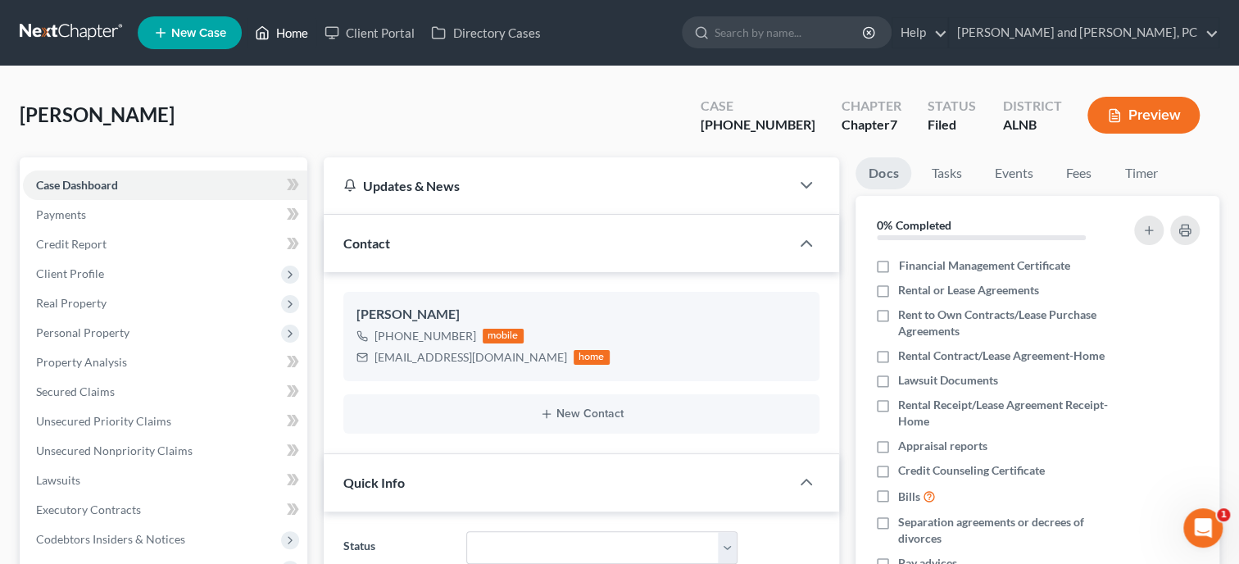
click at [294, 30] on link "Home" at bounding box center [282, 33] width 70 height 30
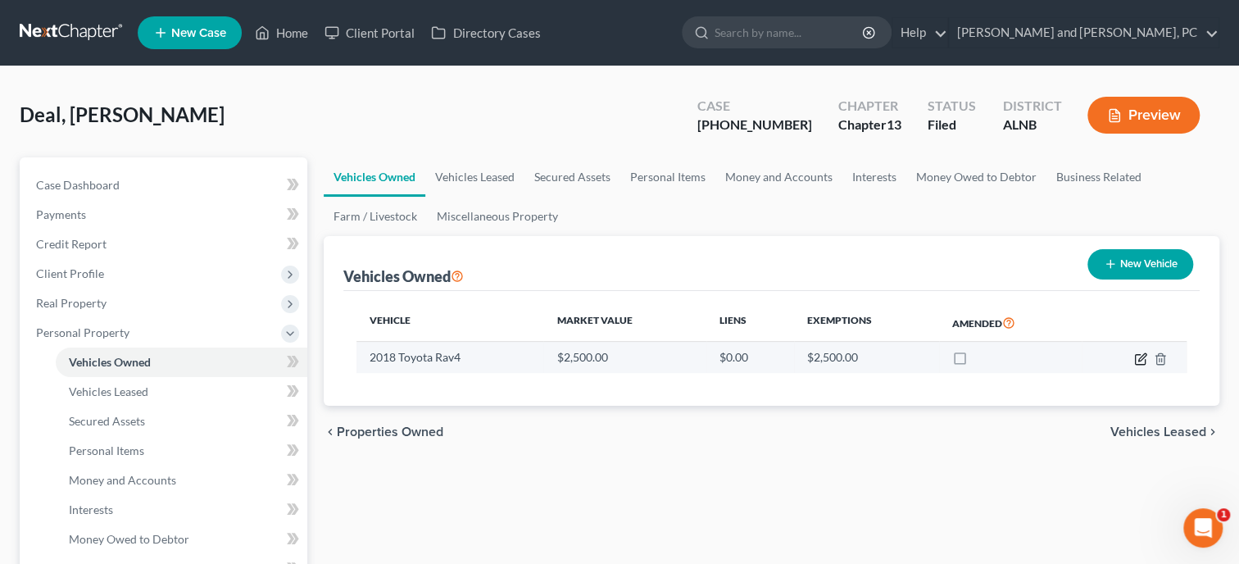
click at [1140, 356] on icon "button" at bounding box center [1142, 356] width 7 height 7
click at [1138, 362] on icon "button" at bounding box center [1140, 358] width 13 height 13
select select "0"
select select "8"
select select "1"
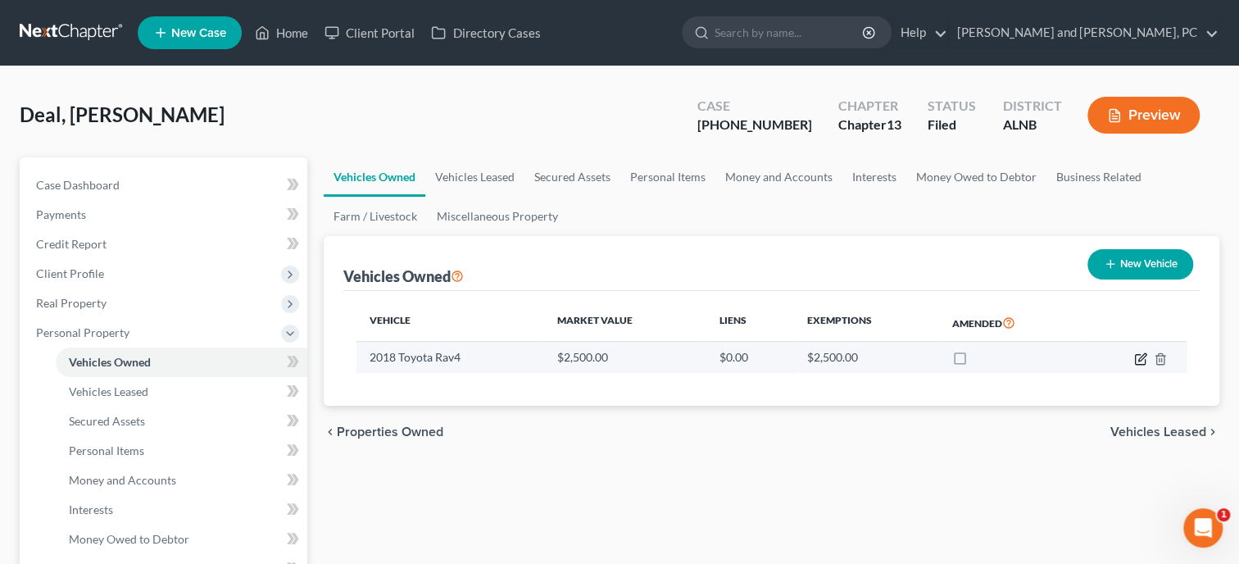
select select "0"
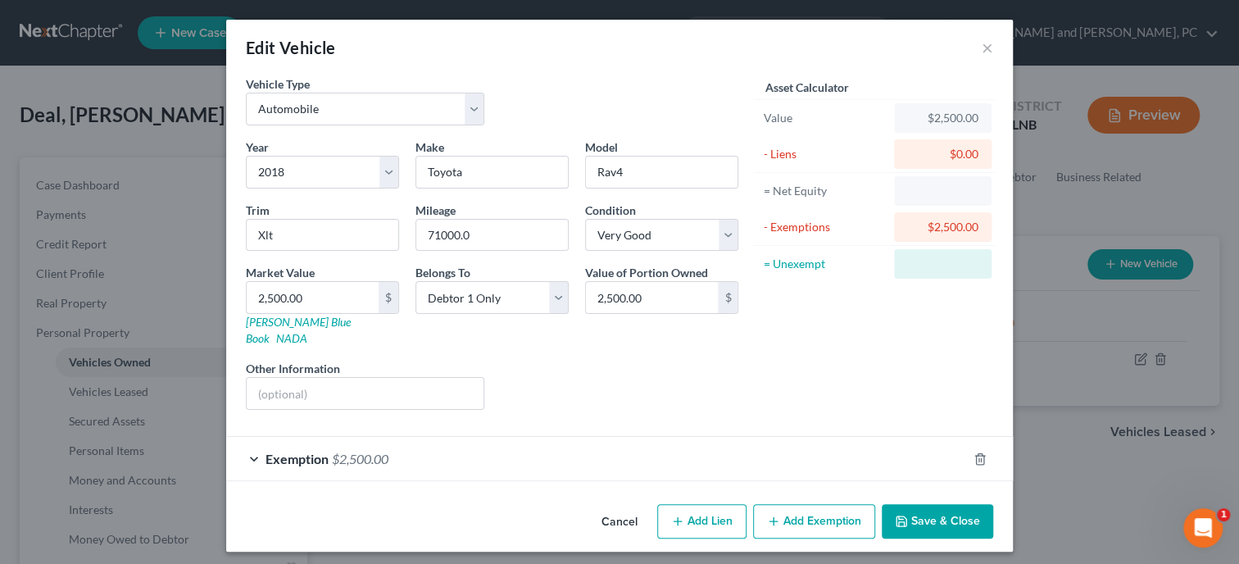
select select "0"
select select "8"
select select "1"
select select "0"
click at [985, 49] on button "×" at bounding box center [987, 48] width 11 height 20
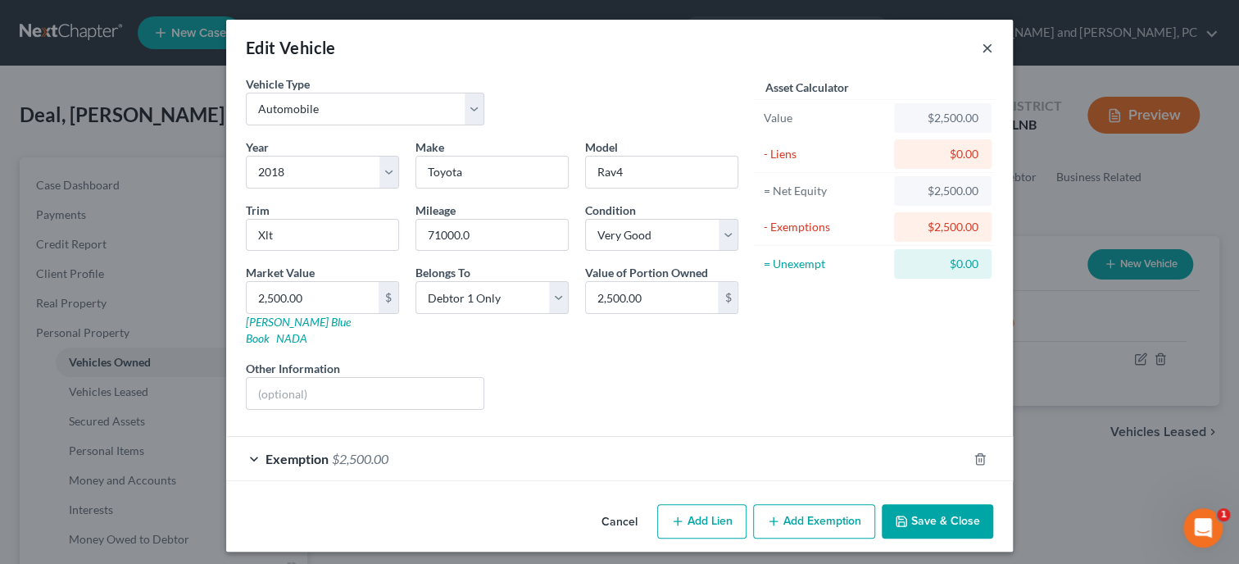
click at [988, 43] on button "×" at bounding box center [987, 48] width 11 height 20
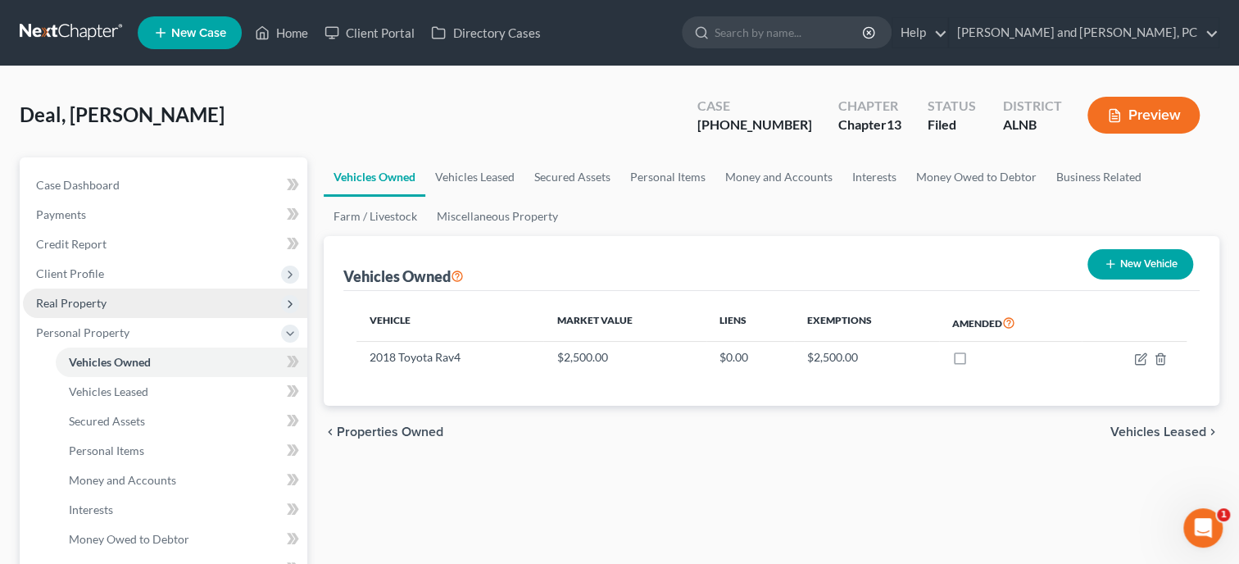
click at [93, 298] on span "Real Property" at bounding box center [71, 303] width 70 height 14
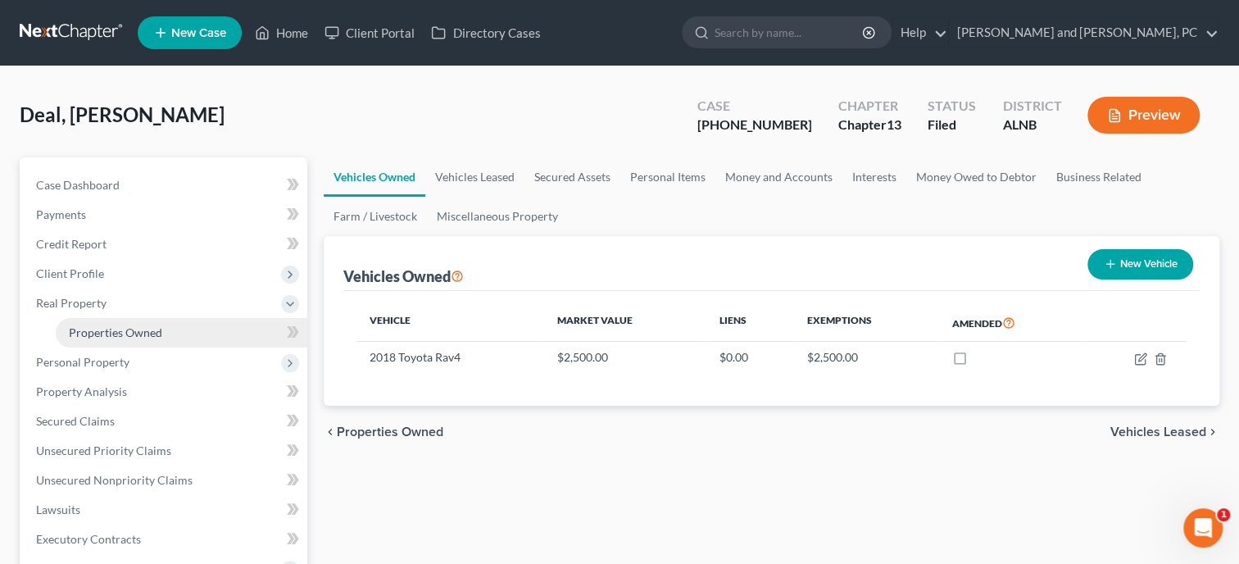
click at [101, 334] on span "Properties Owned" at bounding box center [115, 332] width 93 height 14
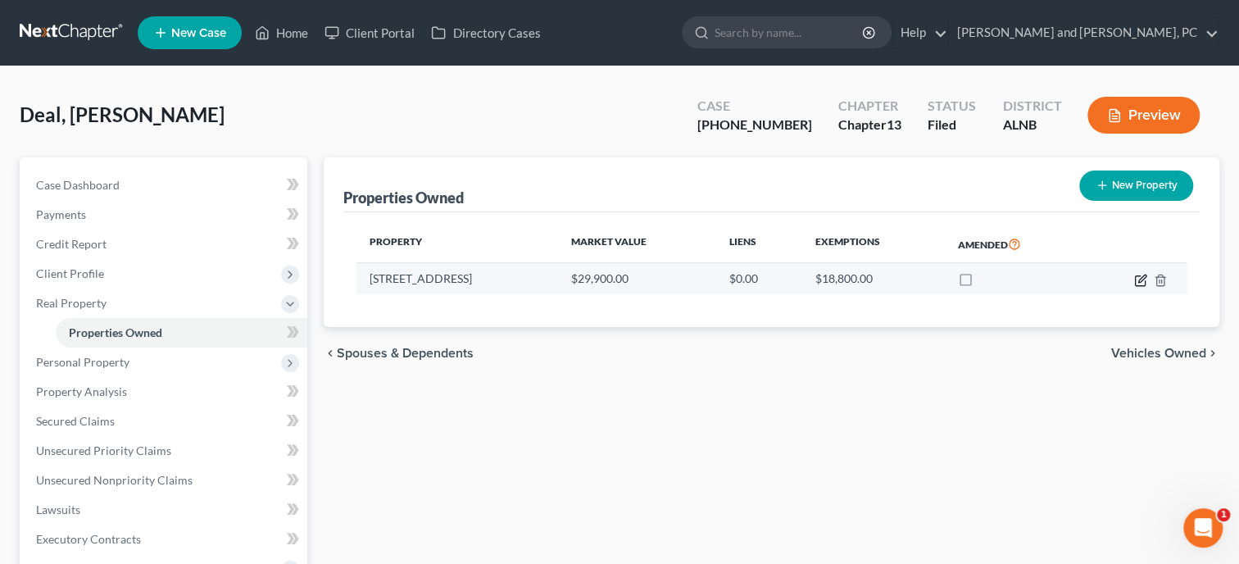
click at [1136, 280] on icon "button" at bounding box center [1140, 280] width 13 height 13
select select "0"
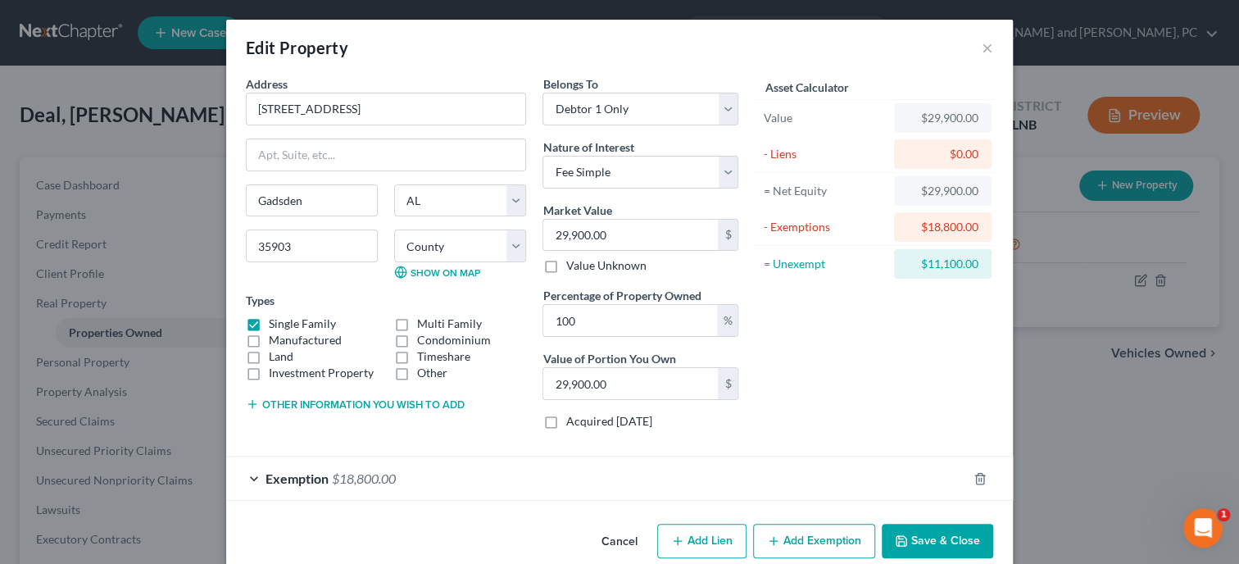
click at [925, 528] on button "Save & Close" at bounding box center [937, 541] width 111 height 34
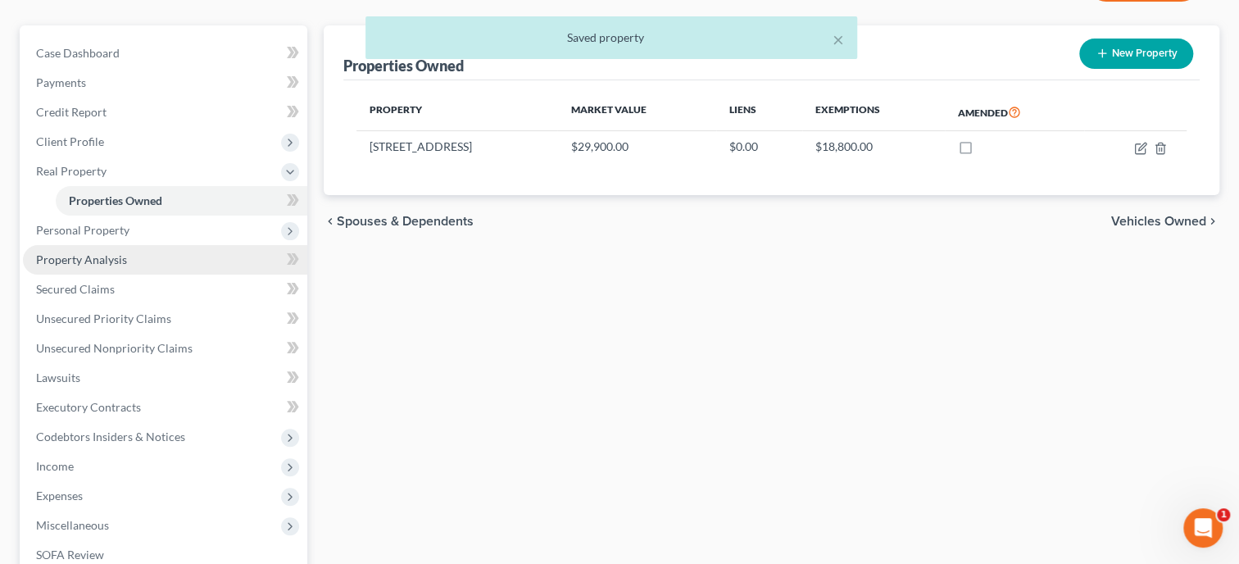
scroll to position [168, 0]
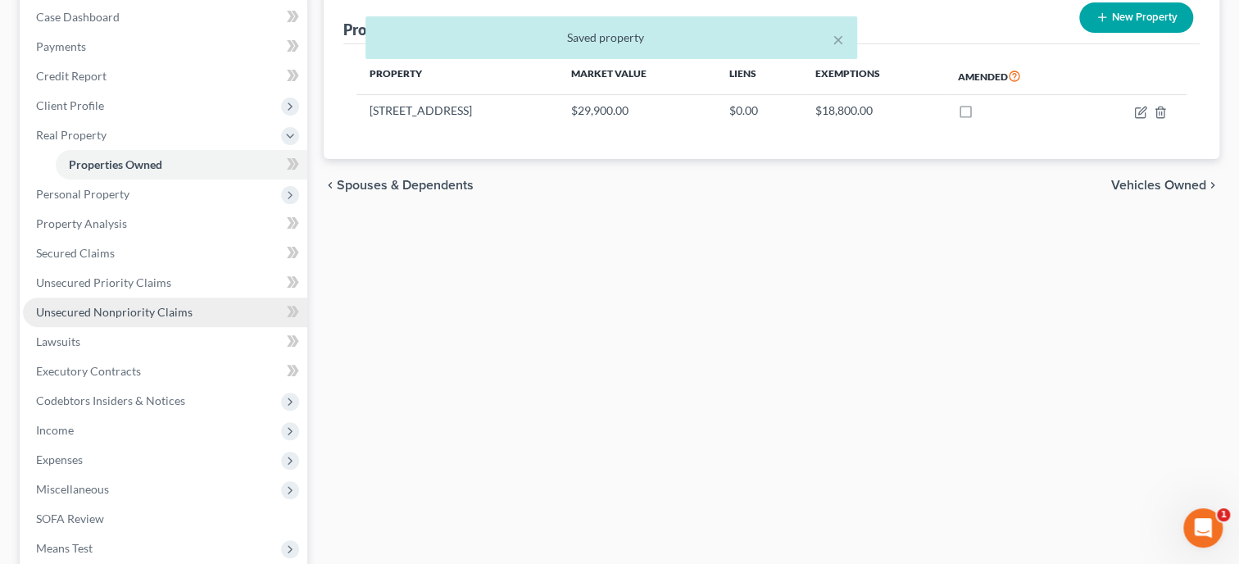
click at [102, 314] on span "Unsecured Nonpriority Claims" at bounding box center [114, 312] width 157 height 14
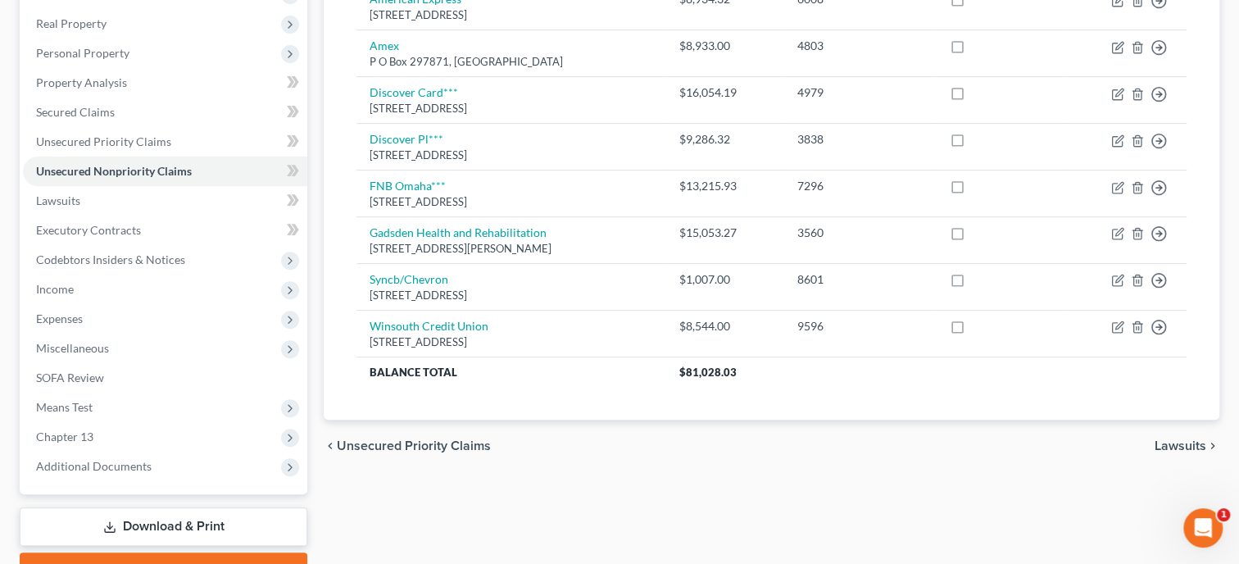
scroll to position [195, 0]
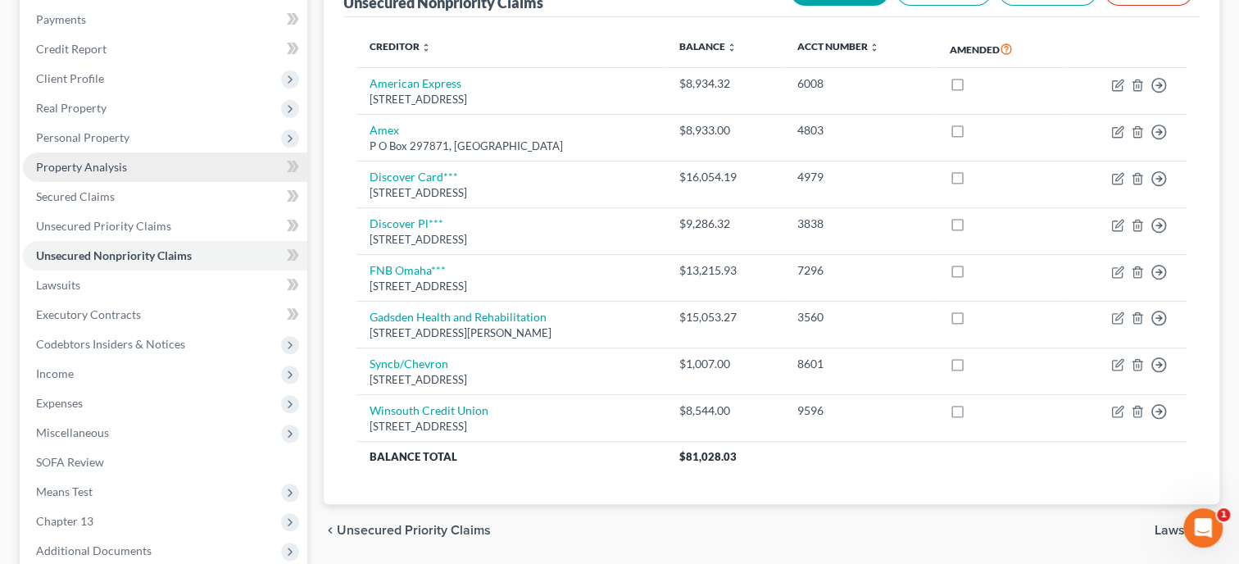
click at [100, 175] on link "Property Analysis" at bounding box center [165, 167] width 284 height 30
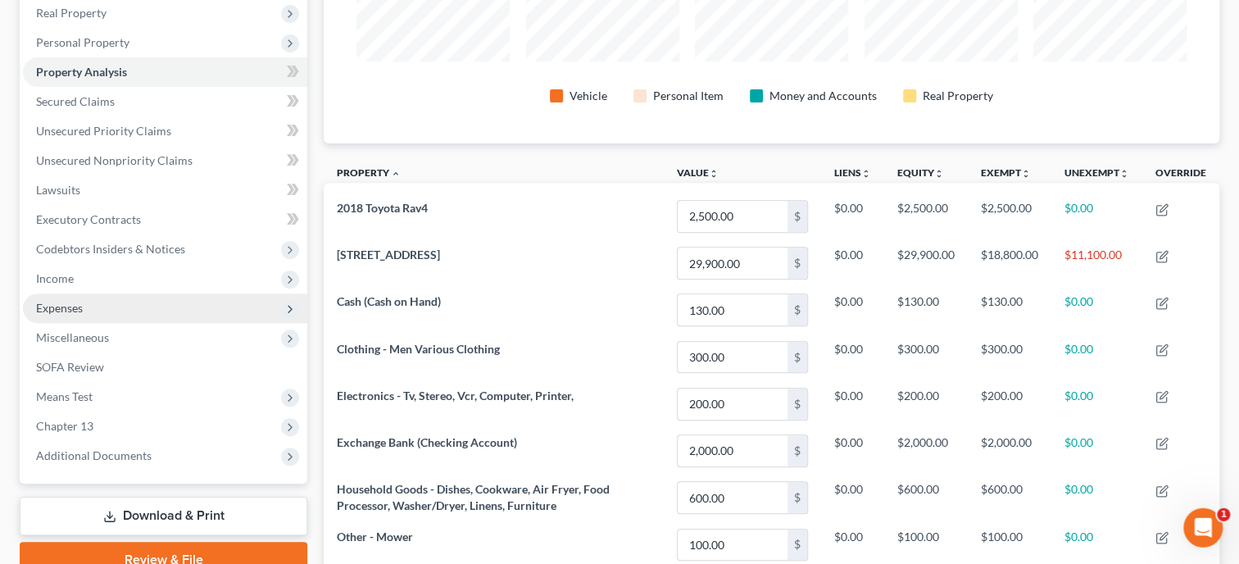
scroll to position [498, 0]
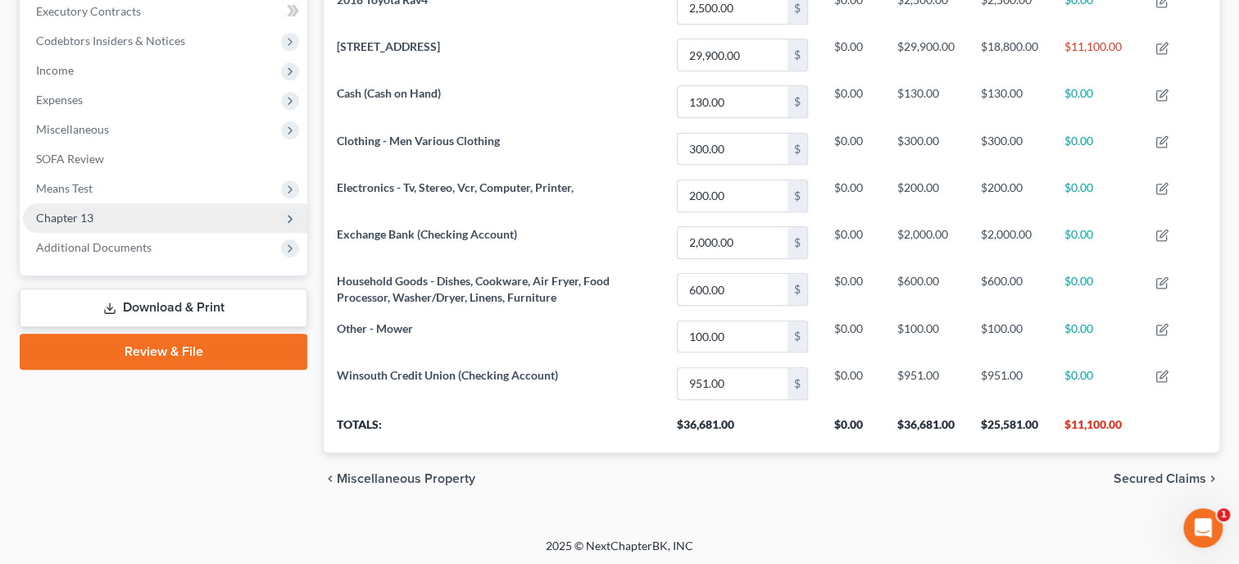
click at [99, 216] on span "Chapter 13" at bounding box center [165, 218] width 284 height 30
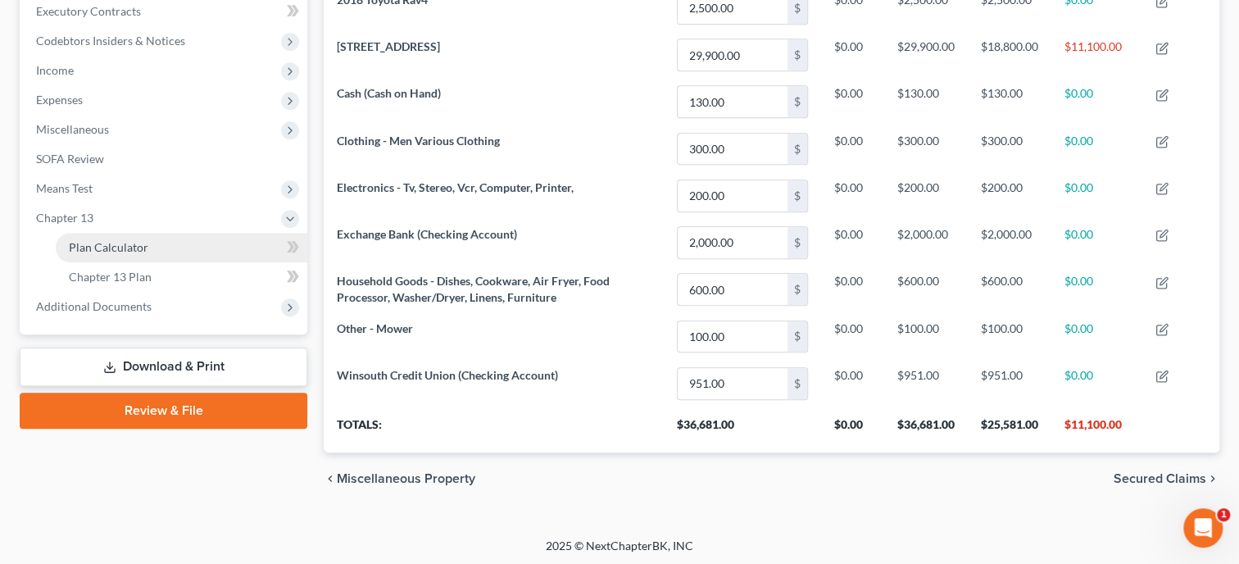
click at [103, 250] on span "Plan Calculator" at bounding box center [109, 247] width 80 height 14
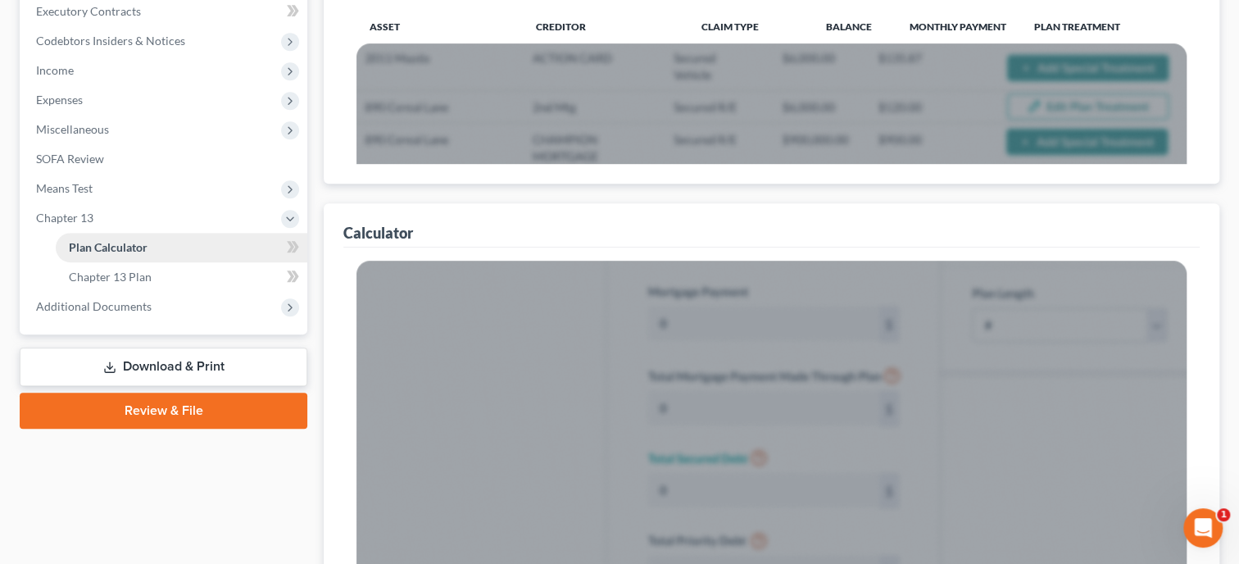
scroll to position [423, 0]
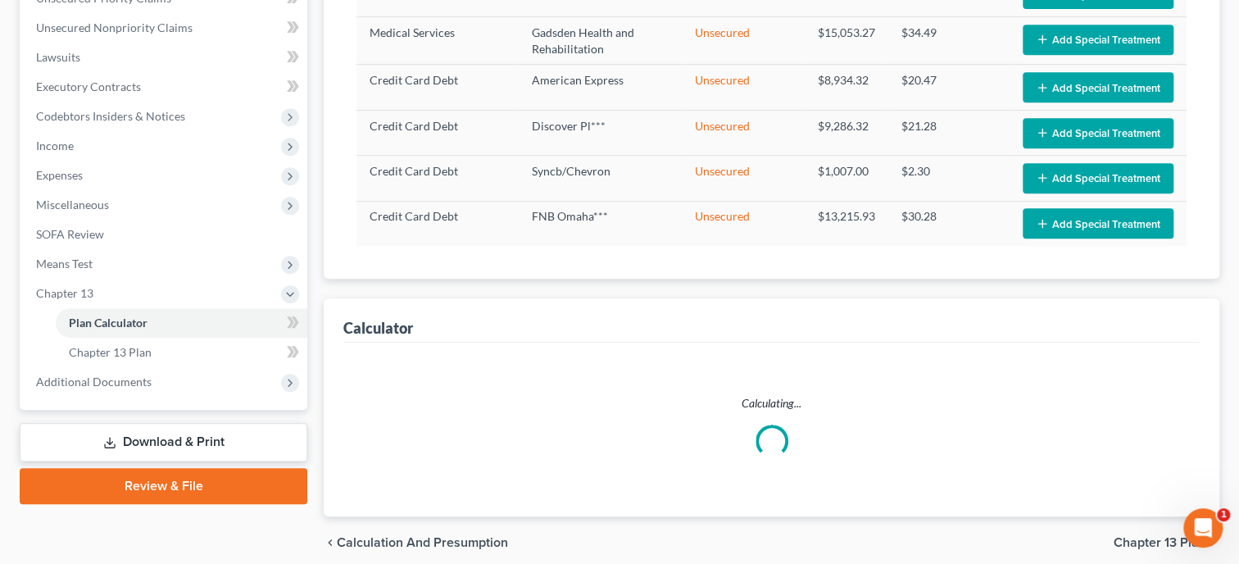
select select "59"
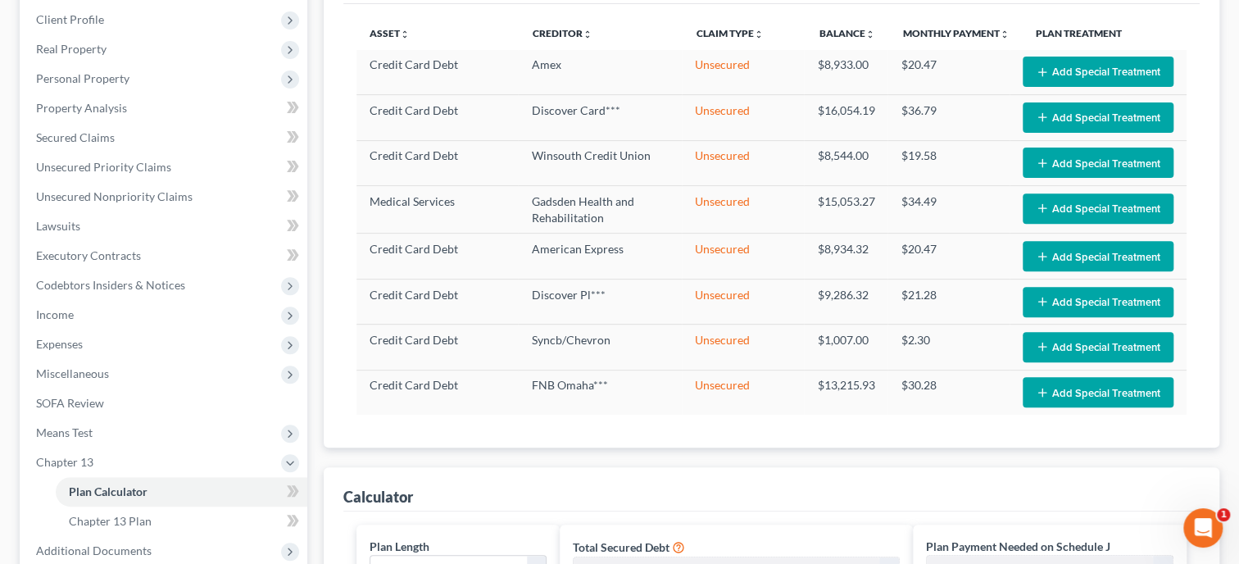
scroll to position [166, 0]
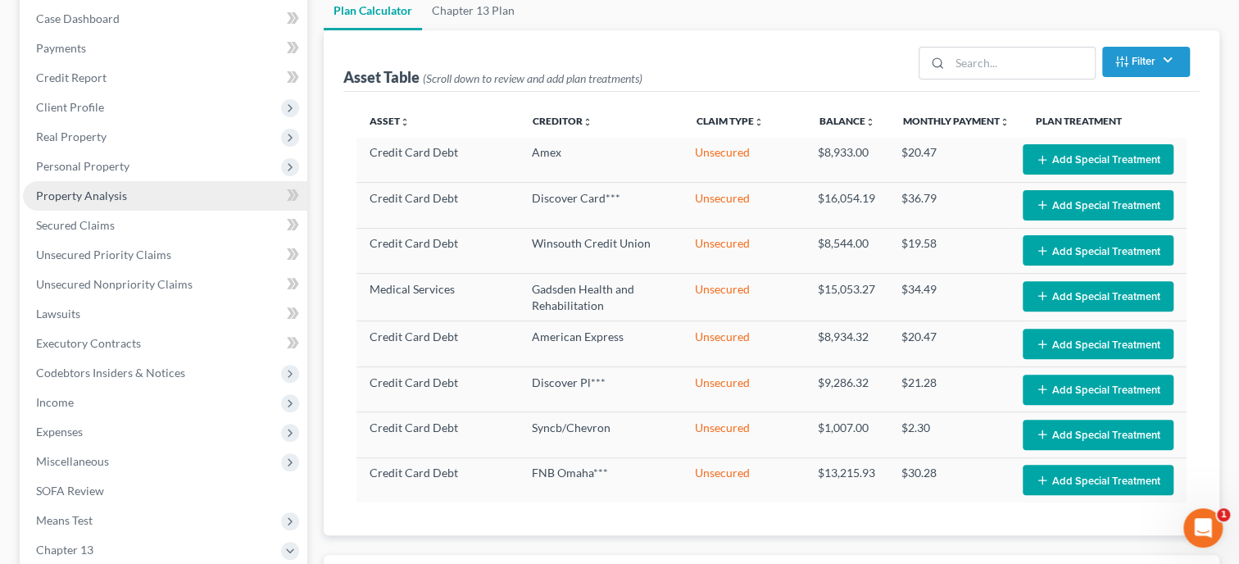
click at [110, 190] on span "Property Analysis" at bounding box center [81, 196] width 91 height 14
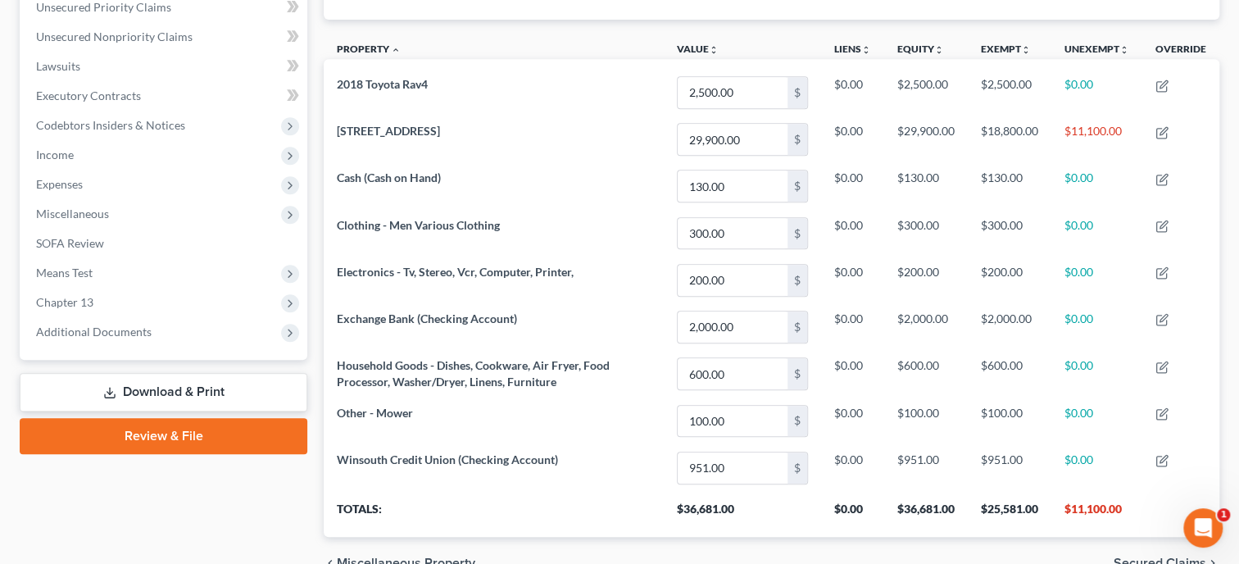
scroll to position [76, 0]
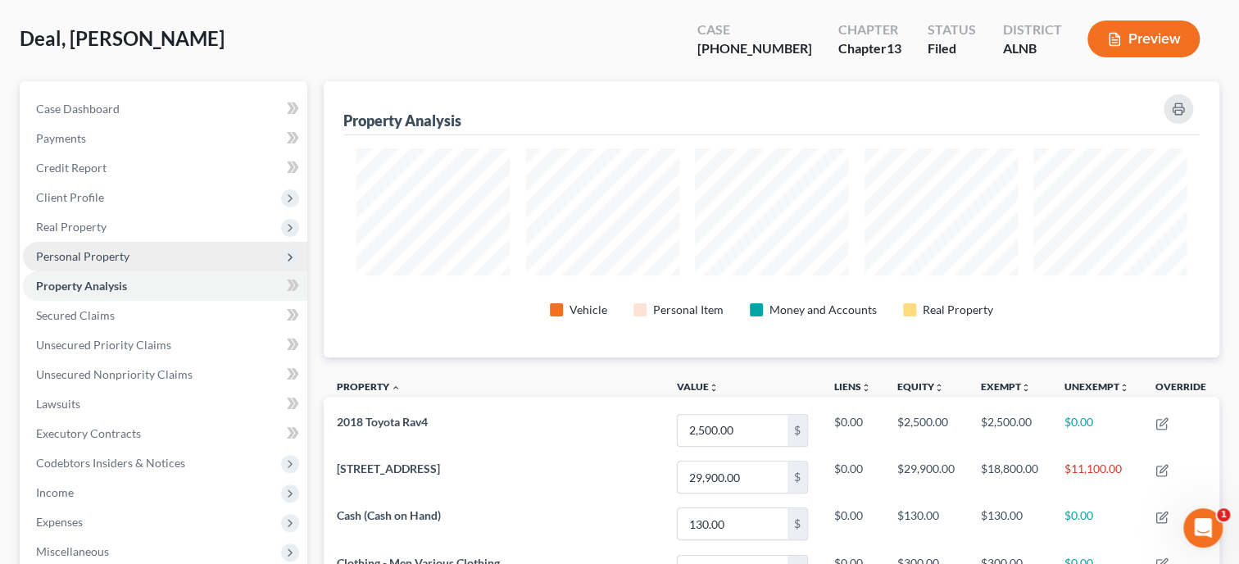
click at [75, 249] on span "Personal Property" at bounding box center [82, 256] width 93 height 14
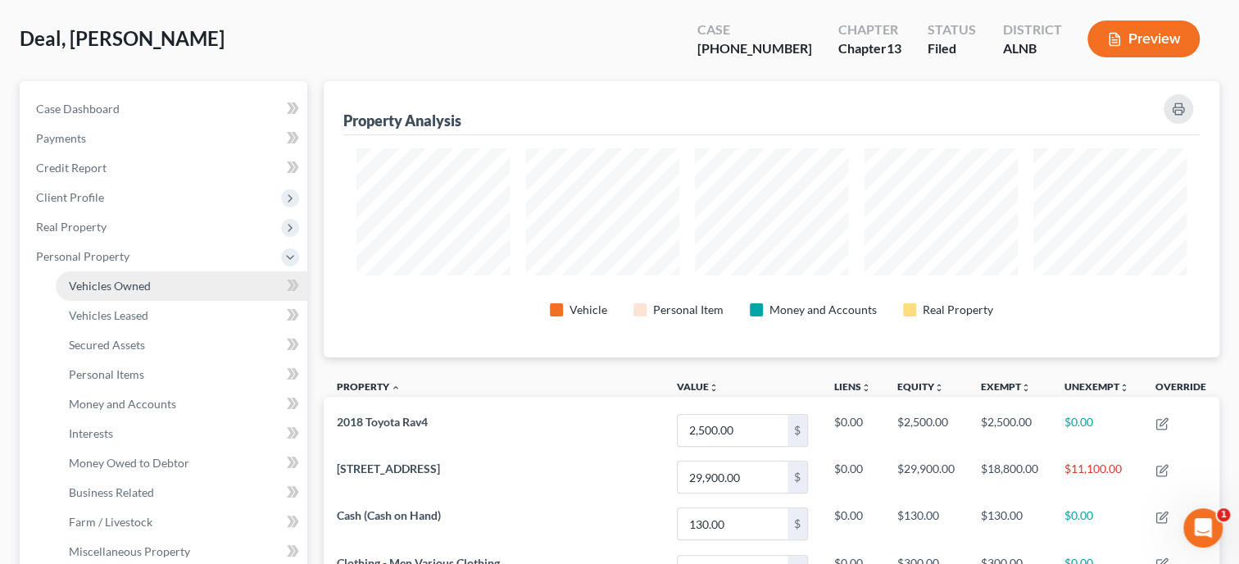
click at [82, 284] on span "Vehicles Owned" at bounding box center [110, 286] width 82 height 14
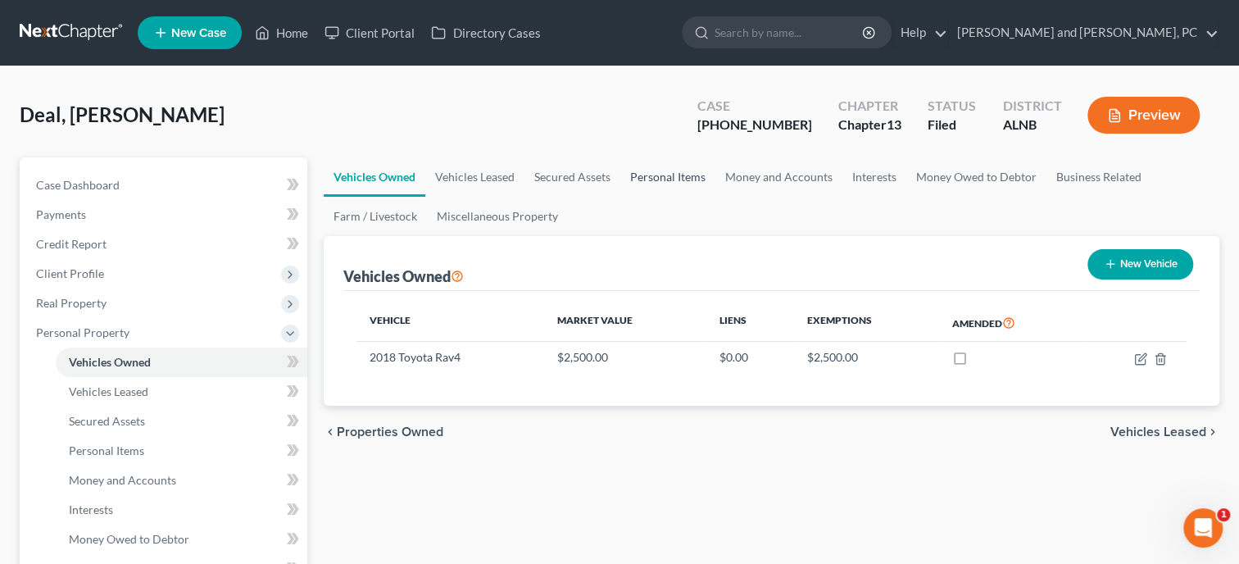
click at [652, 181] on link "Personal Items" at bounding box center [668, 176] width 95 height 39
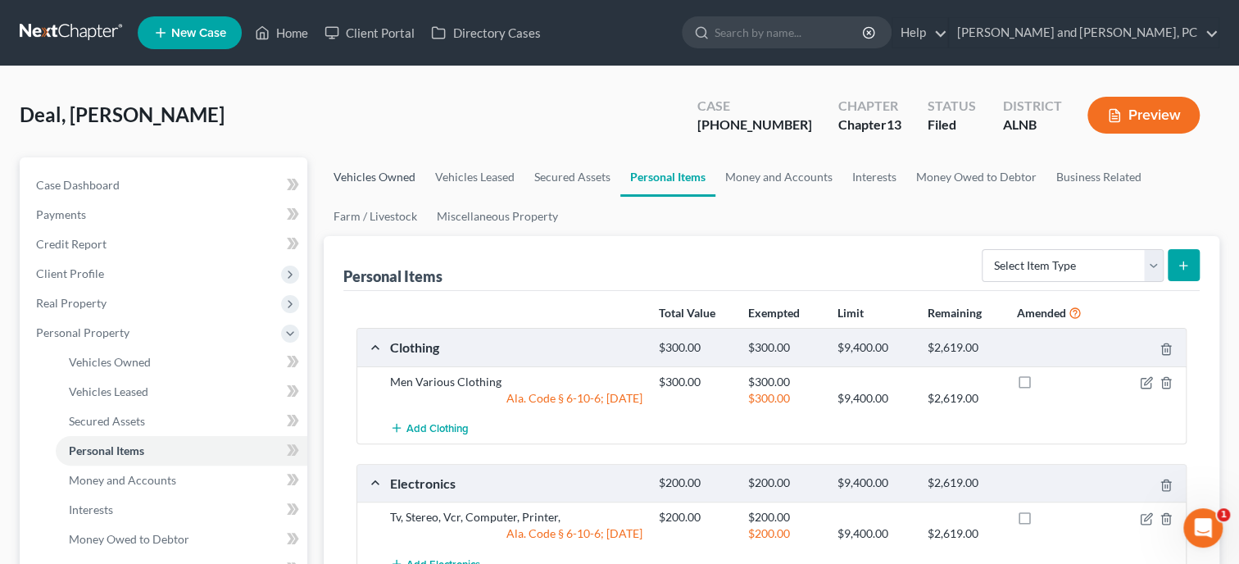
click at [388, 184] on link "Vehicles Owned" at bounding box center [375, 176] width 102 height 39
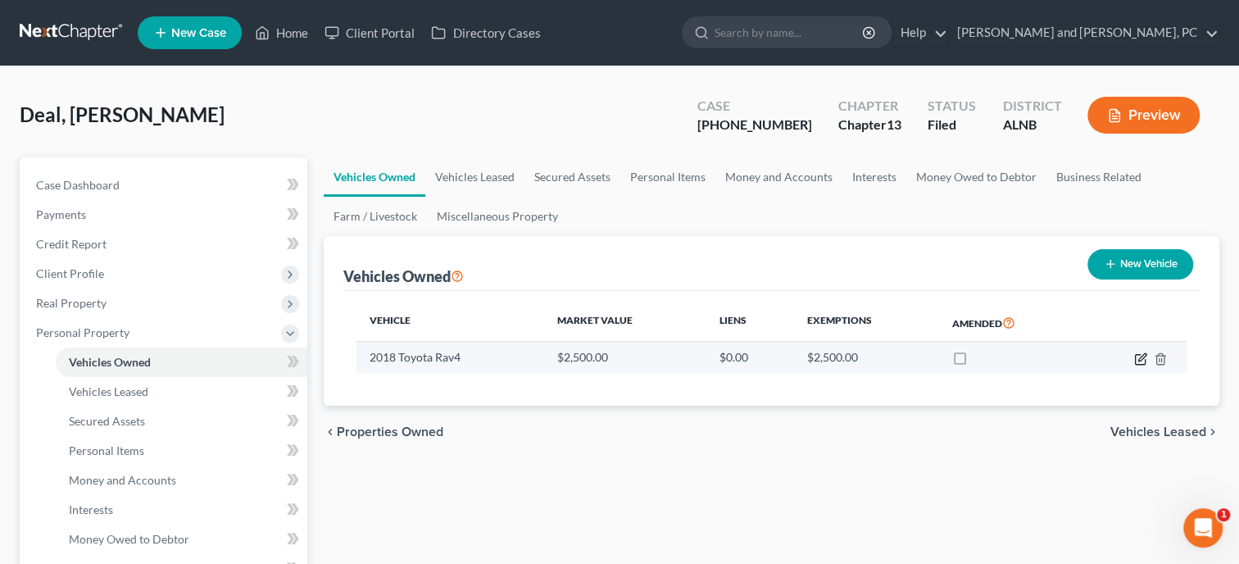
click at [1142, 360] on icon "button" at bounding box center [1140, 358] width 13 height 13
select select "0"
select select "8"
select select "1"
select select "0"
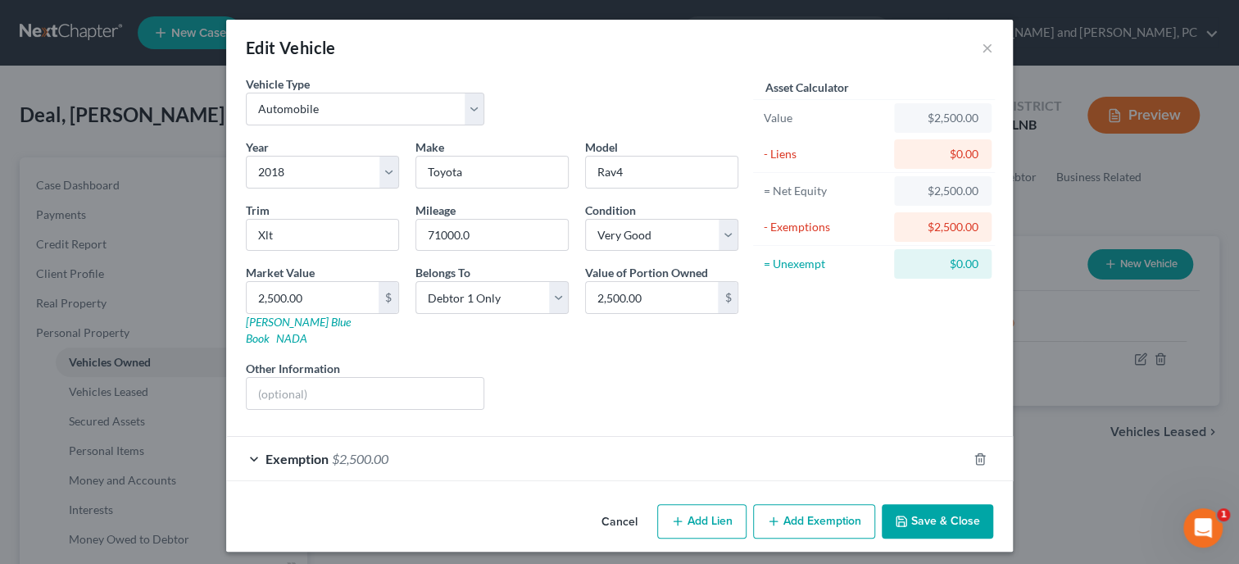
click at [834, 437] on div "Exemption $2,500.00" at bounding box center [596, 458] width 741 height 43
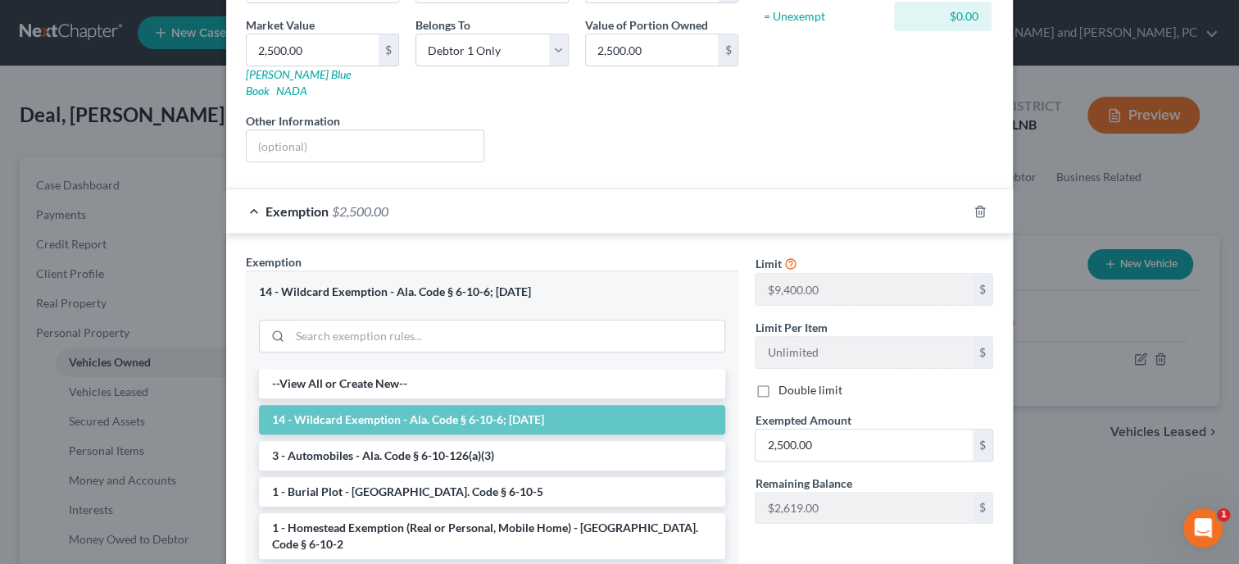
scroll to position [252, 0]
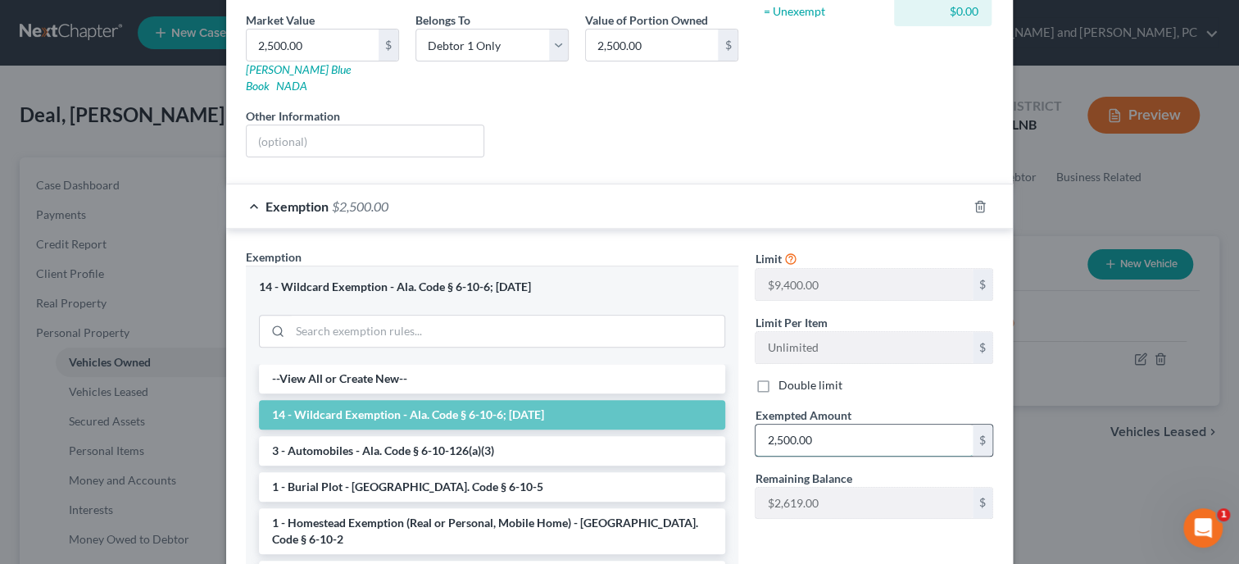
click at [844, 425] on input "2,500.00" at bounding box center [864, 440] width 217 height 31
type input "8,000.00"
click at [853, 535] on div "Limit $9,400.00 $ Limit Per Item Unlimited $ Double limit Exempted Amount * 8,0…" at bounding box center [874, 443] width 255 height 390
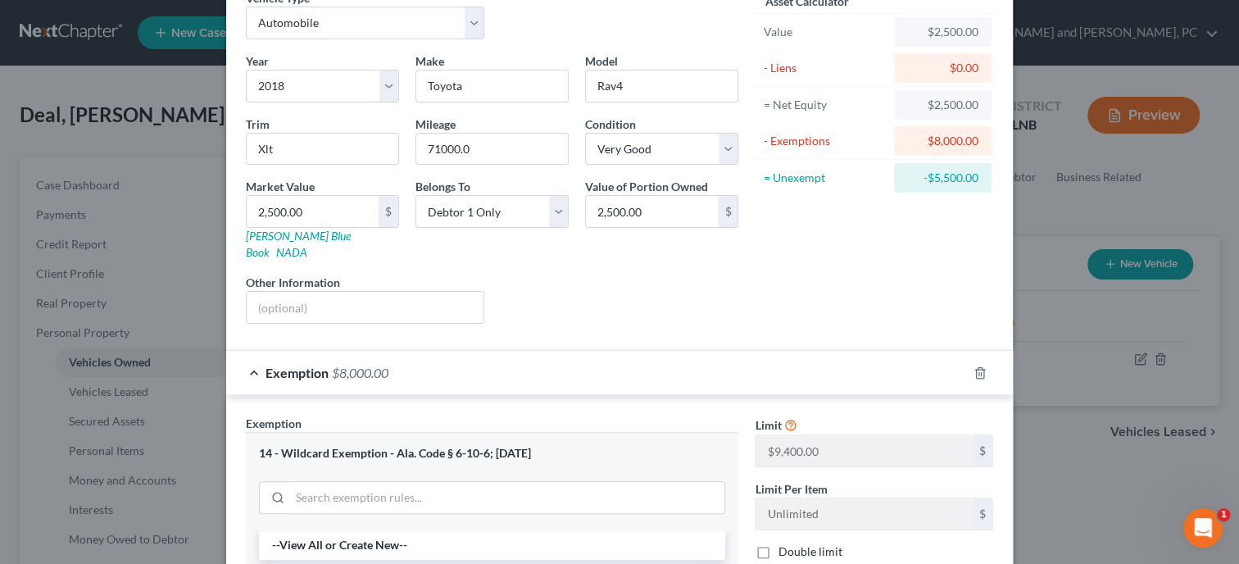
scroll to position [84, 0]
click at [324, 216] on input "2,500.00" at bounding box center [313, 213] width 132 height 31
type input "8"
type input "8.00"
type input "80"
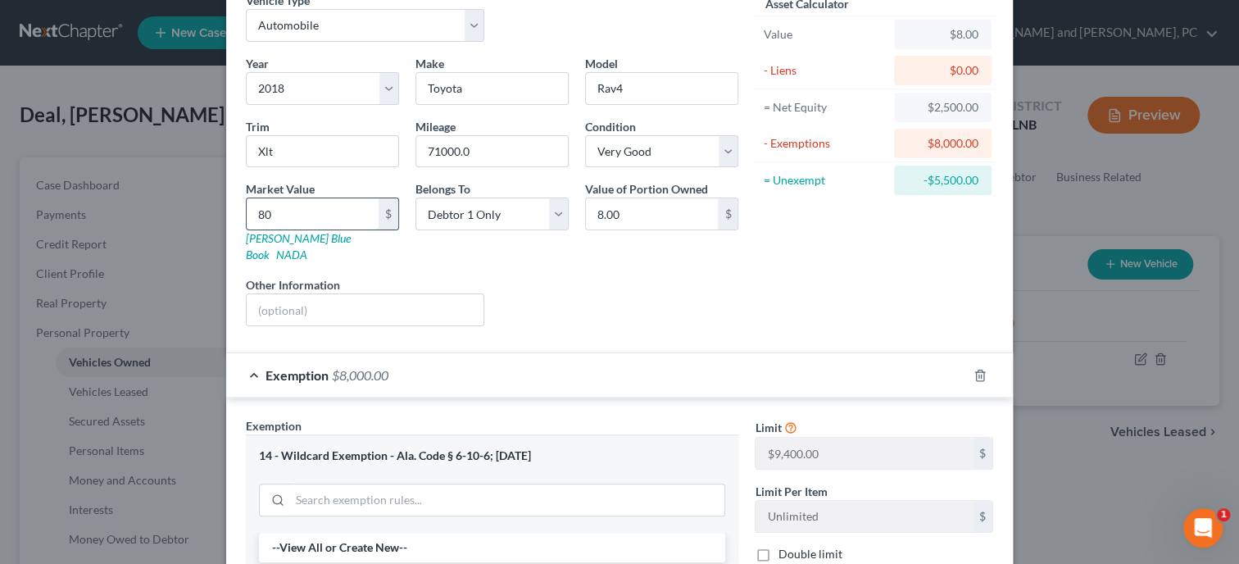
type input "80.00"
type input "800"
type input "800.00"
type input "8000"
type input "8,000.00"
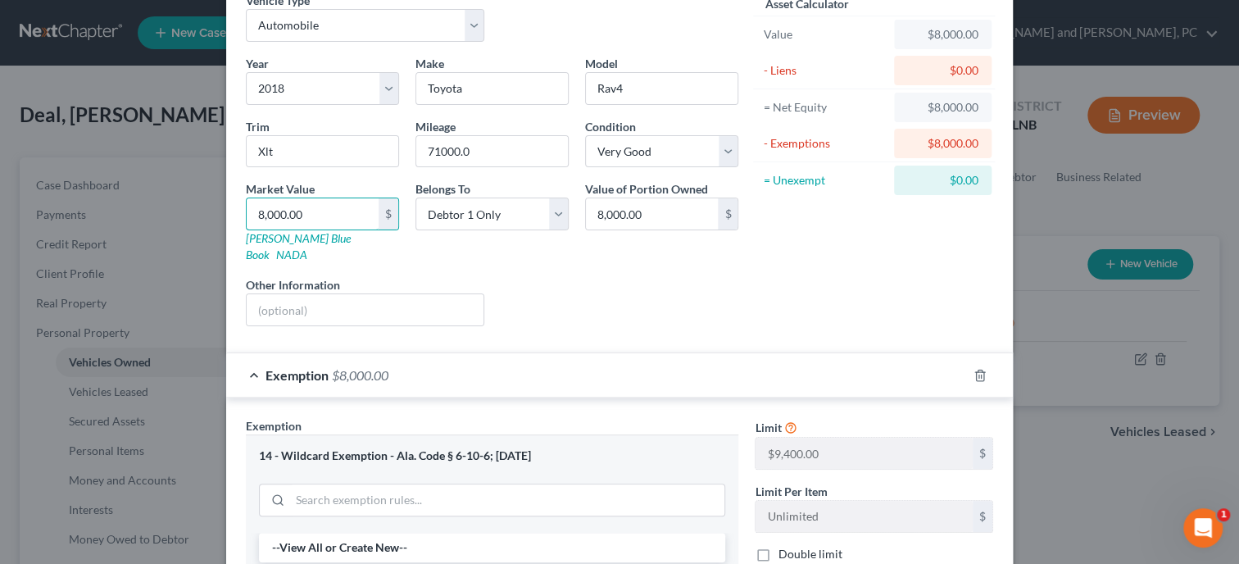
type input "8,000.00"
click at [593, 279] on div "Liens Select" at bounding box center [620, 301] width 255 height 50
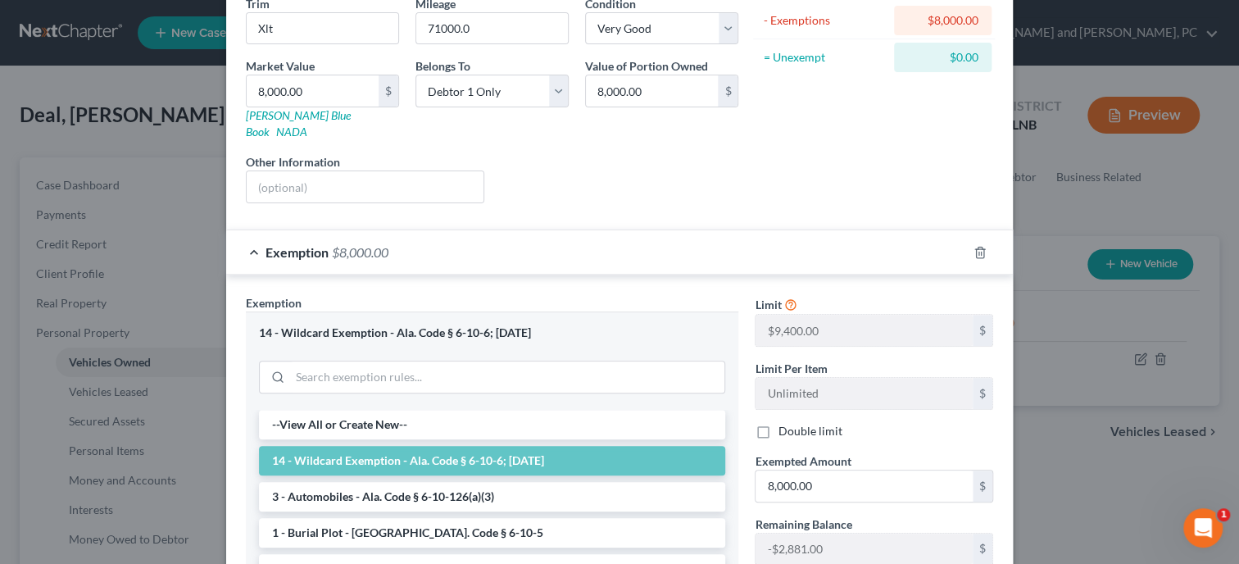
scroll to position [252, 0]
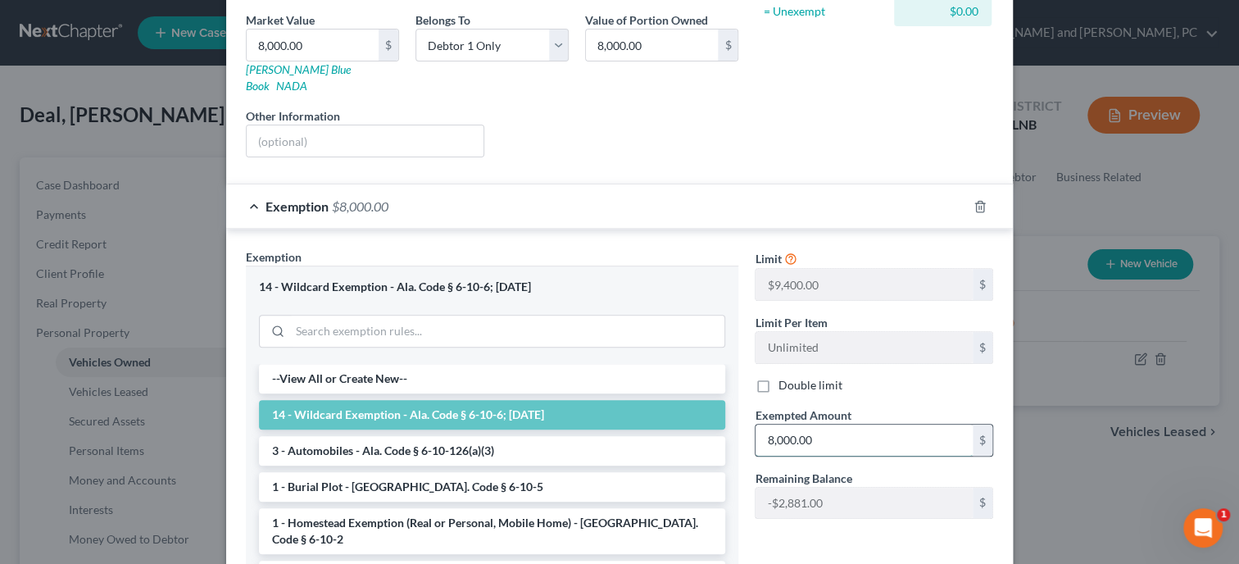
click at [857, 425] on input "8,000.00" at bounding box center [864, 440] width 217 height 31
type input "5,119.00"
click at [870, 539] on div "Limit $9,400.00 $ Limit Per Item Unlimited $ Double limit Exempted Amount * 5,1…" at bounding box center [874, 443] width 255 height 390
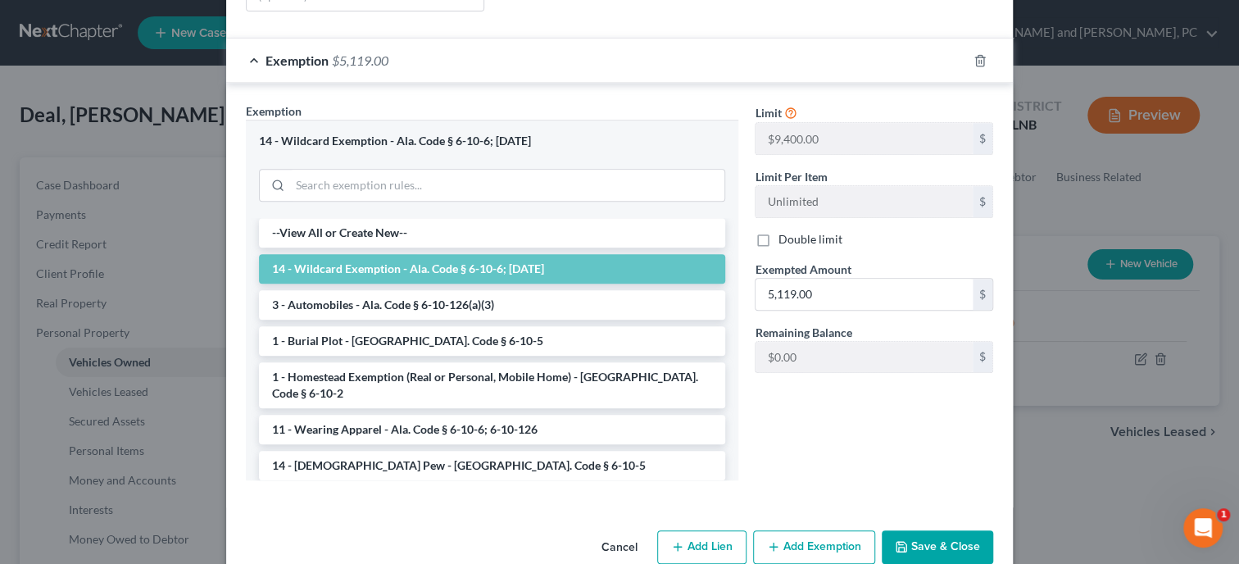
scroll to position [412, 0]
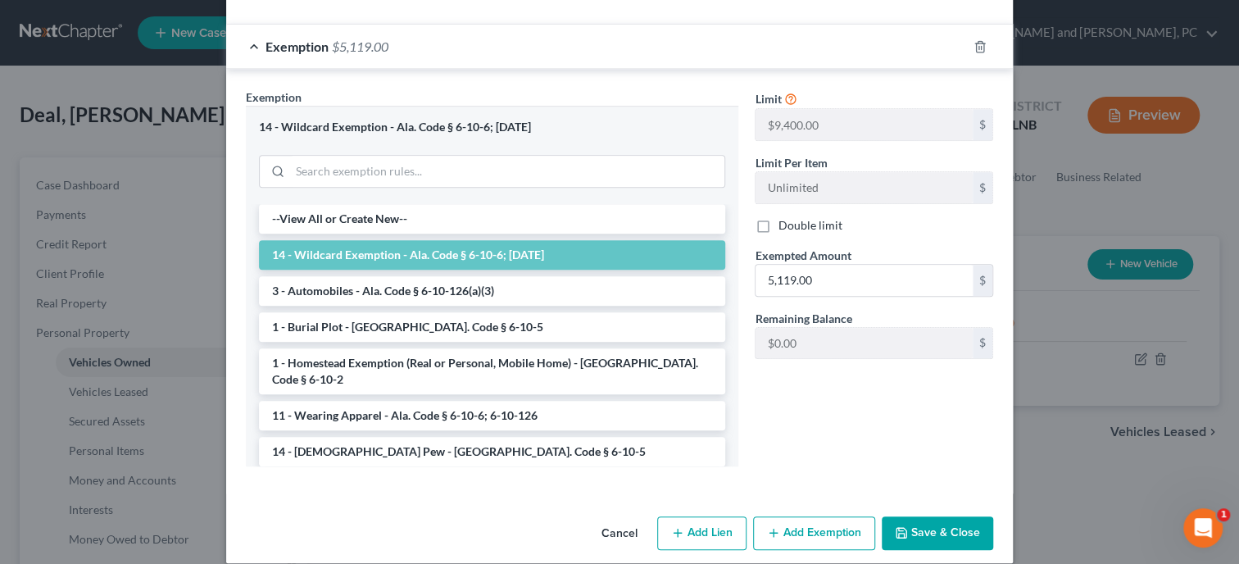
click at [953, 519] on button "Save & Close" at bounding box center [937, 533] width 111 height 34
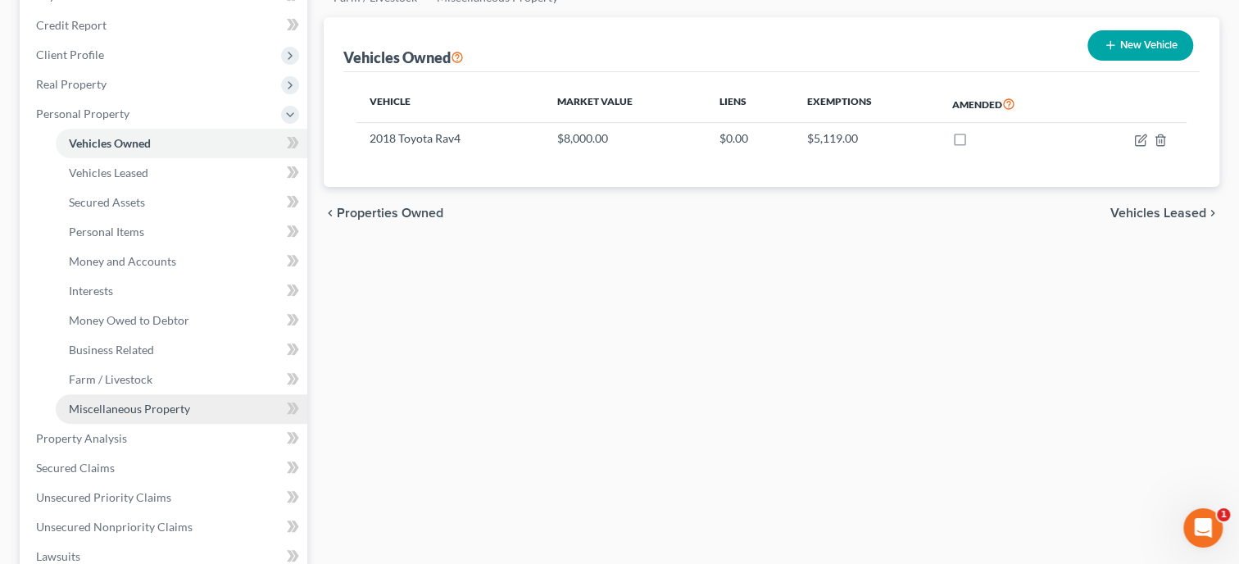
scroll to position [252, 0]
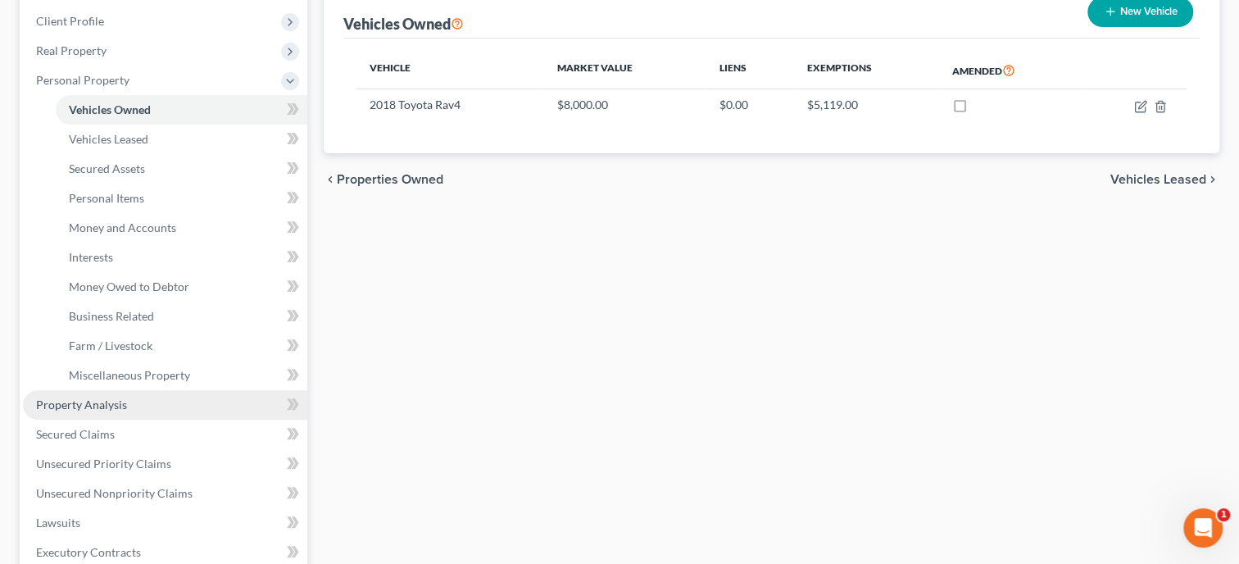
click at [126, 408] on link "Property Analysis" at bounding box center [165, 405] width 284 height 30
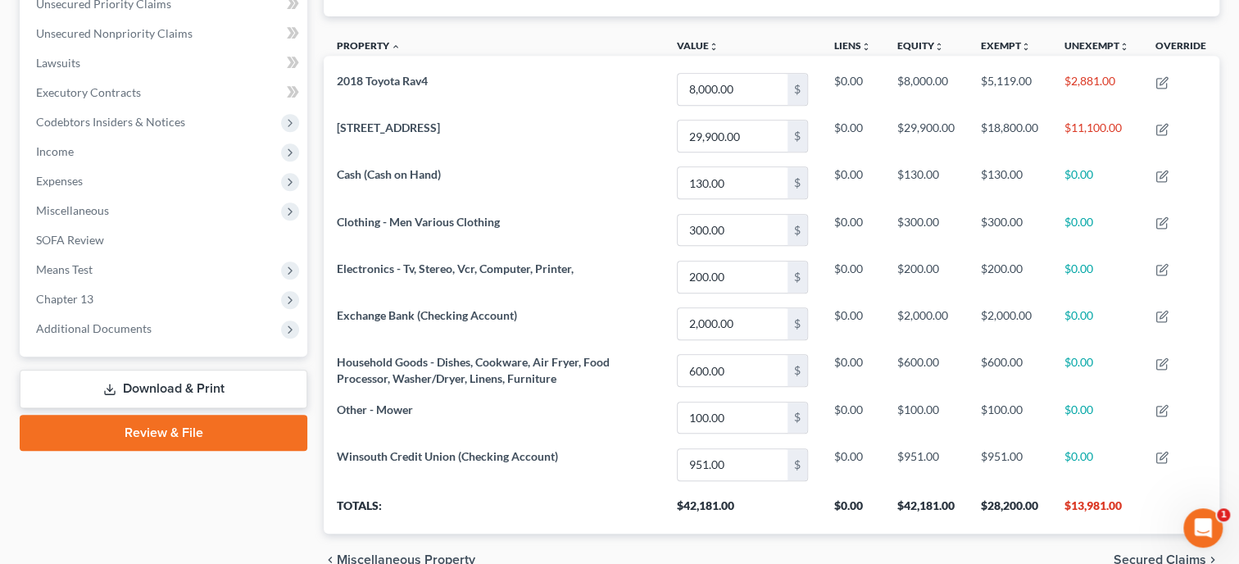
scroll to position [421, 0]
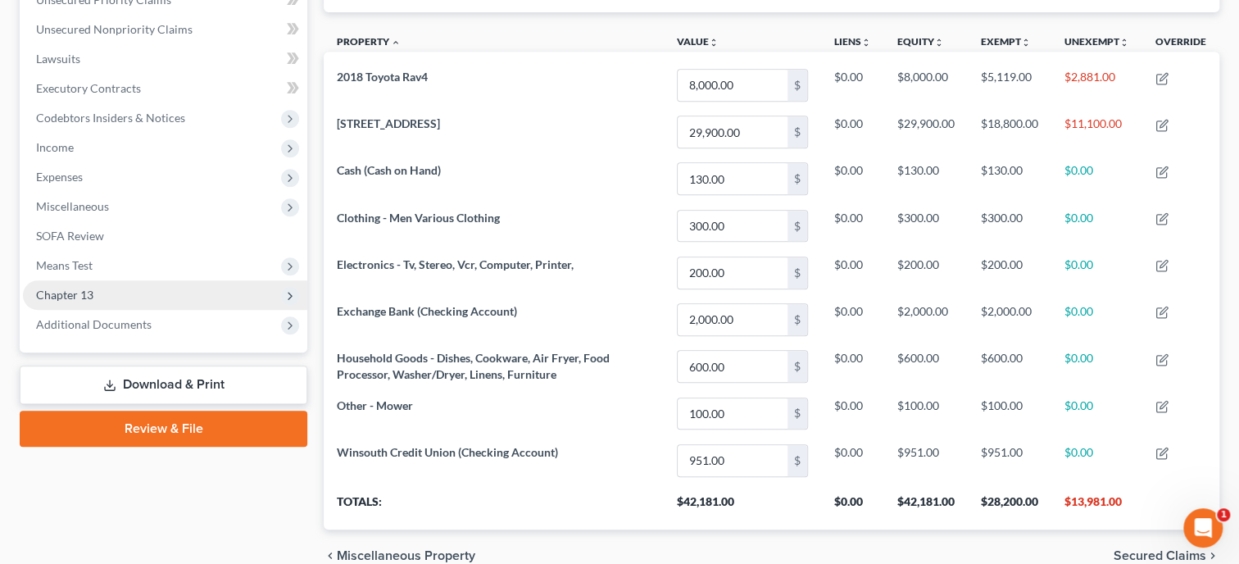
click at [134, 289] on span "Chapter 13" at bounding box center [165, 295] width 284 height 30
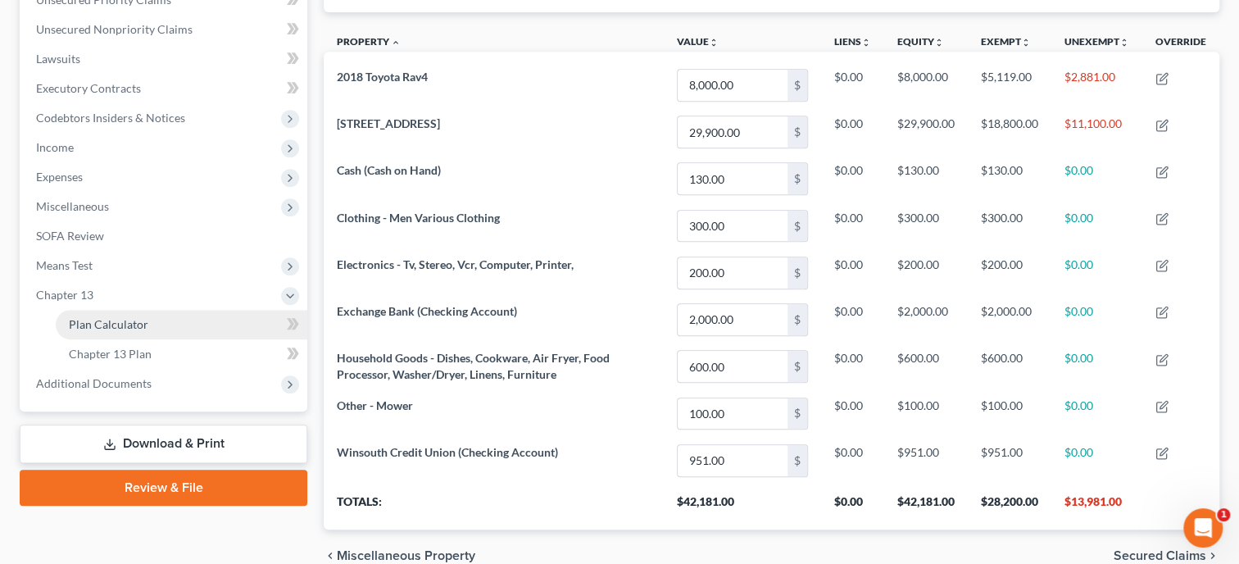
click at [133, 320] on span "Plan Calculator" at bounding box center [109, 324] width 80 height 14
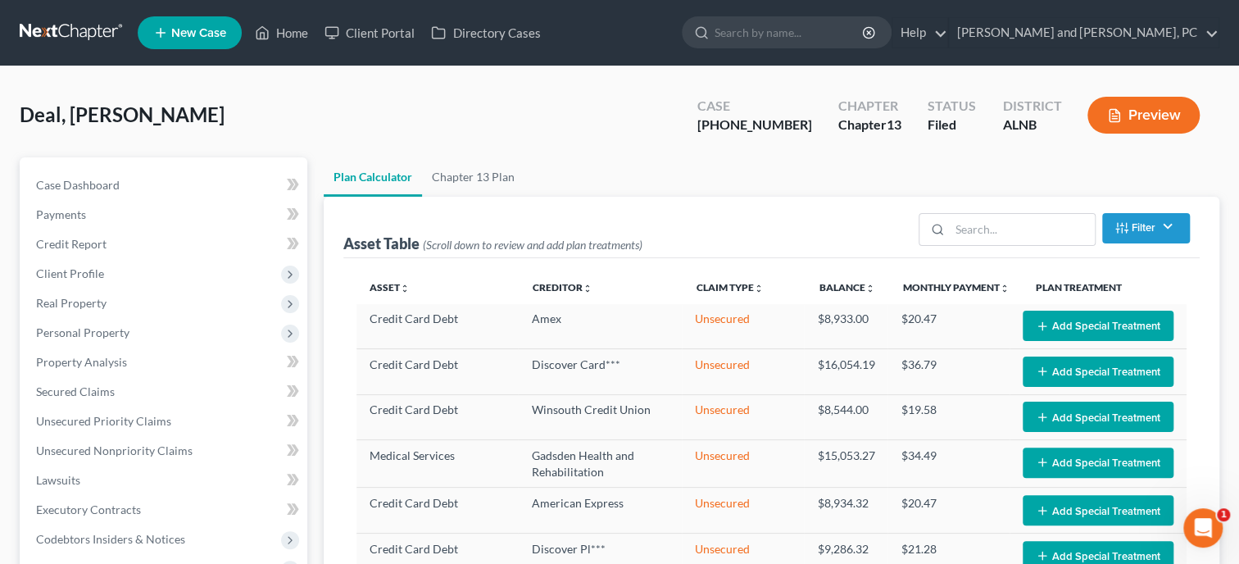
select select "59"
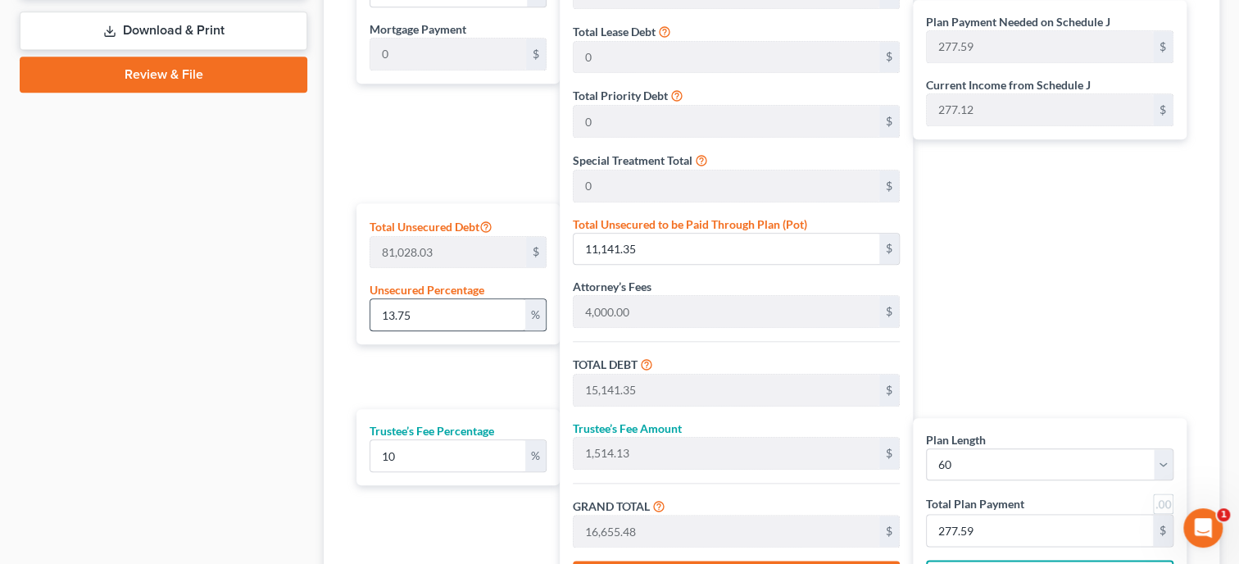
scroll to position [843, 0]
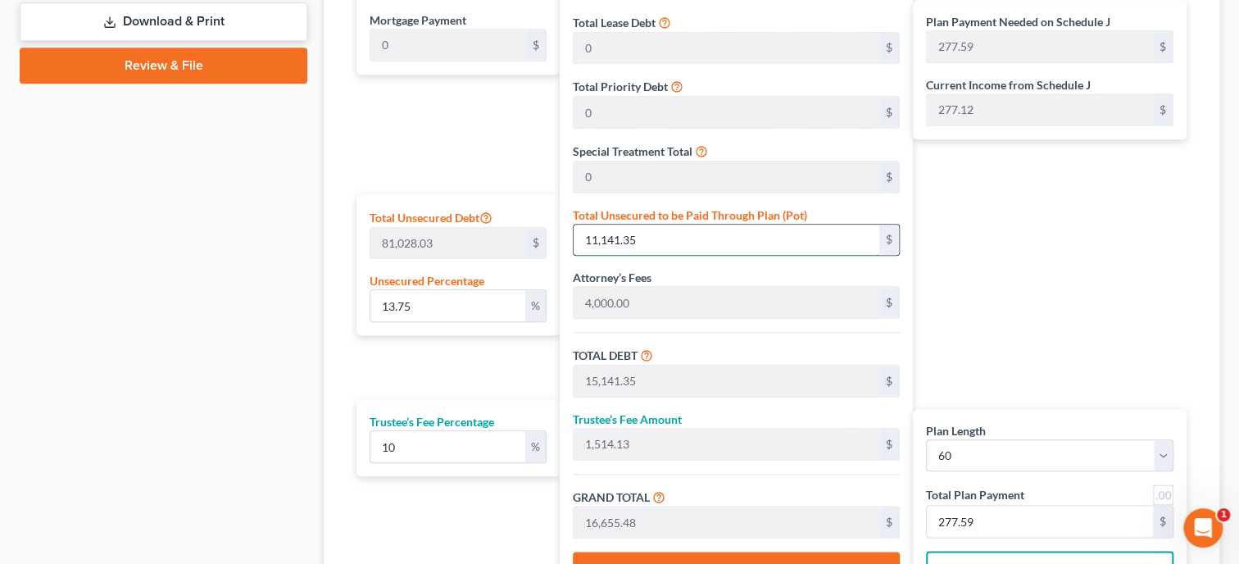
click at [651, 236] on input "11,141.35" at bounding box center [726, 240] width 305 height 31
type input "0.001234140827563005"
type input "1"
type input "4,001.00"
type input "400.10"
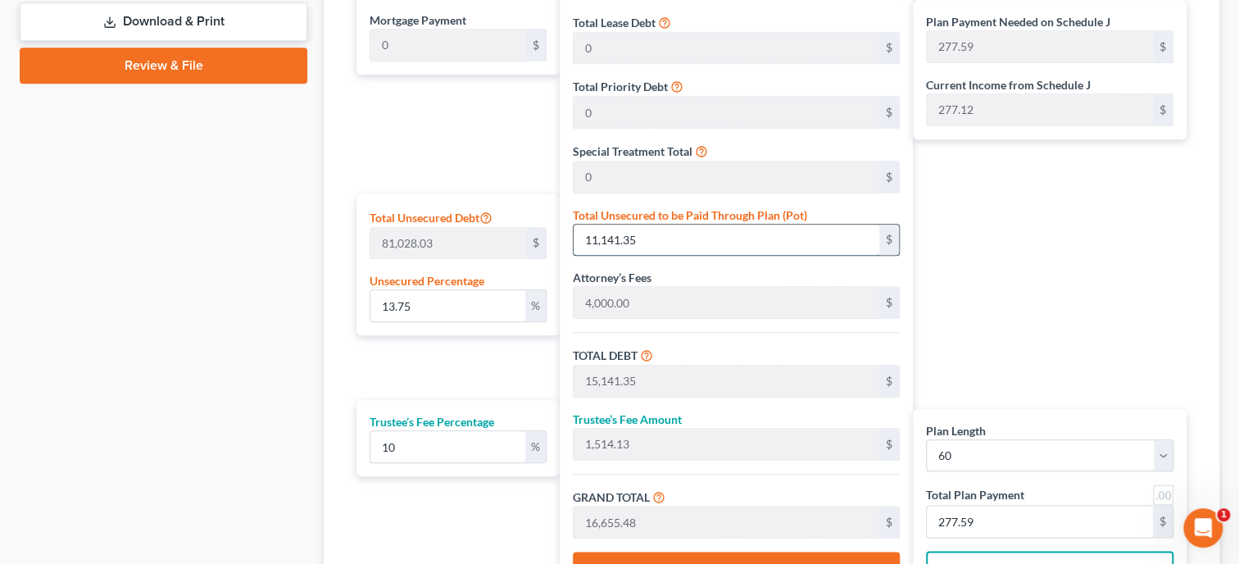
type input "4,401.10"
type input "73.35"
type input "0.016043830758319066"
type input "13"
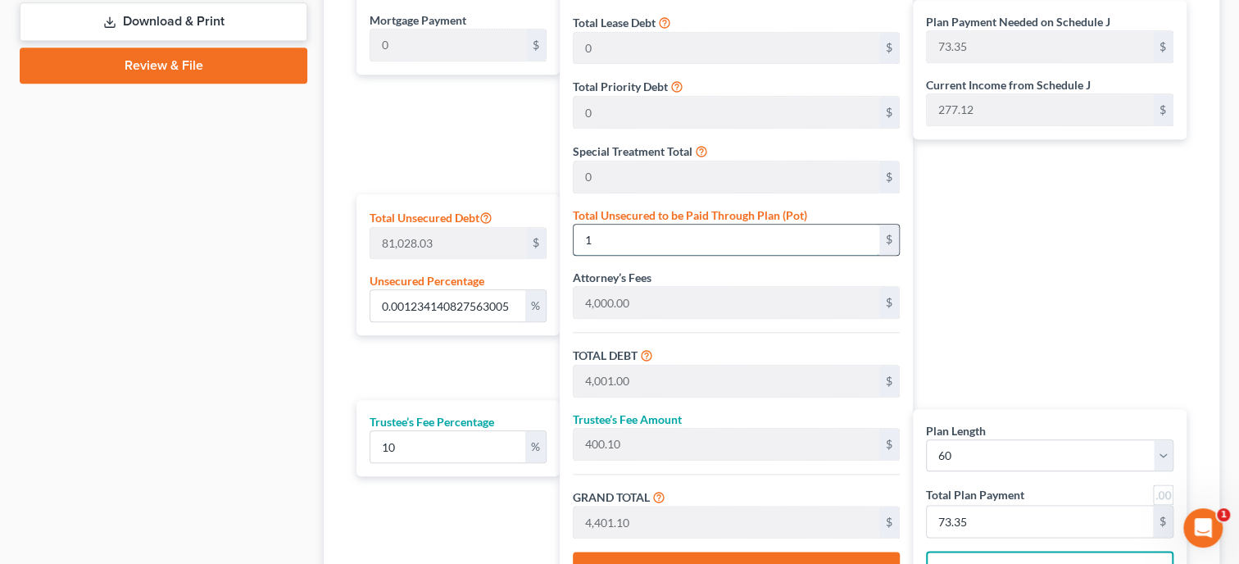
type input "4,013.00"
type input "401.30"
type input "4,414.30"
type input "73.57"
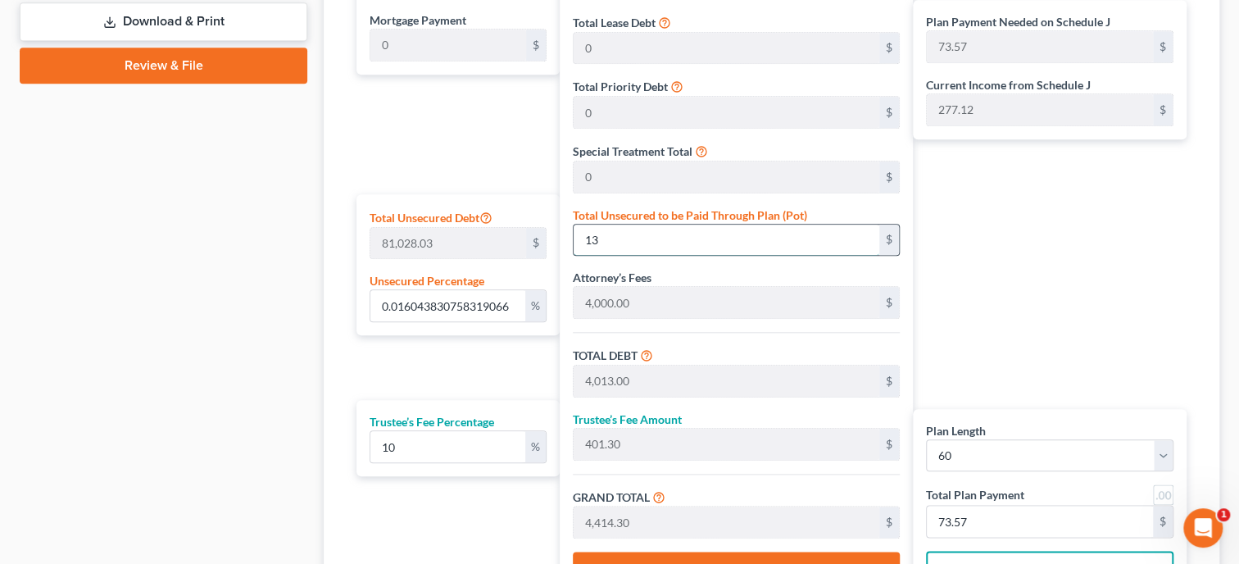
type input "0.17154557503125772"
type input "139"
type input "4,139.00"
type input "413.90"
type input "4,552.90"
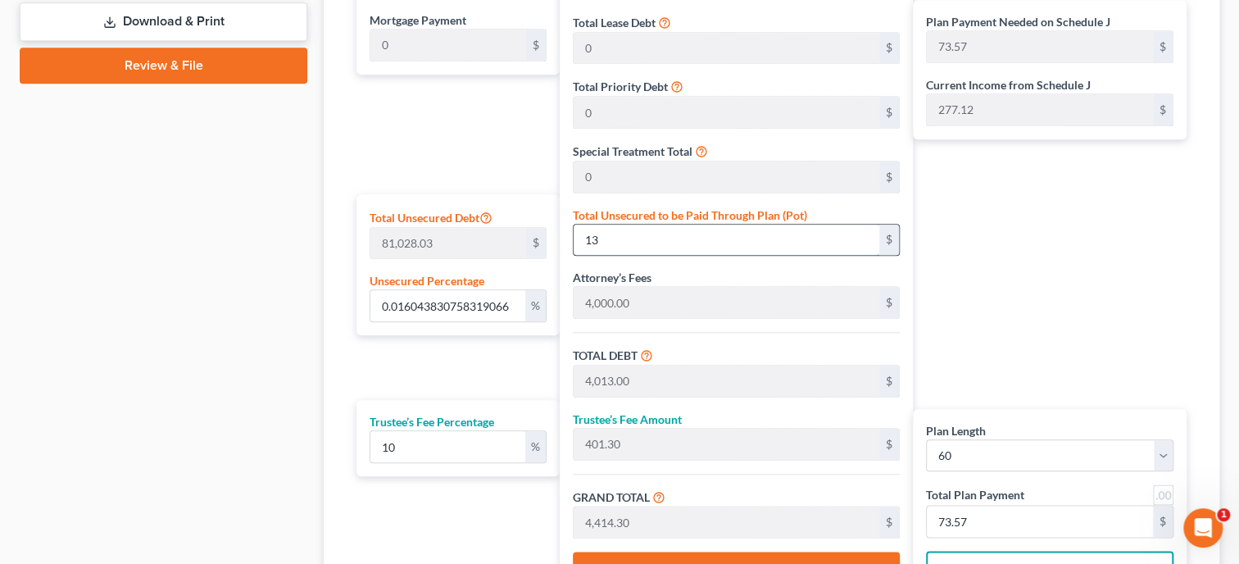
type input "75.88"
type input "1.725328876933081"
type input "1398"
type input "5,398.00"
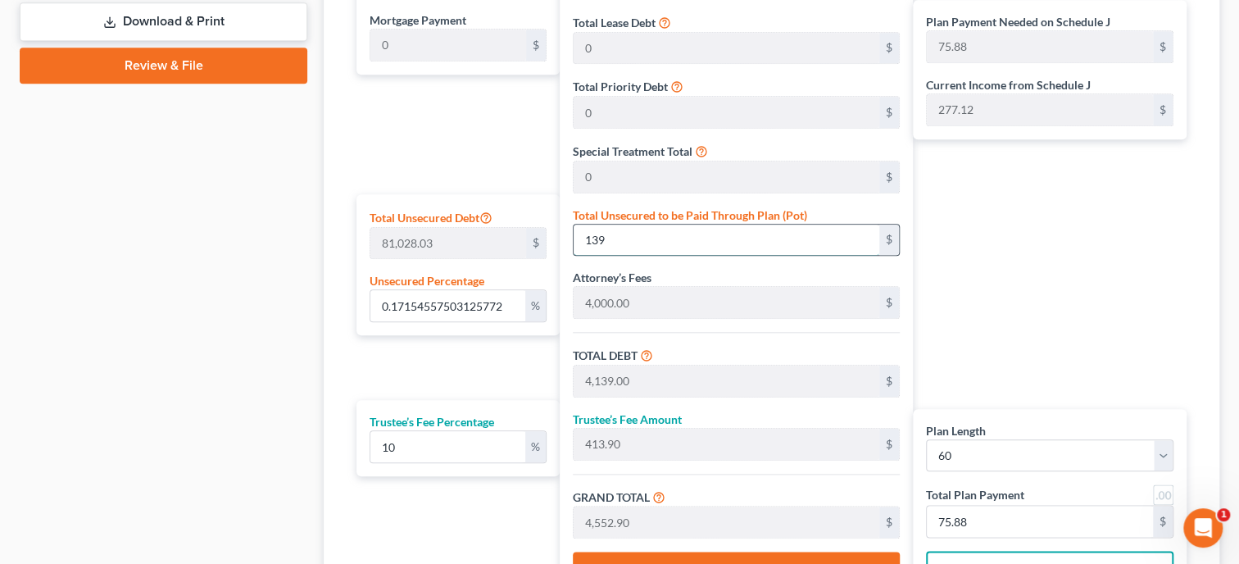
type input "539.80"
type input "5,937.80"
type input "98.96"
type input "1,398"
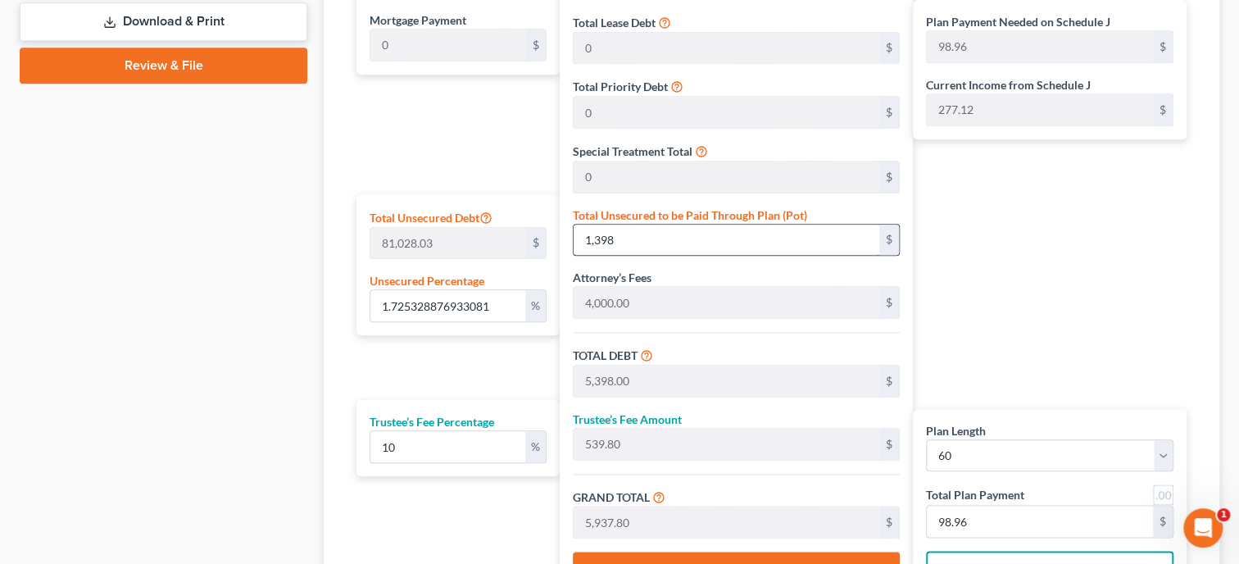
type input "17.254522910158375"
type input "1,3981"
type input "17,981.00"
type input "1,798.10"
type input "19,779.10"
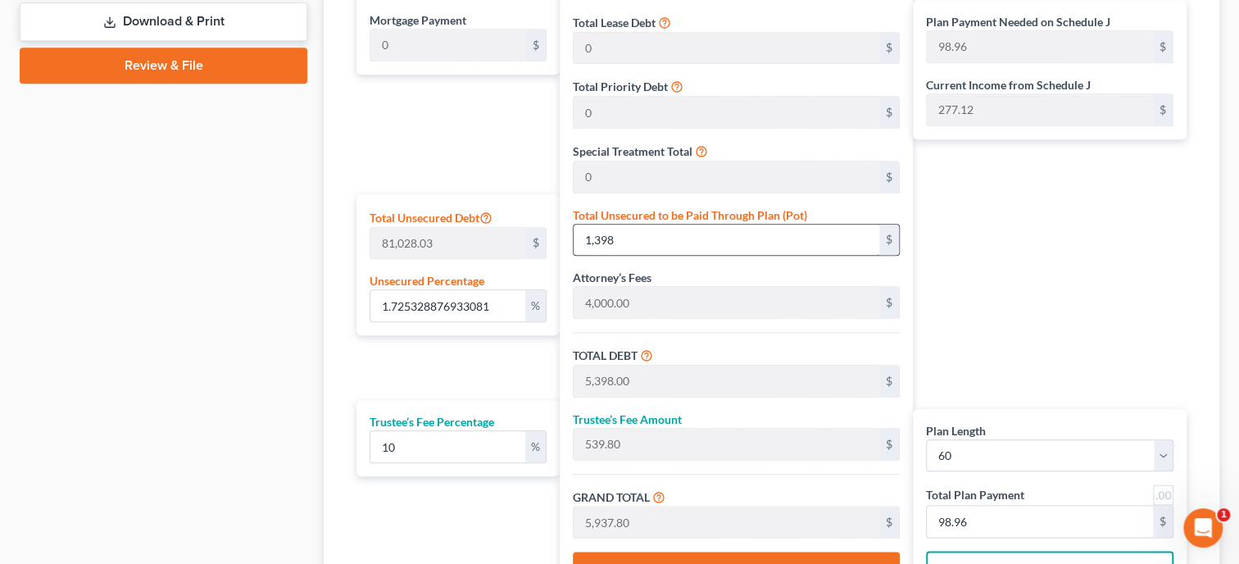
type input "329.65"
type input "13,981.00"
click at [939, 257] on div "Plan Payment Needed on Schedule J 329.65 $ Current Income from Schedule J 277.1…" at bounding box center [1054, 268] width 282 height 666
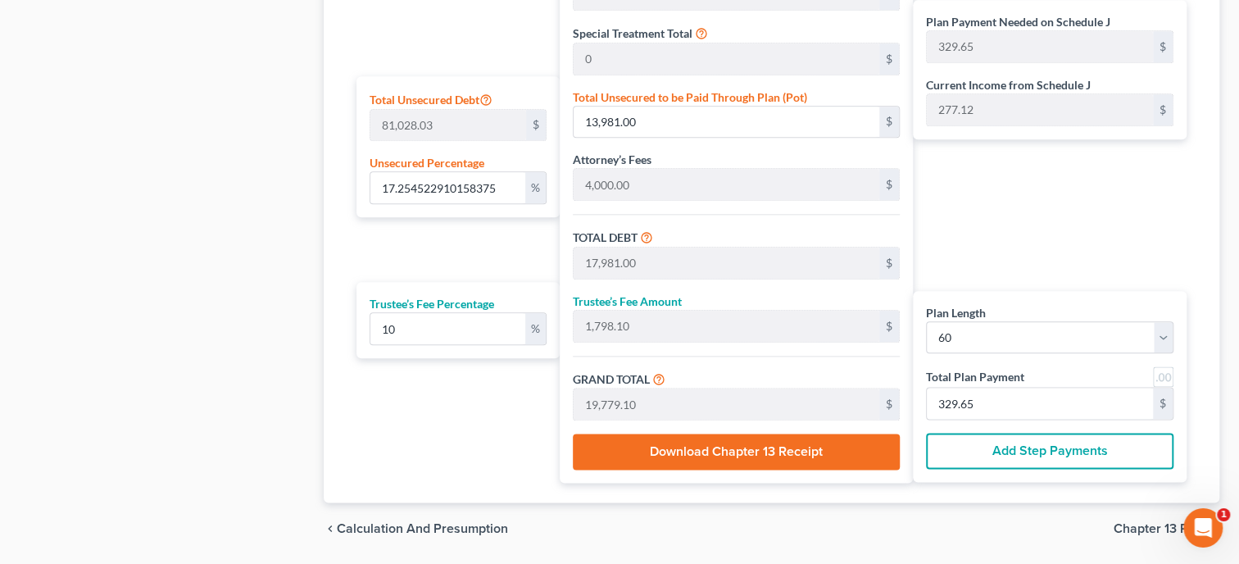
scroll to position [1010, 0]
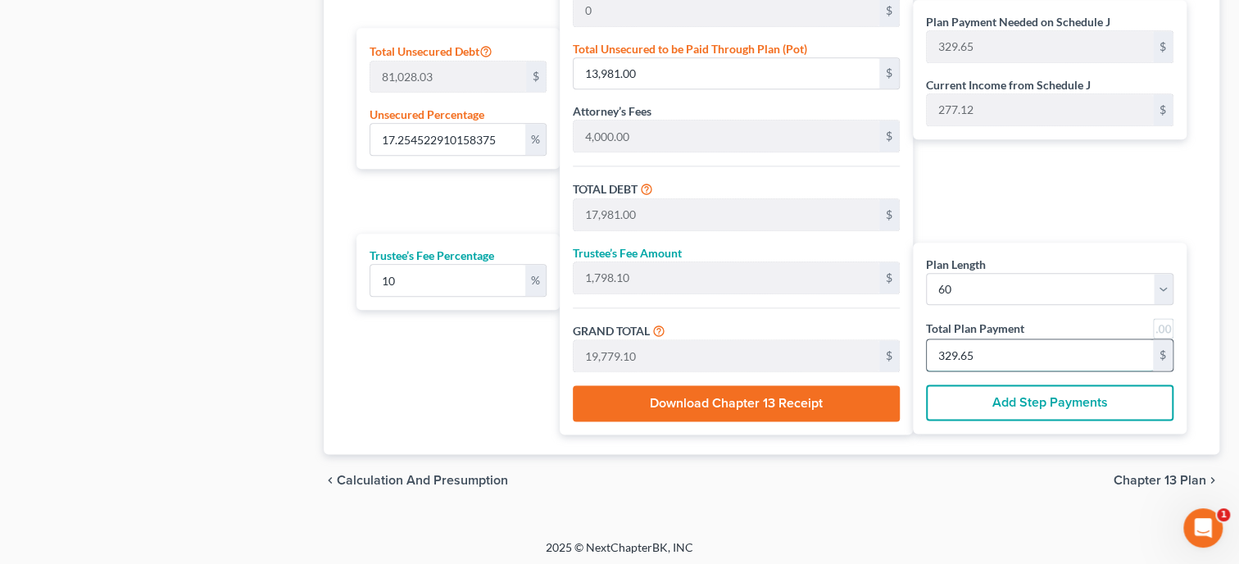
click at [991, 352] on input "329.65" at bounding box center [1040, 354] width 226 height 31
type input "0"
type input "163.63"
type input "16.36"
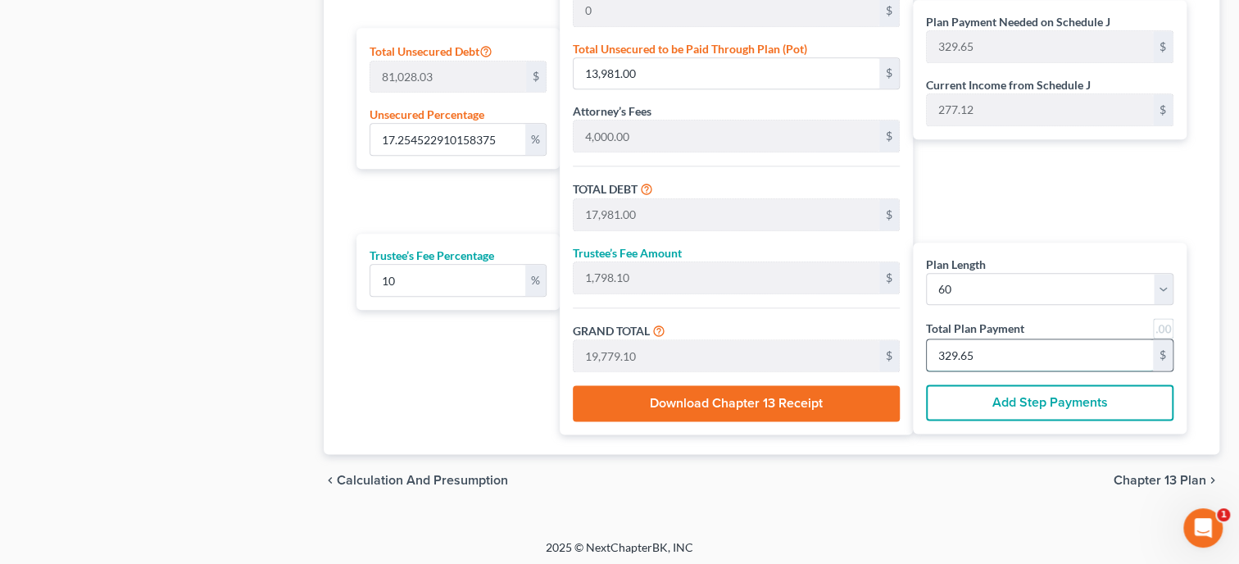
type input "180.00"
type input "3"
type input "1,800.00"
type input "180.00"
type input "1,980.00"
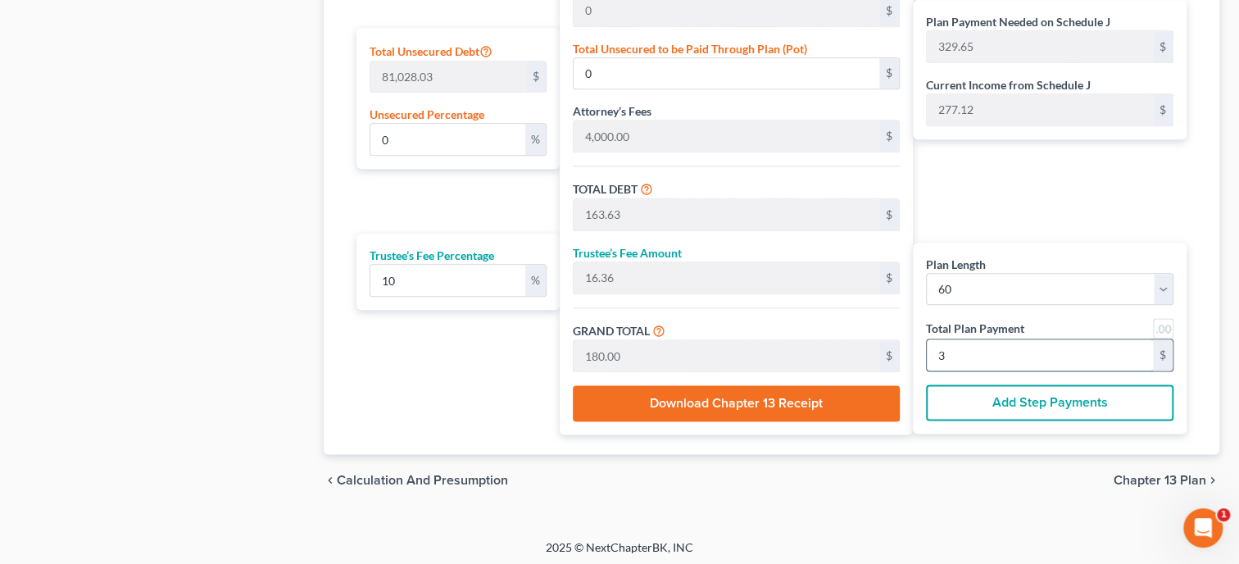
type input "33"
type input "17.28"
type input "14,000.00"
type input "18,000.00"
type input "1,800.00"
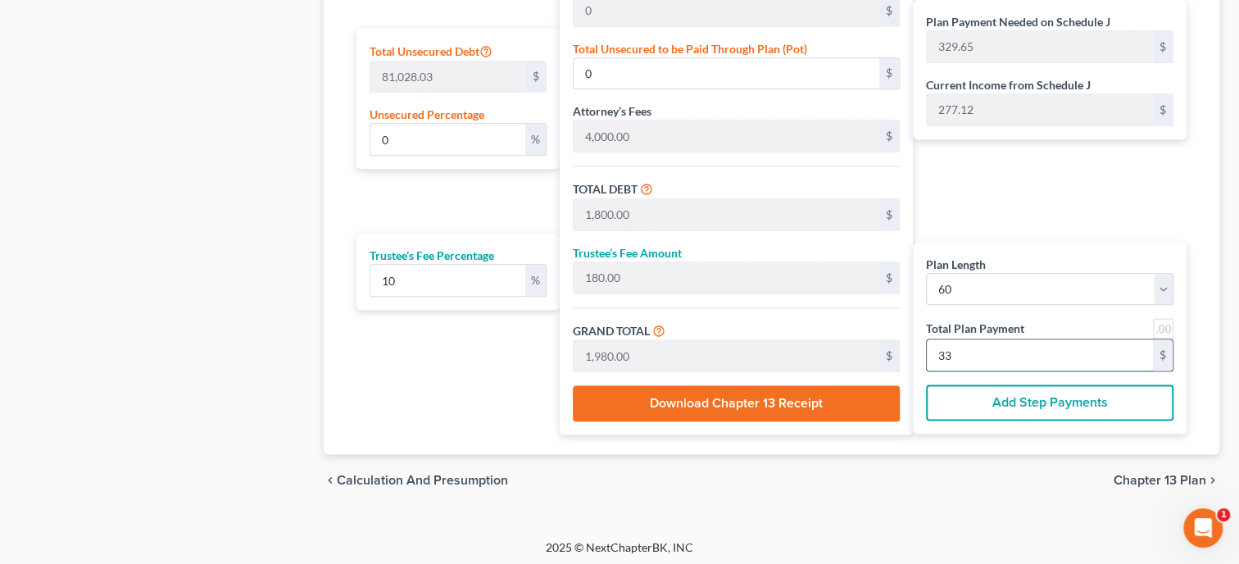
type input "19,800.00"
type input "330.00"
click at [944, 235] on div "Plan Payment Needed on Schedule J 329.65 $ Current Income from Schedule J 277.1…" at bounding box center [1054, 102] width 282 height 666
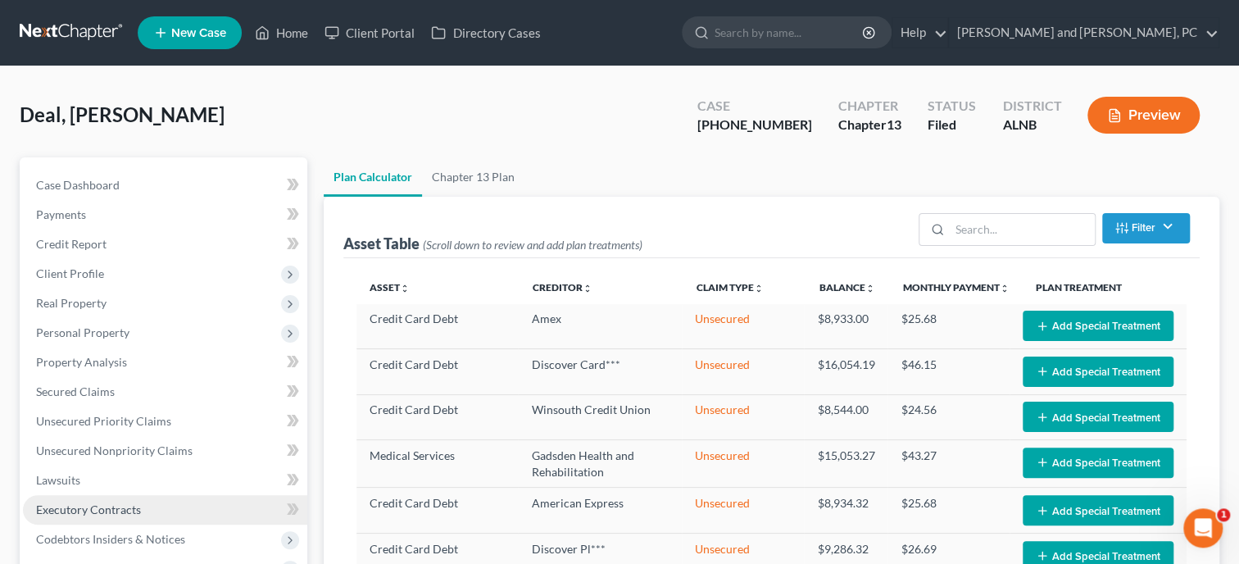
scroll to position [0, 0]
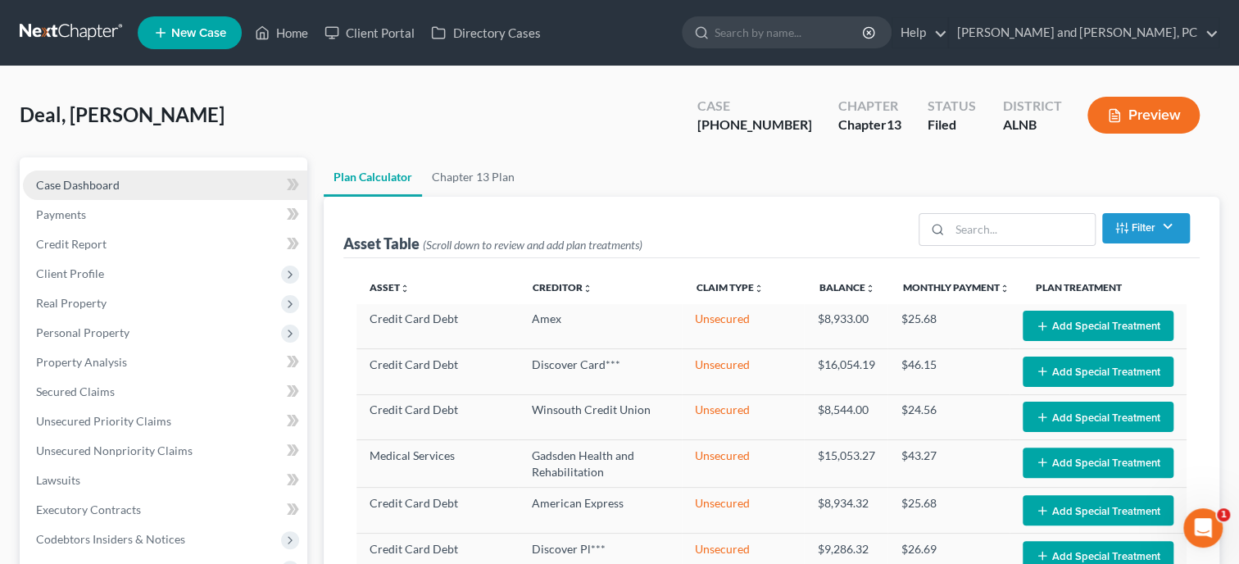
click at [123, 189] on link "Case Dashboard" at bounding box center [165, 185] width 284 height 30
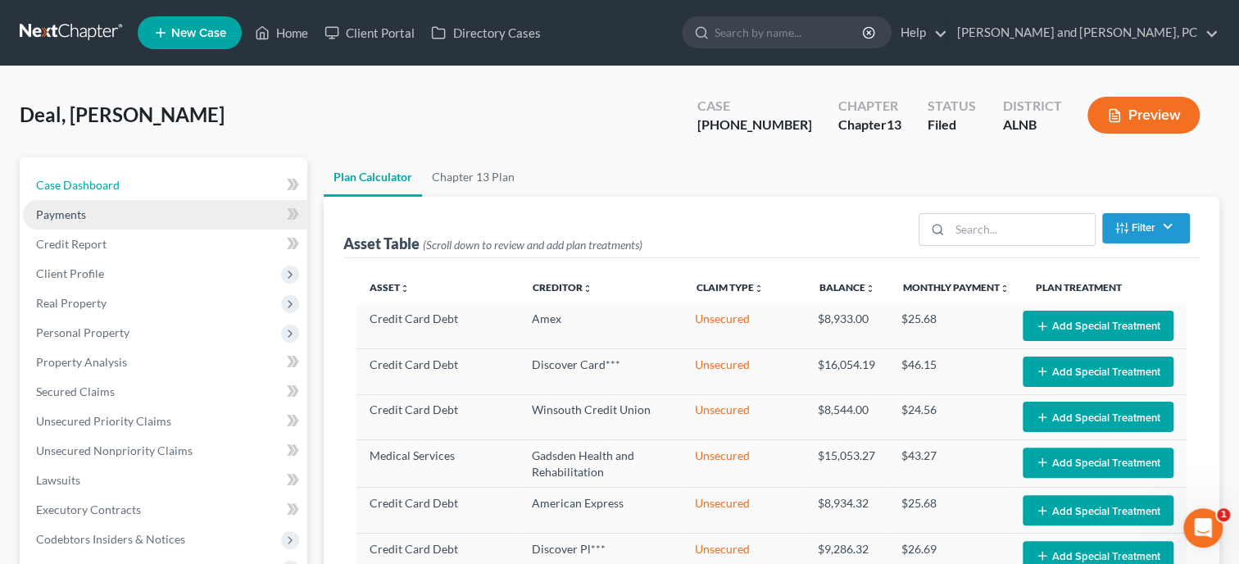
select select "6"
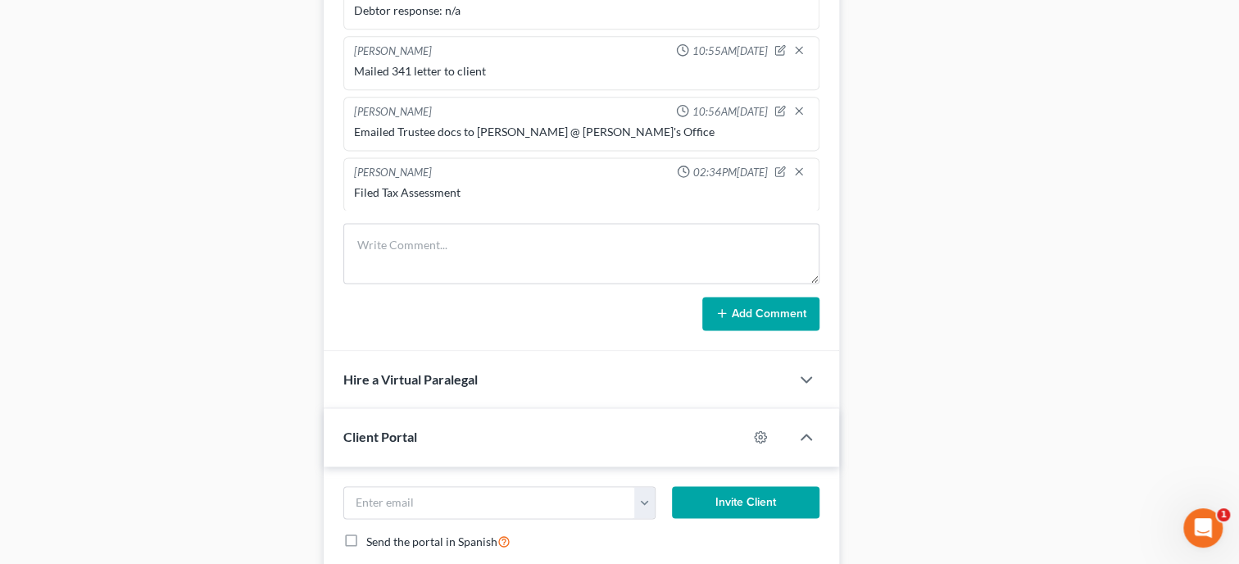
scroll to position [1731, 0]
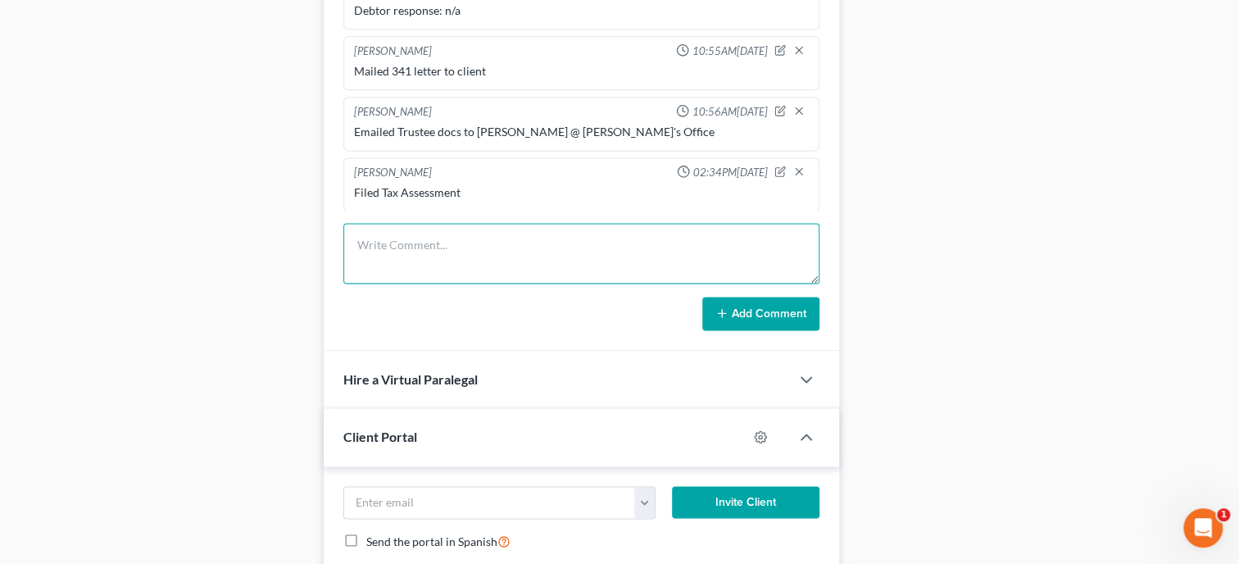
click at [430, 276] on textarea at bounding box center [581, 253] width 476 height 61
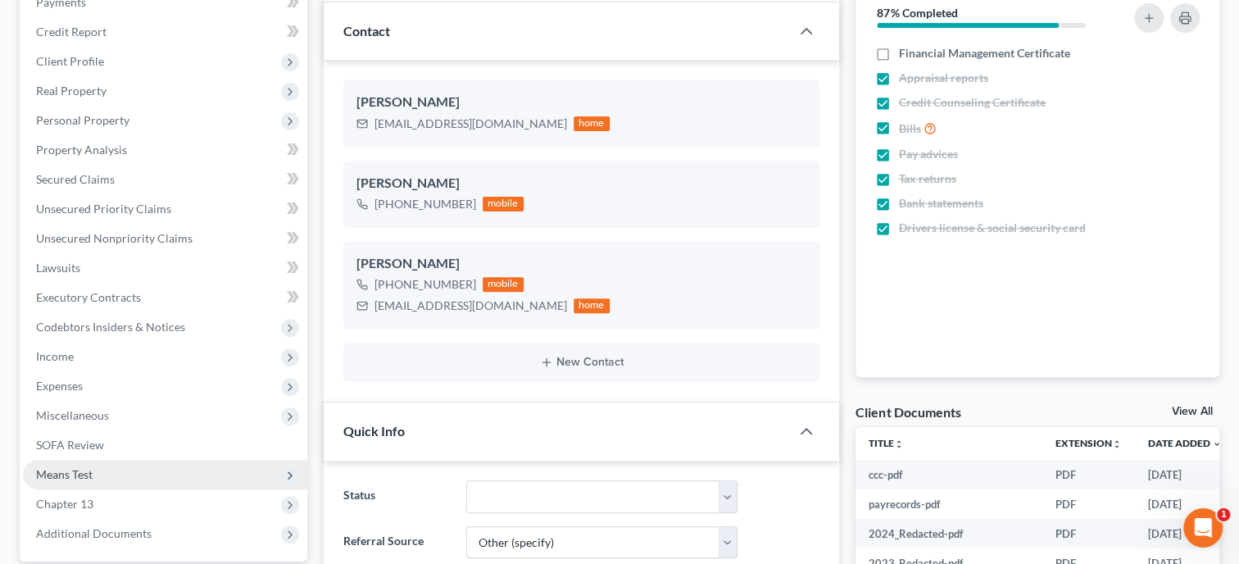
scroll to position [168, 0]
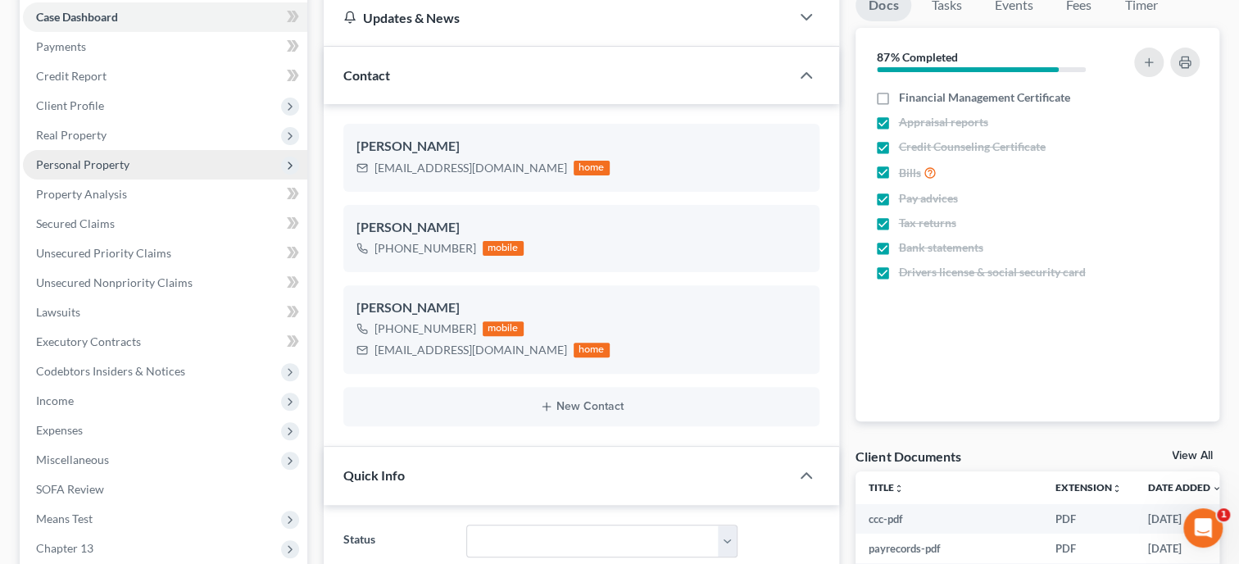
type textarea "Will value car at"
click at [98, 157] on span "Personal Property" at bounding box center [82, 164] width 93 height 14
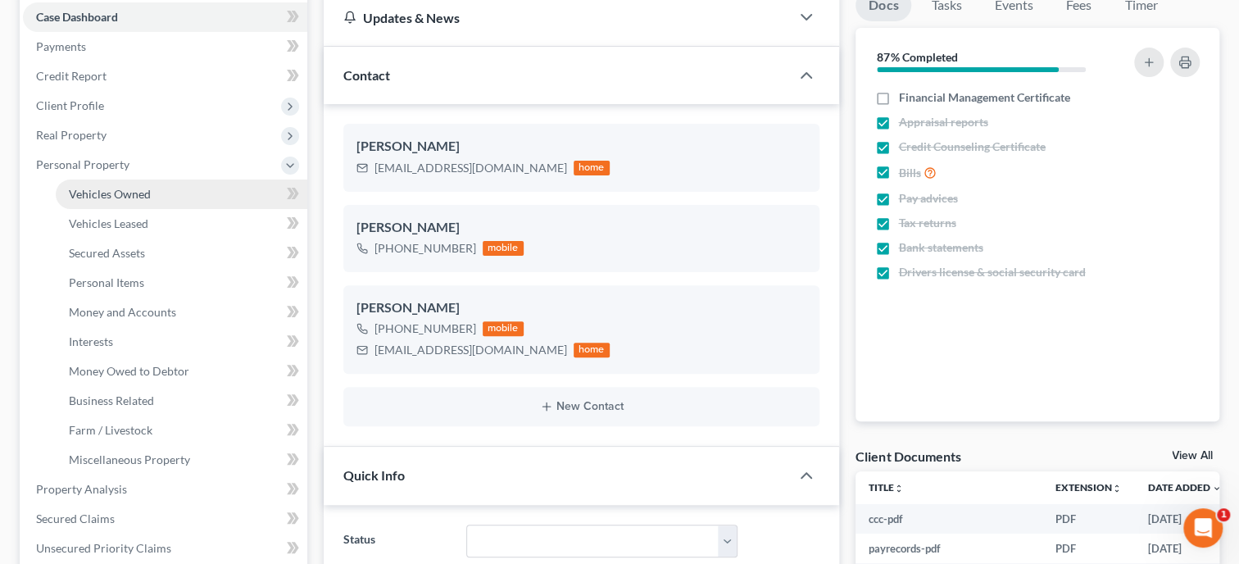
click at [98, 187] on span "Vehicles Owned" at bounding box center [110, 194] width 82 height 14
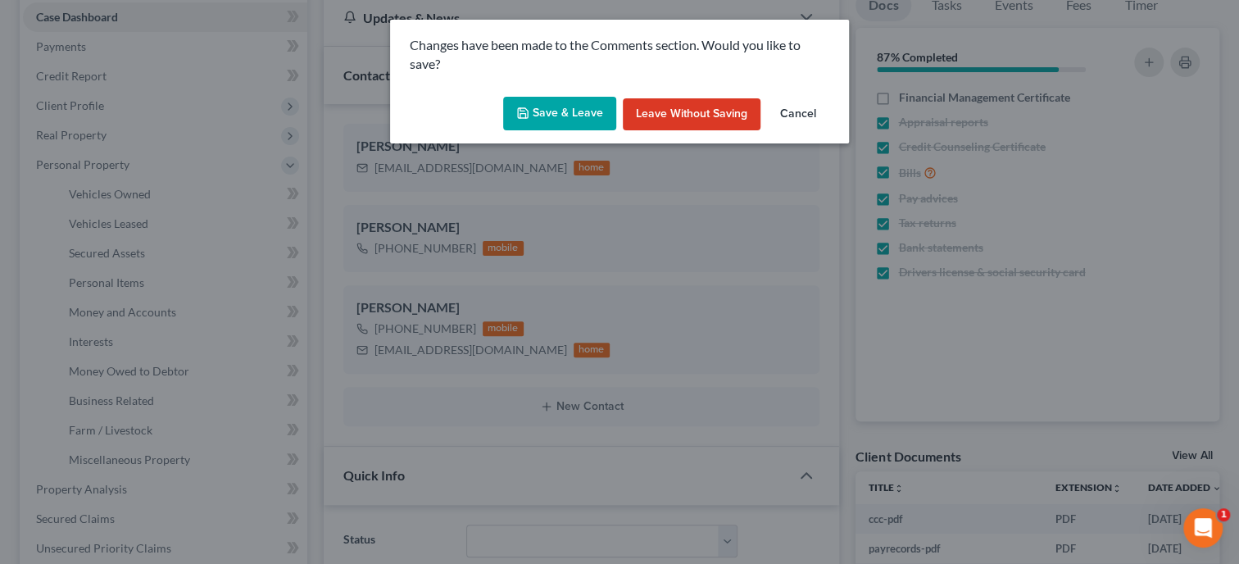
click at [563, 119] on button "Save & Leave" at bounding box center [559, 114] width 113 height 34
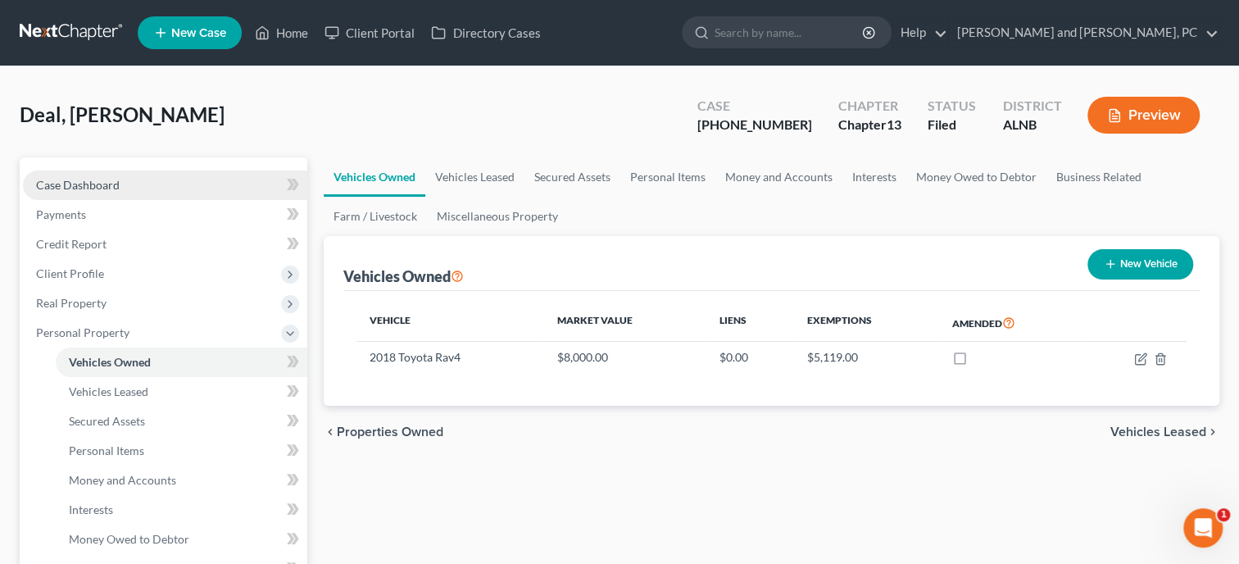
click at [89, 175] on link "Case Dashboard" at bounding box center [165, 185] width 284 height 30
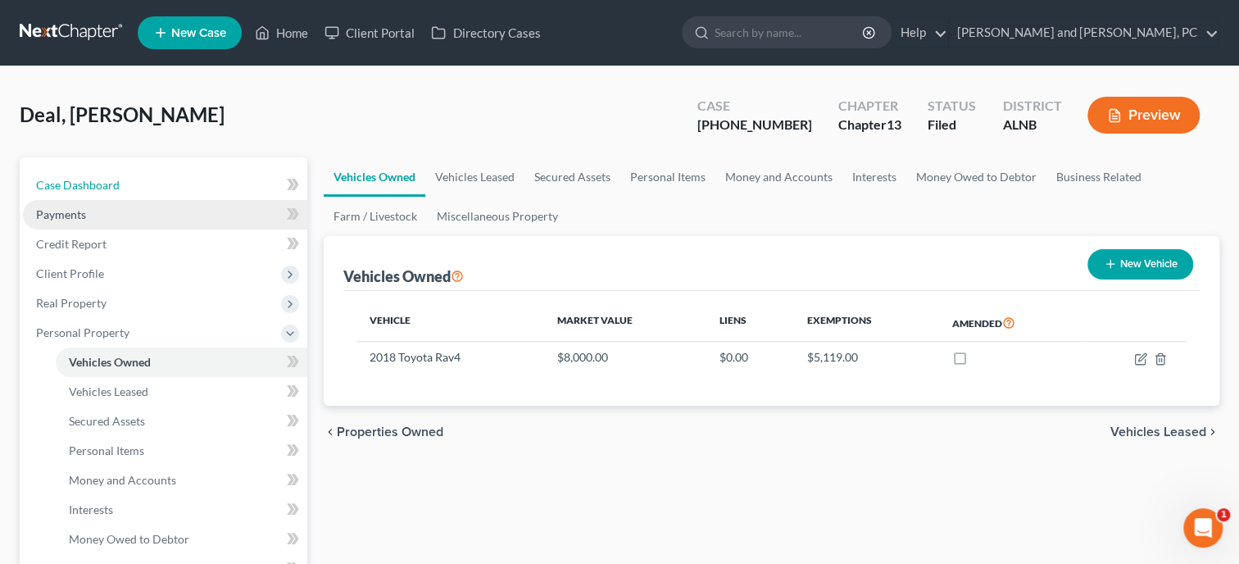
select select "6"
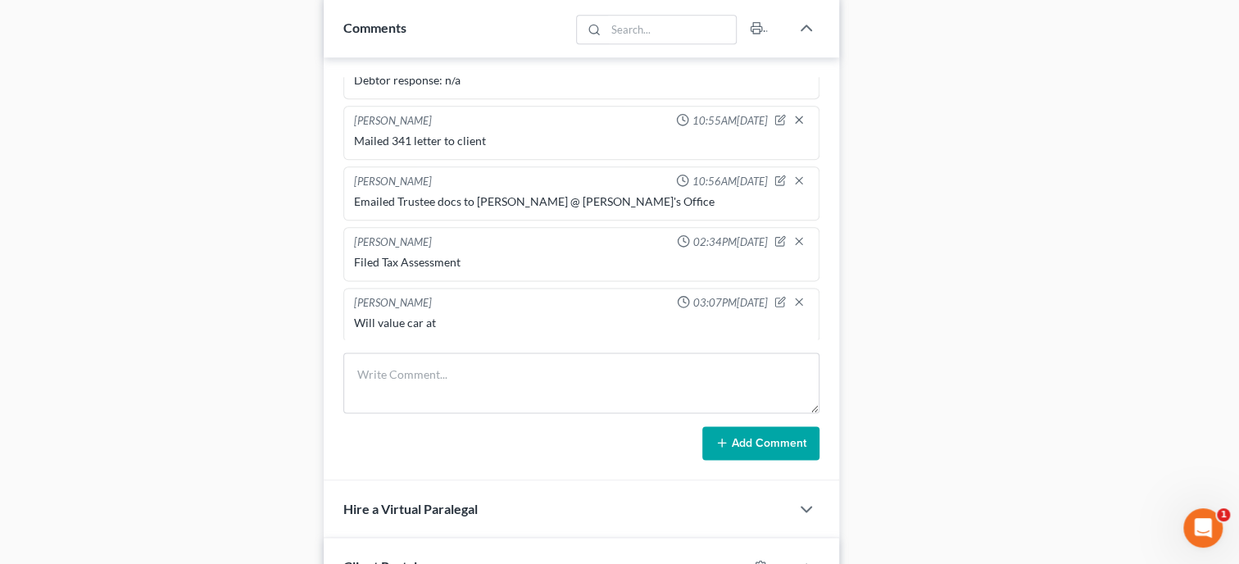
scroll to position [1096, 0]
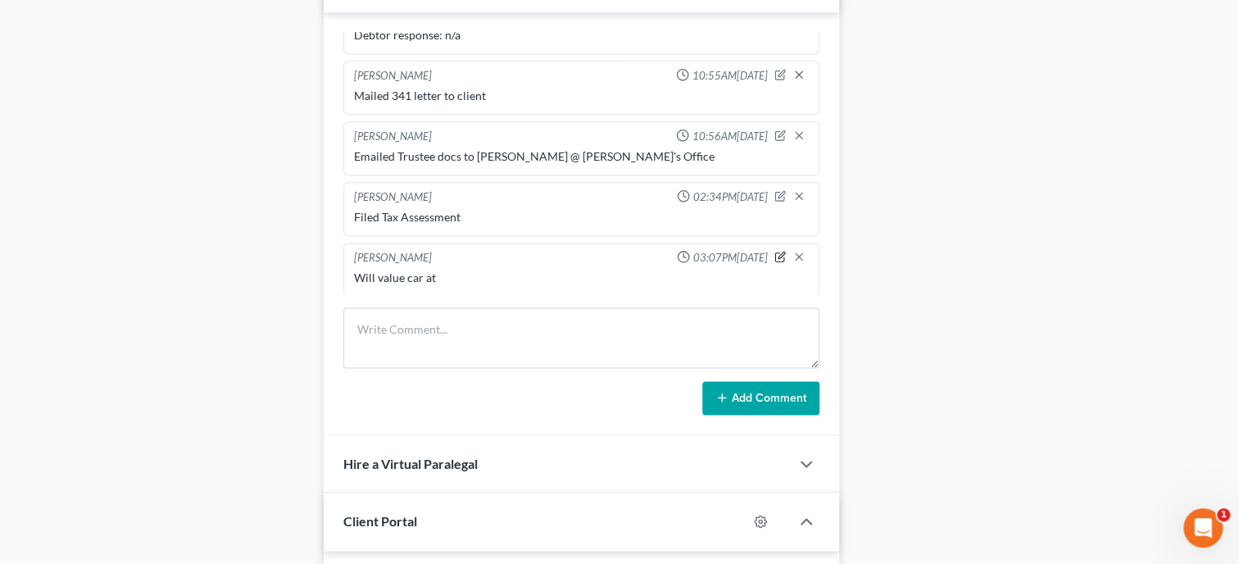
click at [783, 262] on icon "button" at bounding box center [780, 256] width 11 height 11
click at [505, 308] on div "Import from MyChapter 09:17AM[DATE] MyChapter Response: SOFA Line 9: Claim subj…" at bounding box center [582, 224] width 516 height 424
click at [478, 302] on textarea "Will value car at" at bounding box center [581, 300] width 455 height 61
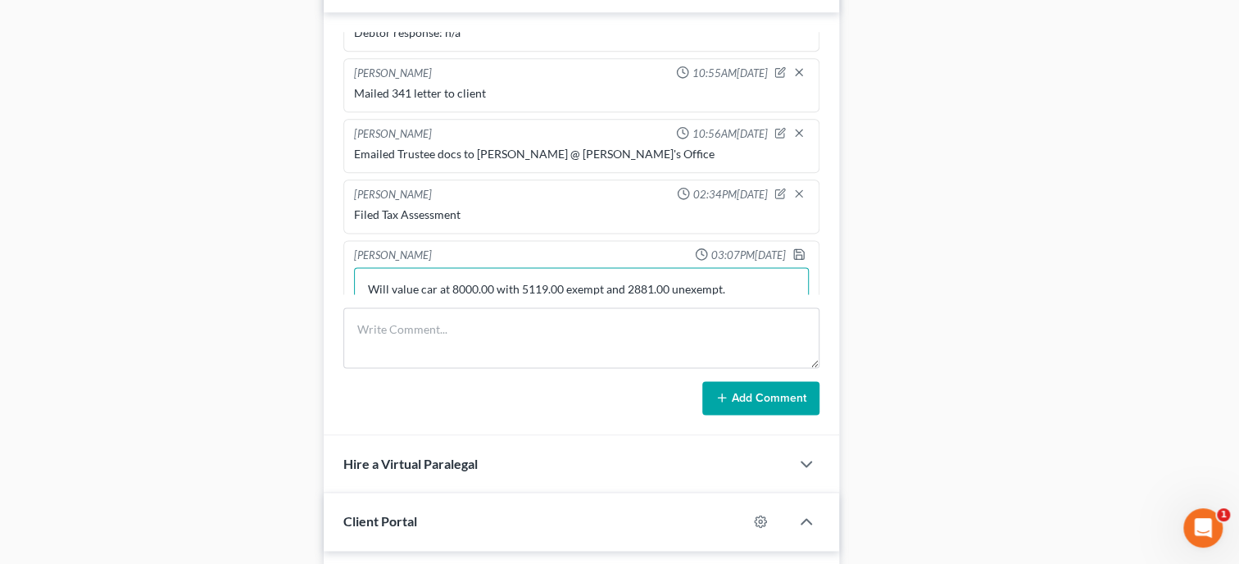
click at [630, 298] on textarea "Will value car at 8000.00 with 5119.00 exempt and 2881.00 unexempt." at bounding box center [581, 297] width 455 height 61
click at [732, 298] on textarea "Will value car at 8000.00 with 5119.00 exempt and 2,881.00 unexempt." at bounding box center [581, 297] width 455 height 61
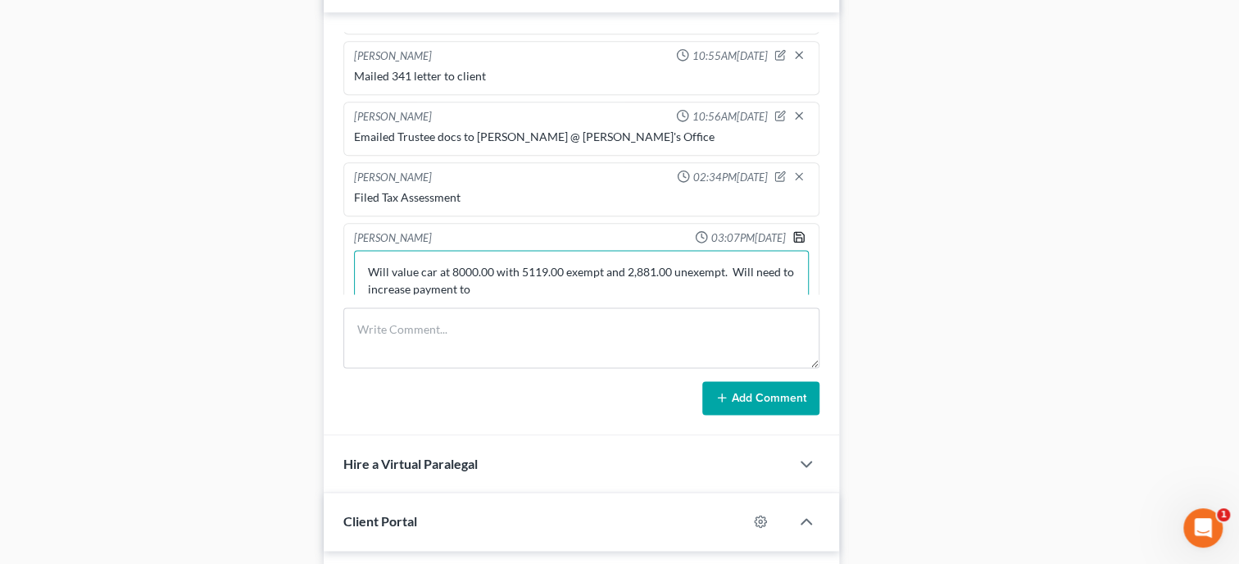
type textarea "Will value car at 8000.00 with 5119.00 exempt and 2,881.00 unexempt. Will need …"
click at [797, 242] on polyline "button" at bounding box center [800, 240] width 6 height 4
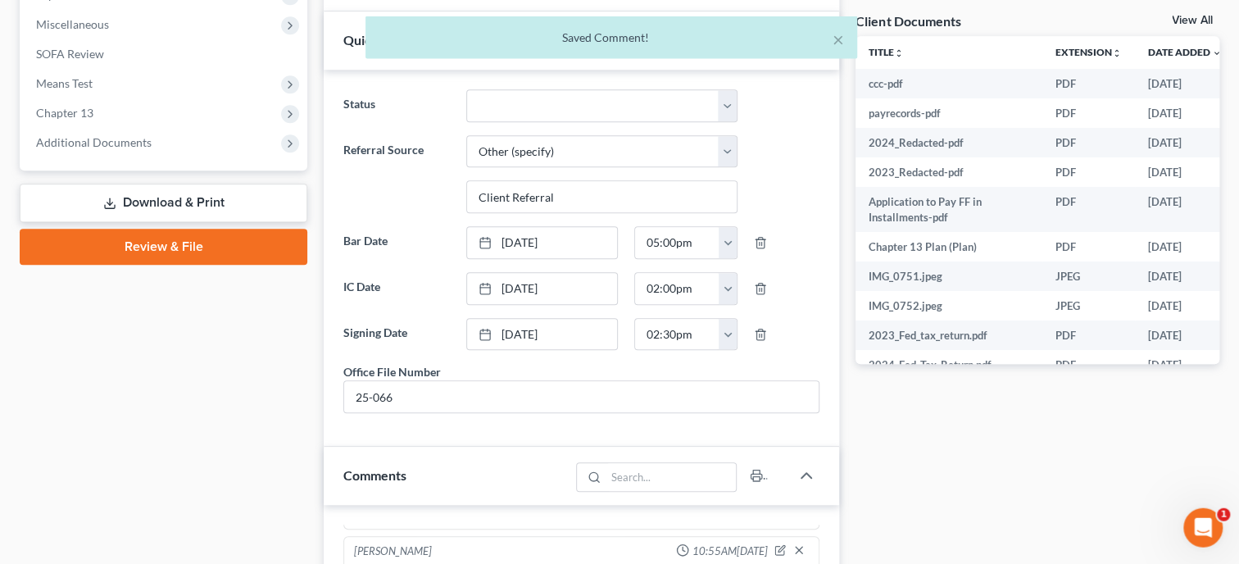
scroll to position [590, 0]
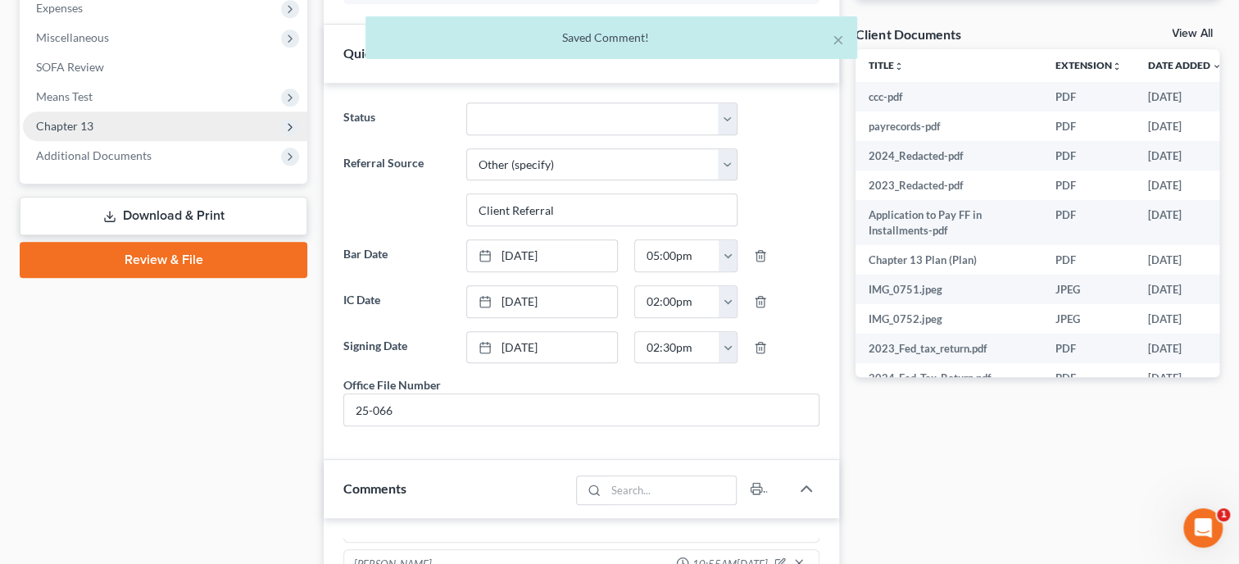
click at [89, 129] on span "Chapter 13" at bounding box center [64, 126] width 57 height 14
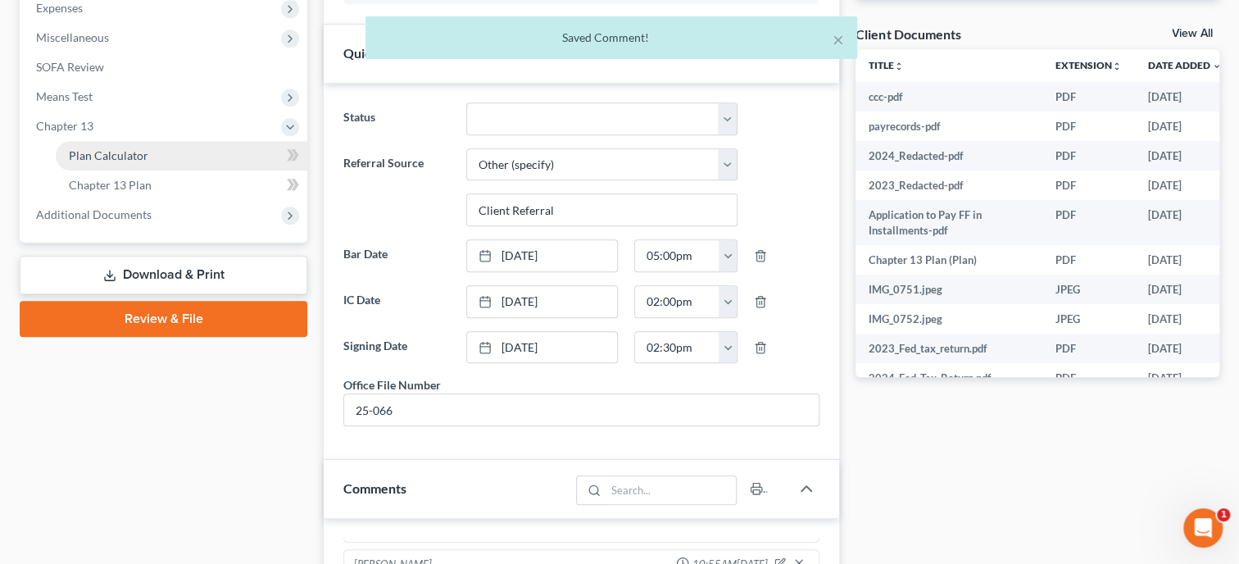
click at [107, 156] on span "Plan Calculator" at bounding box center [109, 155] width 80 height 14
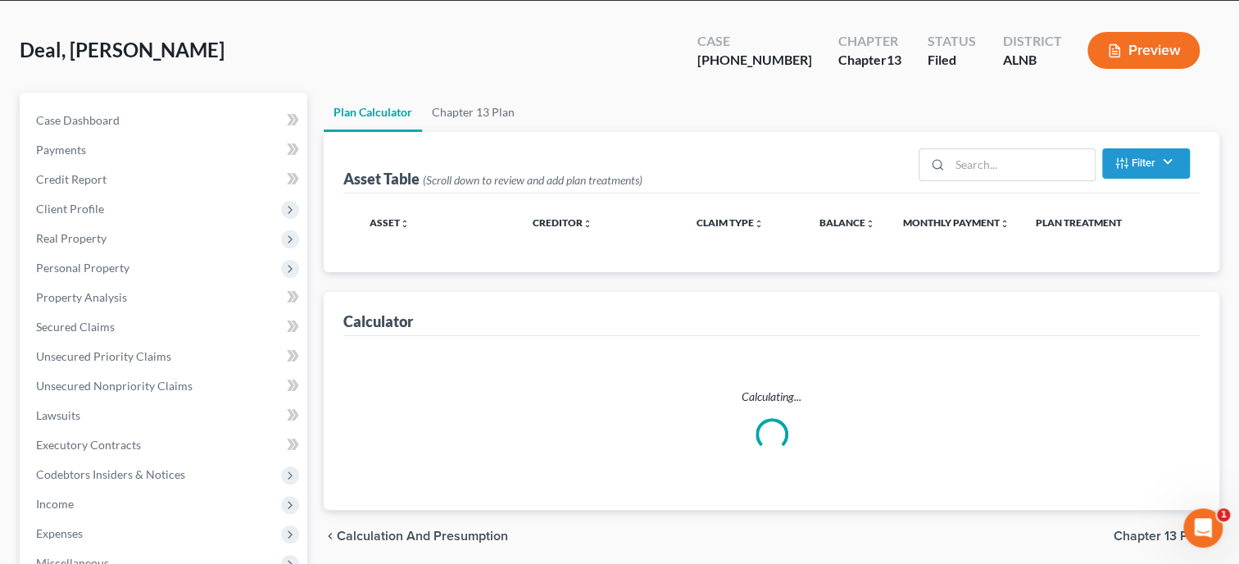
scroll to position [2, 0]
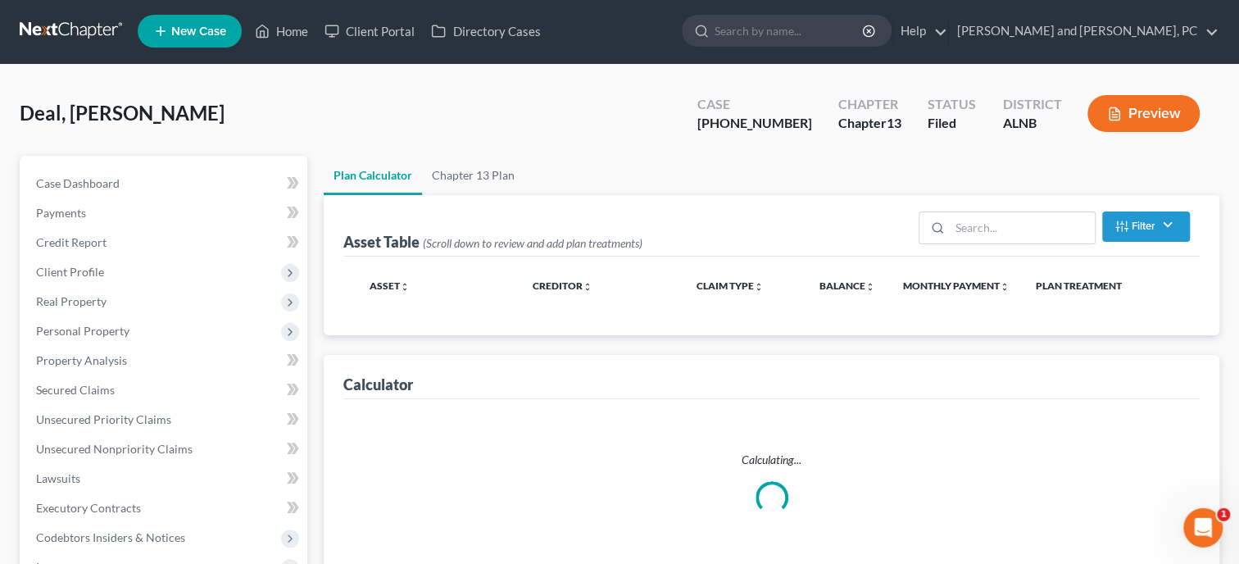
select select "59"
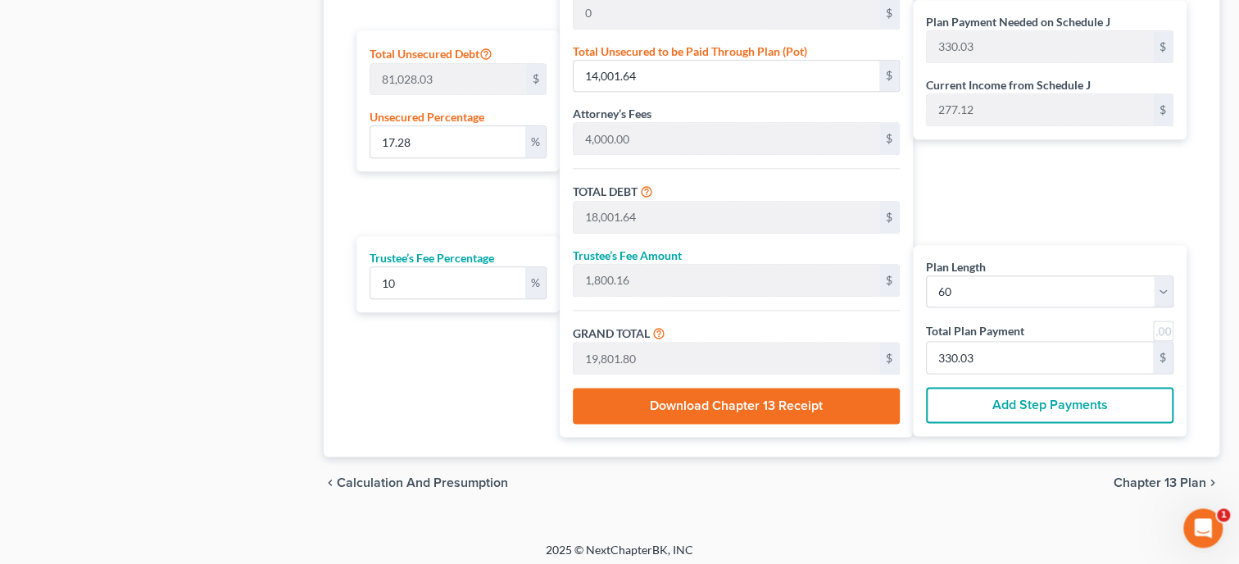
scroll to position [1010, 0]
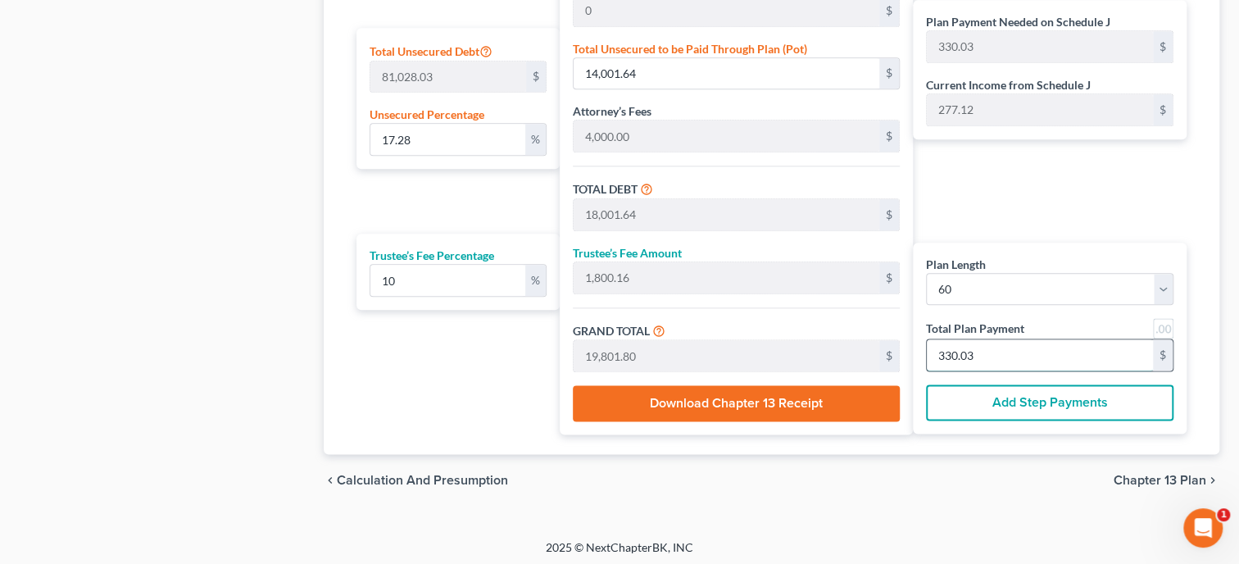
click at [1007, 357] on input "330.03" at bounding box center [1040, 354] width 226 height 31
type input "0"
type input "163.63"
type input "16.36"
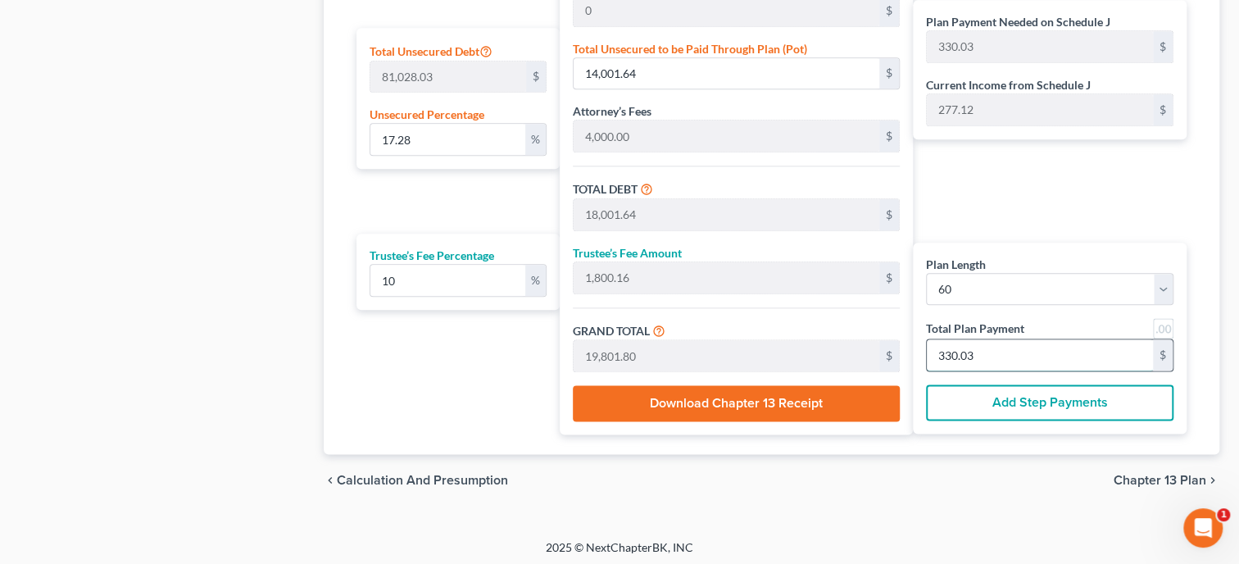
type input "180.00"
type input "3"
type input "1,800.00"
type input "180.00"
type input "1,980.00"
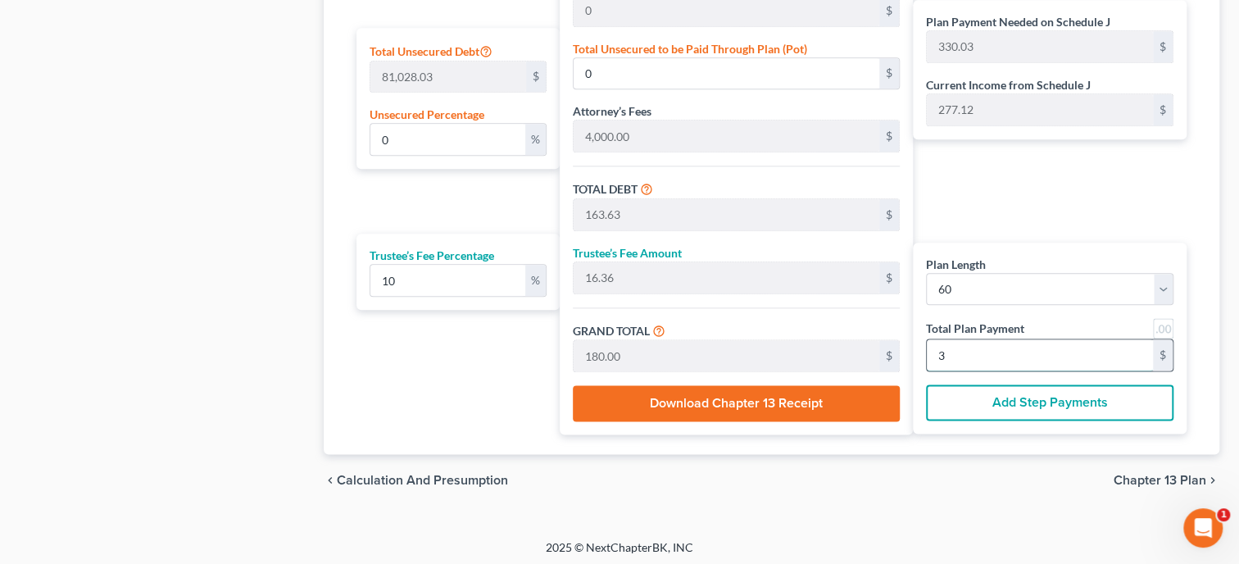
type input "33"
type input "17.28"
type input "14,000.00"
type input "18,000.00"
type input "1,800.00"
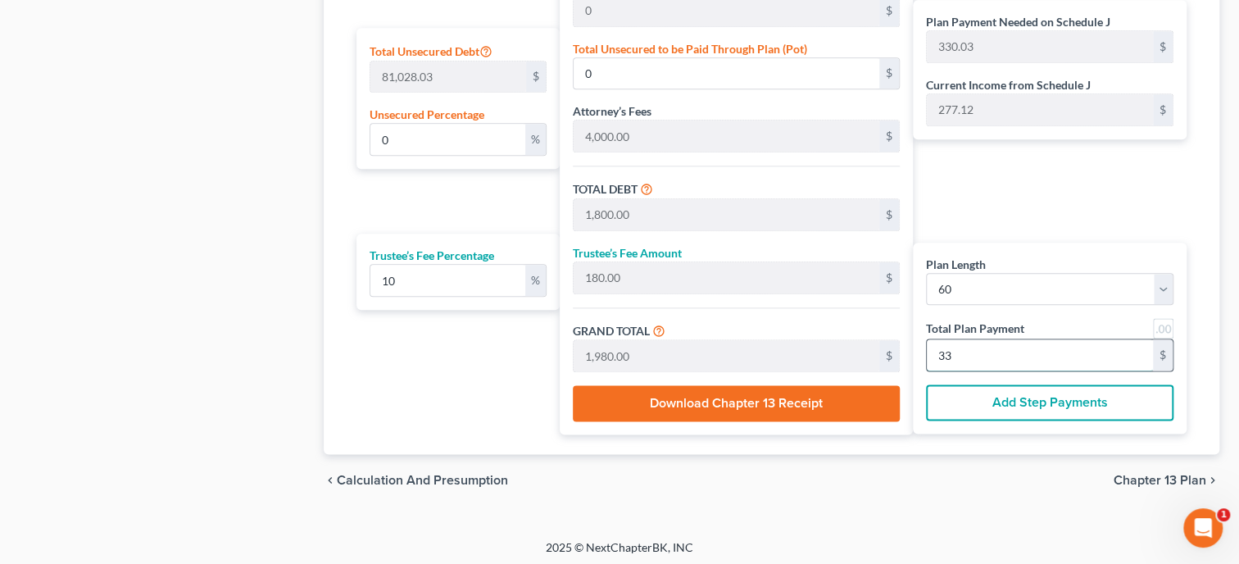
type input "19,800.00"
type input "330.00"
click at [980, 214] on div "Plan Payment Needed on Schedule J 330.03 $ Current Income from Schedule J 277.1…" at bounding box center [1054, 102] width 282 height 666
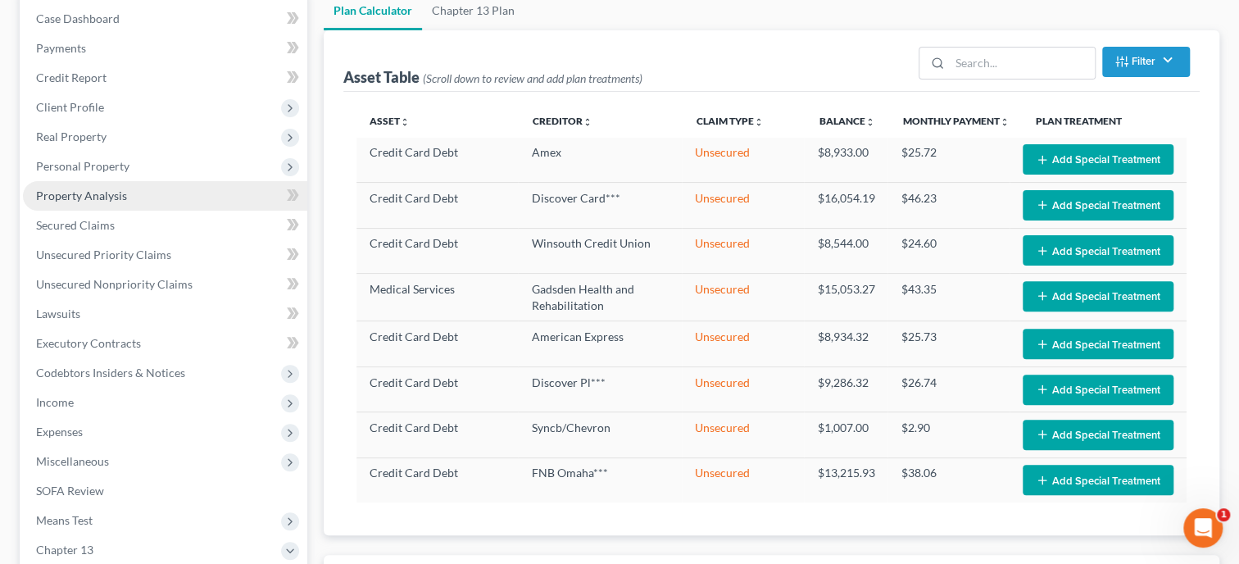
scroll to position [0, 0]
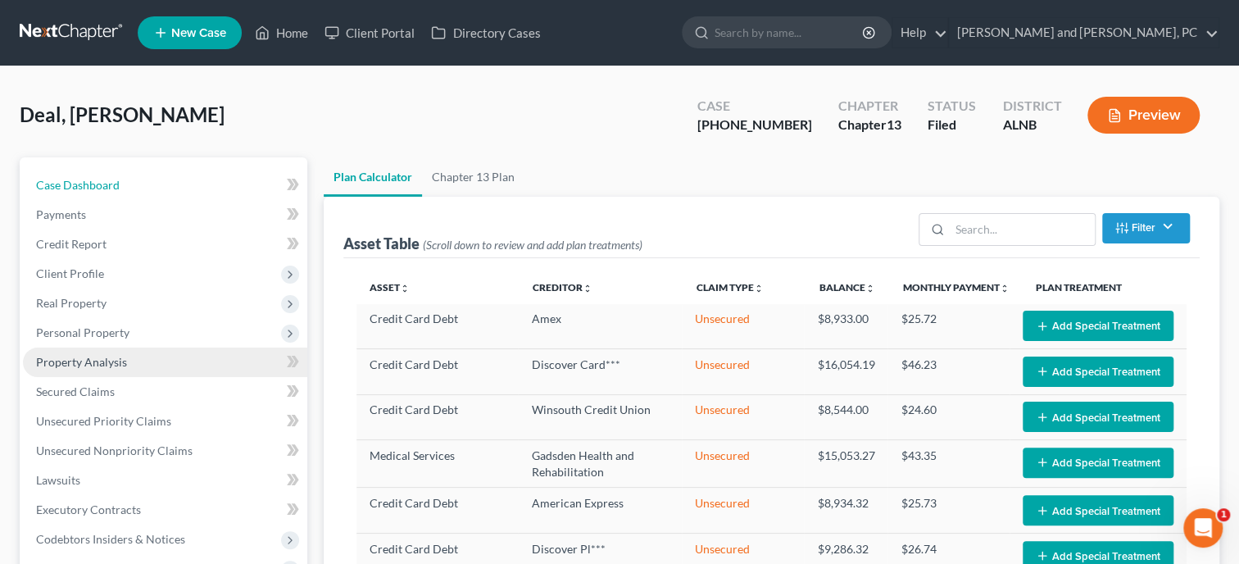
click at [66, 189] on span "Case Dashboard" at bounding box center [78, 185] width 84 height 14
select select "6"
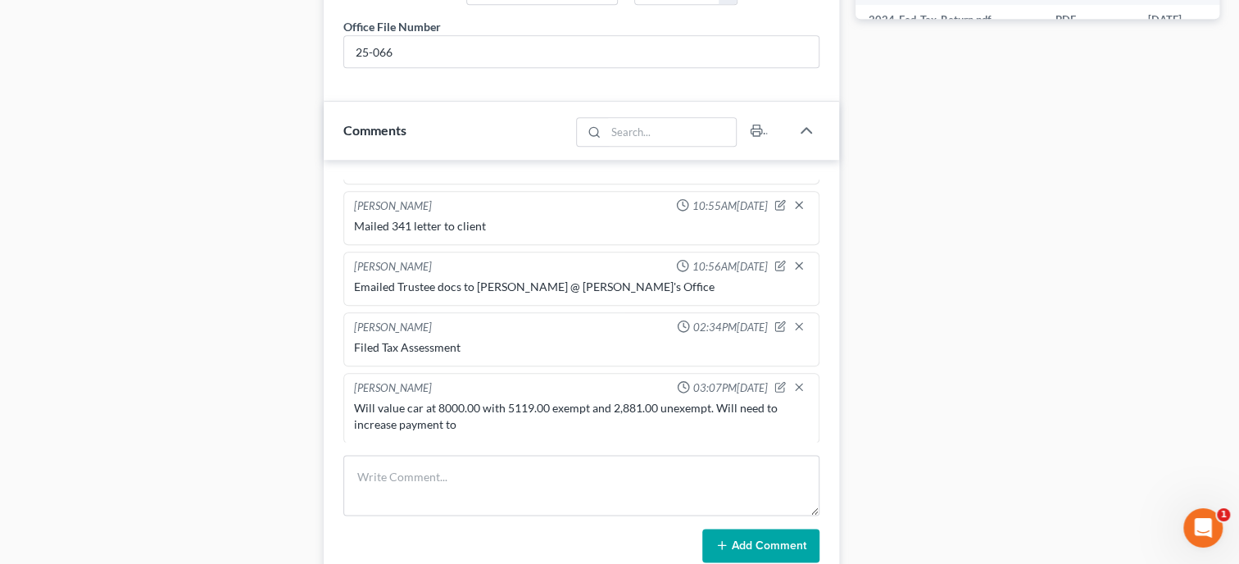
scroll to position [1012, 0]
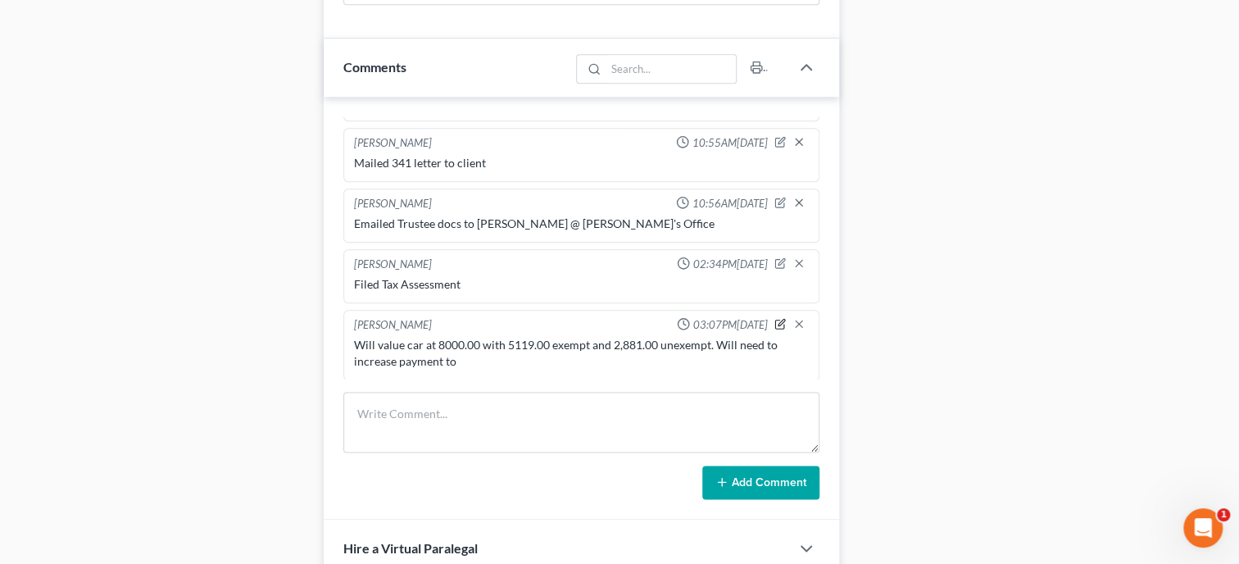
click at [779, 325] on icon "button" at bounding box center [782, 322] width 7 height 7
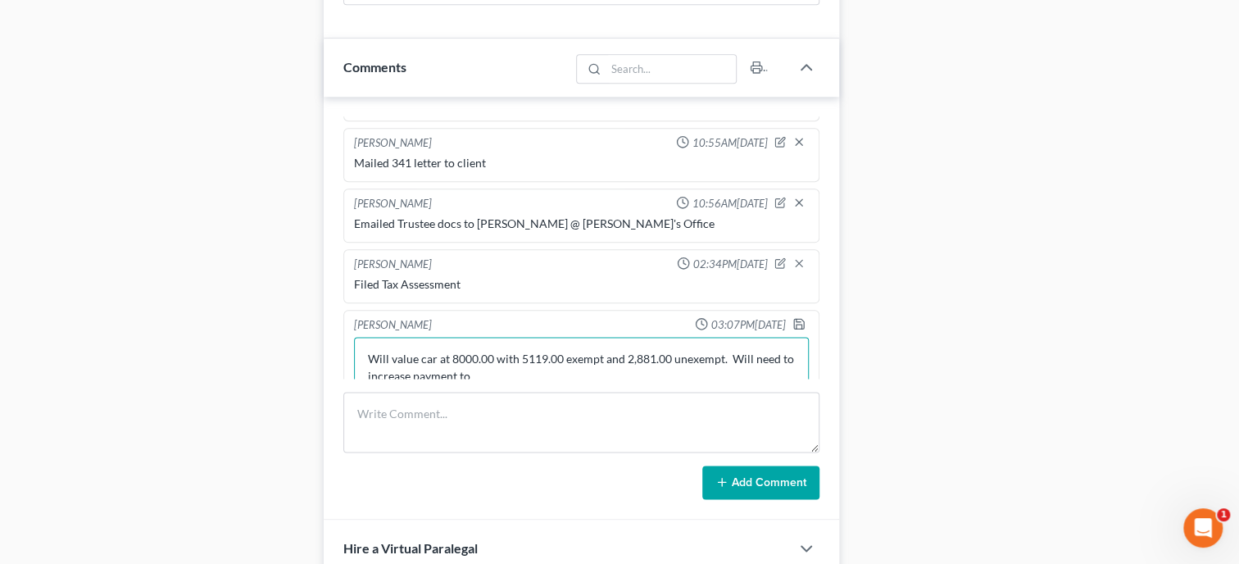
click at [500, 389] on textarea "Will value car at 8000.00 with 5119.00 exempt and 2,881.00 unexempt. Will need …" at bounding box center [581, 367] width 455 height 61
type textarea "Will value car at 8000.00 with 5119.00 exempt and 2,881.00 unexempt. Will need …"
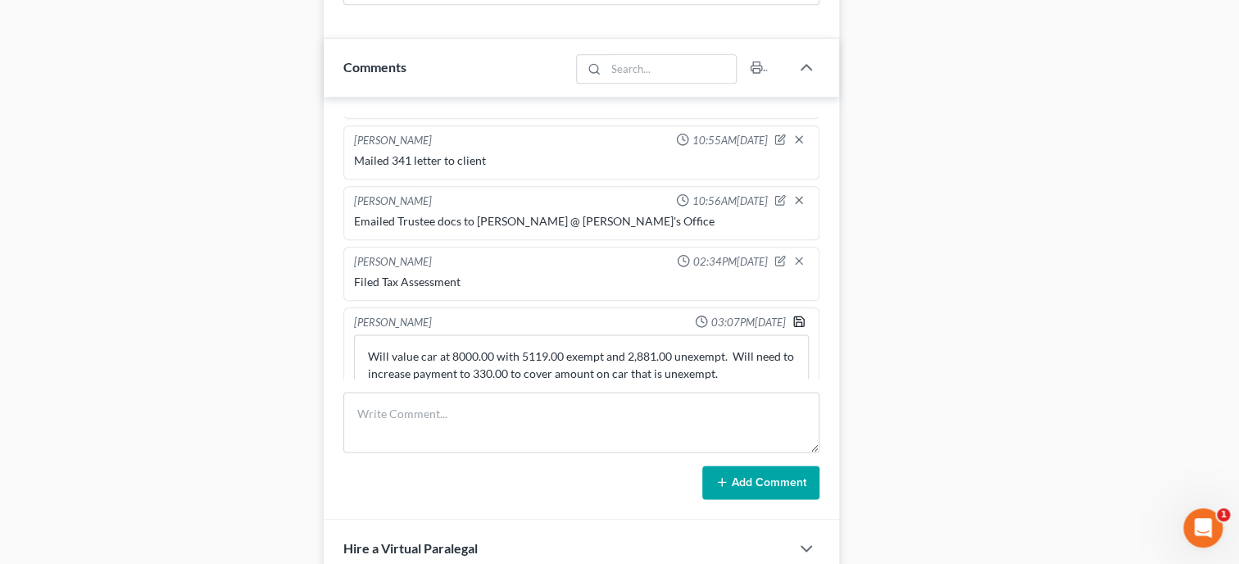
click at [802, 328] on icon "button" at bounding box center [799, 321] width 13 height 13
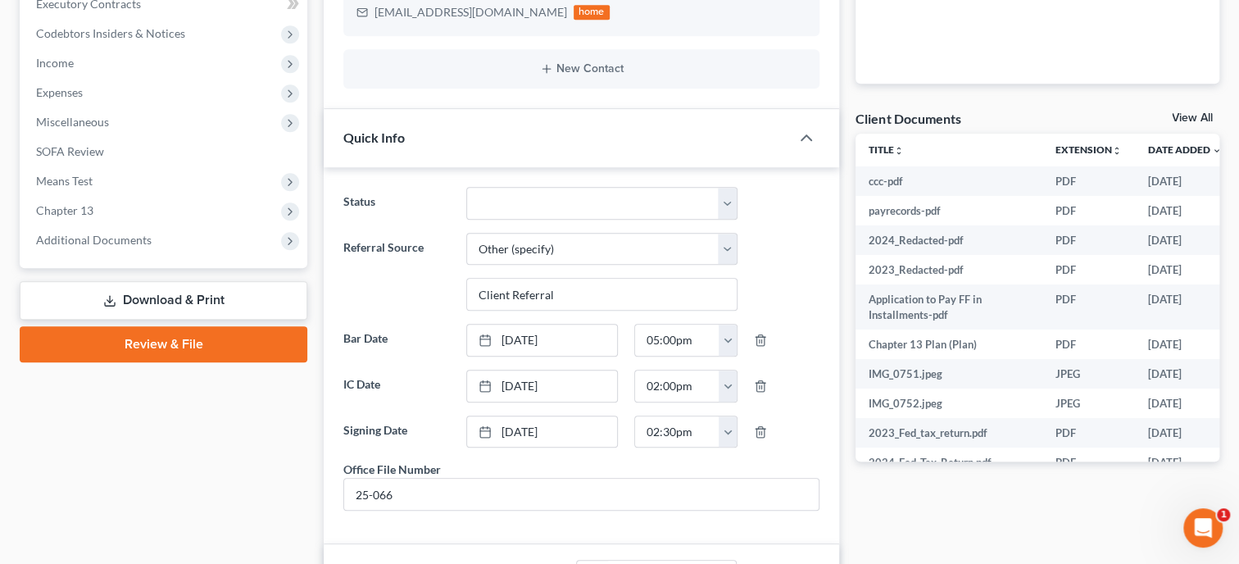
scroll to position [0, 0]
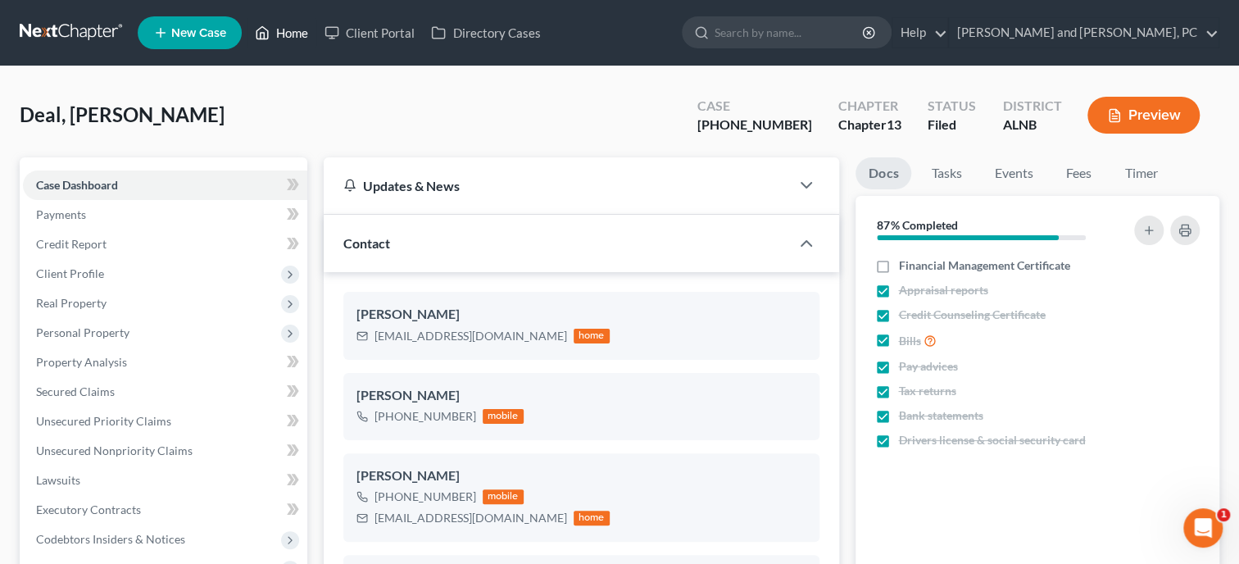
click at [293, 36] on link "Home" at bounding box center [282, 33] width 70 height 30
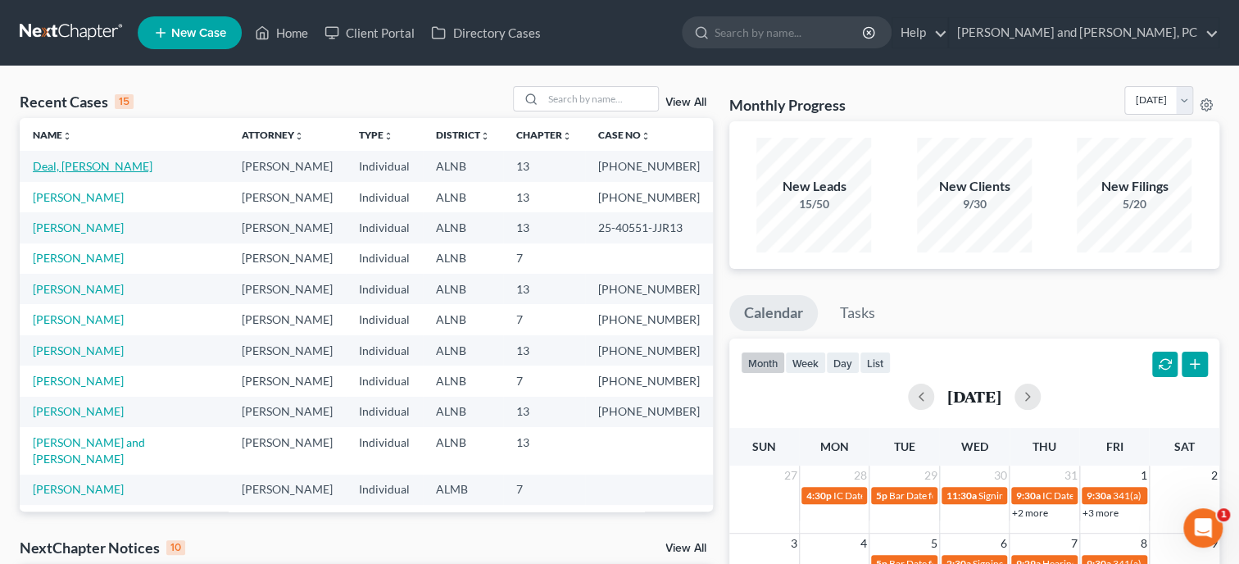
click at [73, 170] on link "Deal, [PERSON_NAME]" at bounding box center [93, 166] width 120 height 14
select select "6"
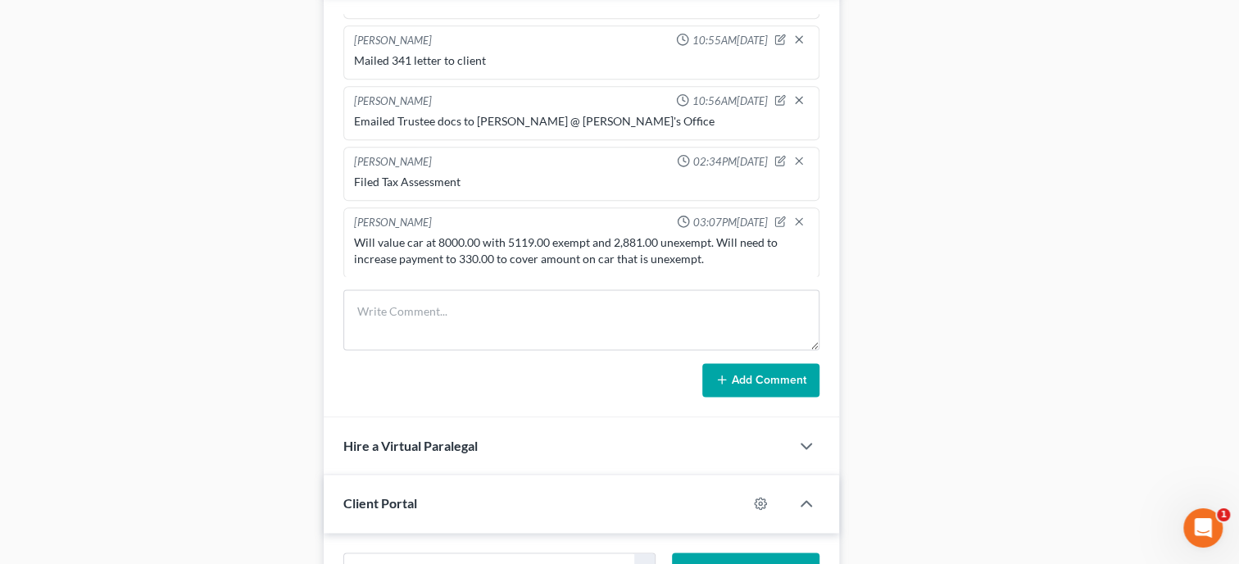
scroll to position [1180, 0]
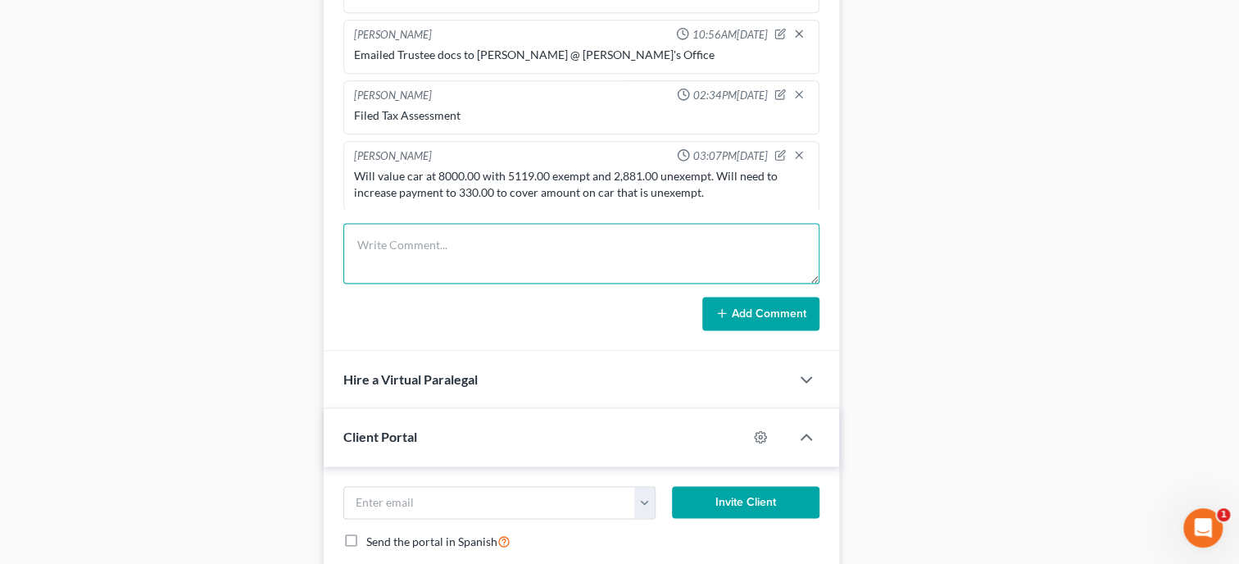
click at [569, 268] on textarea at bounding box center [581, 253] width 476 height 61
type textarea "w"
click at [456, 282] on textarea "Will need to file AMENDED B AND C before confirmation to show new value on car." at bounding box center [581, 253] width 476 height 61
click at [784, 256] on textarea "Will need to file AMENDED B AND C before confirmation to show new value on car." at bounding box center [581, 253] width 476 height 61
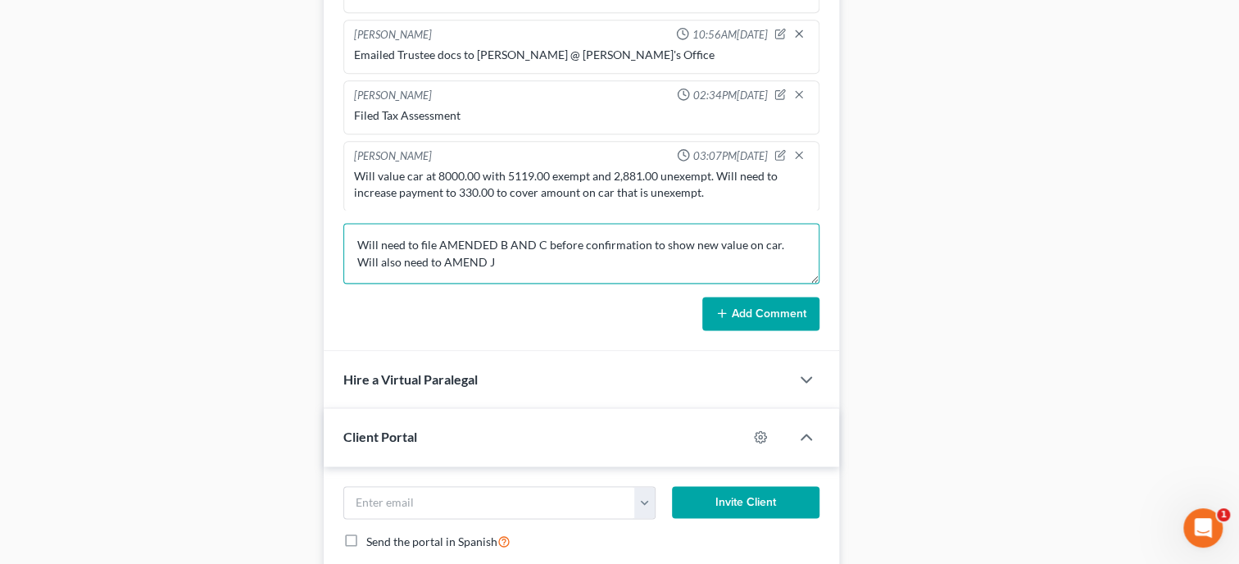
type textarea "Will need to file AMENDED B AND C before confirmation to show new value on car.…"
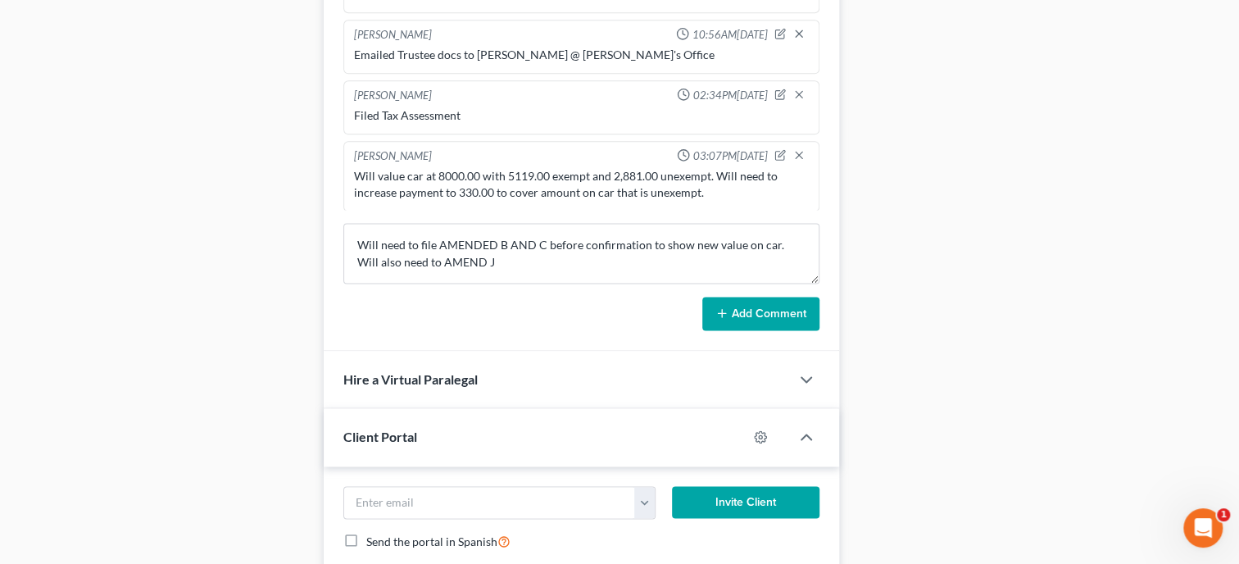
click at [795, 327] on button "Add Comment" at bounding box center [760, 314] width 117 height 34
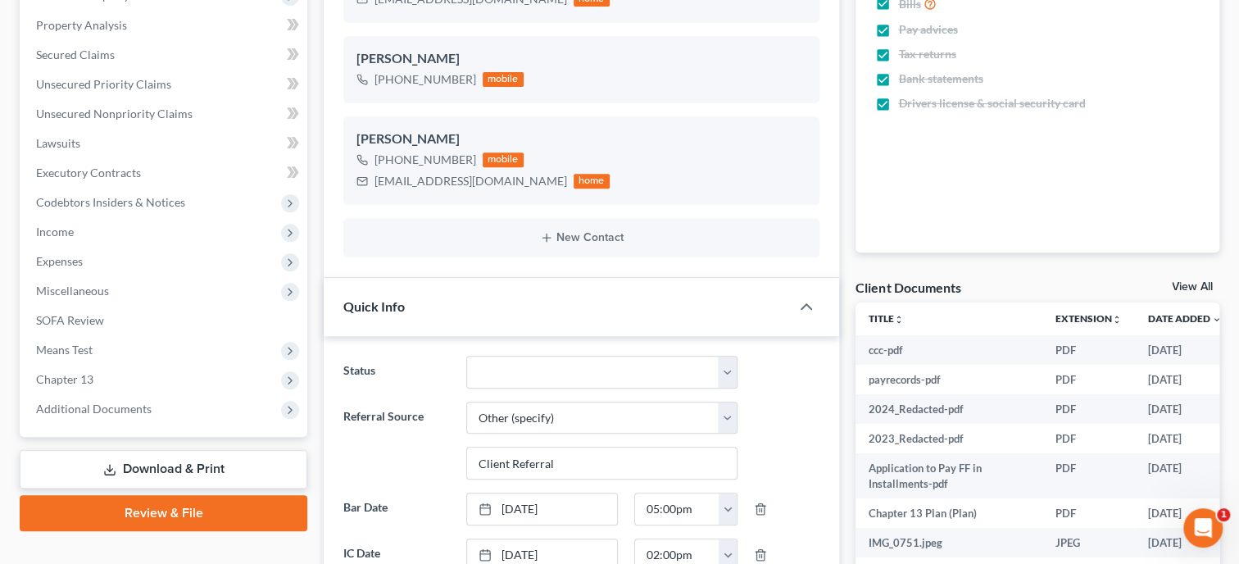
scroll to position [0, 0]
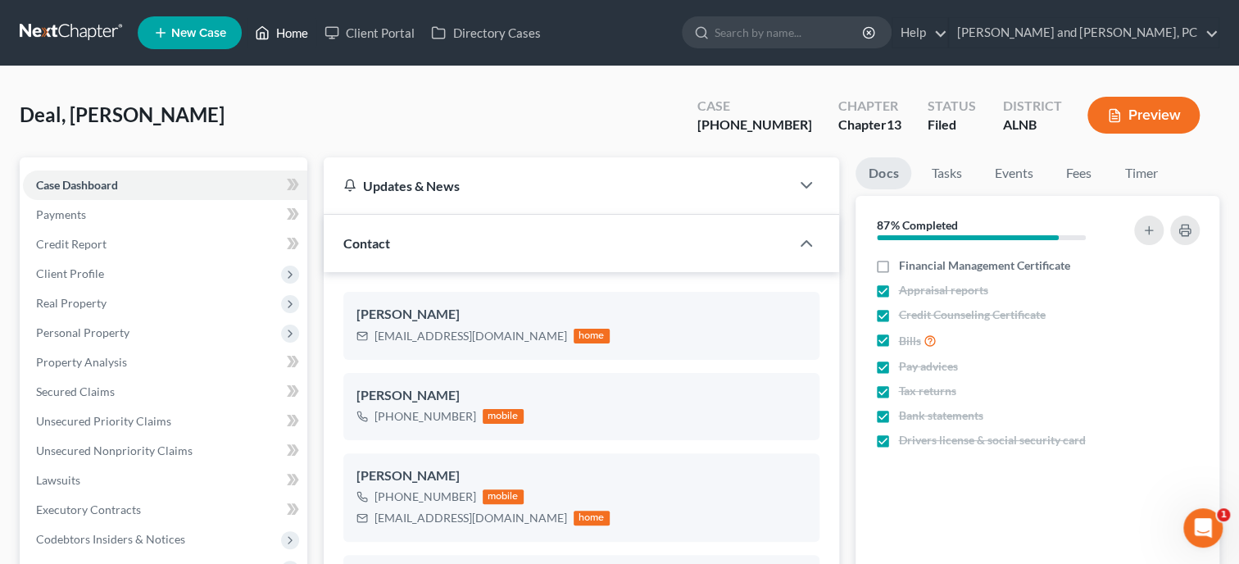
click at [287, 36] on link "Home" at bounding box center [282, 33] width 70 height 30
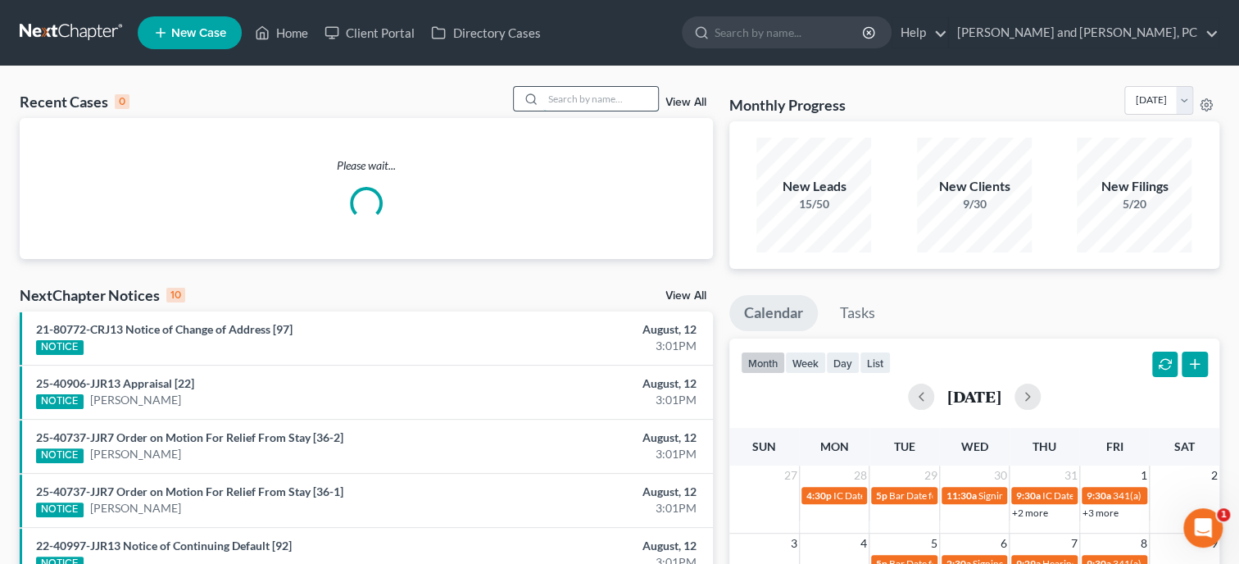
click at [543, 93] on input "search" at bounding box center [600, 99] width 115 height 24
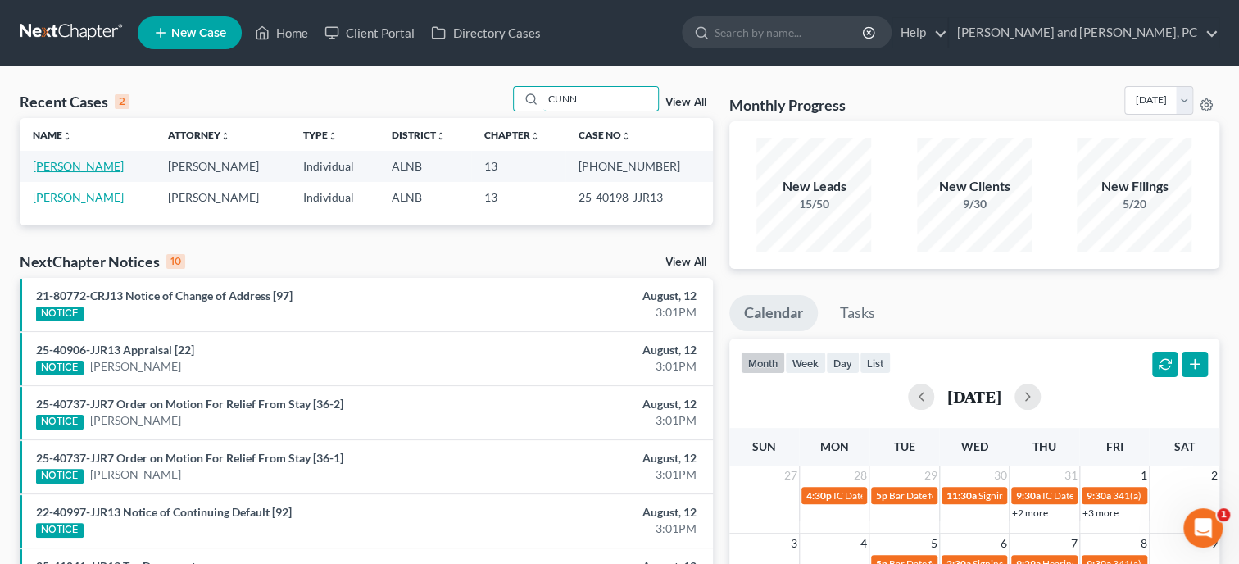
type input "CUNN"
click at [72, 170] on link "[PERSON_NAME]" at bounding box center [78, 166] width 91 height 14
select select "4"
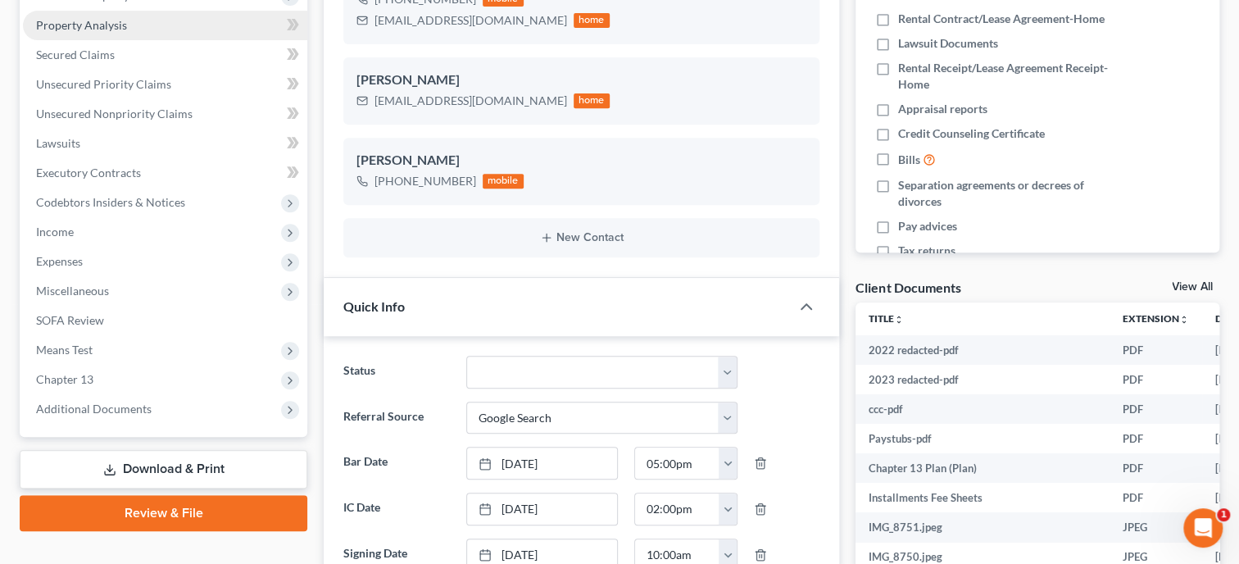
scroll to position [3700, 0]
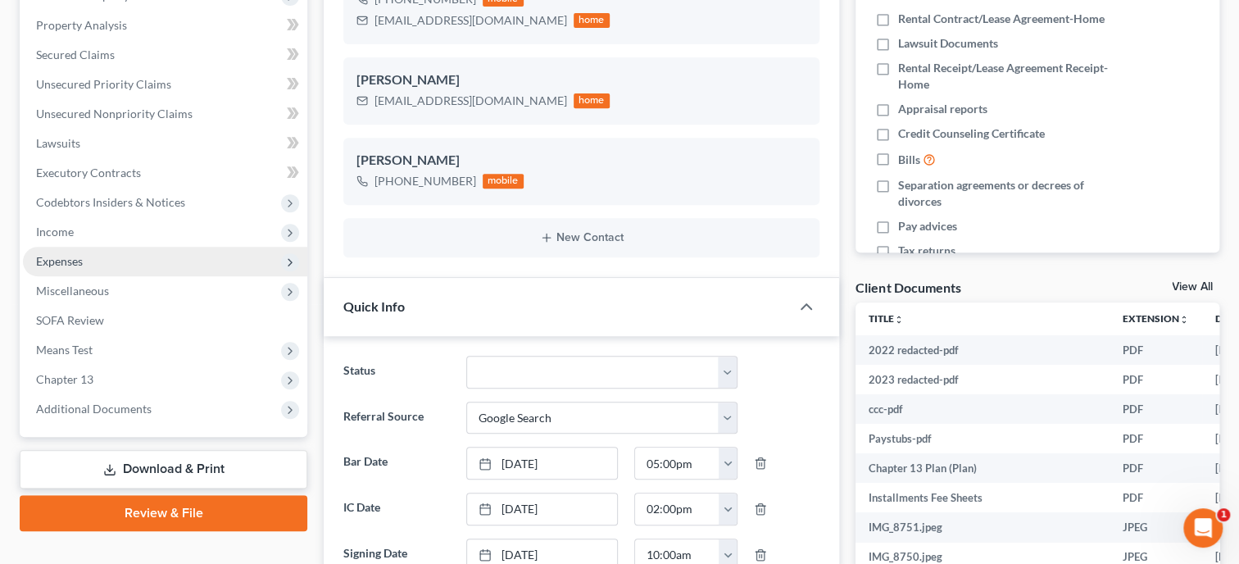
click at [82, 250] on span "Expenses" at bounding box center [165, 262] width 284 height 30
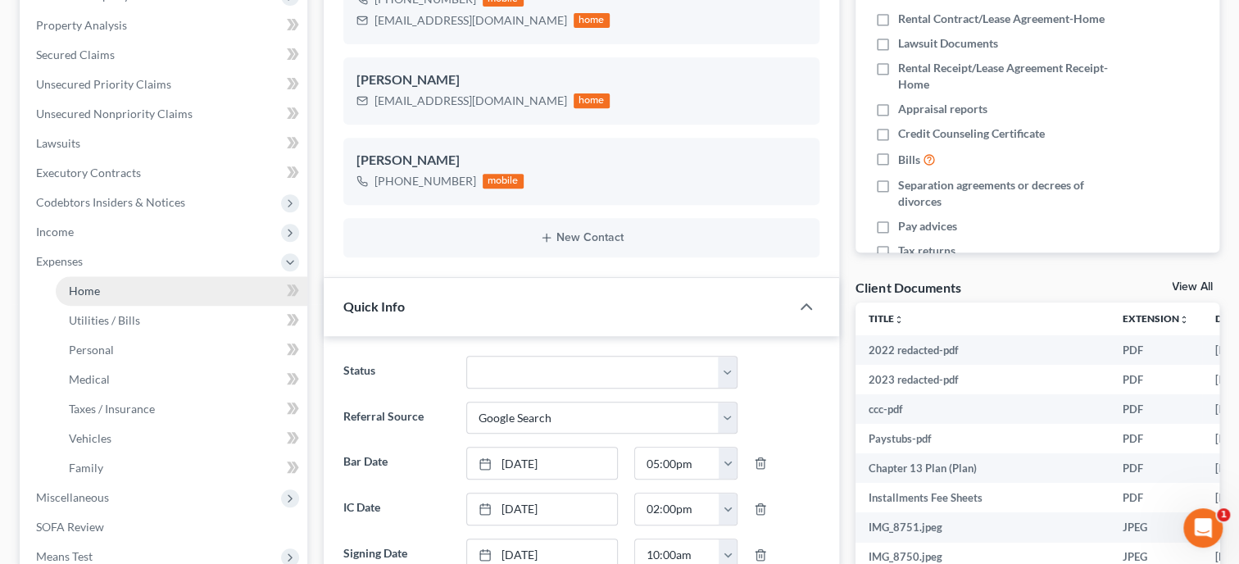
click at [84, 285] on span "Home" at bounding box center [84, 291] width 31 height 14
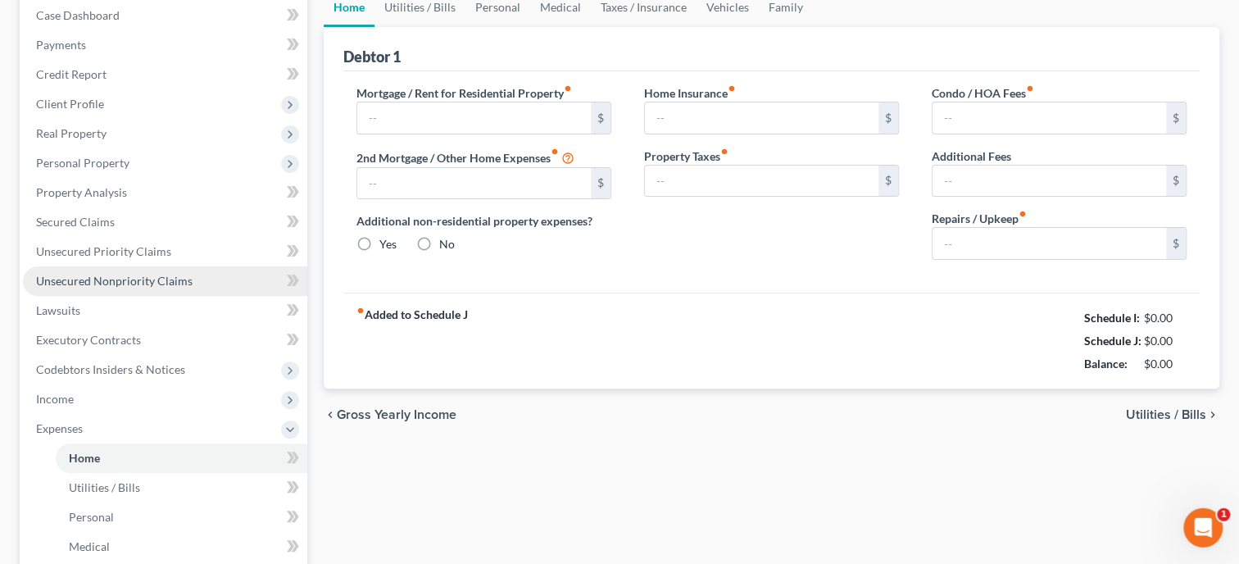
type input "500.00"
radio input "true"
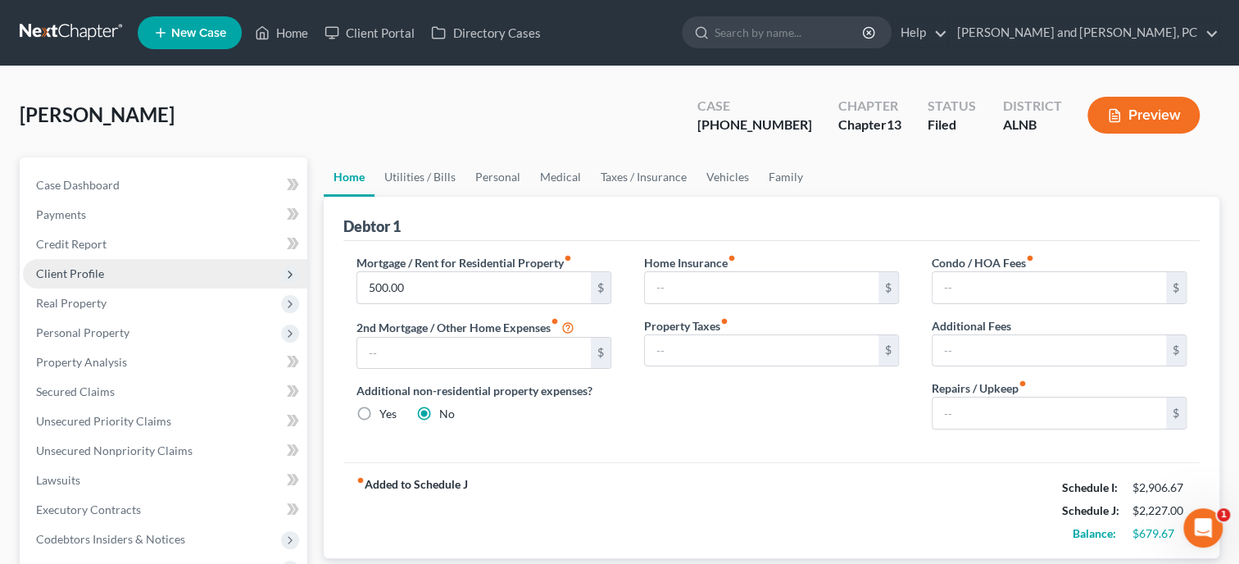
click at [101, 271] on span "Client Profile" at bounding box center [70, 273] width 68 height 14
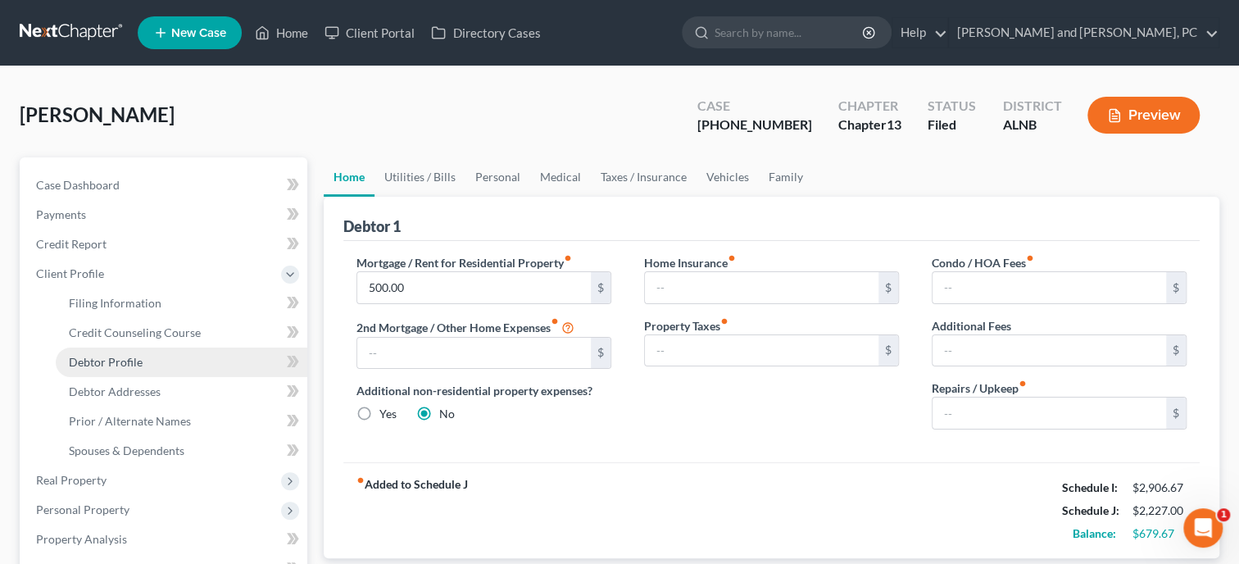
click at [116, 348] on link "Debtor Profile" at bounding box center [182, 363] width 252 height 30
select select "0"
select select "1"
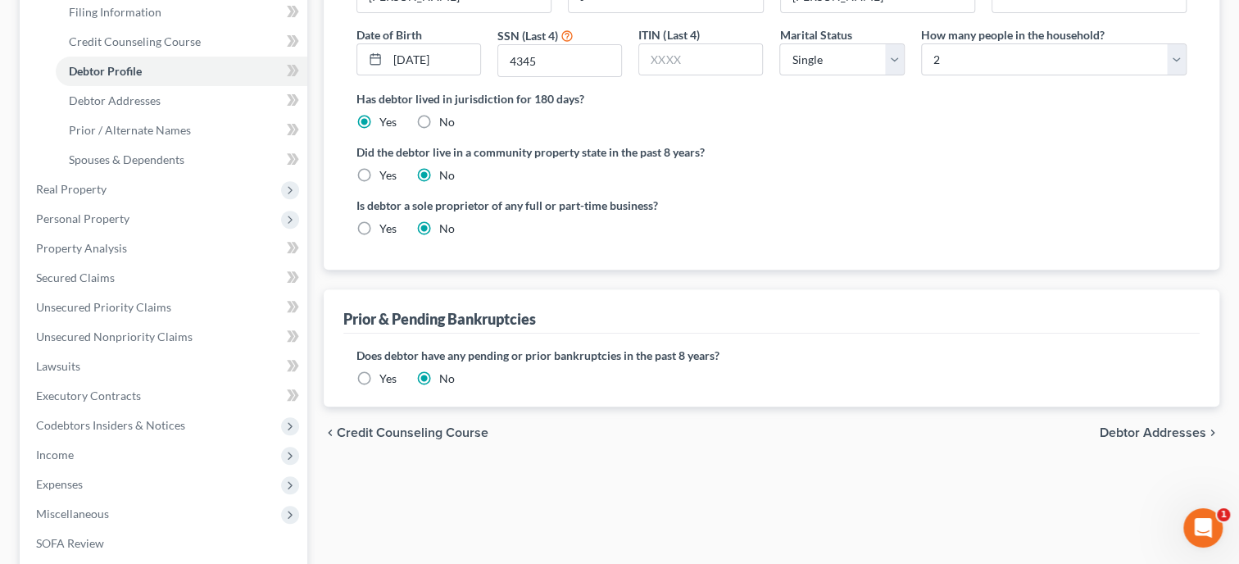
scroll to position [337, 0]
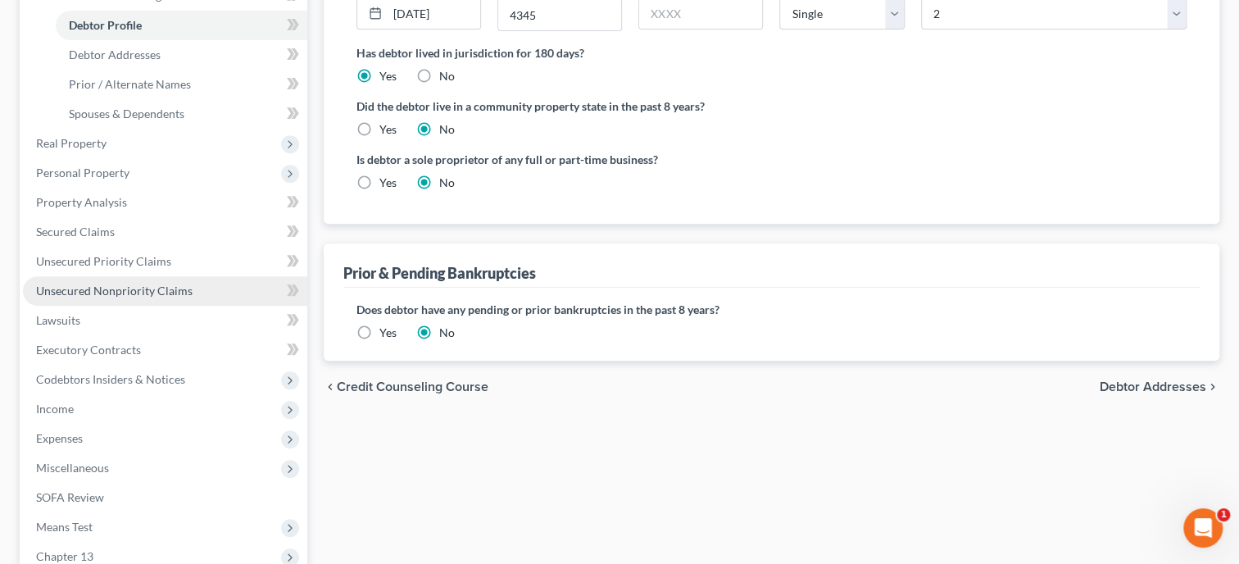
click at [113, 291] on span "Unsecured Nonpriority Claims" at bounding box center [114, 291] width 157 height 14
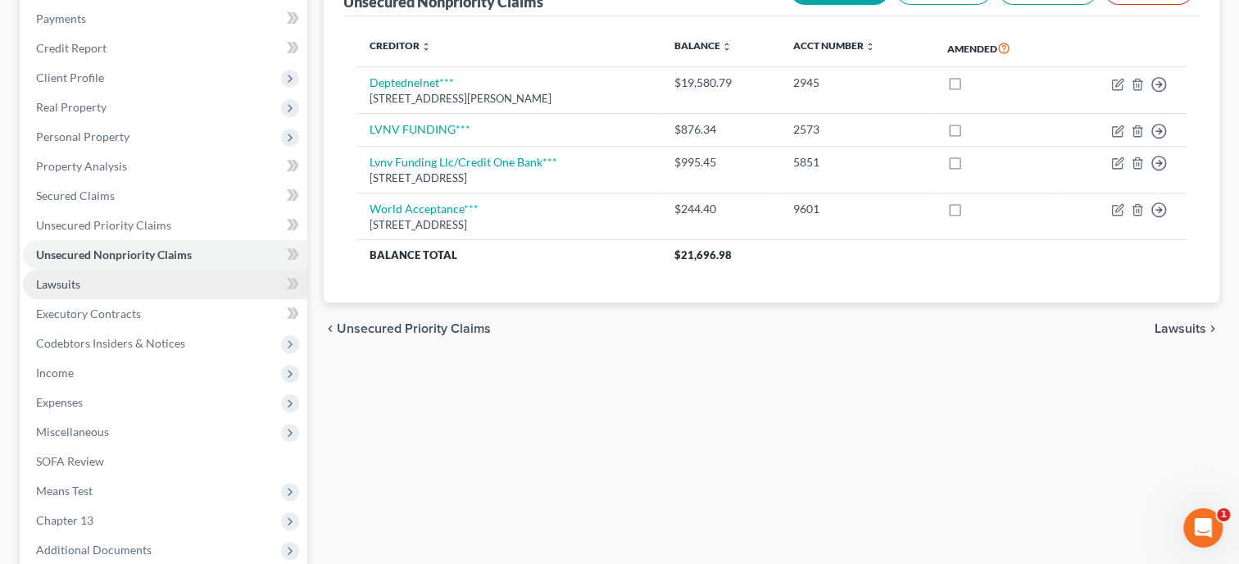
scroll to position [168, 0]
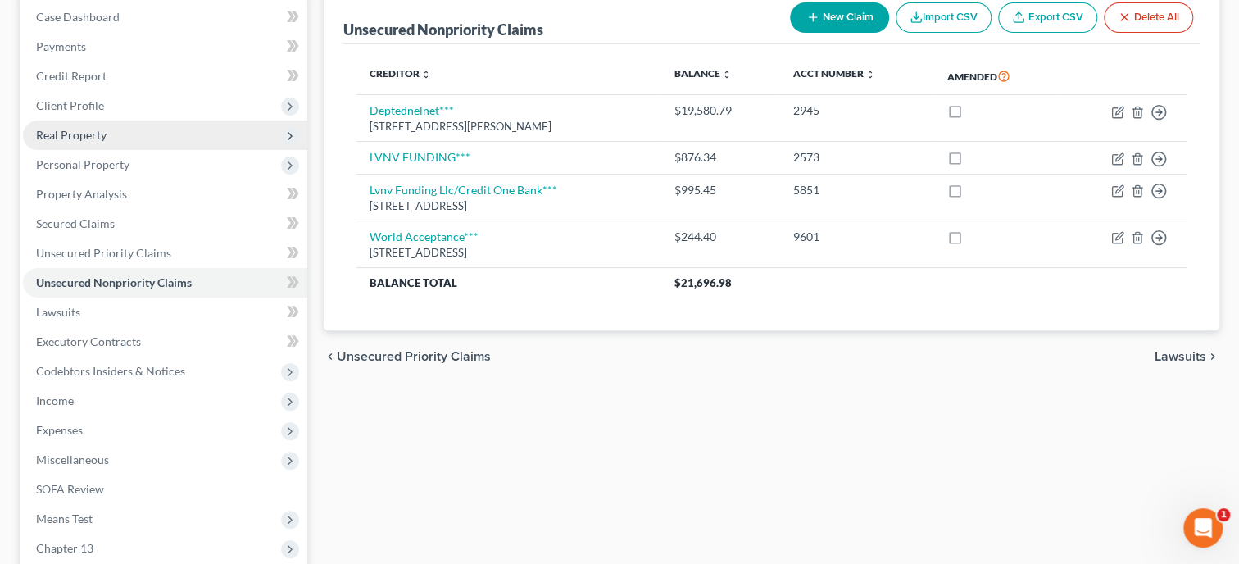
click at [76, 136] on span "Real Property" at bounding box center [71, 135] width 70 height 14
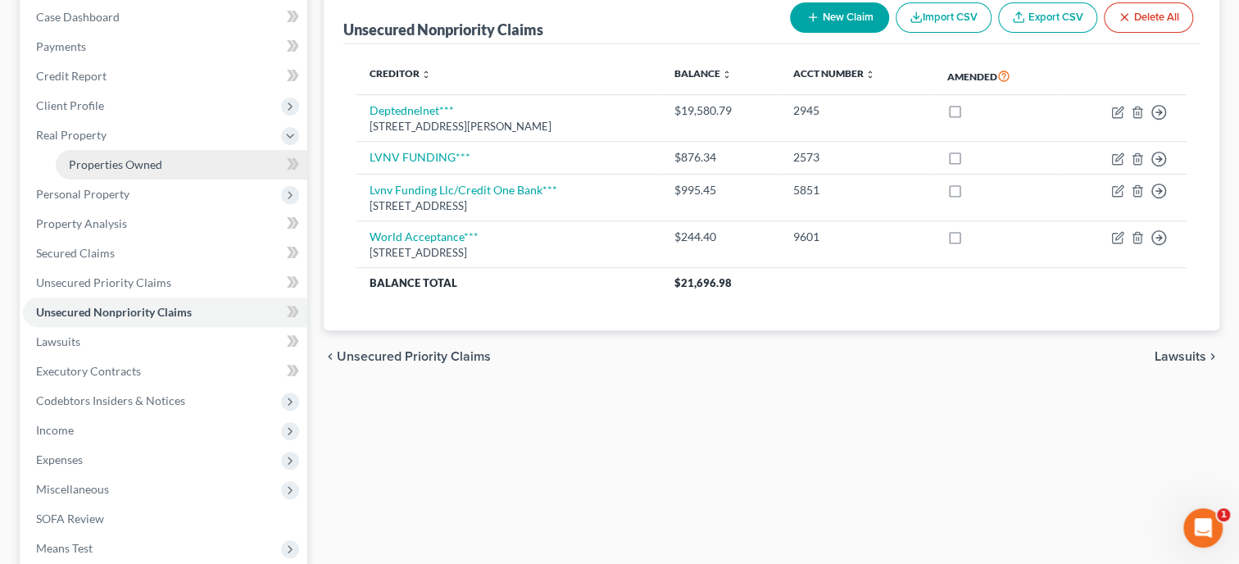
click at [81, 161] on span "Properties Owned" at bounding box center [115, 164] width 93 height 14
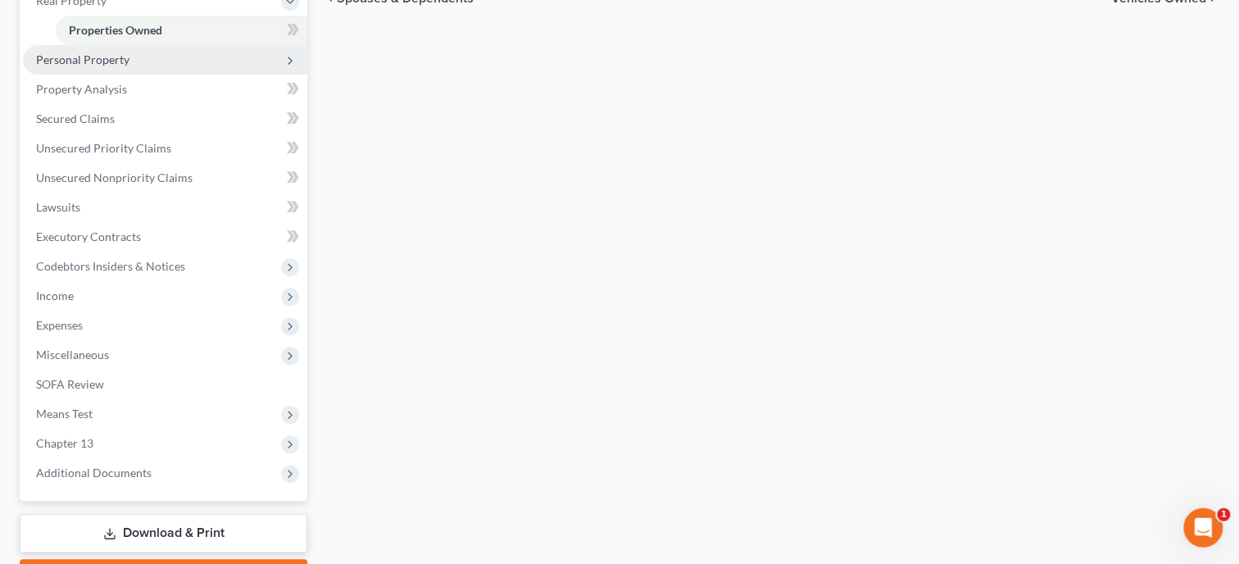
scroll to position [337, 0]
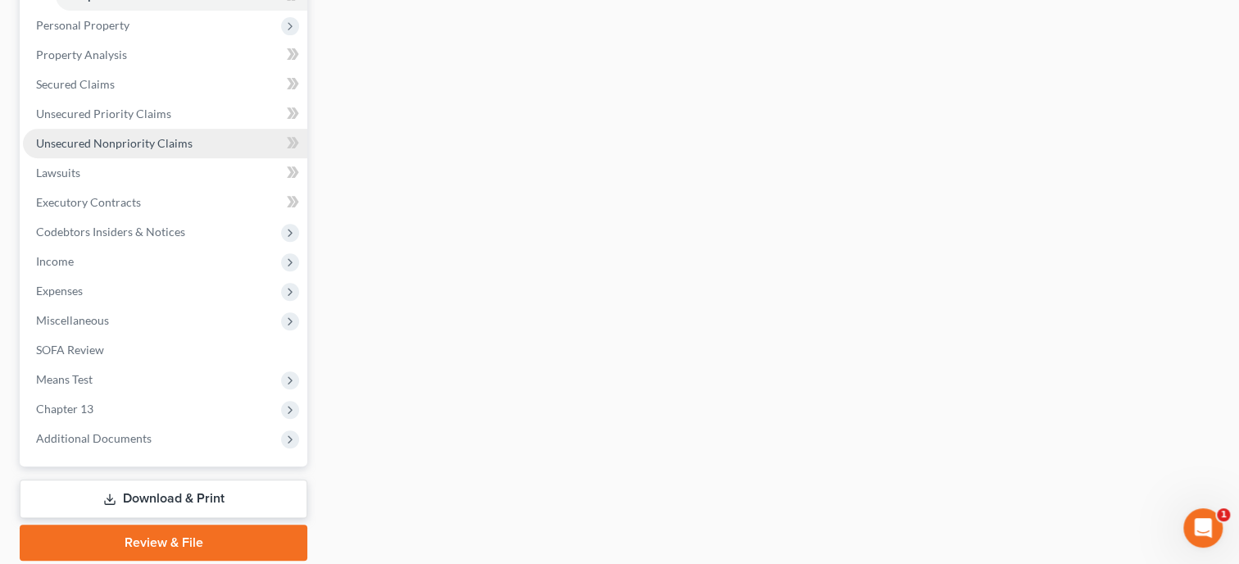
click at [214, 143] on link "Unsecured Nonpriority Claims" at bounding box center [165, 144] width 284 height 30
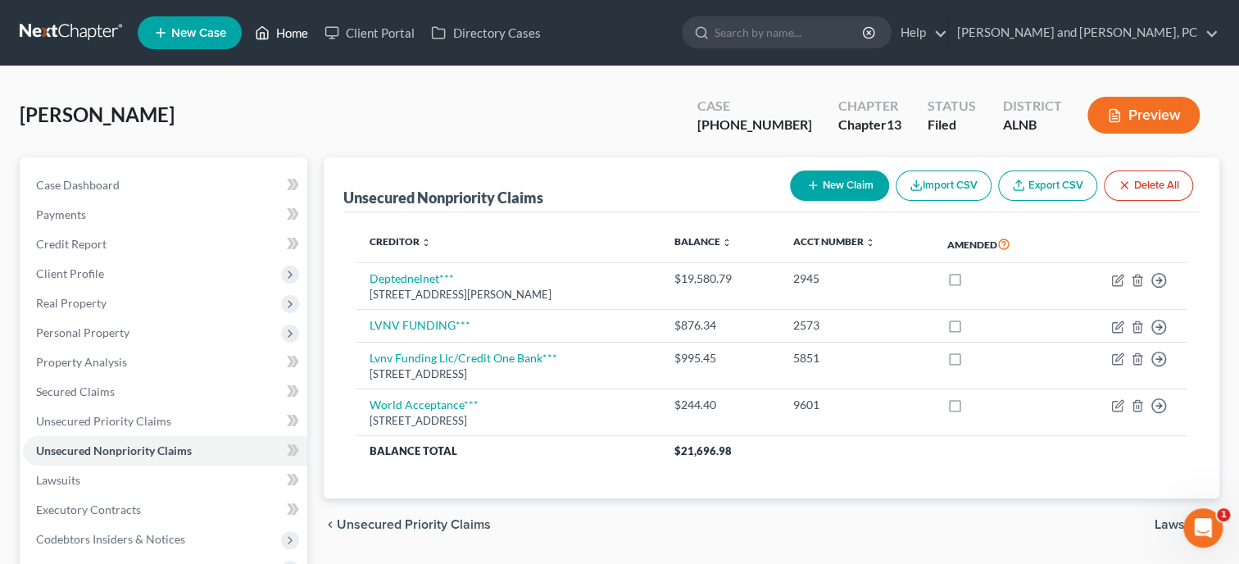
click at [284, 39] on link "Home" at bounding box center [282, 33] width 70 height 30
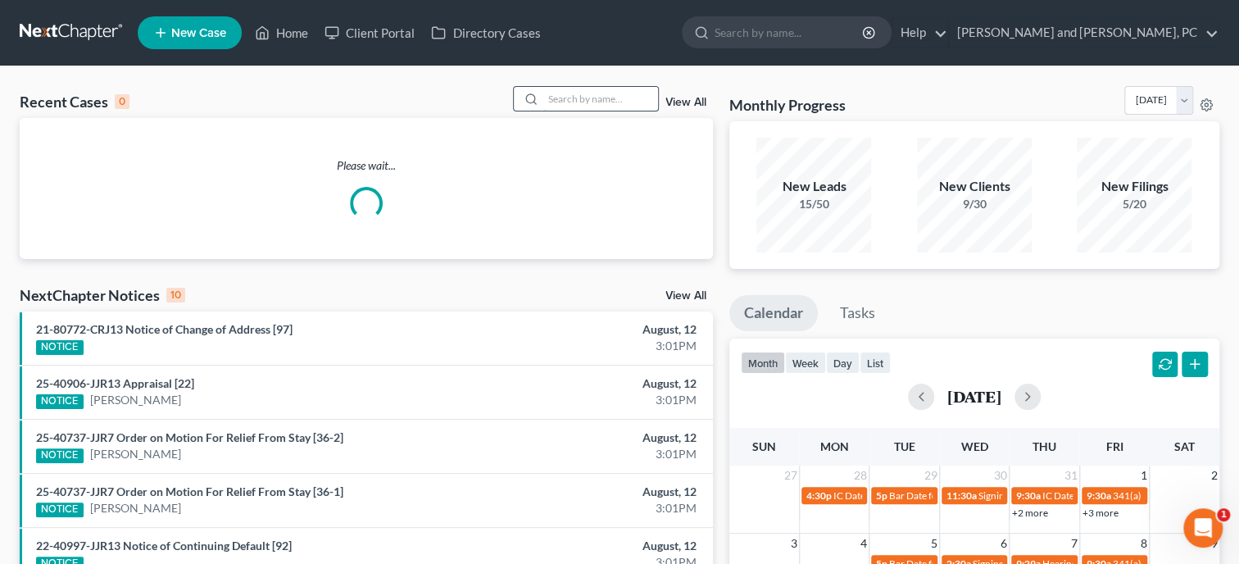
click at [553, 92] on input "search" at bounding box center [600, 99] width 115 height 24
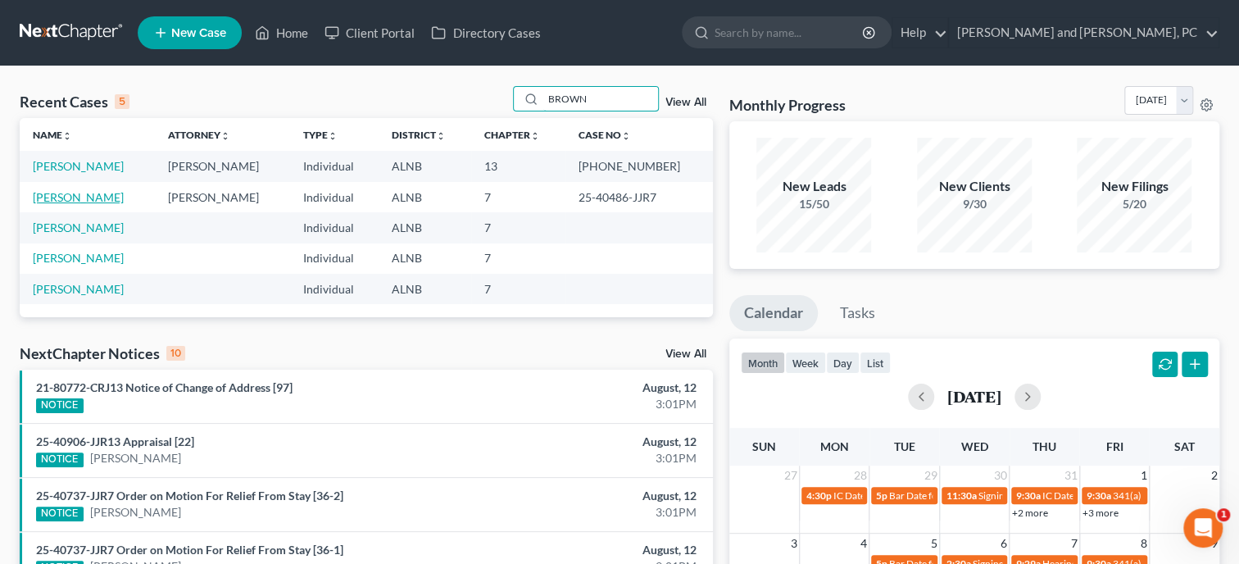
type input "BROWN"
click at [64, 198] on link "[PERSON_NAME]" at bounding box center [78, 197] width 91 height 14
select select "1"
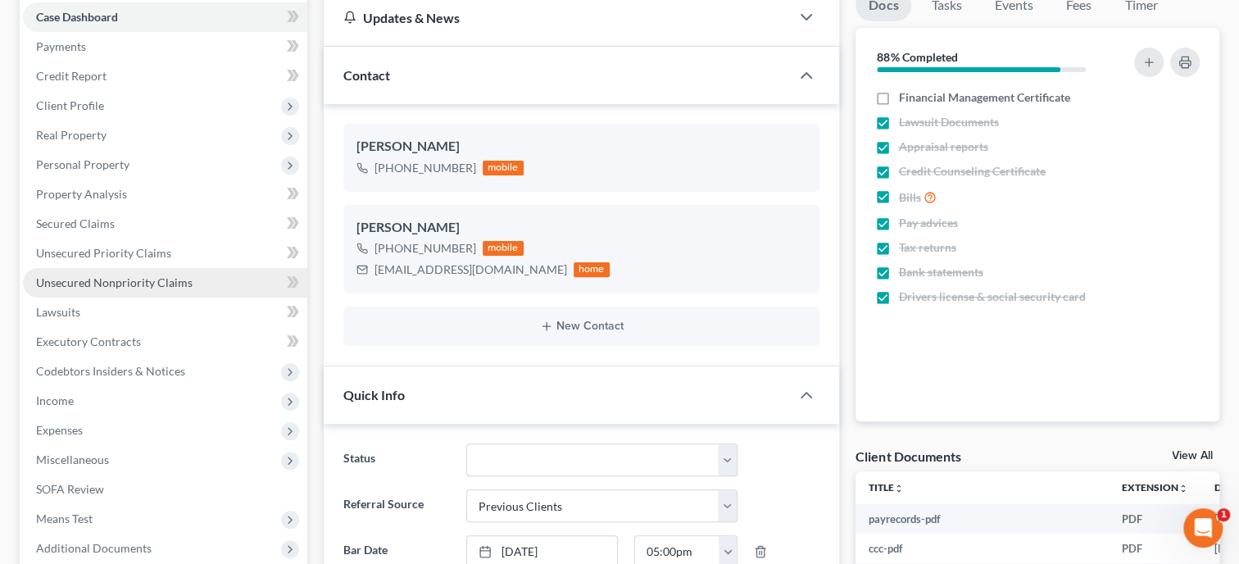
scroll to position [616, 0]
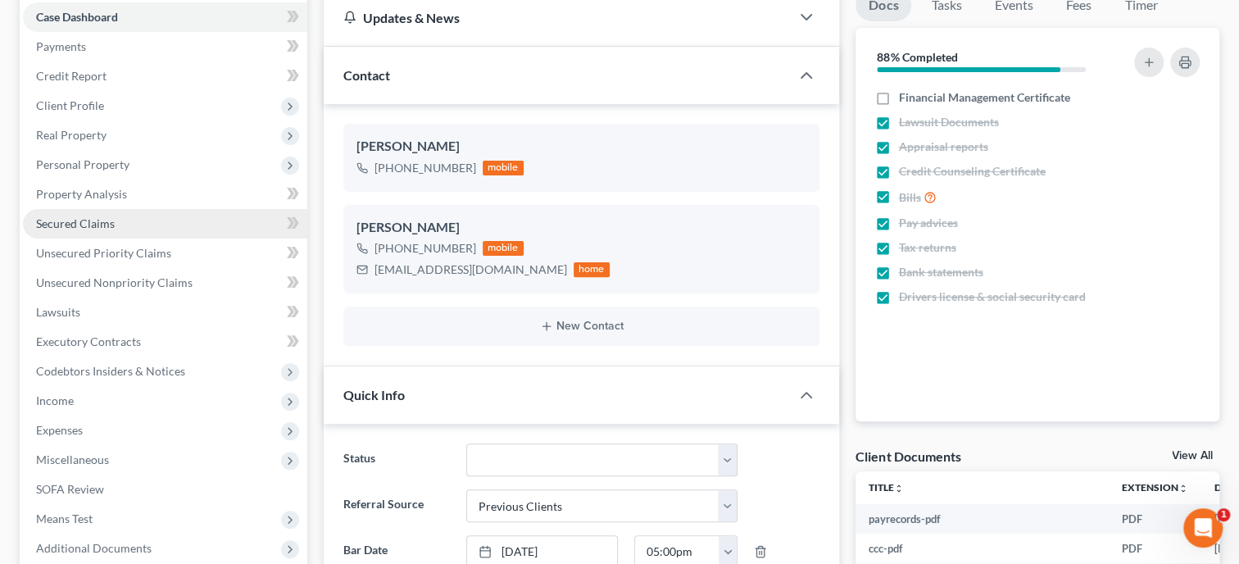
click at [103, 227] on span "Secured Claims" at bounding box center [75, 223] width 79 height 14
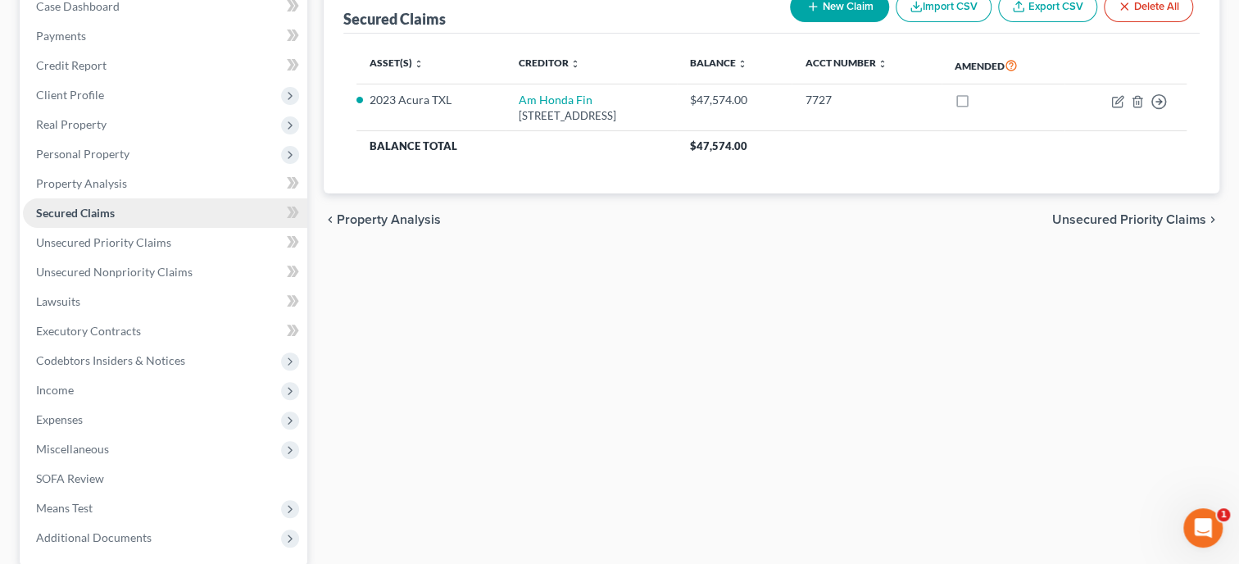
scroll to position [252, 0]
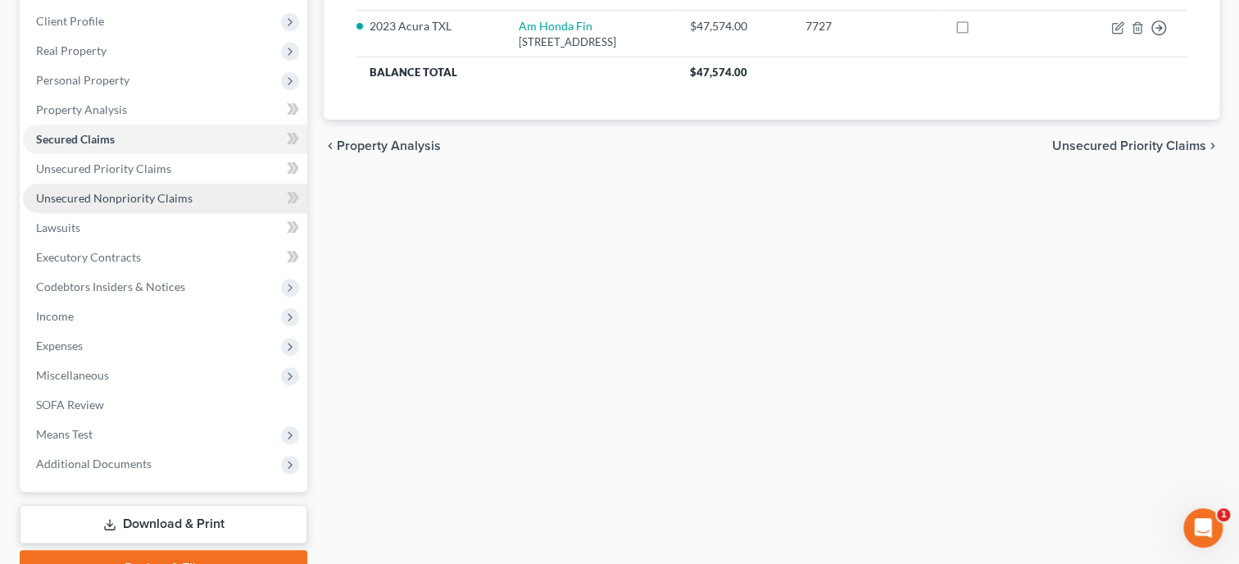
click at [112, 207] on link "Unsecured Nonpriority Claims" at bounding box center [165, 199] width 284 height 30
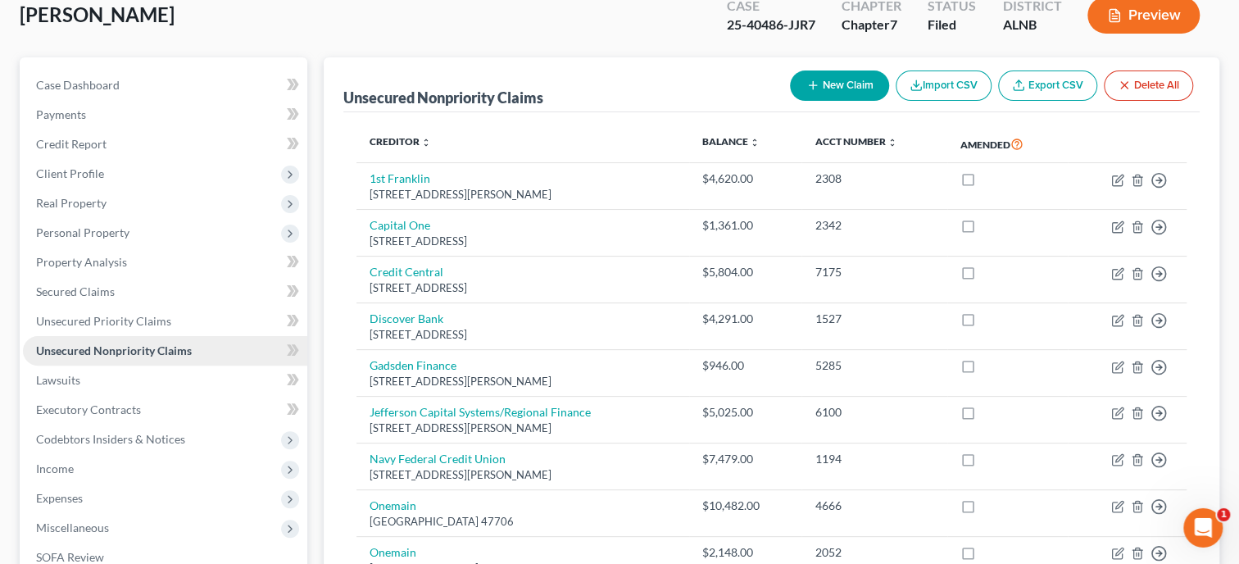
scroll to position [84, 0]
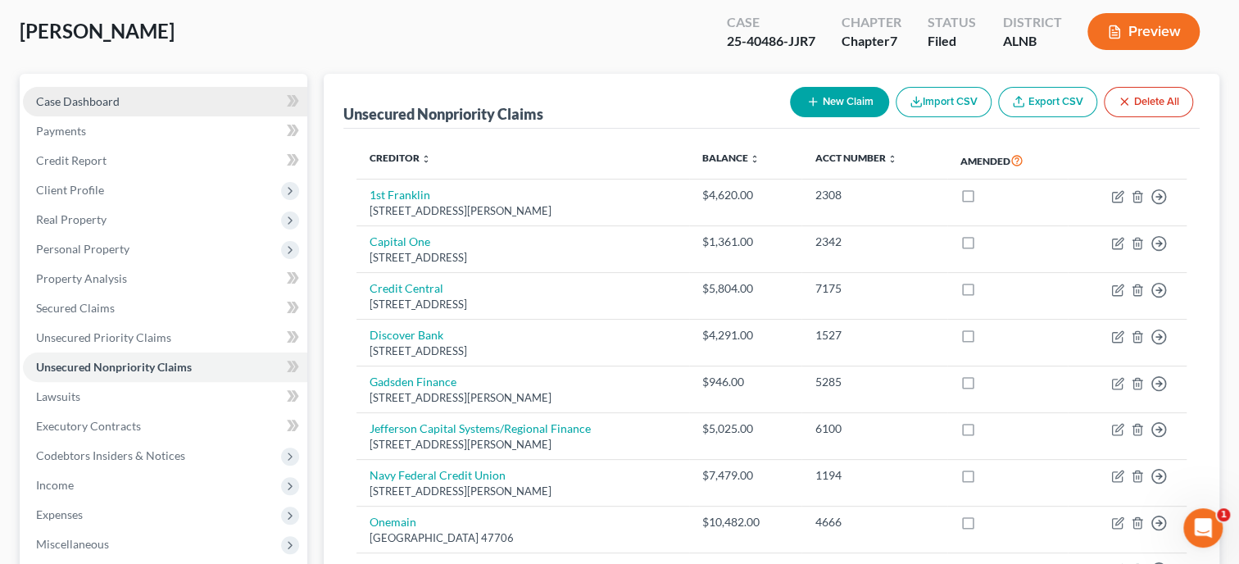
click at [97, 111] on link "Case Dashboard" at bounding box center [165, 102] width 284 height 30
select select "1"
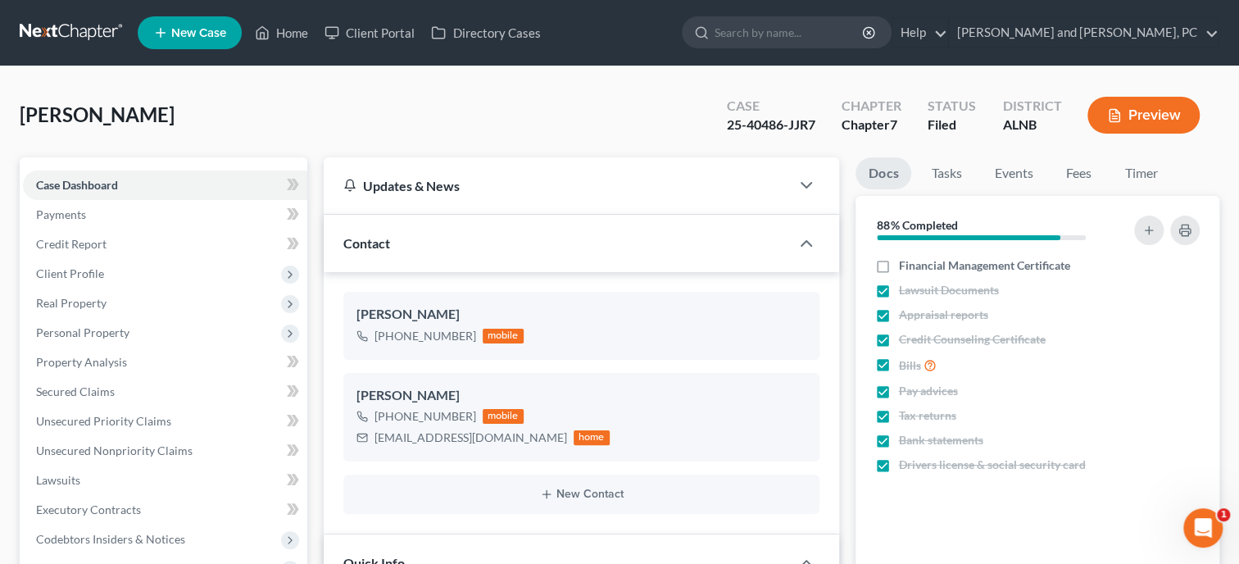
scroll to position [1734, 0]
click at [293, 30] on link "Home" at bounding box center [282, 33] width 70 height 30
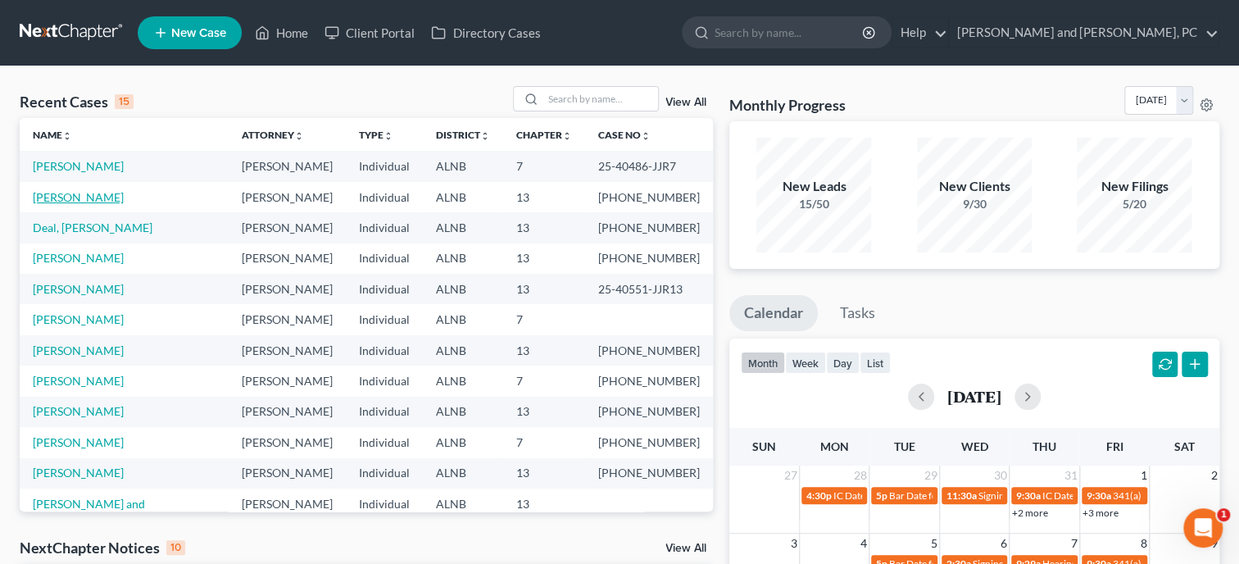
click at [74, 203] on link "[PERSON_NAME]" at bounding box center [78, 197] width 91 height 14
select select "4"
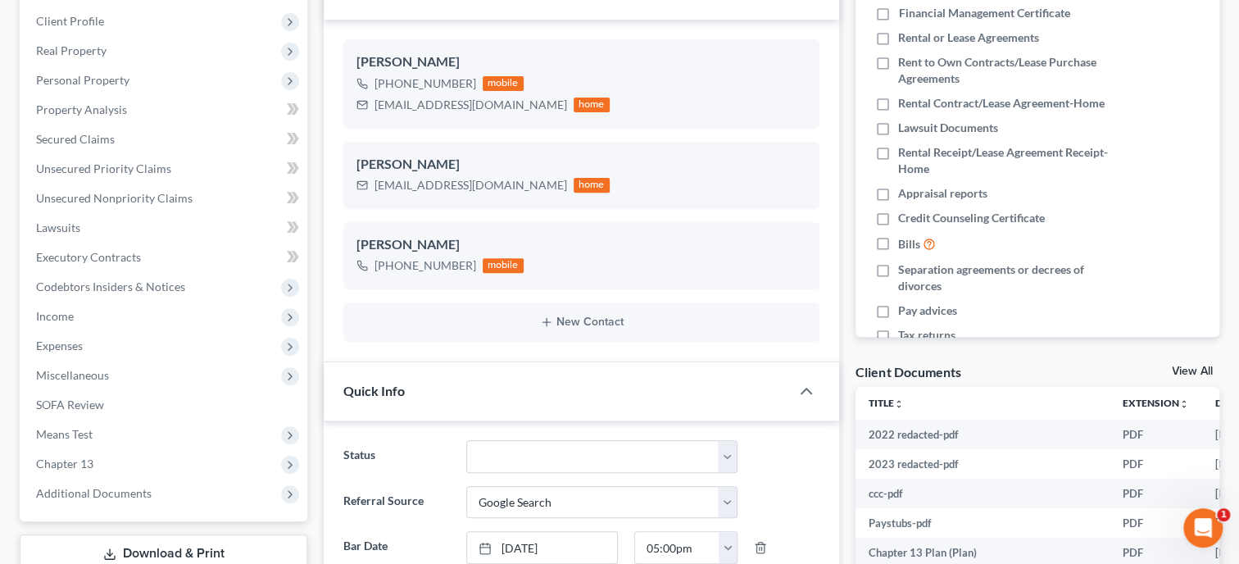
scroll to position [3700, 0]
click at [594, 322] on button "New Contact" at bounding box center [582, 322] width 450 height 13
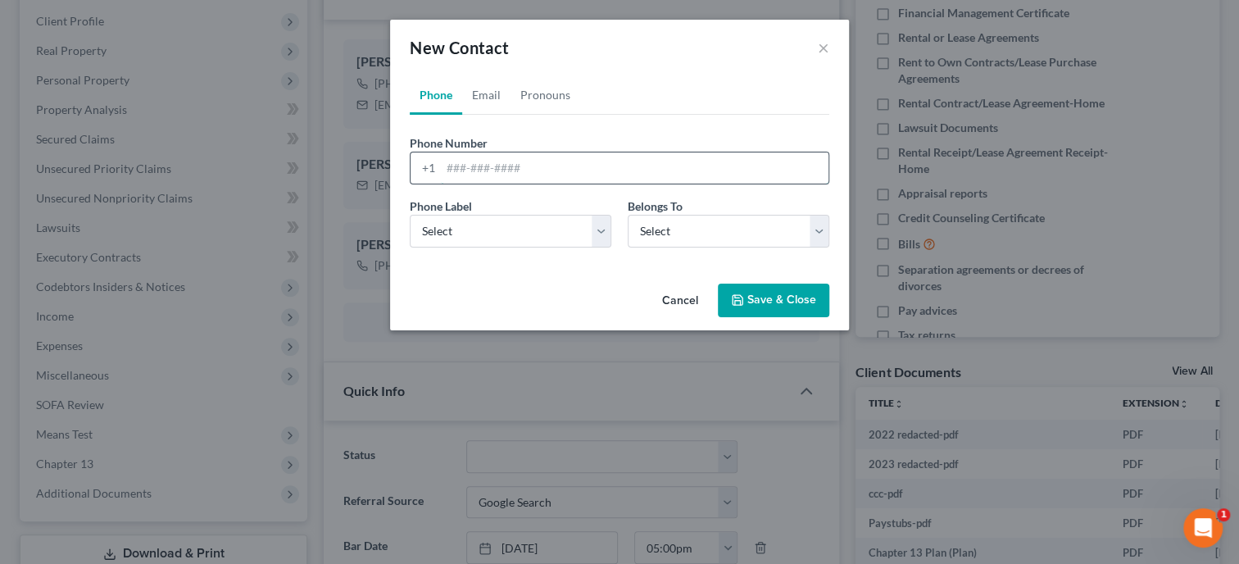
click at [493, 166] on input "tel" at bounding box center [635, 167] width 388 height 31
type input "256328651"
select select "0"
click option "Mobile" at bounding box center [0, 0] width 0 height 0
select select "1"
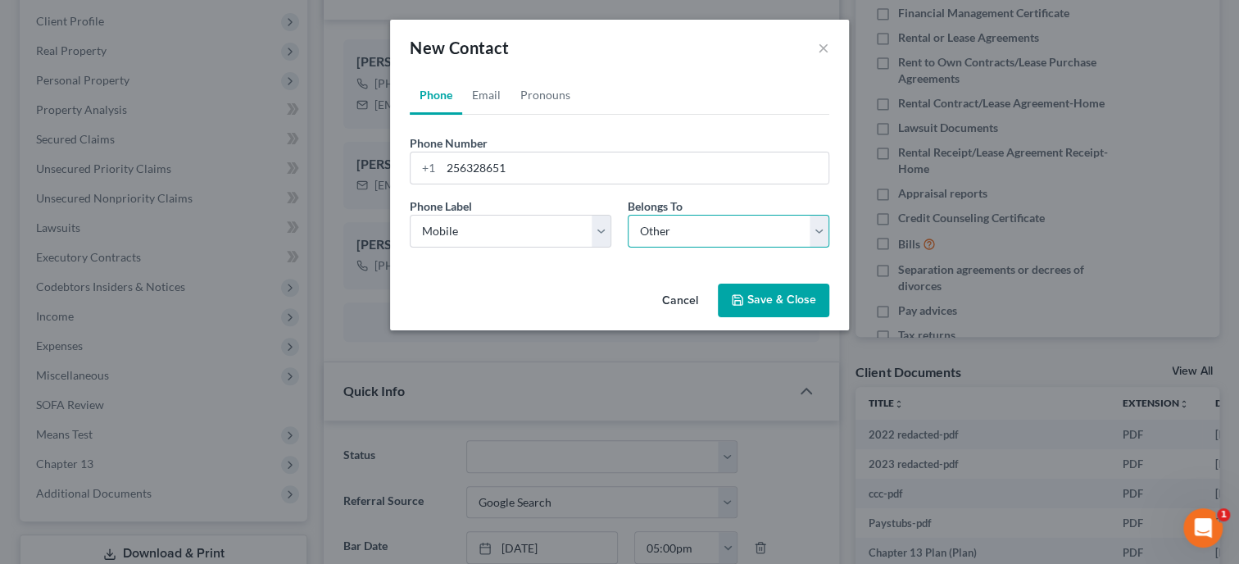
click option "Other" at bounding box center [0, 0] width 0 height 0
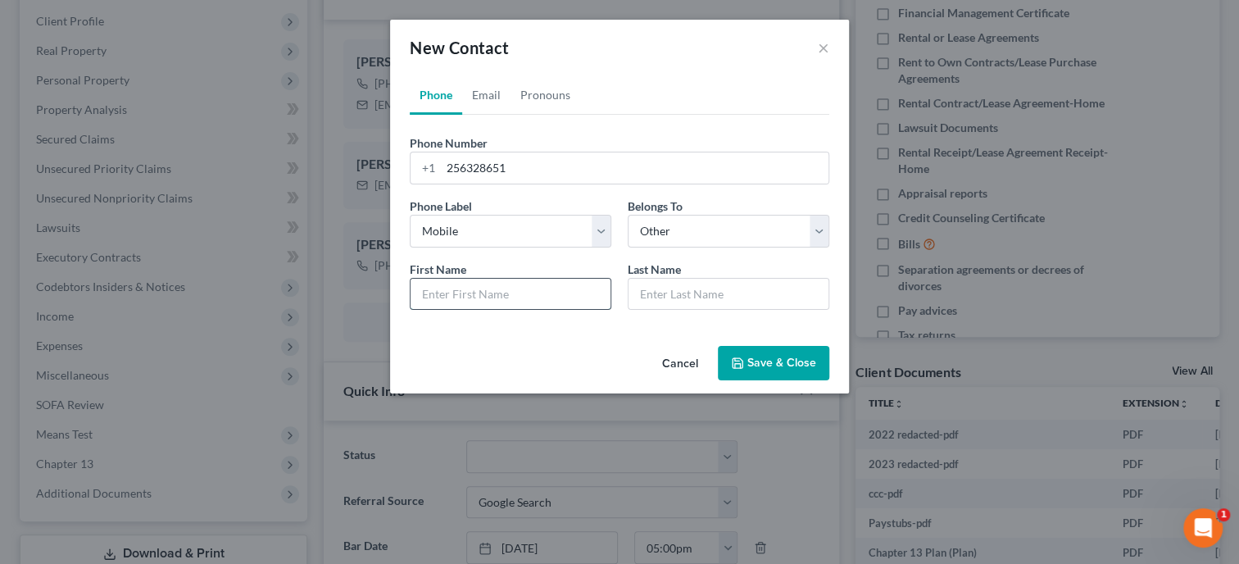
click at [508, 302] on input "text" at bounding box center [511, 294] width 200 height 31
type input "c"
type input "[PERSON_NAME]"
type input "Father"
click at [765, 365] on button "Save & Close" at bounding box center [773, 363] width 111 height 34
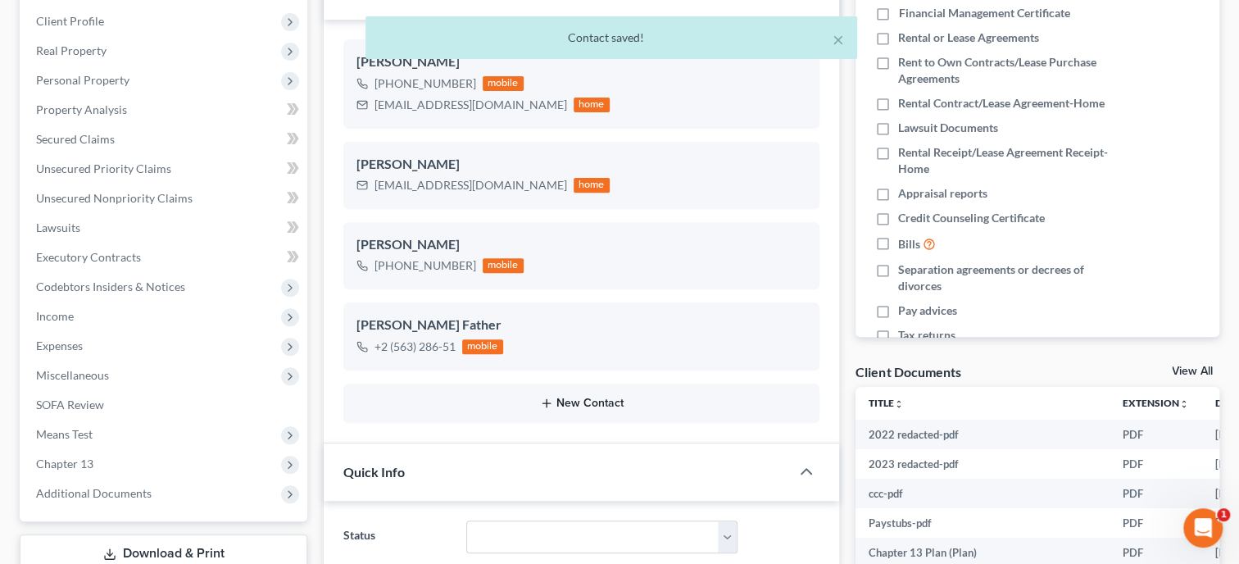
click at [594, 403] on button "New Contact" at bounding box center [582, 403] width 450 height 13
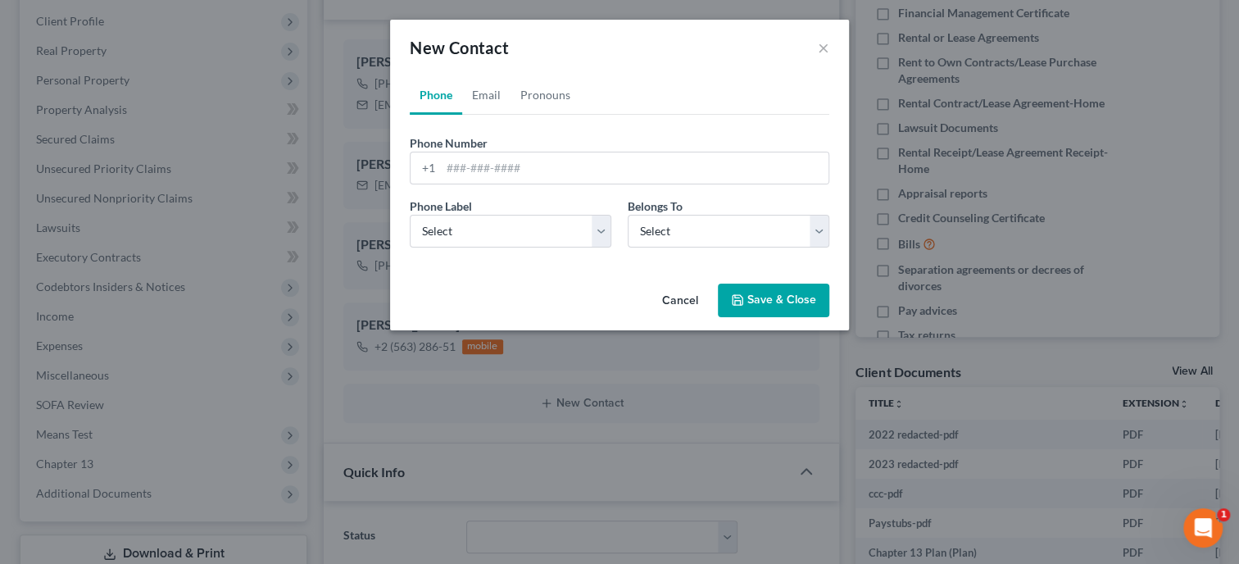
click at [687, 299] on button "Cancel" at bounding box center [680, 301] width 62 height 33
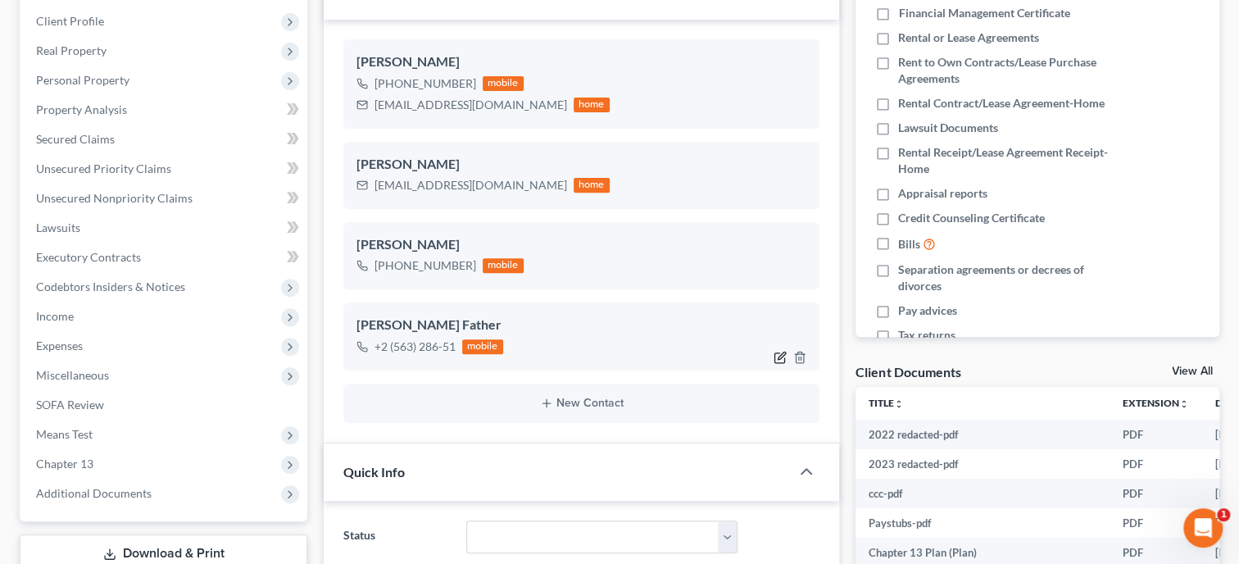
click at [779, 356] on icon "button" at bounding box center [782, 355] width 7 height 7
select select "0"
select select "1"
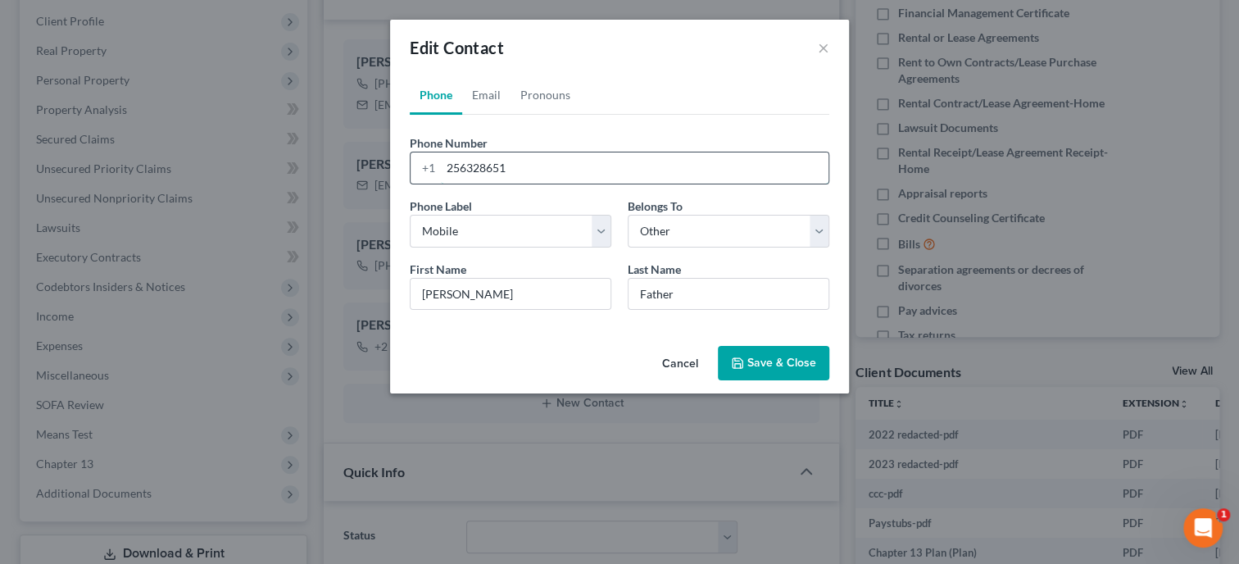
click at [547, 170] on input "256328651" at bounding box center [635, 167] width 388 height 31
type input "2563286510"
click at [740, 361] on icon "button" at bounding box center [737, 363] width 13 height 13
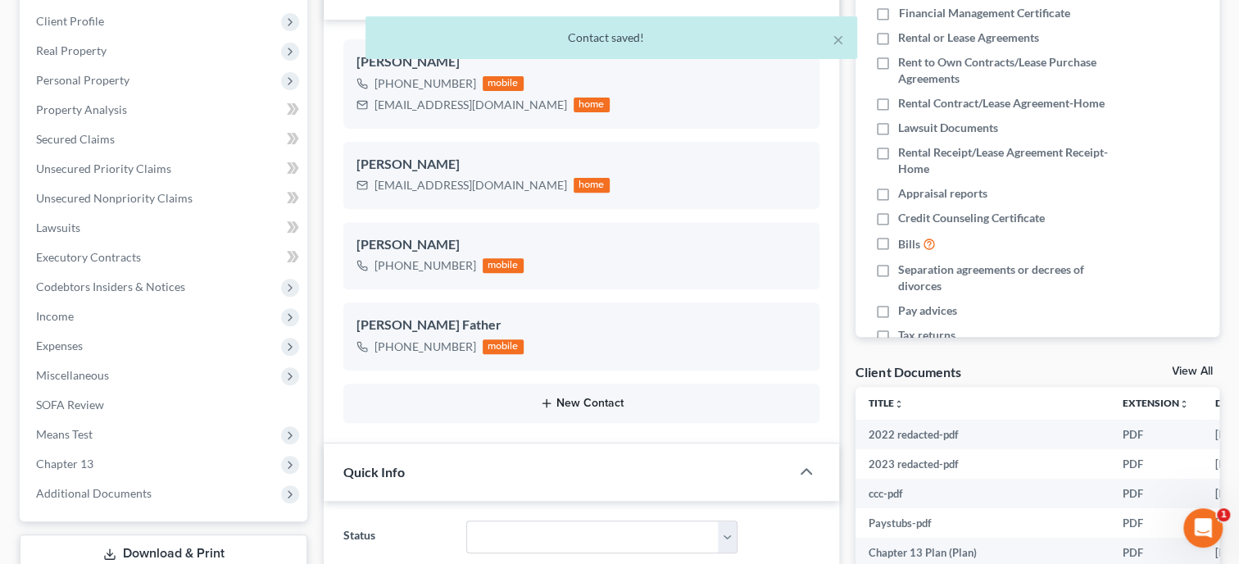
click at [620, 403] on button "New Contact" at bounding box center [582, 403] width 450 height 13
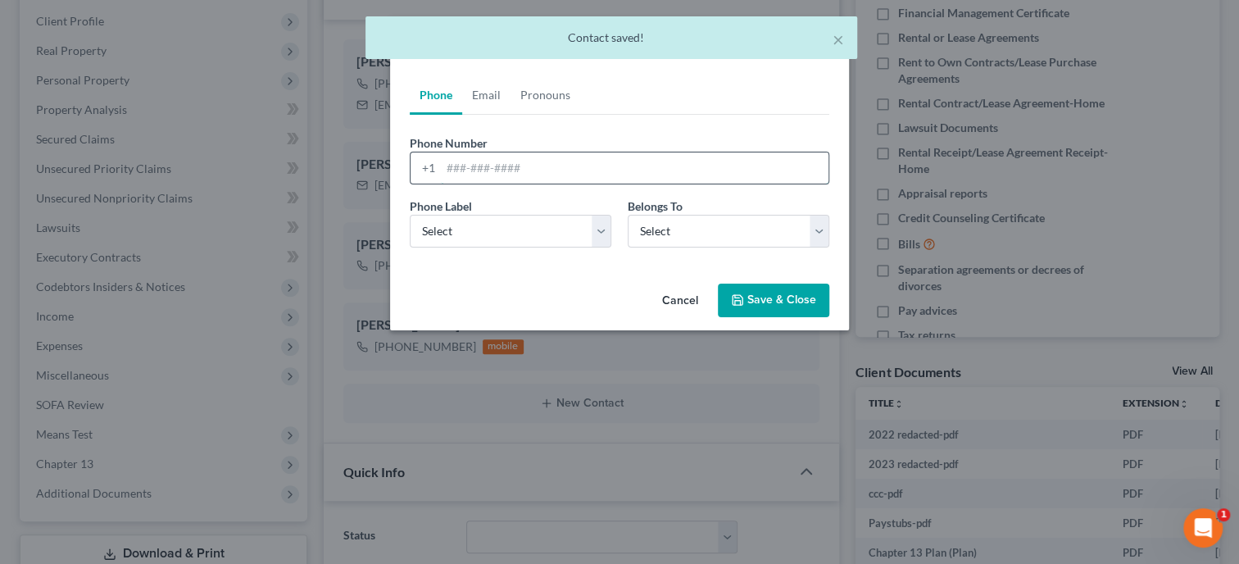
click at [491, 174] on input "tel" at bounding box center [635, 167] width 388 height 31
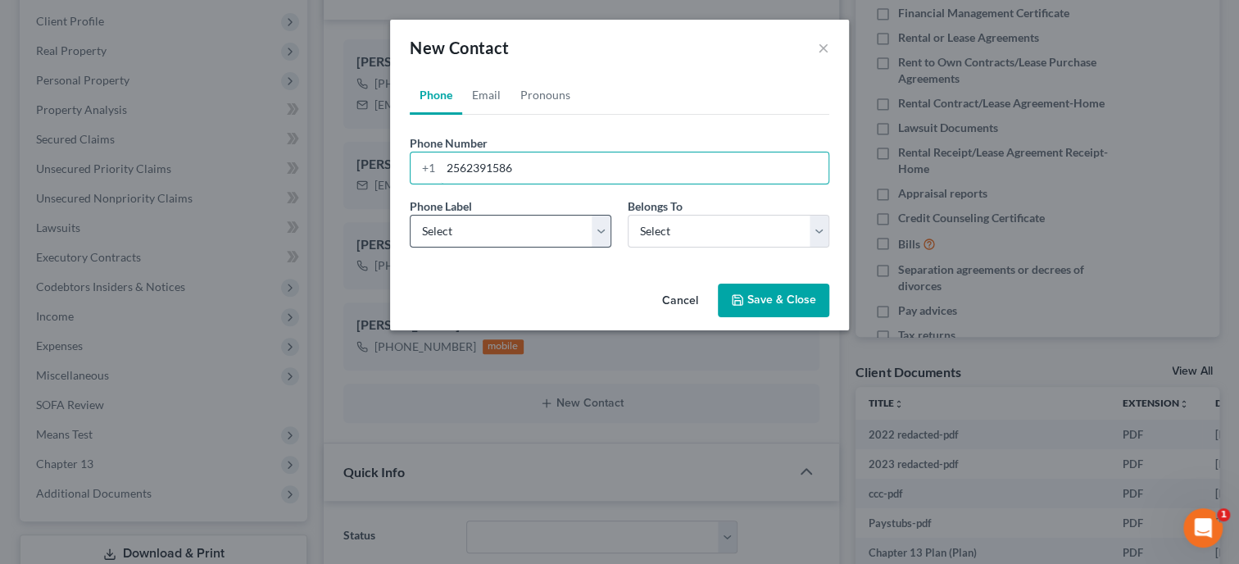
type input "2562391586"
select select "0"
click option "Mobile" at bounding box center [0, 0] width 0 height 0
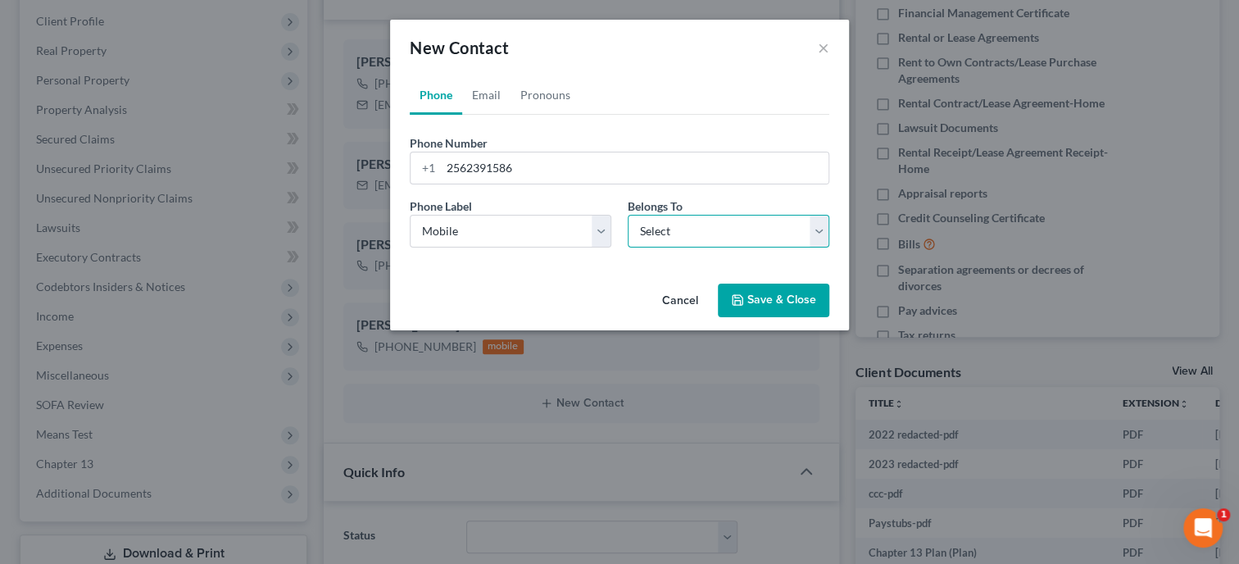
select select "1"
click option "Other" at bounding box center [0, 0] width 0 height 0
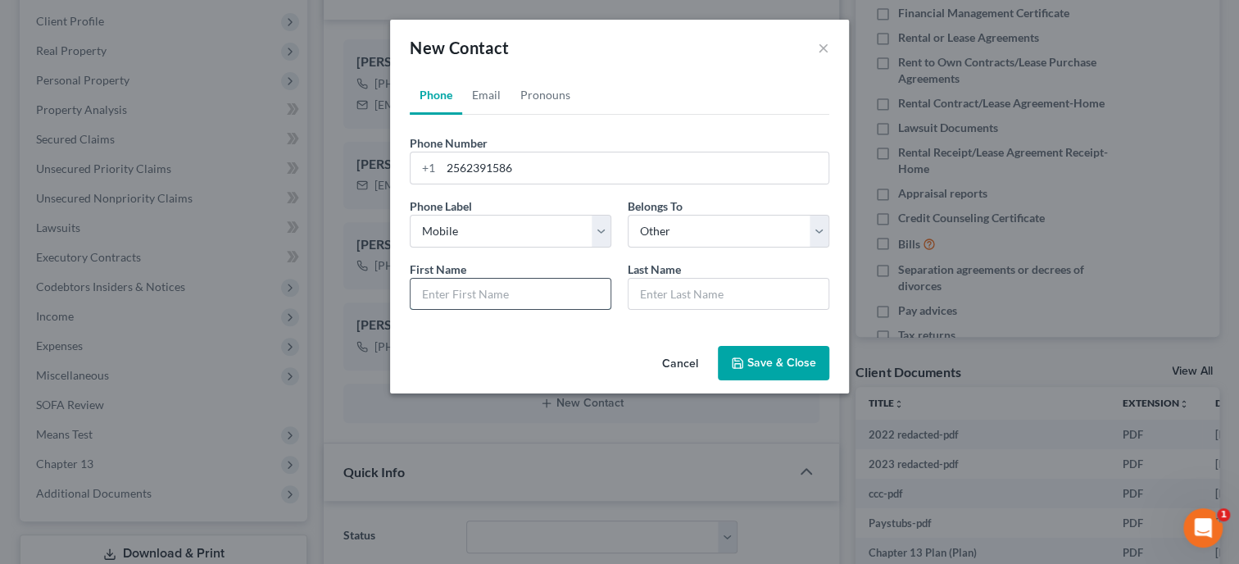
click at [510, 302] on input "text" at bounding box center [511, 294] width 200 height 31
type input "[PERSON_NAME]"
type input "Mother"
click at [755, 365] on button "Save & Close" at bounding box center [773, 363] width 111 height 34
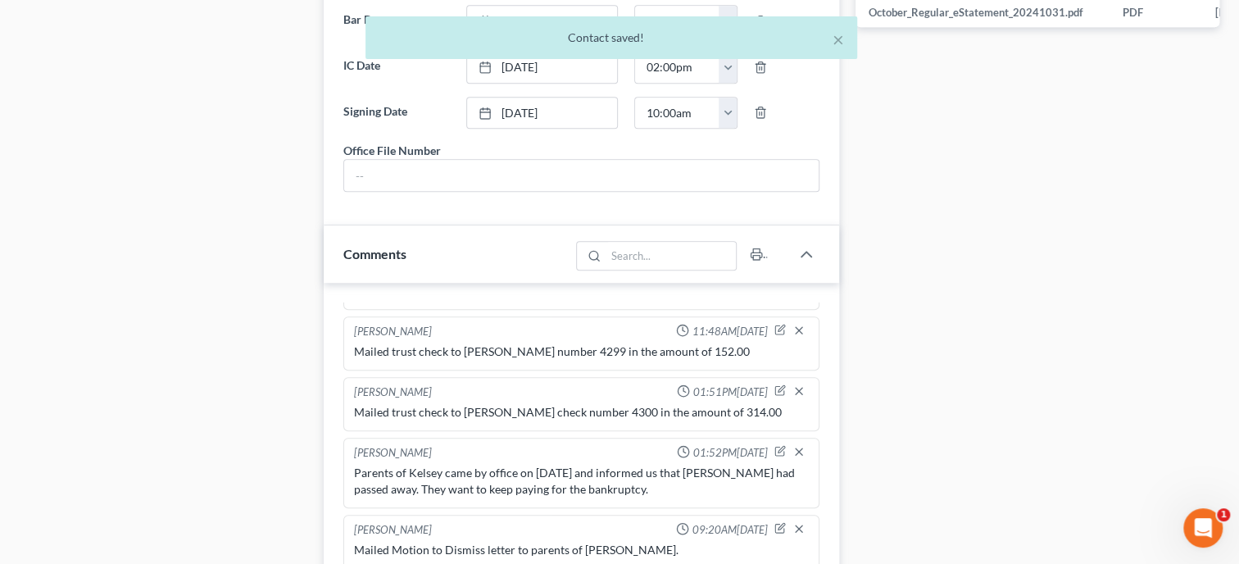
scroll to position [1096, 0]
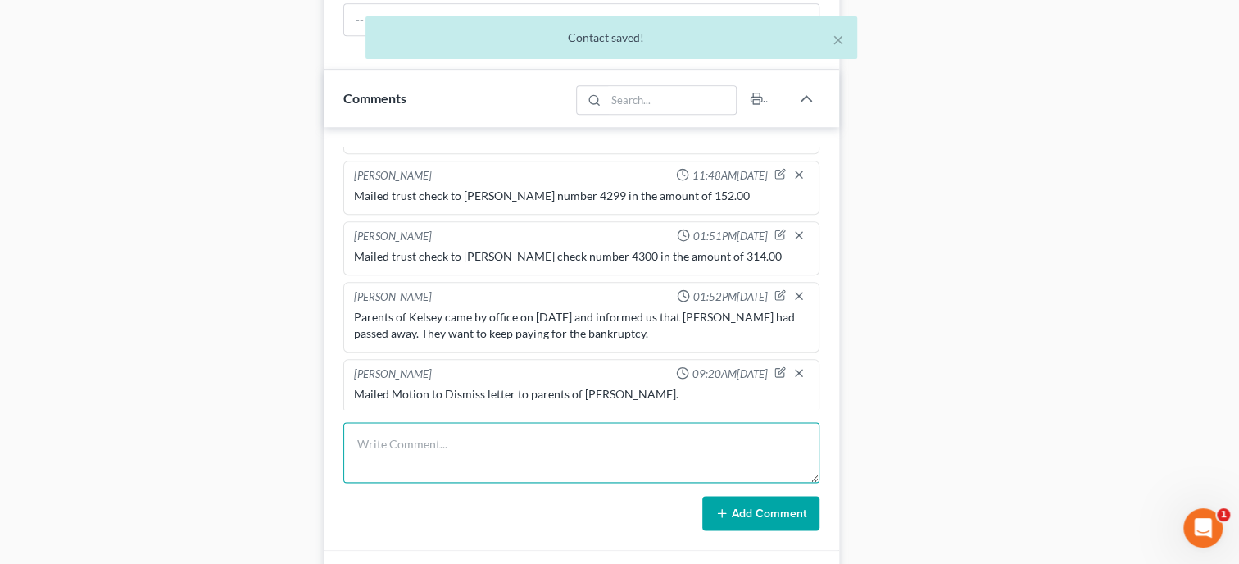
click at [551, 446] on textarea at bounding box center [581, 452] width 476 height 61
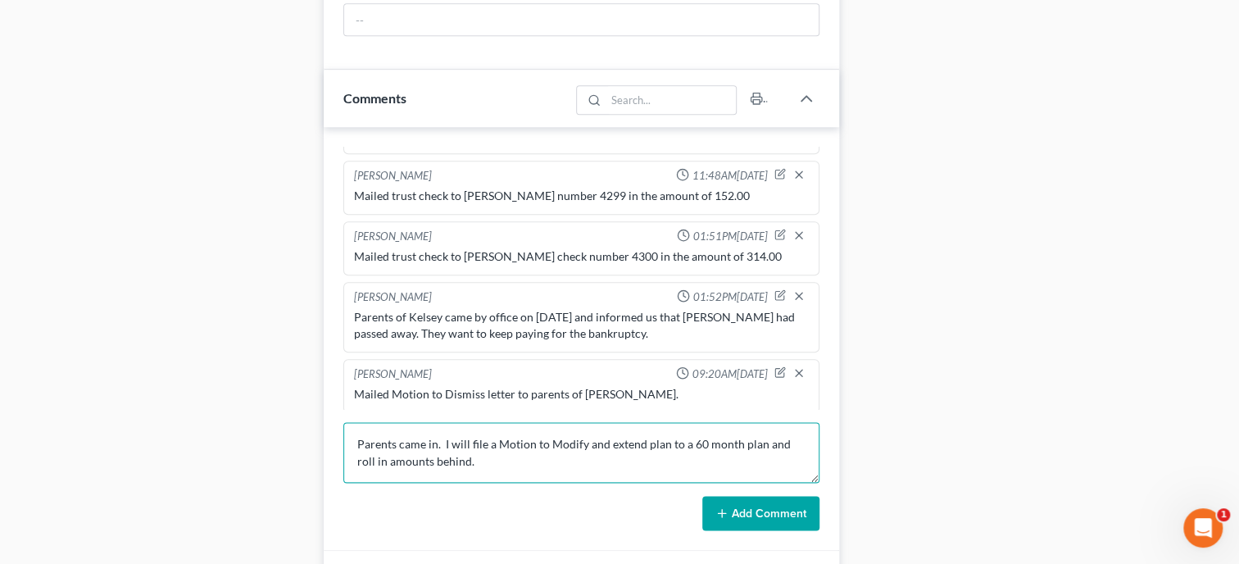
type textarea "Parents came in. I will file a Motion to Modify and extend plan to a 60 month p…"
click at [741, 526] on button "Add Comment" at bounding box center [760, 513] width 117 height 34
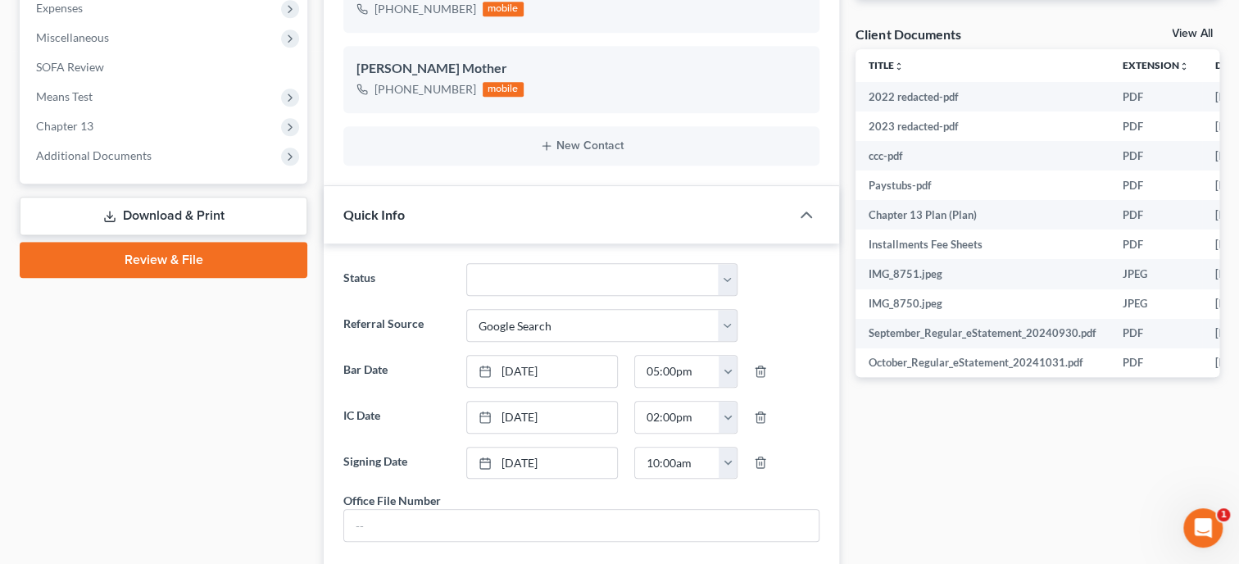
scroll to position [0, 0]
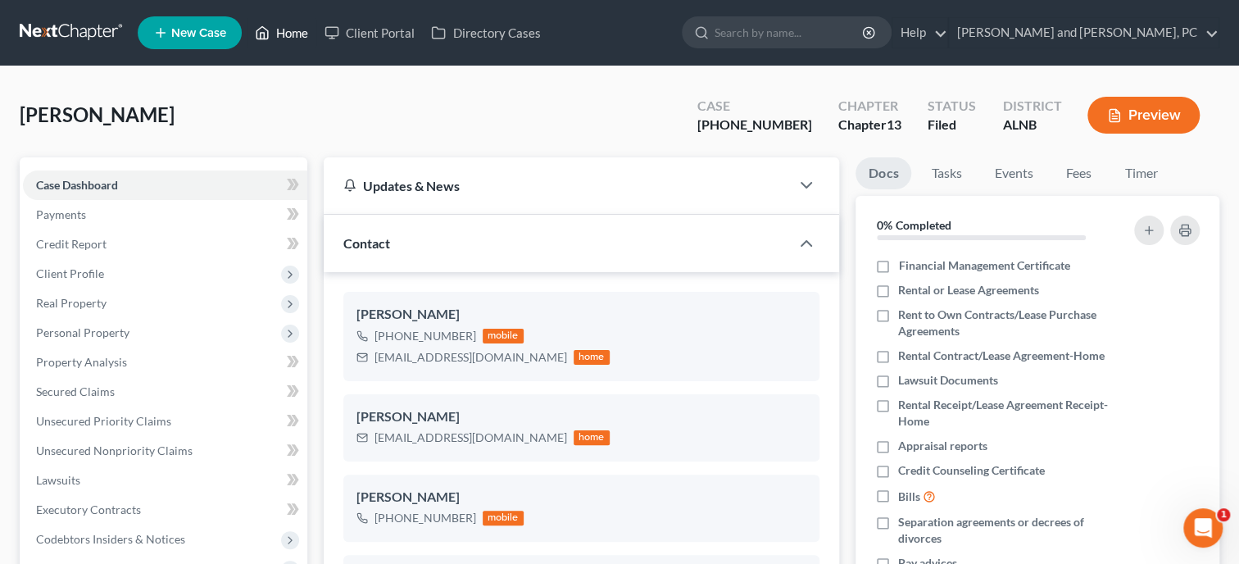
click at [282, 39] on link "Home" at bounding box center [282, 33] width 70 height 30
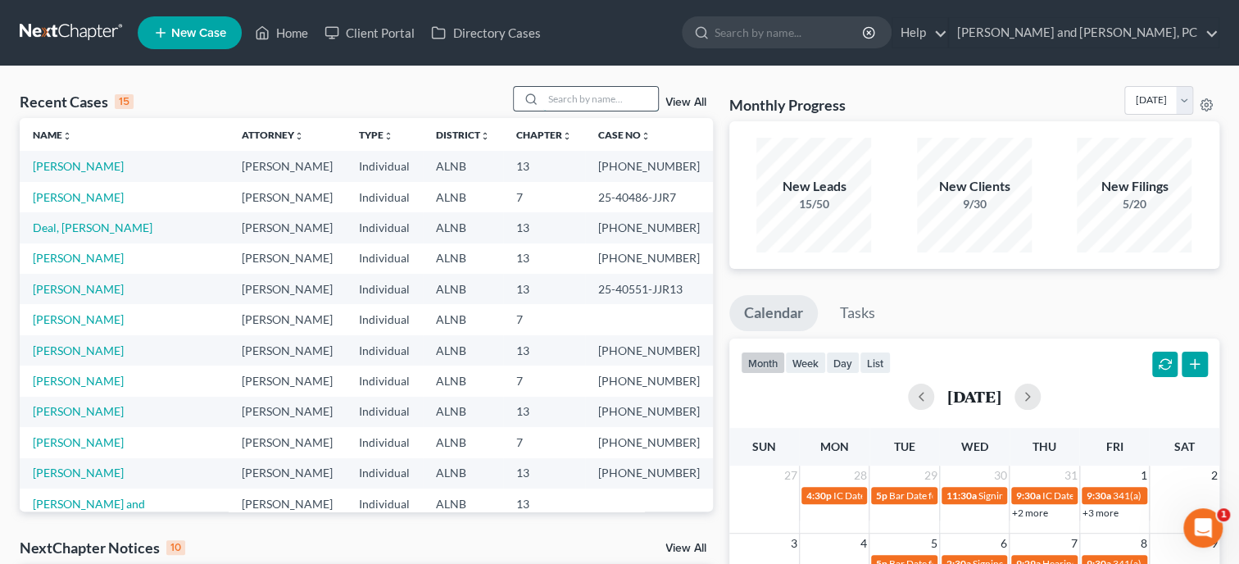
click at [552, 98] on input "search" at bounding box center [600, 99] width 115 height 24
type input "[PERSON_NAME]"
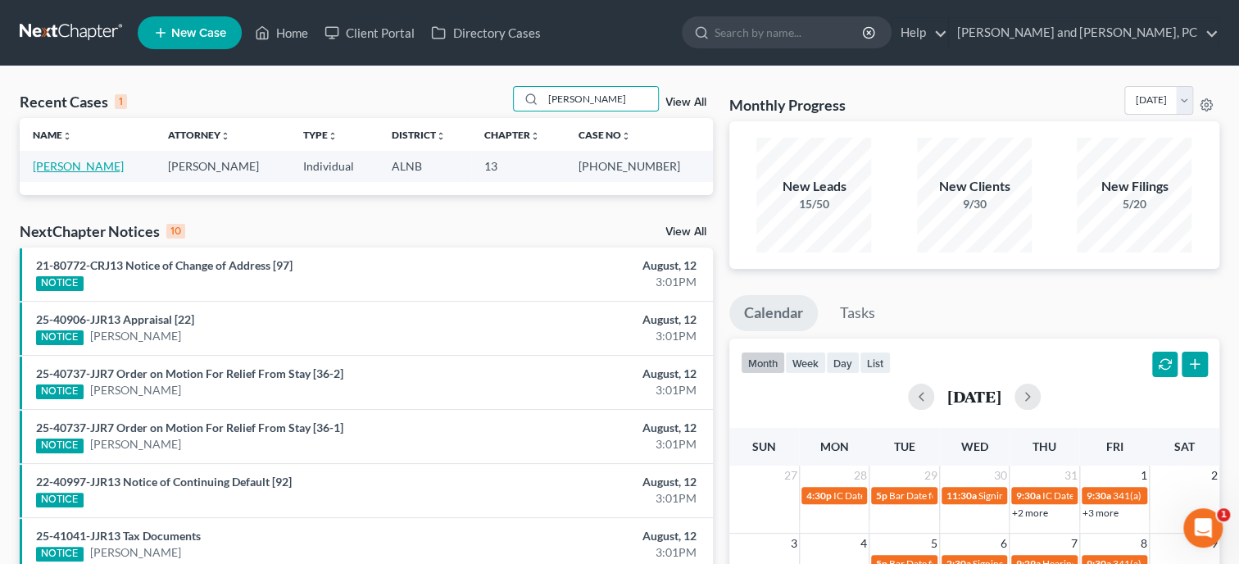
click at [116, 161] on link "[PERSON_NAME]" at bounding box center [78, 166] width 91 height 14
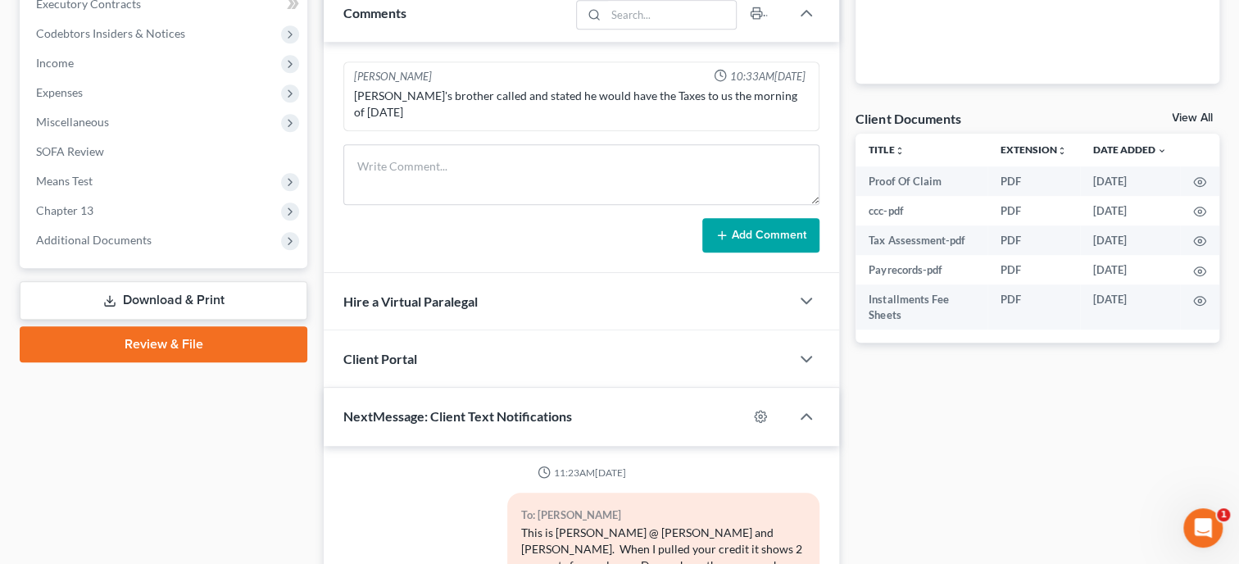
scroll to position [157, 0]
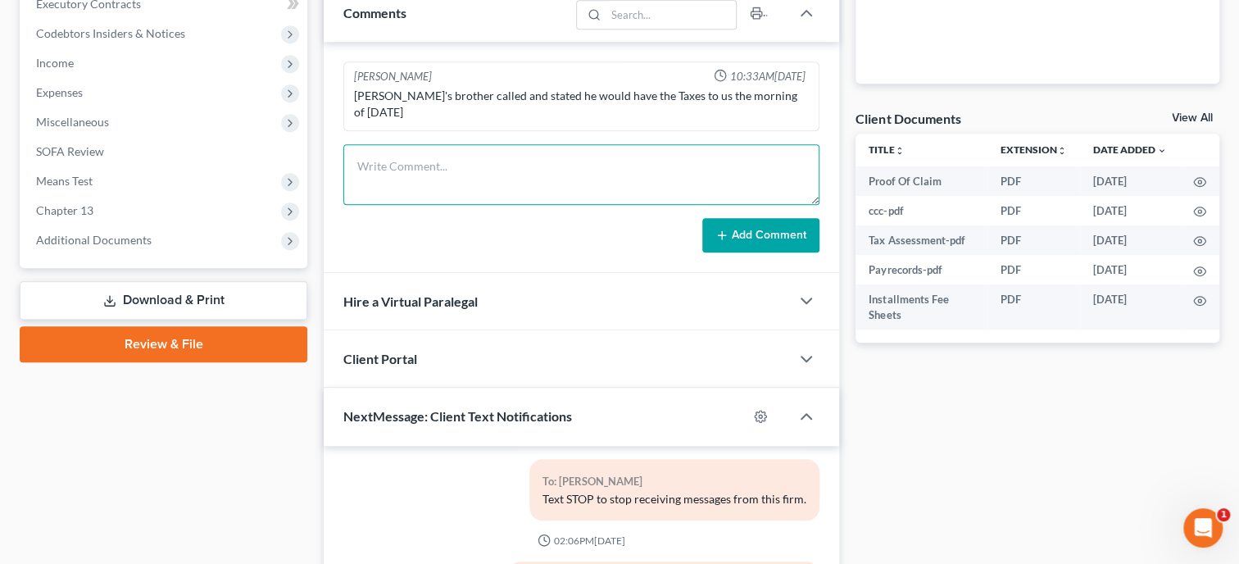
click at [427, 144] on textarea at bounding box center [581, 174] width 476 height 61
type textarea "Emailed [PERSON_NAME] on [PERSON_NAME]'s MTD"
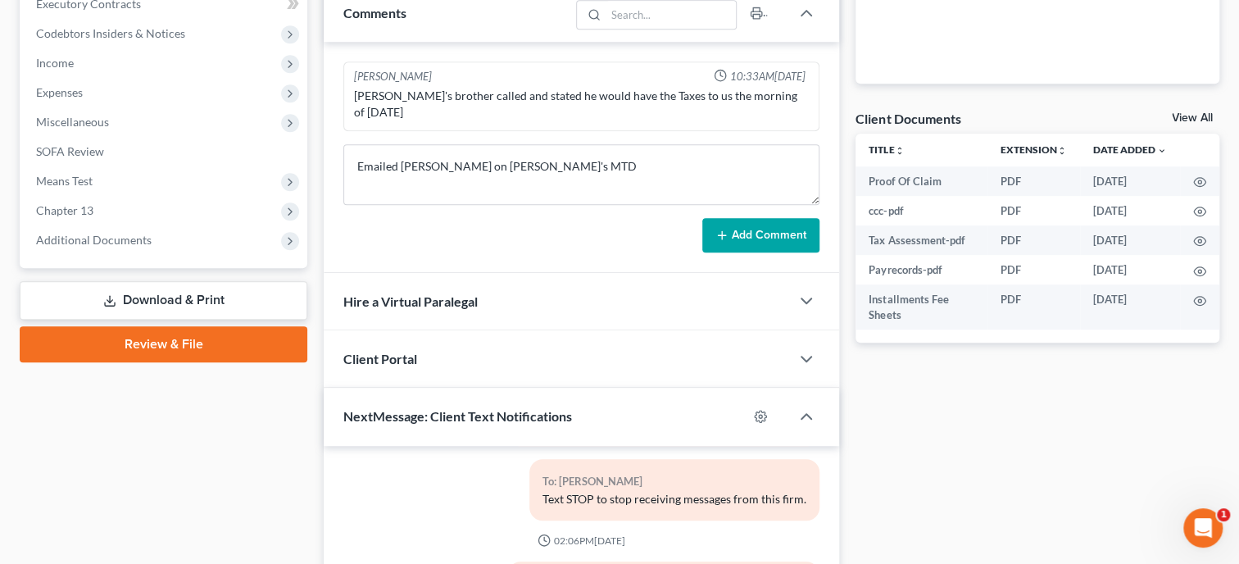
click at [719, 229] on icon at bounding box center [722, 235] width 13 height 13
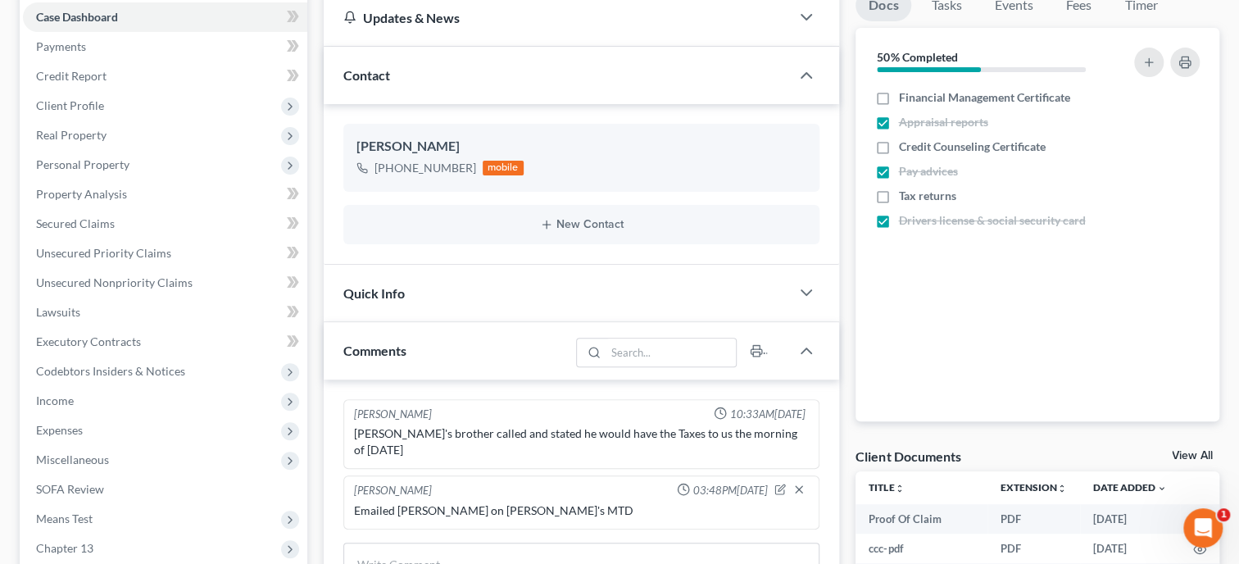
scroll to position [0, 0]
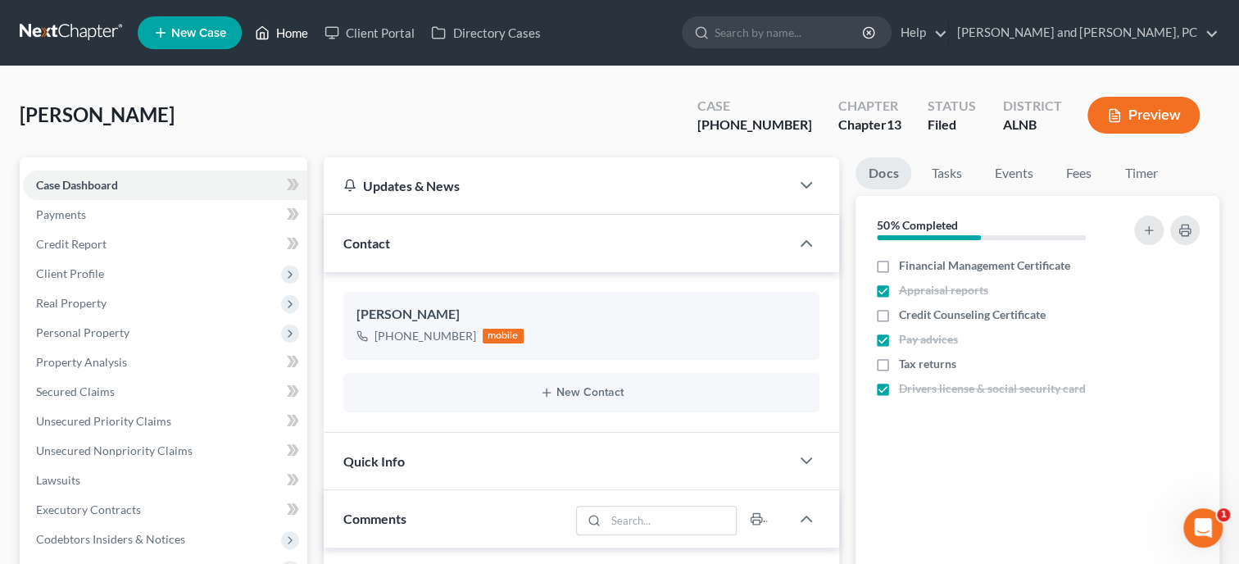
click at [293, 29] on link "Home" at bounding box center [282, 33] width 70 height 30
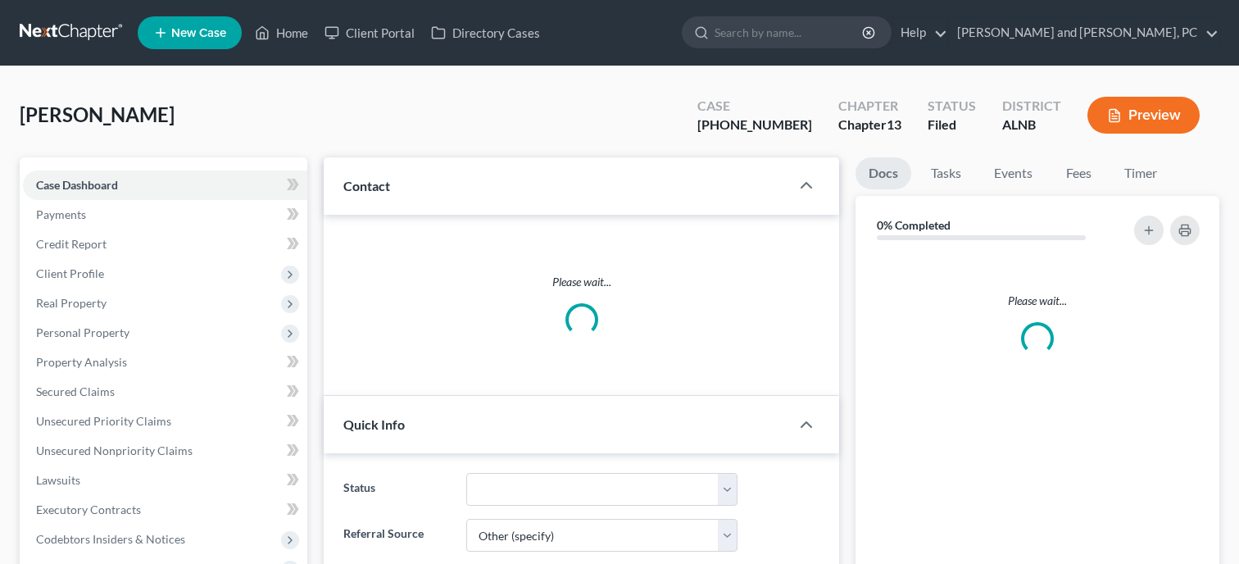
select select "6"
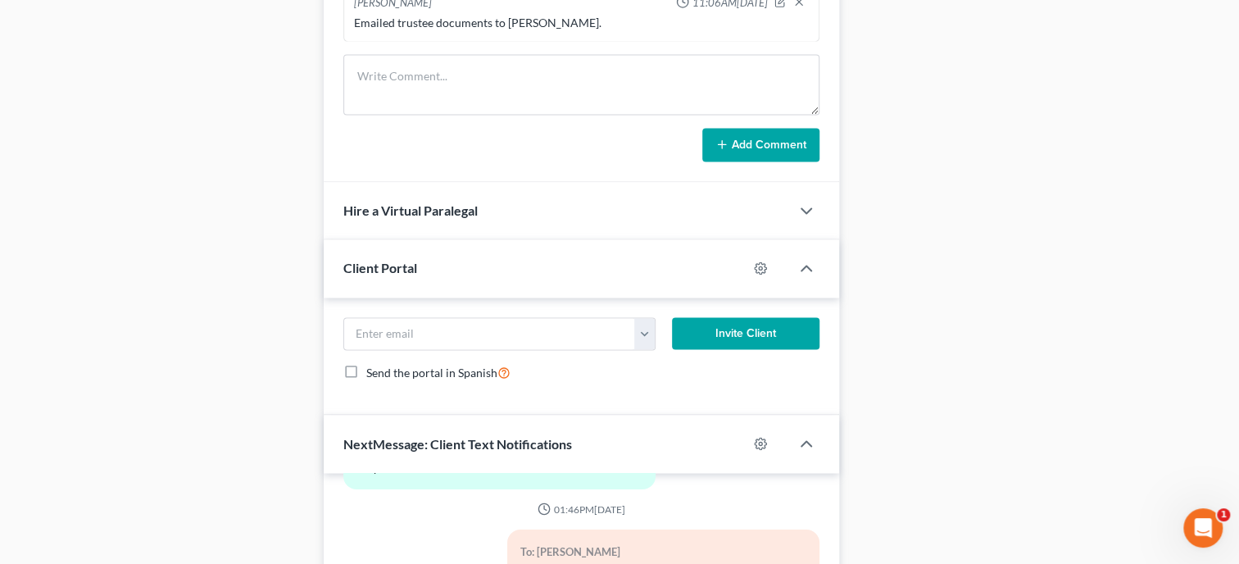
scroll to position [1699, 0]
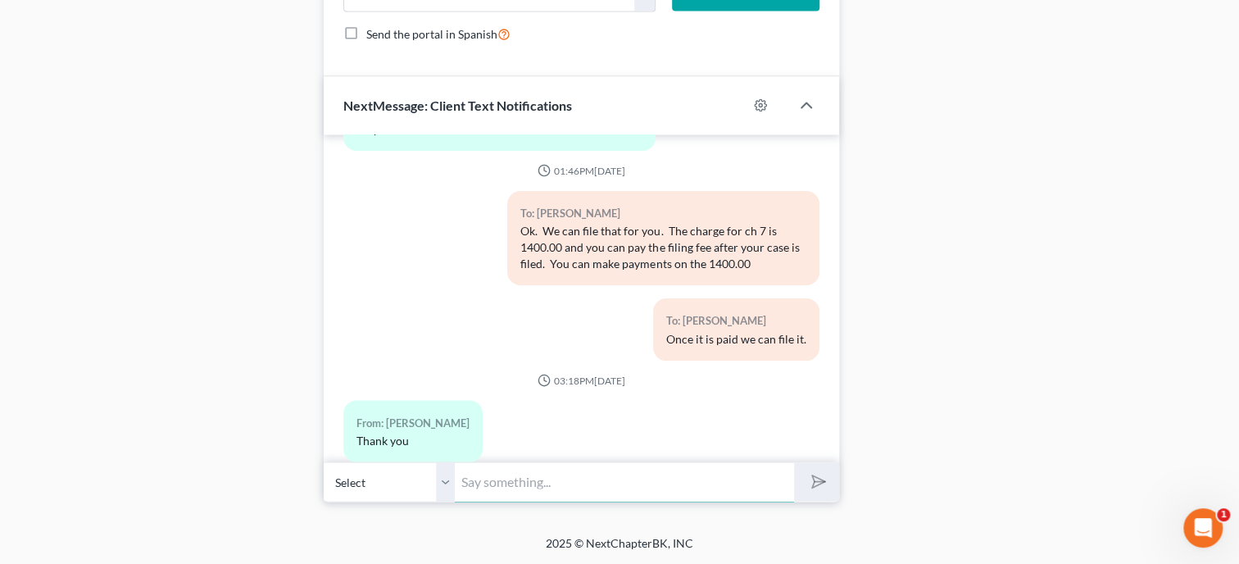
click at [561, 467] on input "text" at bounding box center [624, 481] width 339 height 40
type input "Your welcome."
click at [794, 462] on button "submit" at bounding box center [816, 481] width 45 height 39
